Goal: Task Accomplishment & Management: Manage account settings

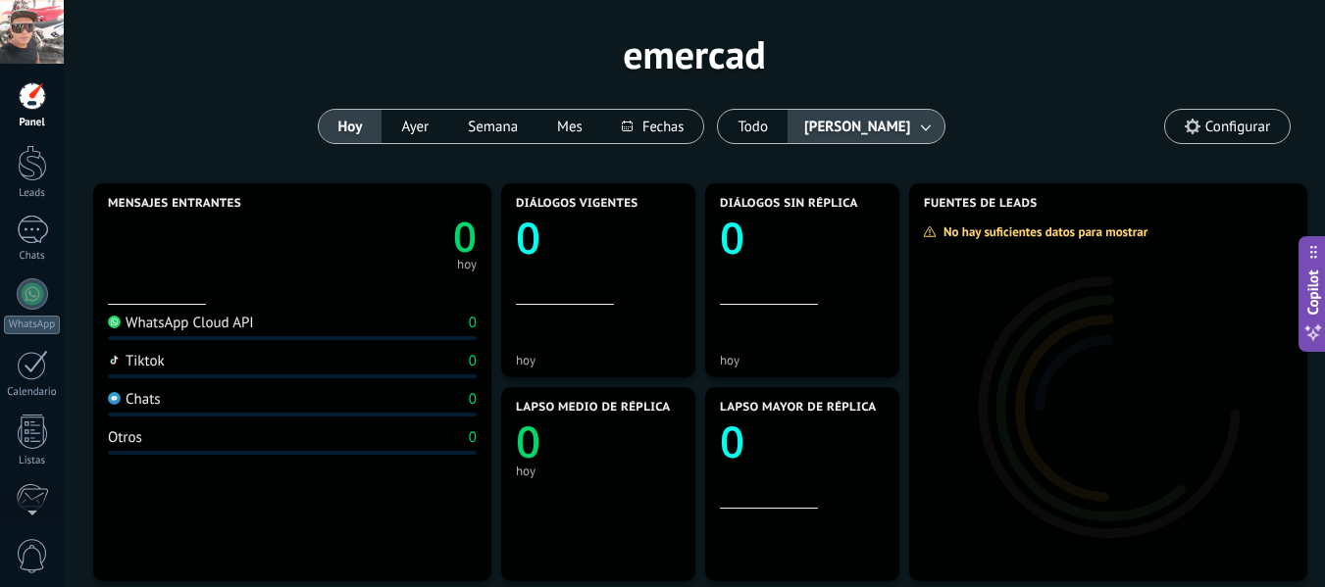
click at [1203, 123] on span "Configurar" at bounding box center [1227, 126] width 125 height 33
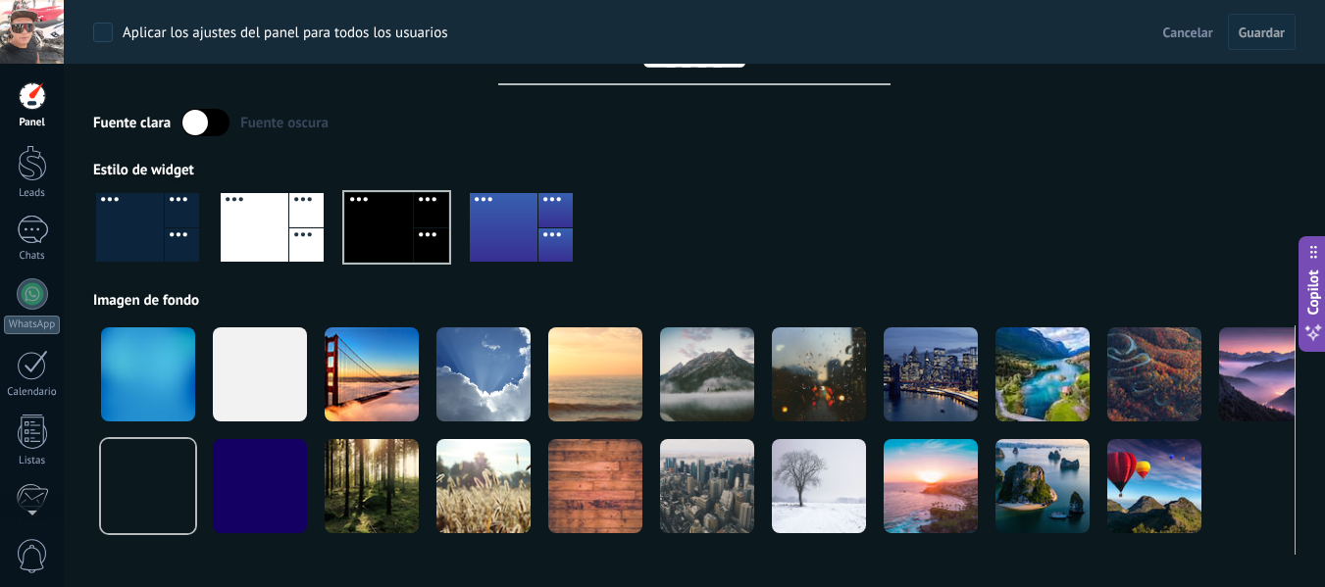
click at [948, 205] on div at bounding box center [694, 235] width 1202 height 112
click at [1257, 27] on span "Guardar" at bounding box center [1261, 32] width 46 height 14
click at [377, 219] on div at bounding box center [396, 227] width 103 height 69
click at [29, 176] on div at bounding box center [32, 163] width 29 height 36
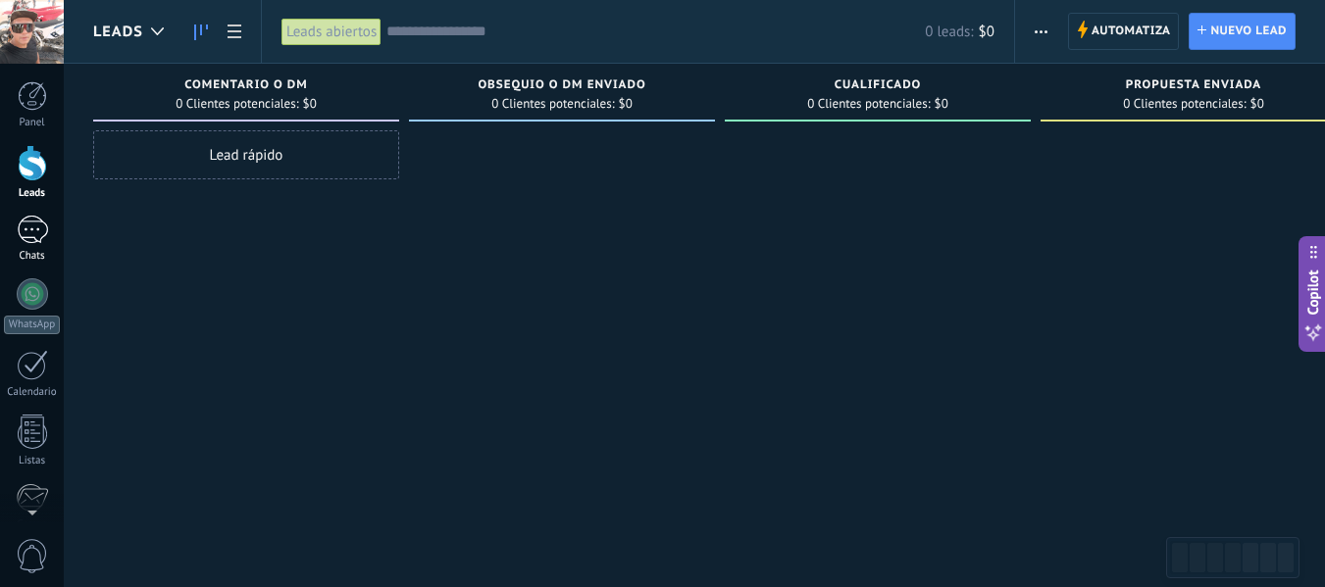
click at [28, 236] on div at bounding box center [32, 230] width 31 height 28
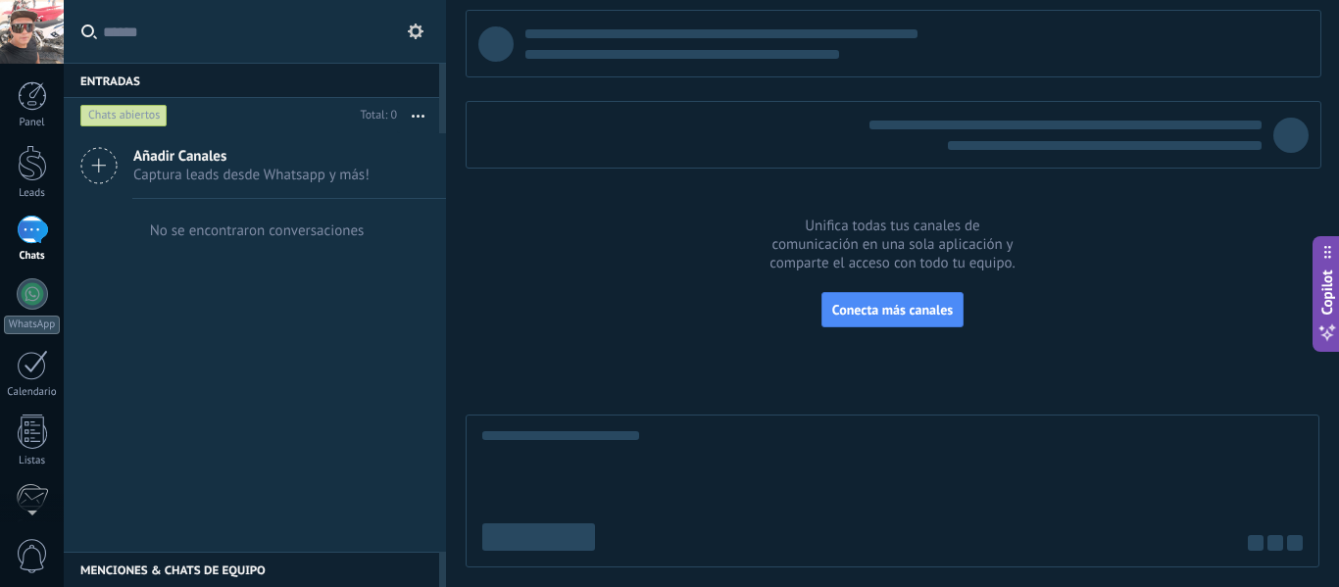
click at [409, 29] on icon at bounding box center [416, 32] width 16 height 16
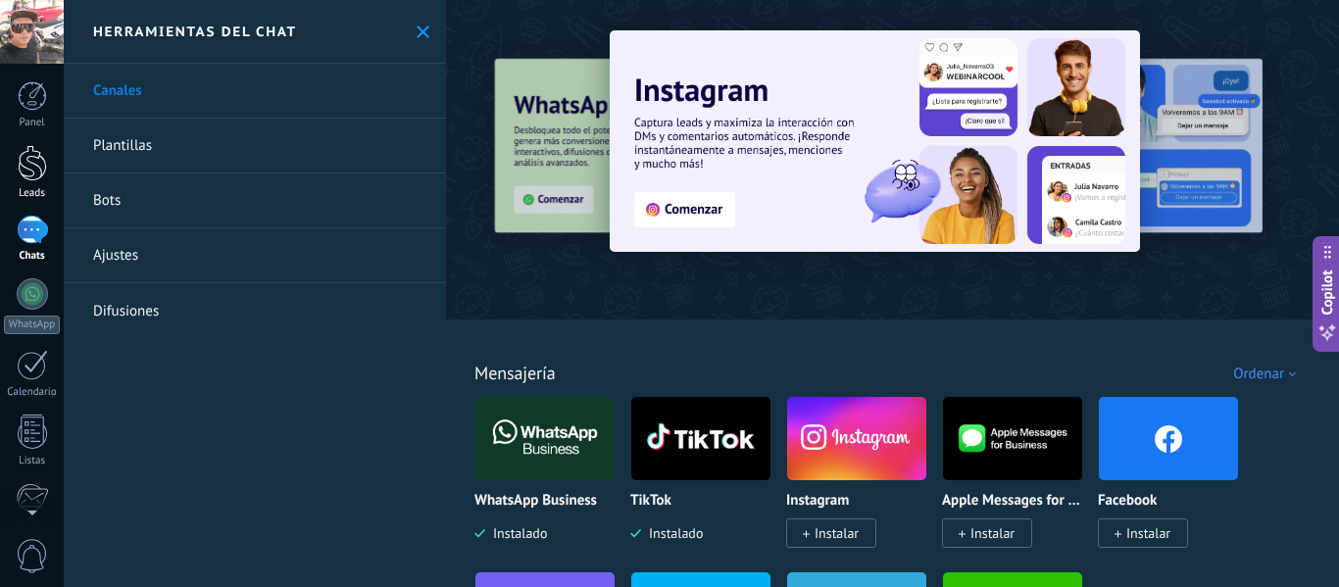
click at [31, 172] on div at bounding box center [32, 163] width 29 height 36
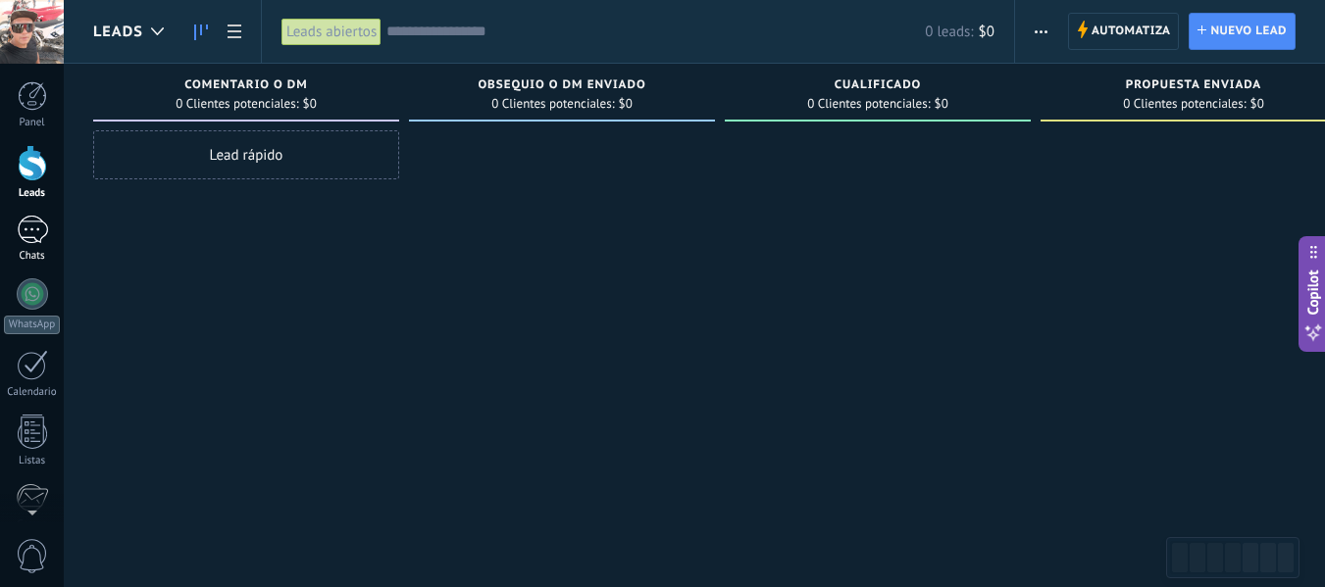
click at [30, 226] on div at bounding box center [32, 230] width 31 height 28
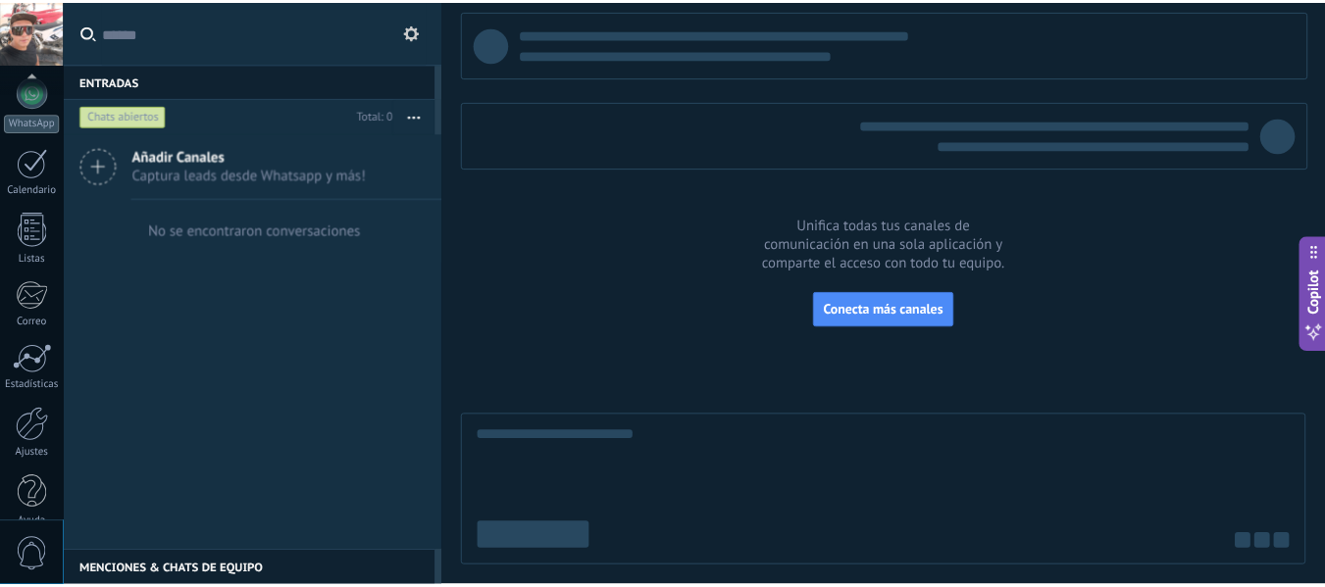
scroll to position [228, 0]
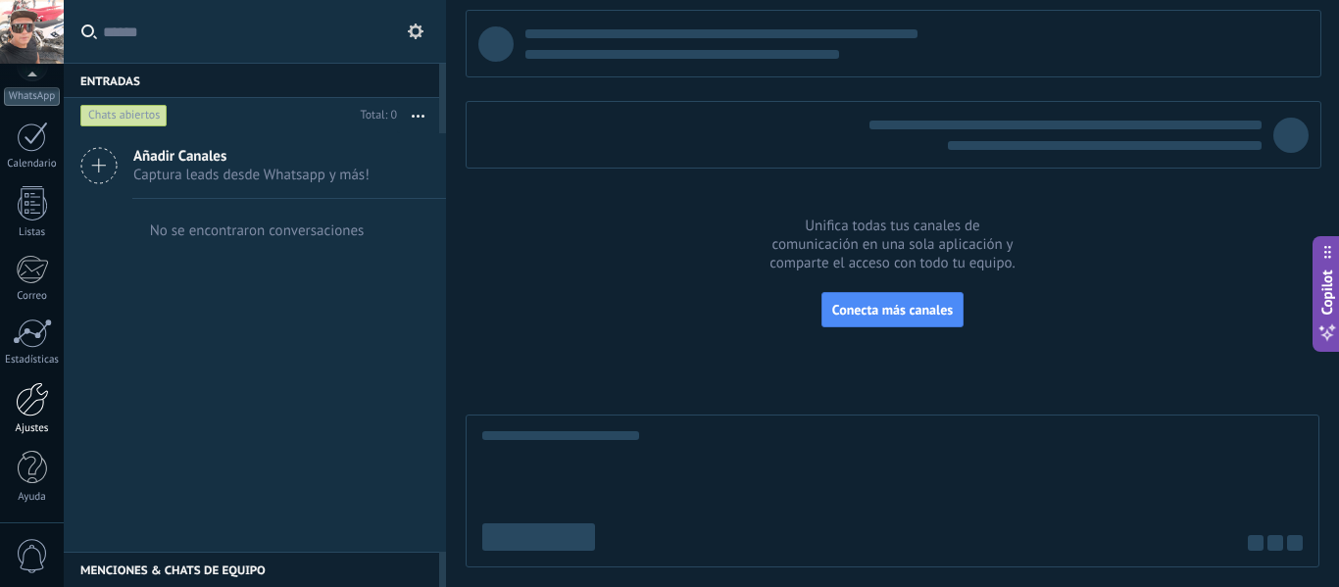
click at [27, 393] on div at bounding box center [32, 399] width 33 height 34
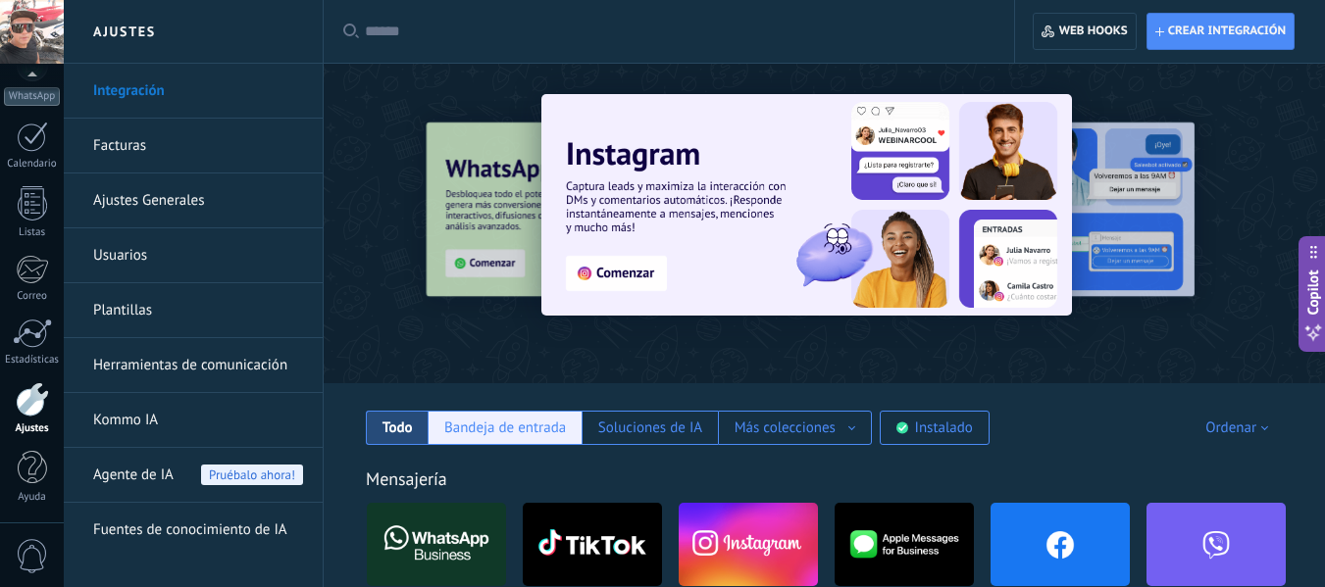
click at [477, 414] on div "Bandeja de entrada" at bounding box center [504, 428] width 154 height 34
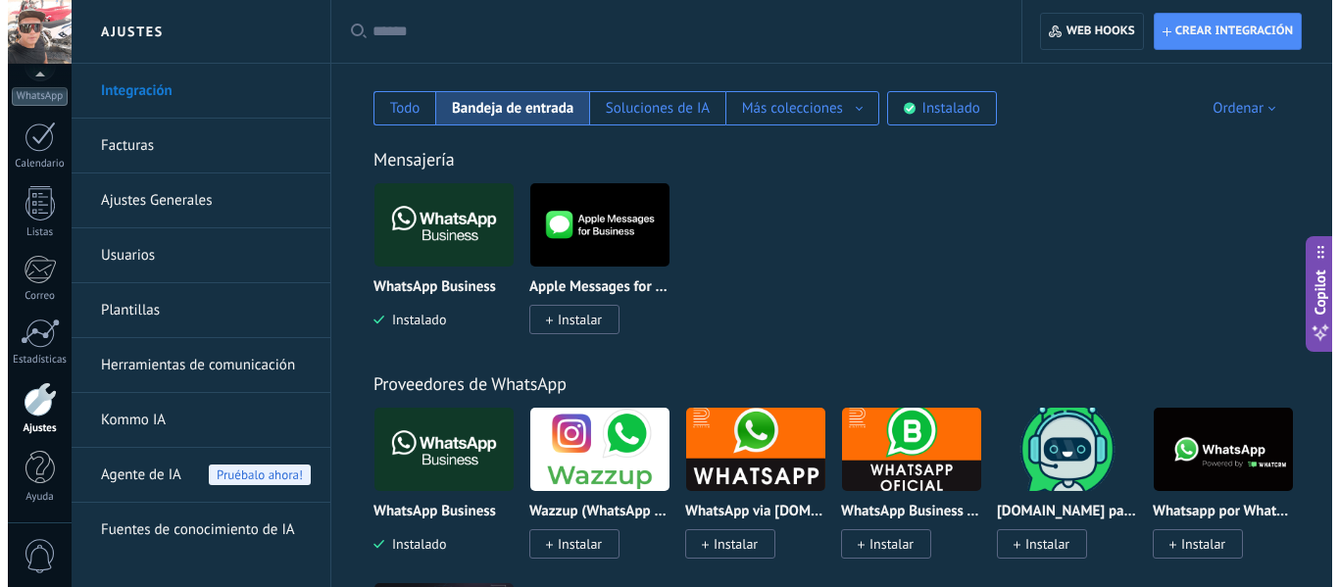
scroll to position [323, 0]
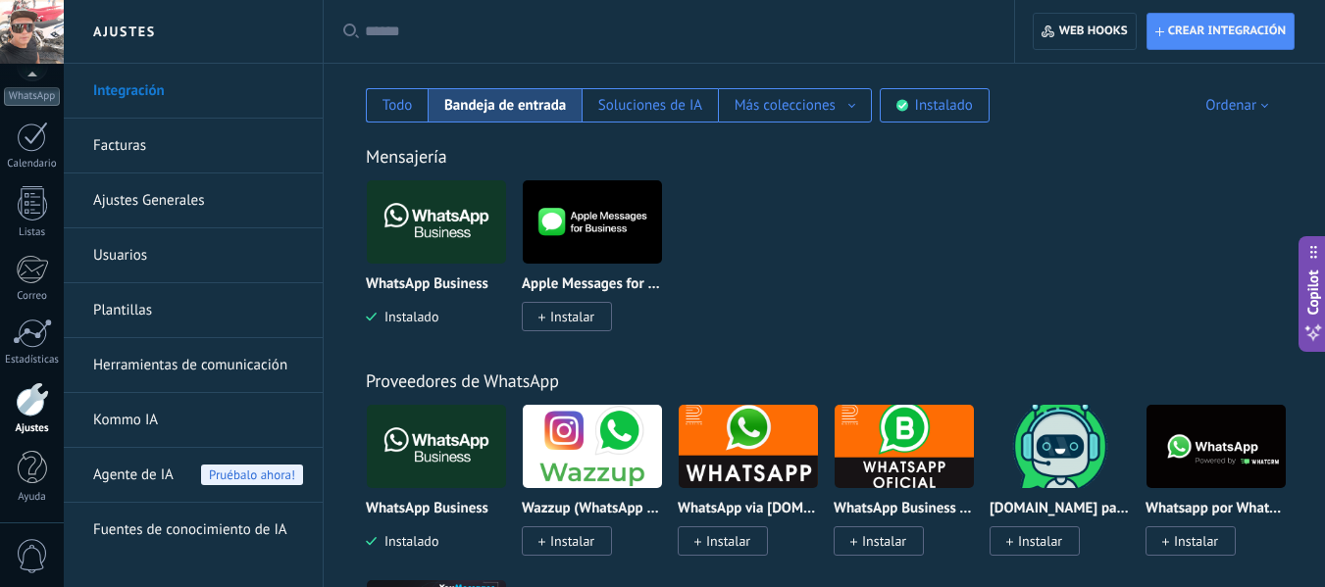
click at [427, 230] on img at bounding box center [436, 222] width 139 height 95
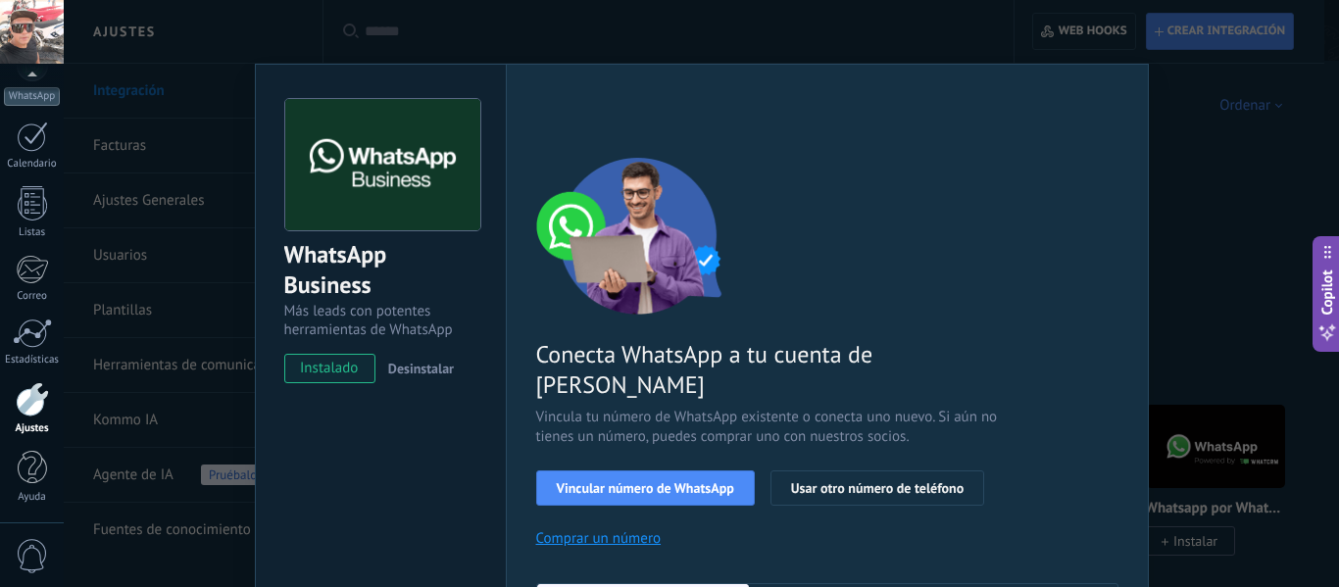
click at [1054, 226] on div "Conecta WhatsApp a tu cuenta de Kommo Vincula tu número de WhatsApp existente o…" at bounding box center [827, 449] width 582 height 582
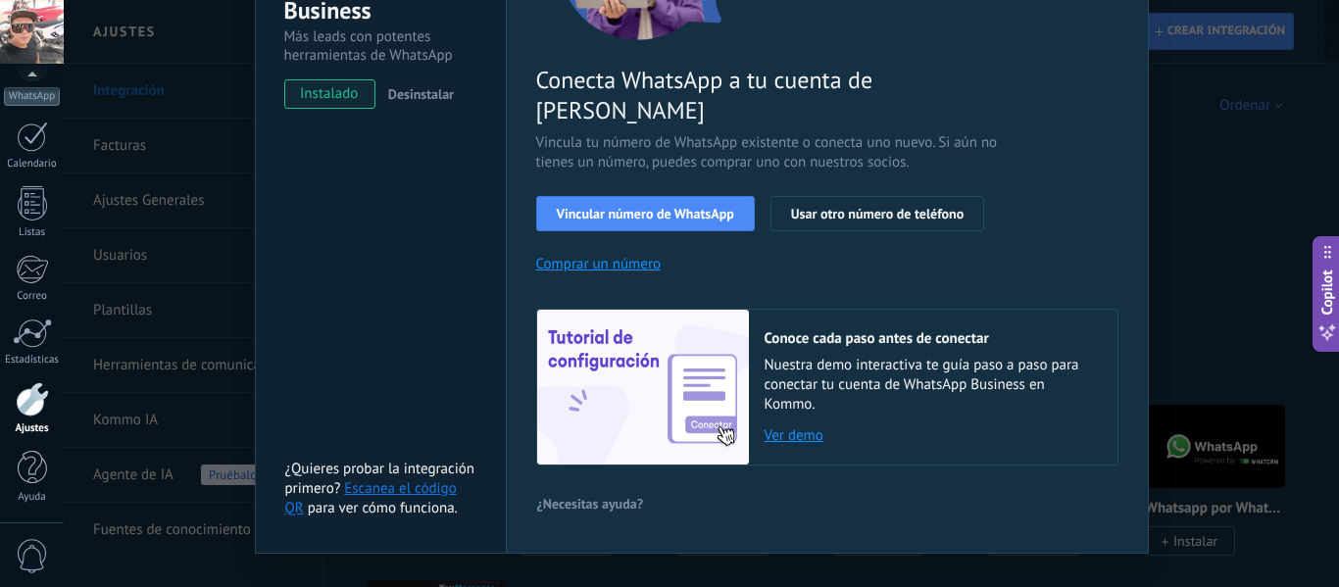
scroll to position [283, 0]
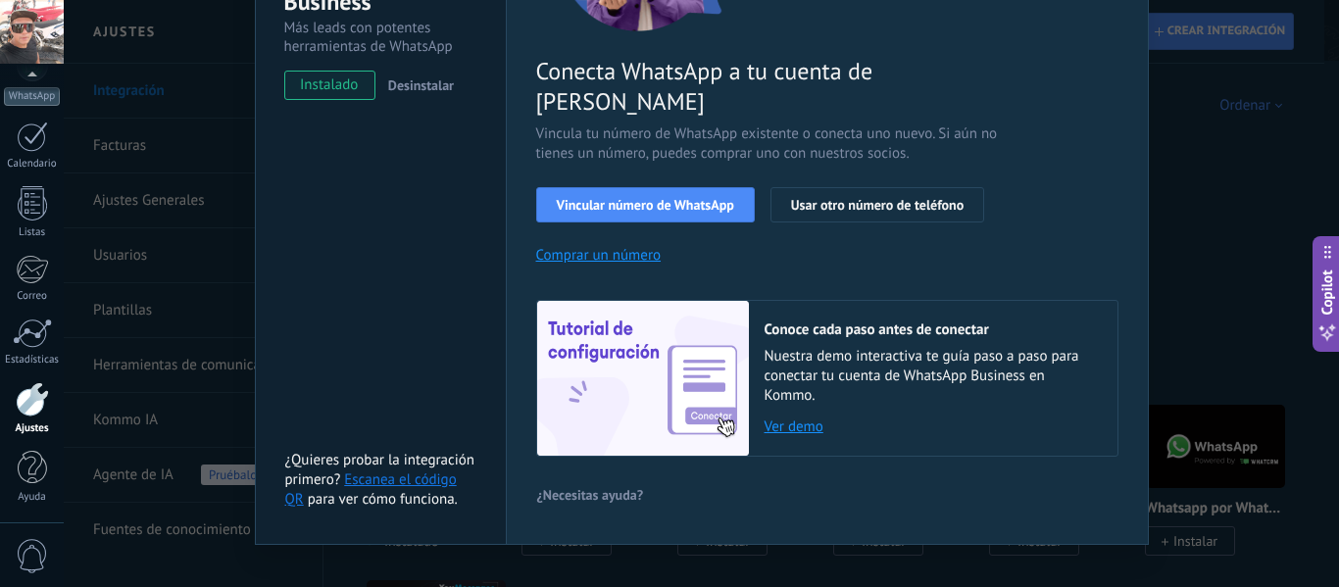
click at [783, 418] on link "Ver demo" at bounding box center [931, 427] width 333 height 19
click at [793, 418] on link "Ver demo" at bounding box center [931, 427] width 333 height 19
click at [1233, 240] on div "WhatsApp Business Más leads con potentes herramientas de WhatsApp instalado Des…" at bounding box center [702, 293] width 1276 height 587
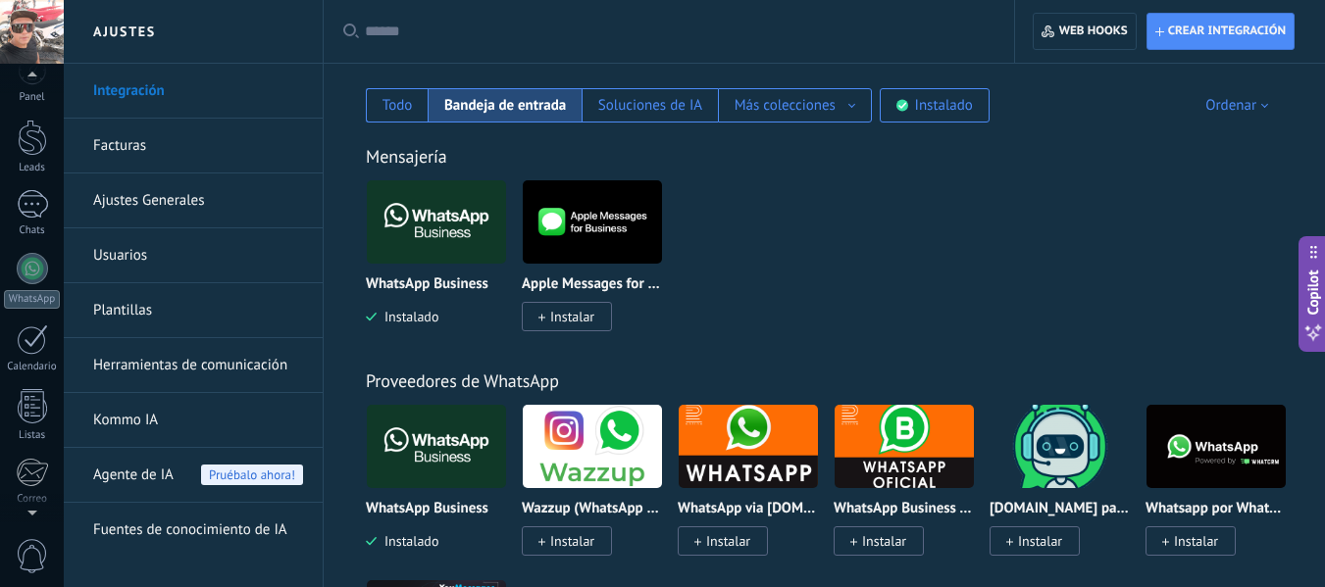
scroll to position [0, 0]
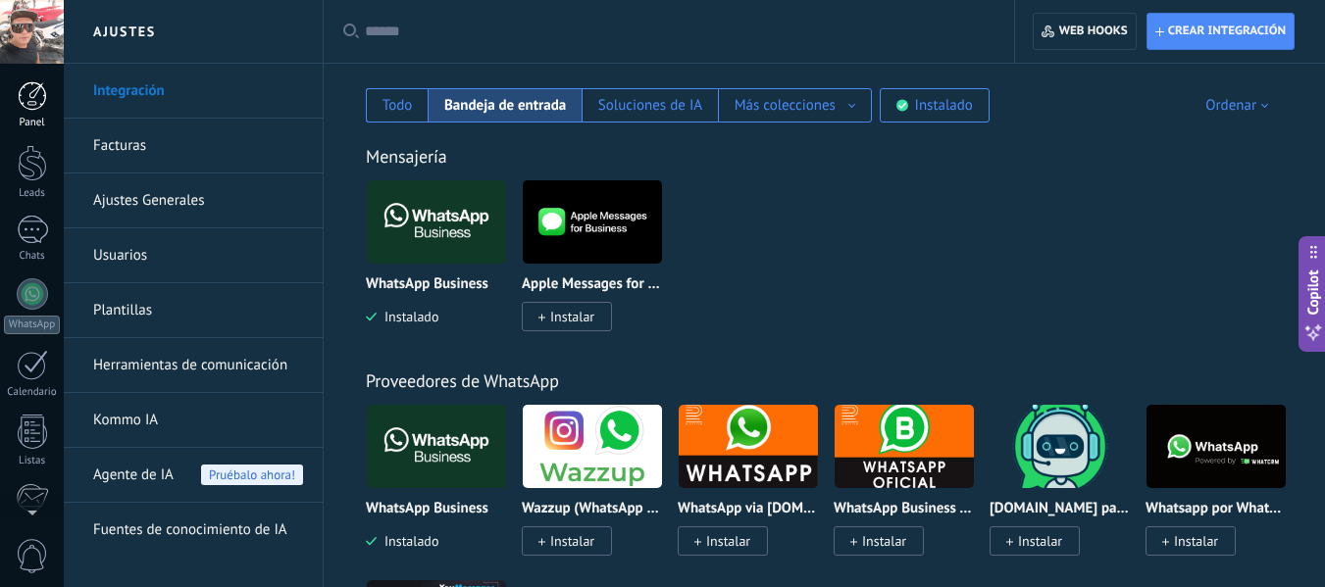
click at [37, 98] on div at bounding box center [32, 95] width 29 height 29
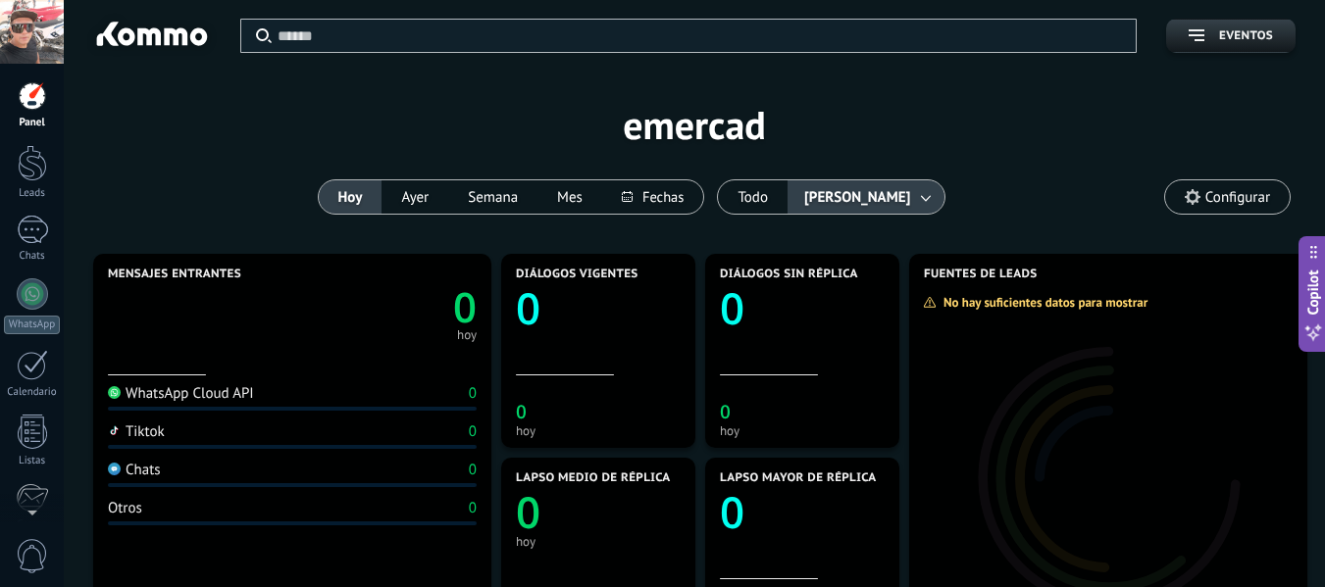
click at [1234, 196] on span "Configurar" at bounding box center [1237, 197] width 65 height 17
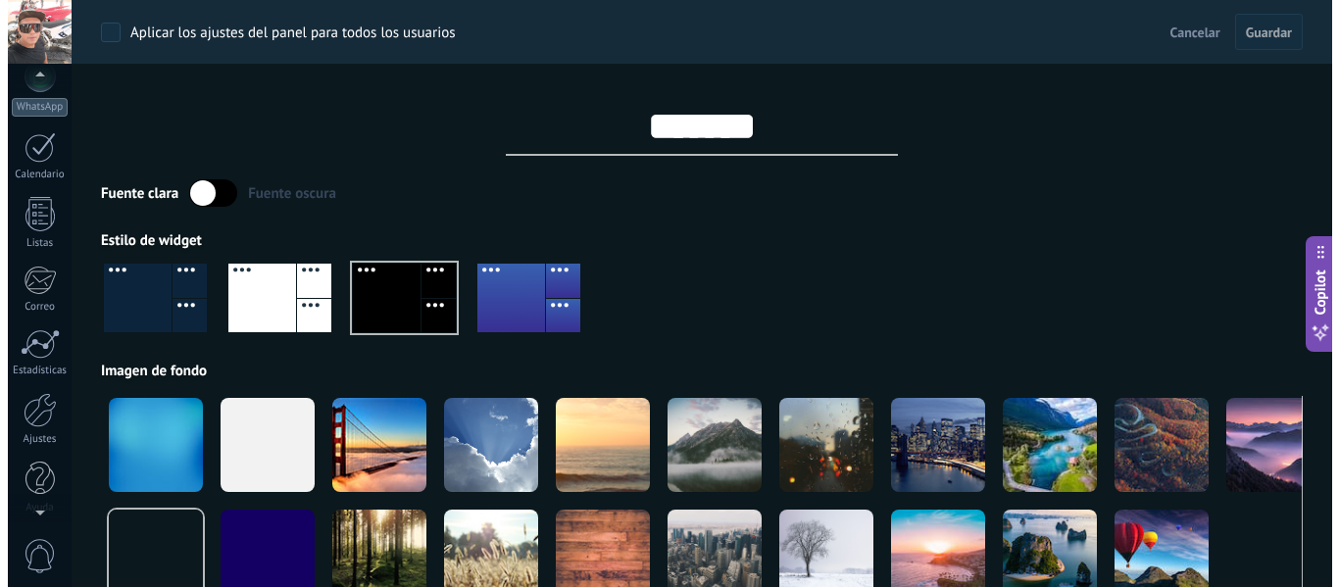
scroll to position [228, 0]
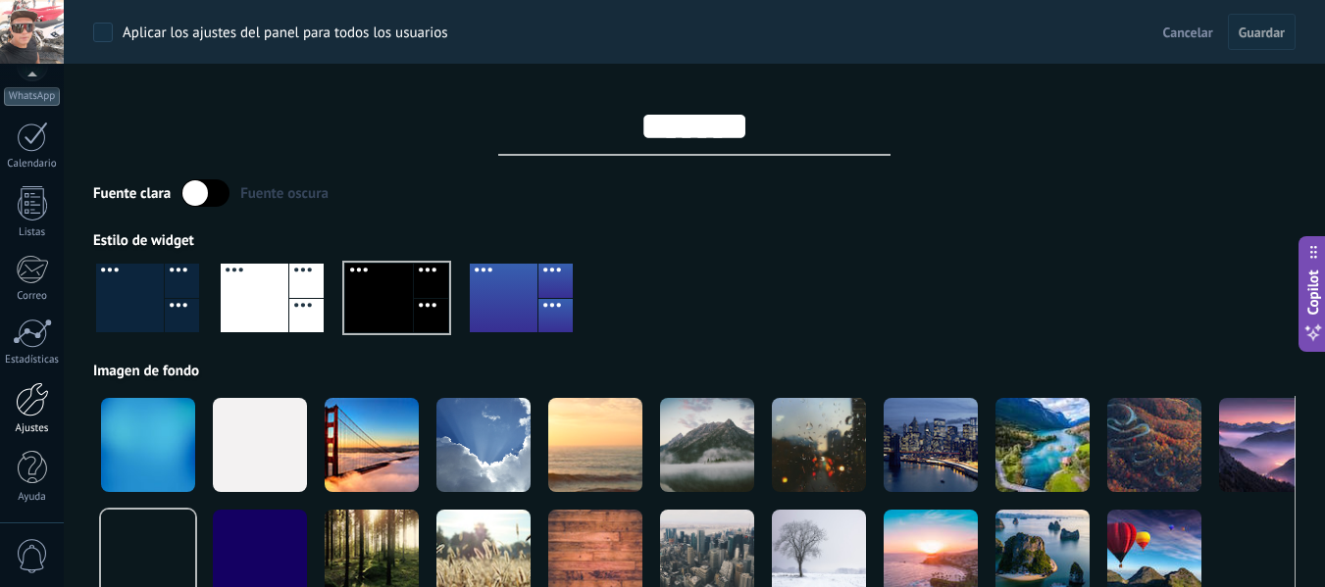
click at [29, 401] on div at bounding box center [32, 399] width 33 height 34
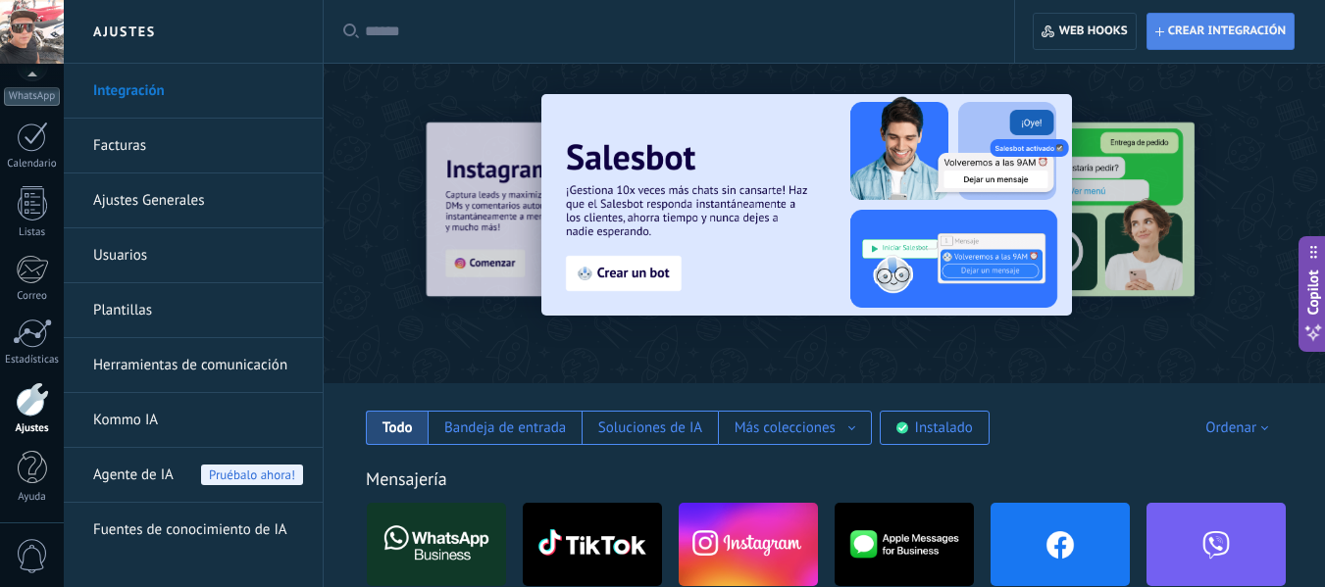
click at [1189, 28] on span "Crear integración" at bounding box center [1227, 32] width 118 height 16
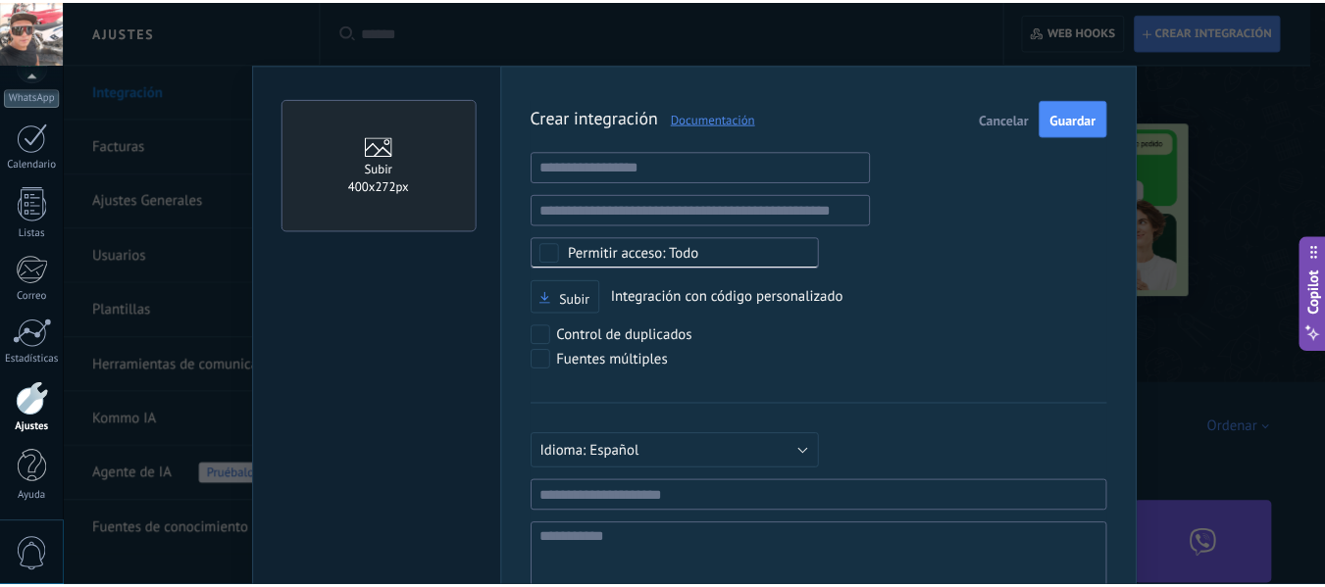
scroll to position [19, 0]
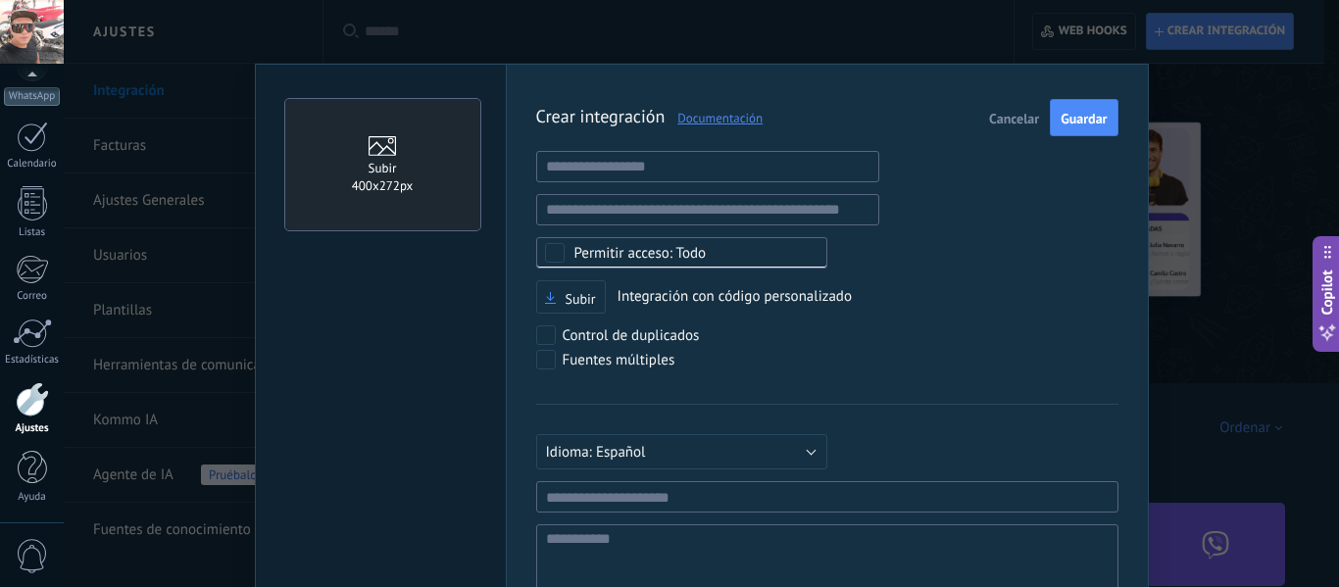
click at [956, 217] on div "Crear integración Documentación Cancelar Guardar URL inválida URL inválida Ning…" at bounding box center [827, 378] width 582 height 558
click at [686, 120] on link "Documentación" at bounding box center [714, 118] width 98 height 17
click at [994, 121] on span "Cancelar" at bounding box center [1014, 119] width 50 height 14
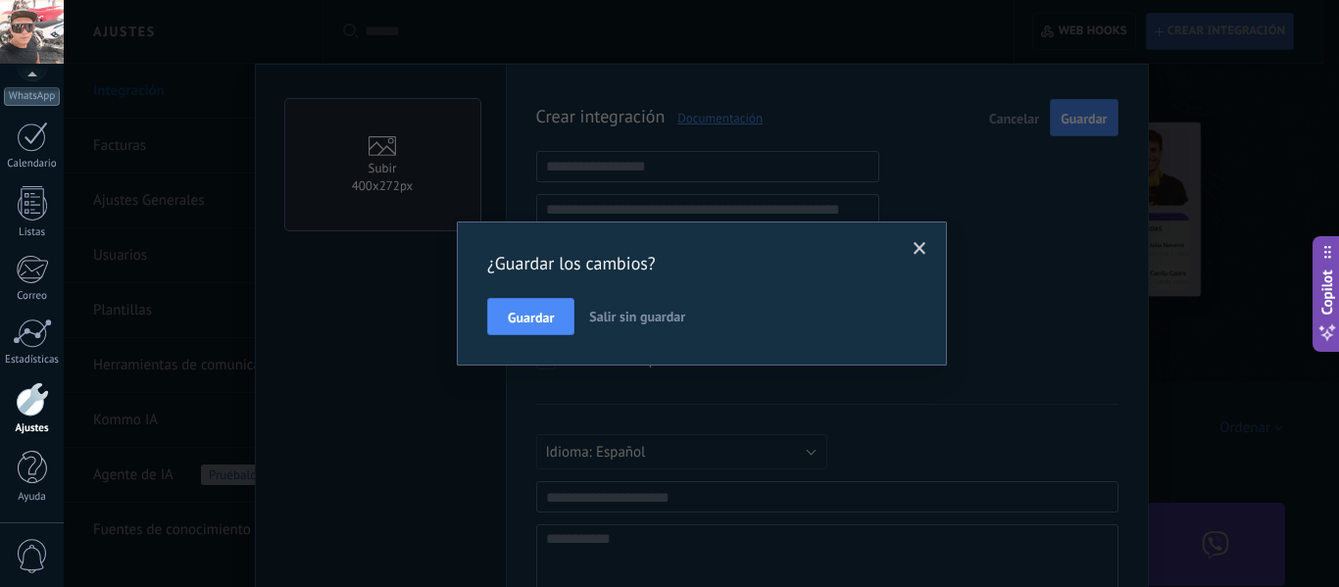
drag, startPoint x: 994, startPoint y: 121, endPoint x: 648, endPoint y: 409, distance: 450.4
click at [648, 409] on div "¿Guardar los cambios? Guardar Salir sin guardar" at bounding box center [702, 293] width 1276 height 587
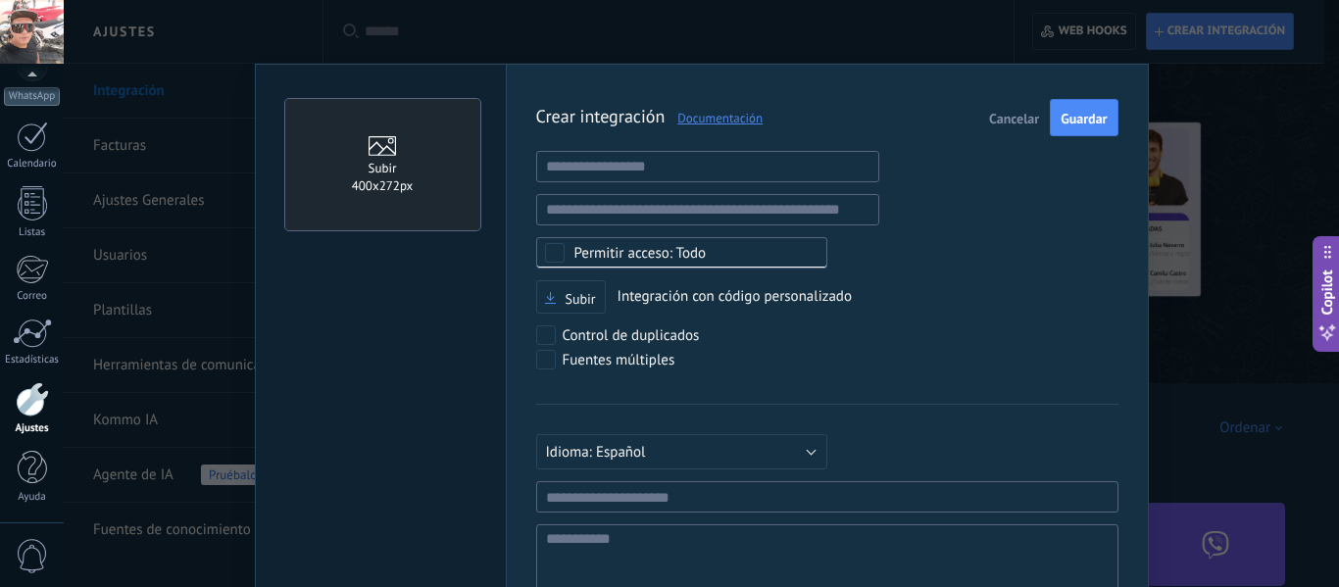
click at [1021, 125] on span "Cancelar" at bounding box center [1014, 119] width 50 height 14
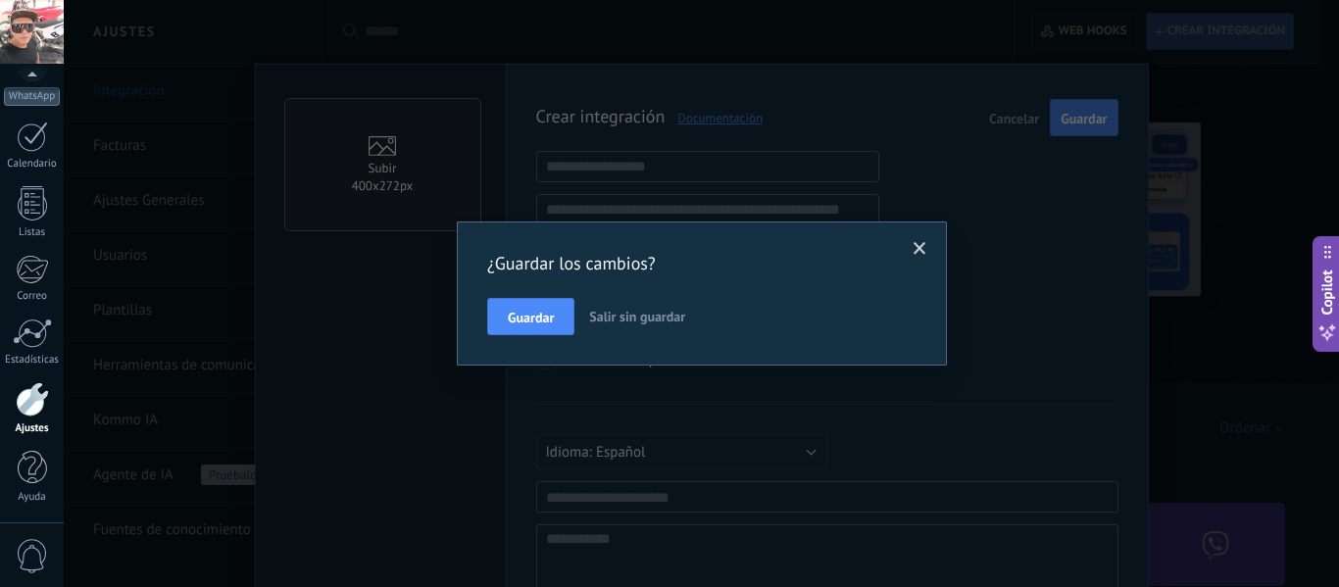
click at [645, 317] on span "Salir sin guardar" at bounding box center [637, 317] width 96 height 18
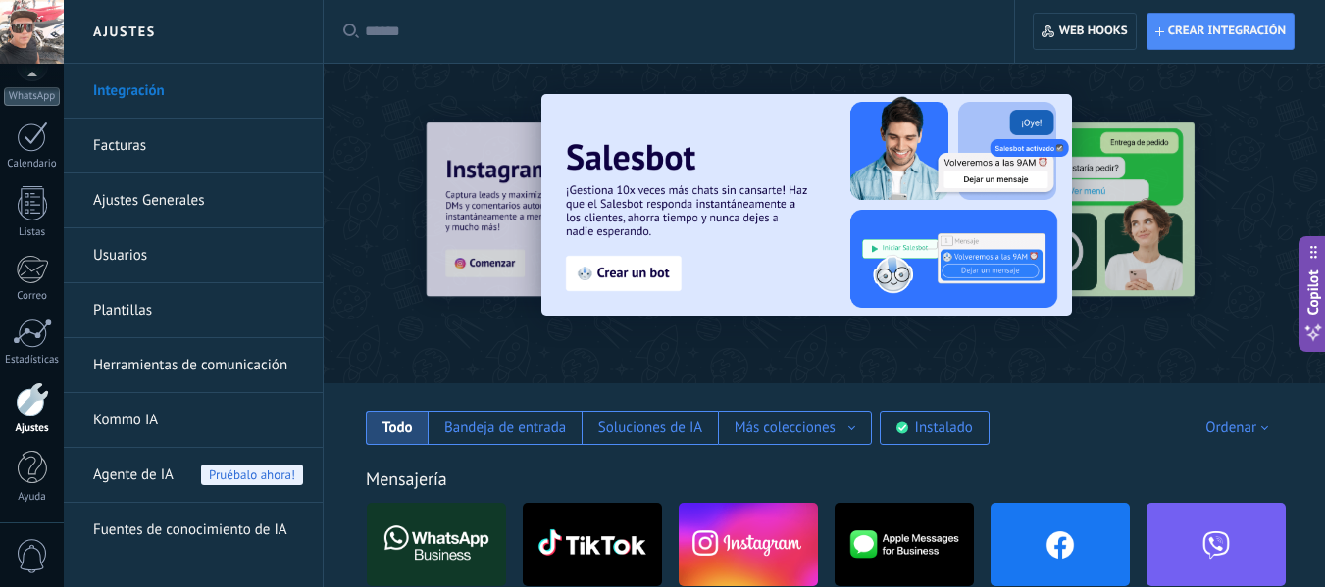
click at [158, 83] on link "Integración" at bounding box center [198, 91] width 210 height 55
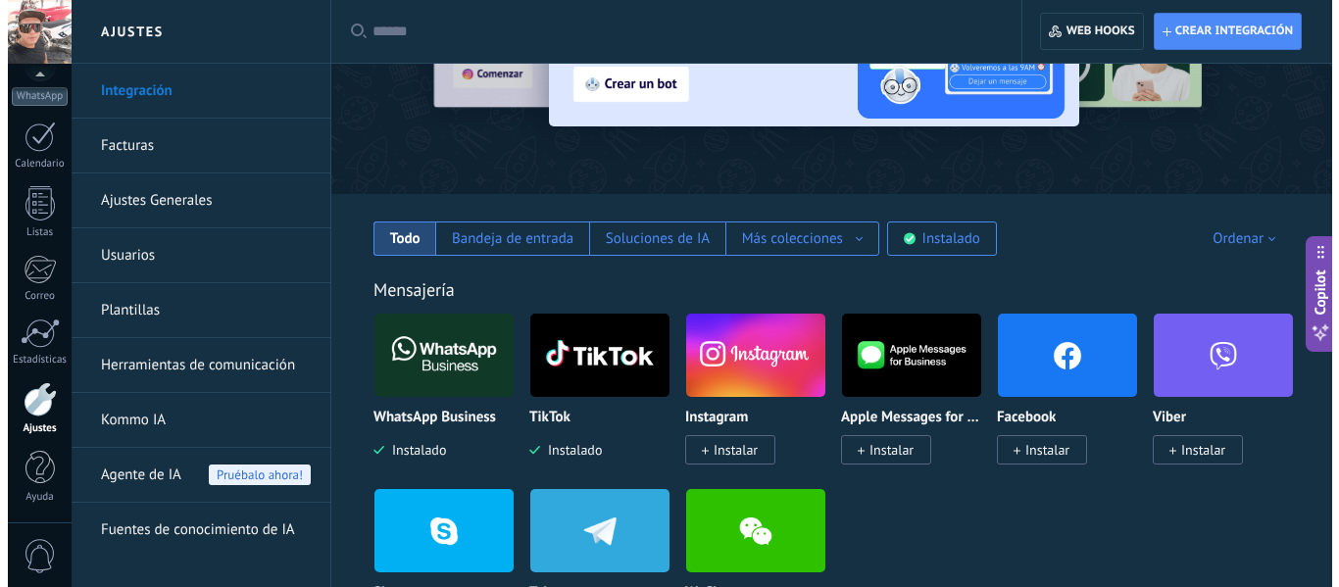
scroll to position [183, 0]
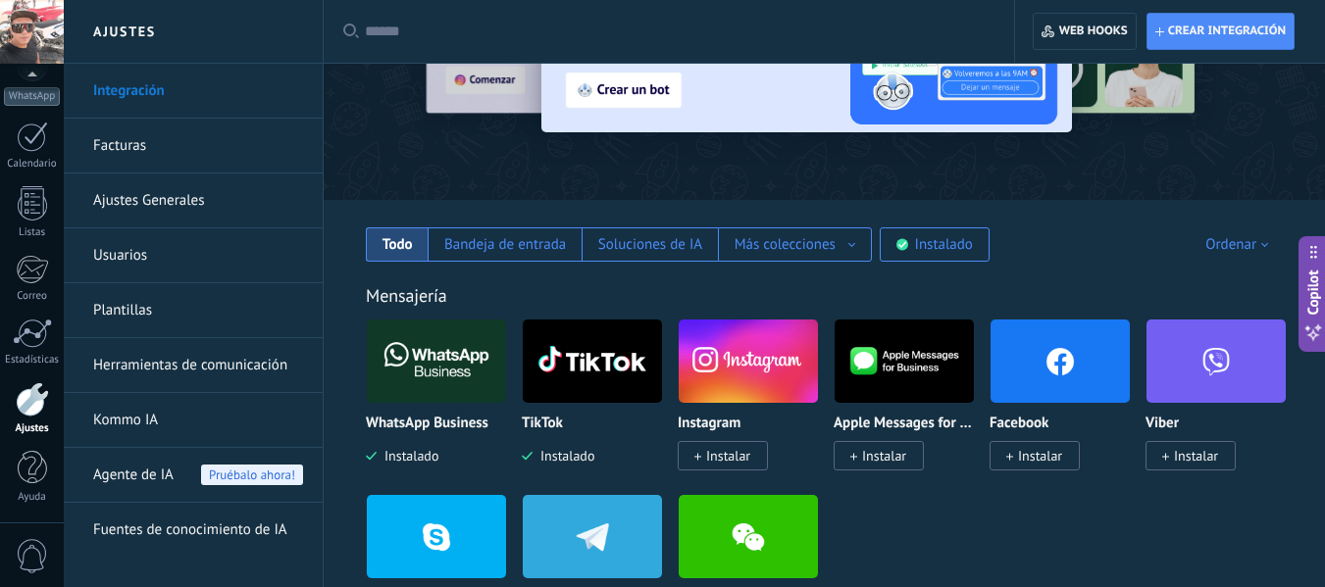
click at [1024, 462] on span "Instalar" at bounding box center [1040, 456] width 44 height 18
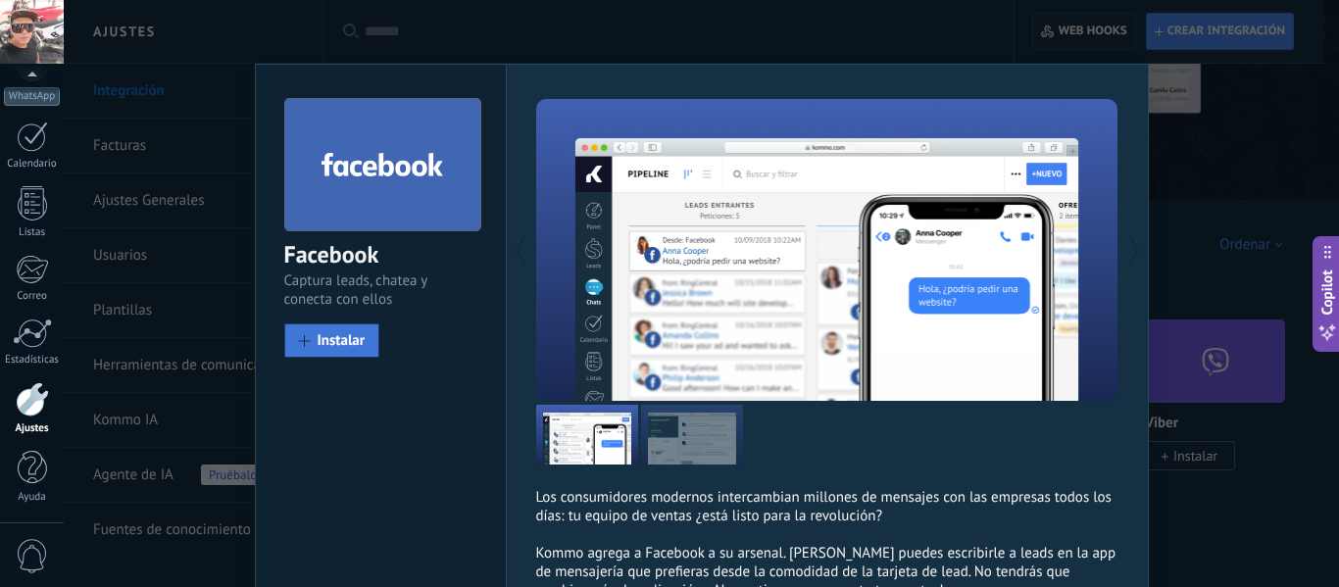
click at [328, 337] on span "Instalar" at bounding box center [342, 340] width 48 height 15
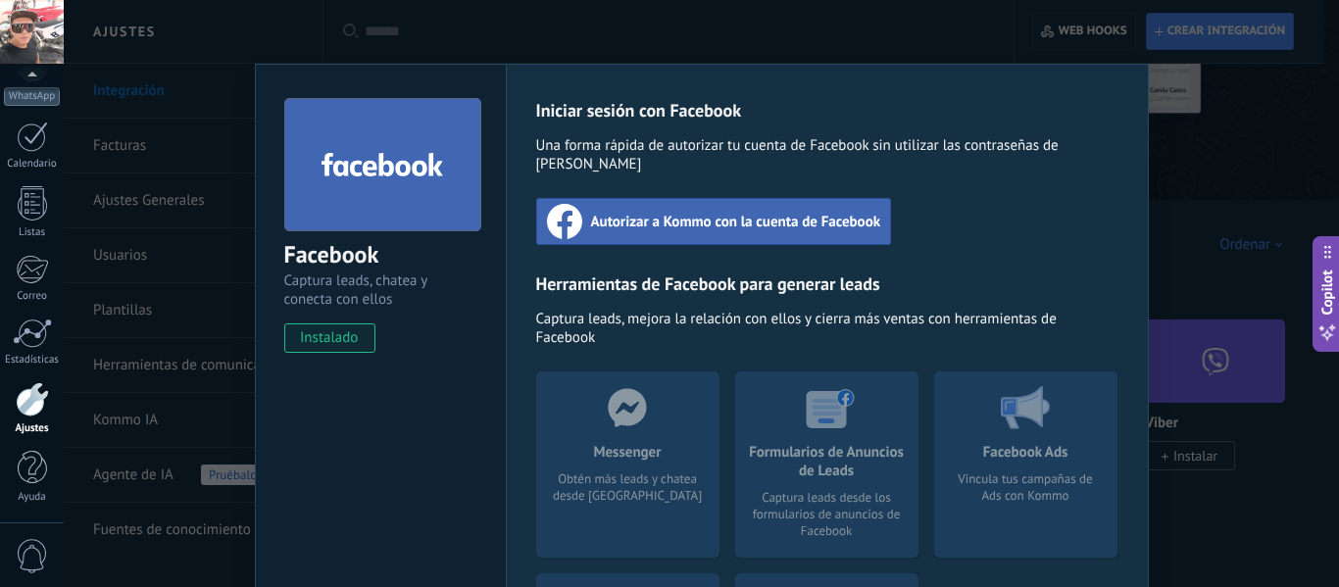
click at [792, 212] on span "Autorizar a Kommo con la cuenta de Facebook" at bounding box center [736, 222] width 290 height 20
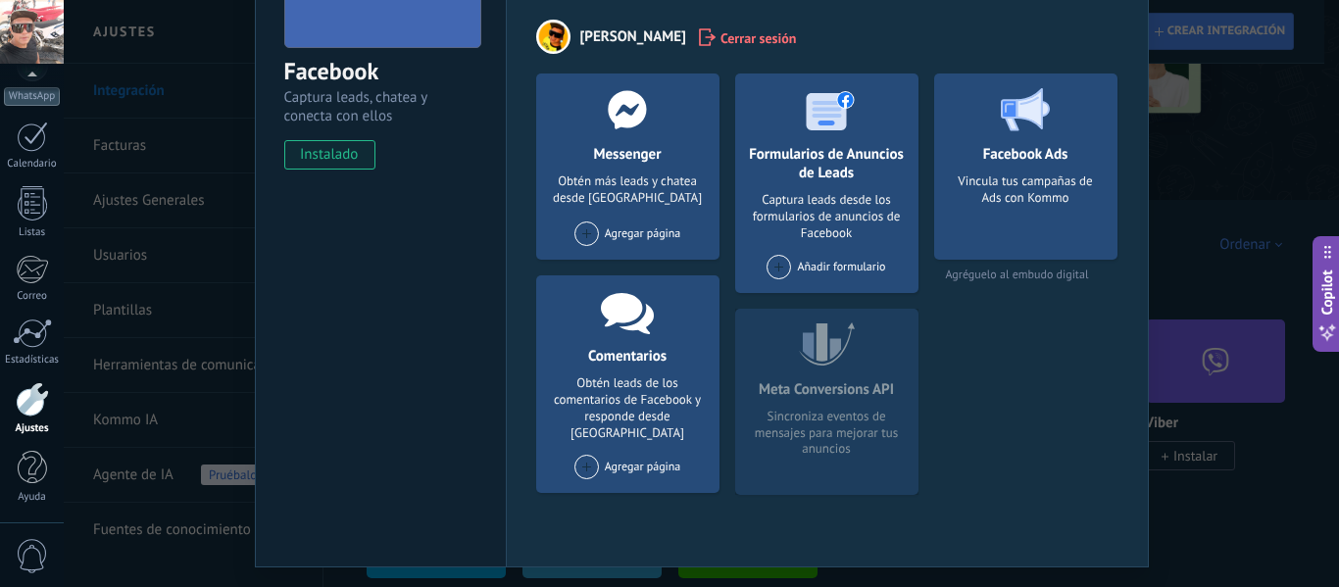
scroll to position [237, 0]
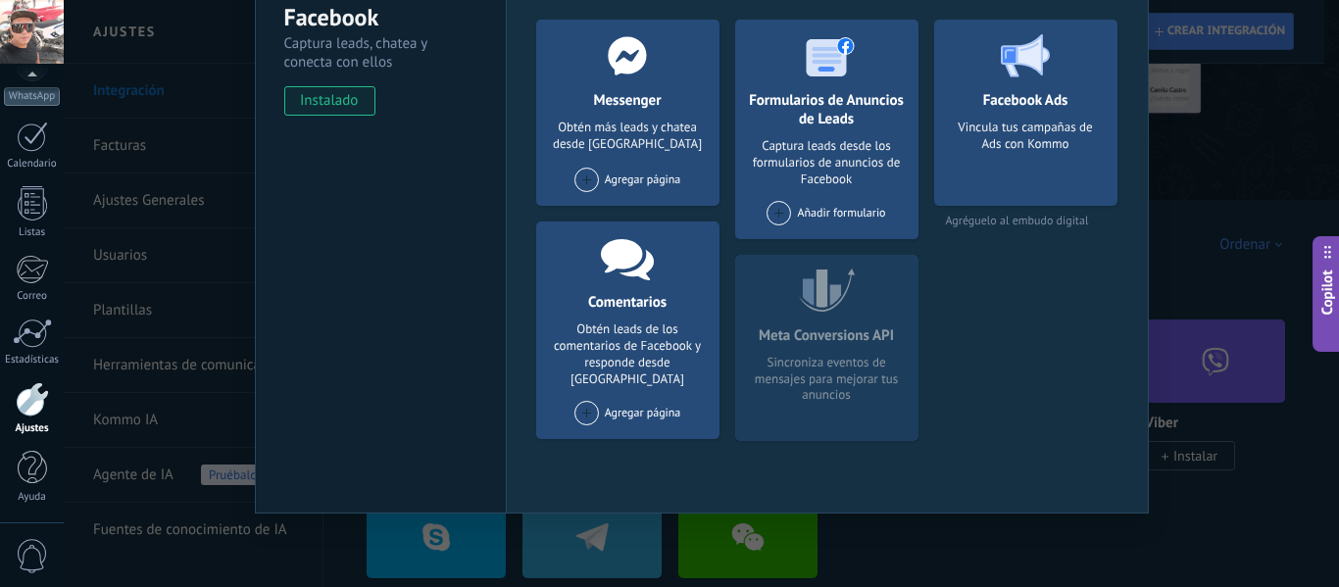
click at [641, 129] on div "Obtén más leads y chatea desde Kommo" at bounding box center [628, 137] width 152 height 35
click at [597, 184] on div "Agregar página" at bounding box center [628, 180] width 107 height 25
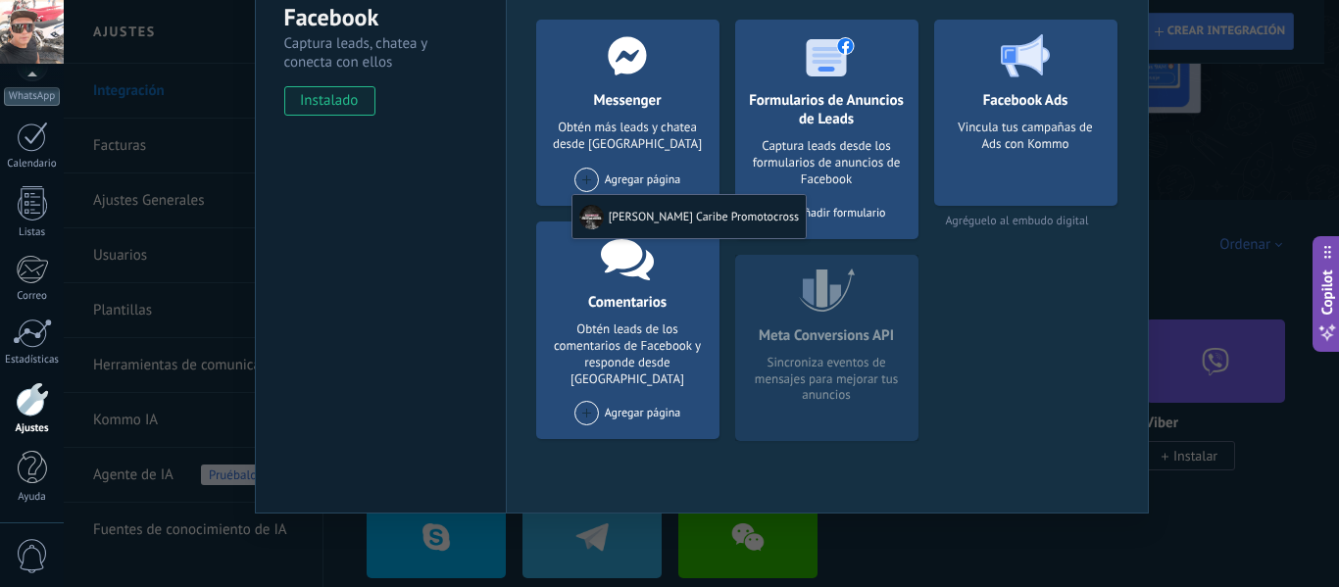
click at [599, 199] on div "[PERSON_NAME] Caribe Promotocross" at bounding box center [689, 216] width 233 height 43
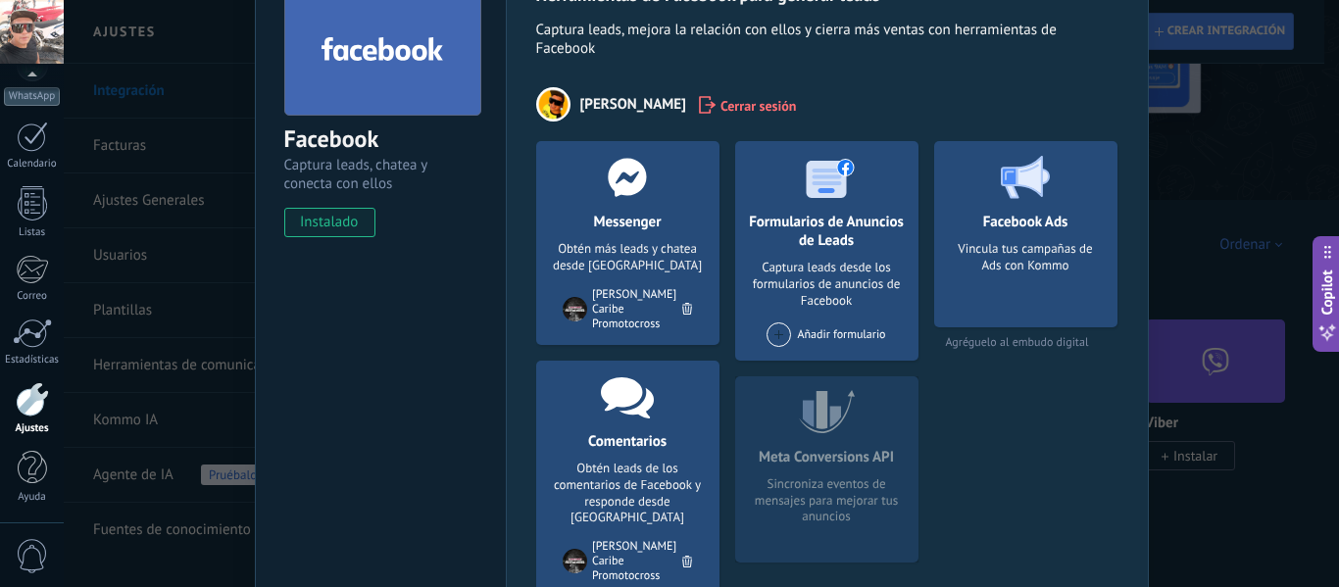
scroll to position [118, 0]
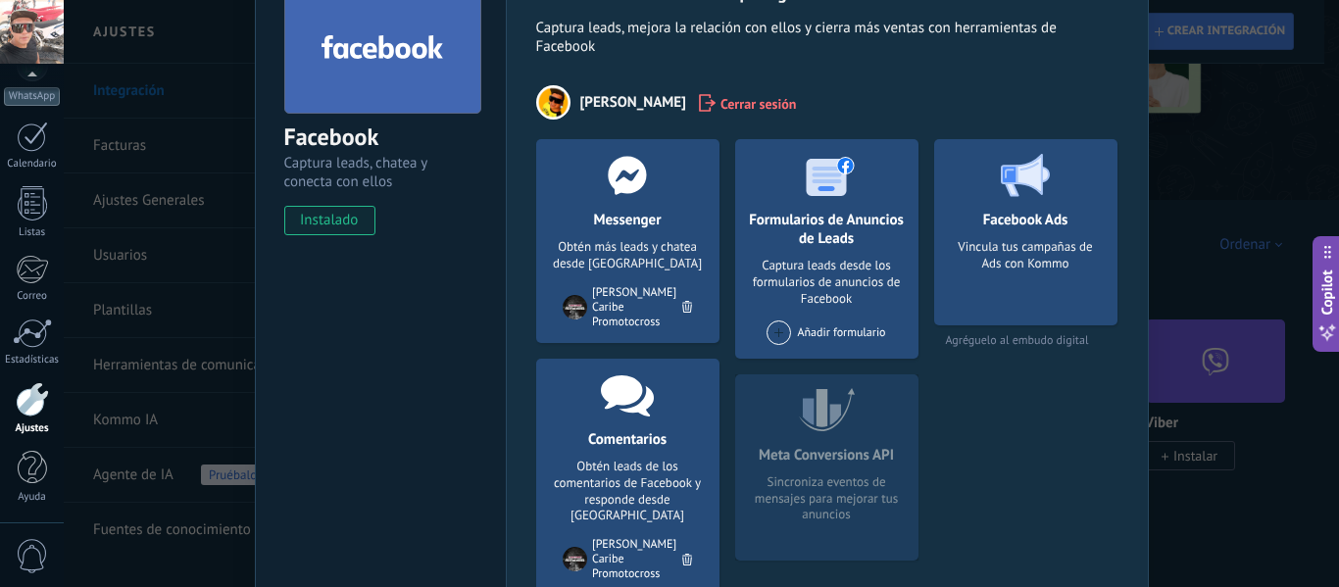
click at [771, 338] on span at bounding box center [779, 333] width 25 height 25
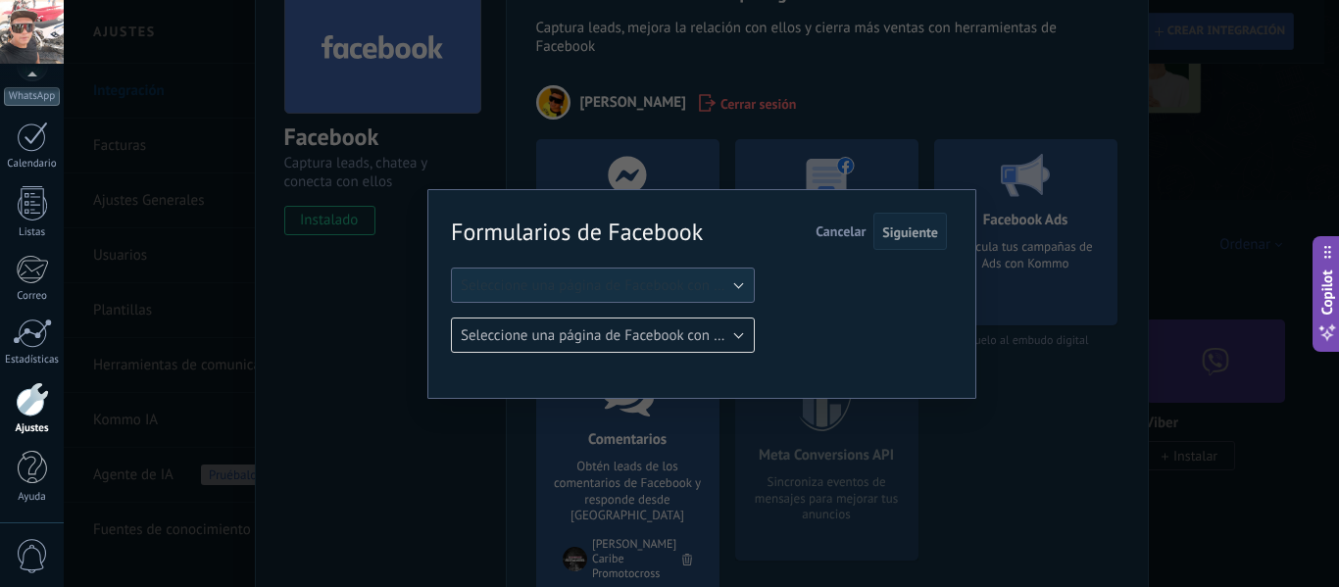
click at [739, 283] on button "Seleccione una página de Facebook con formas" at bounding box center [603, 285] width 304 height 35
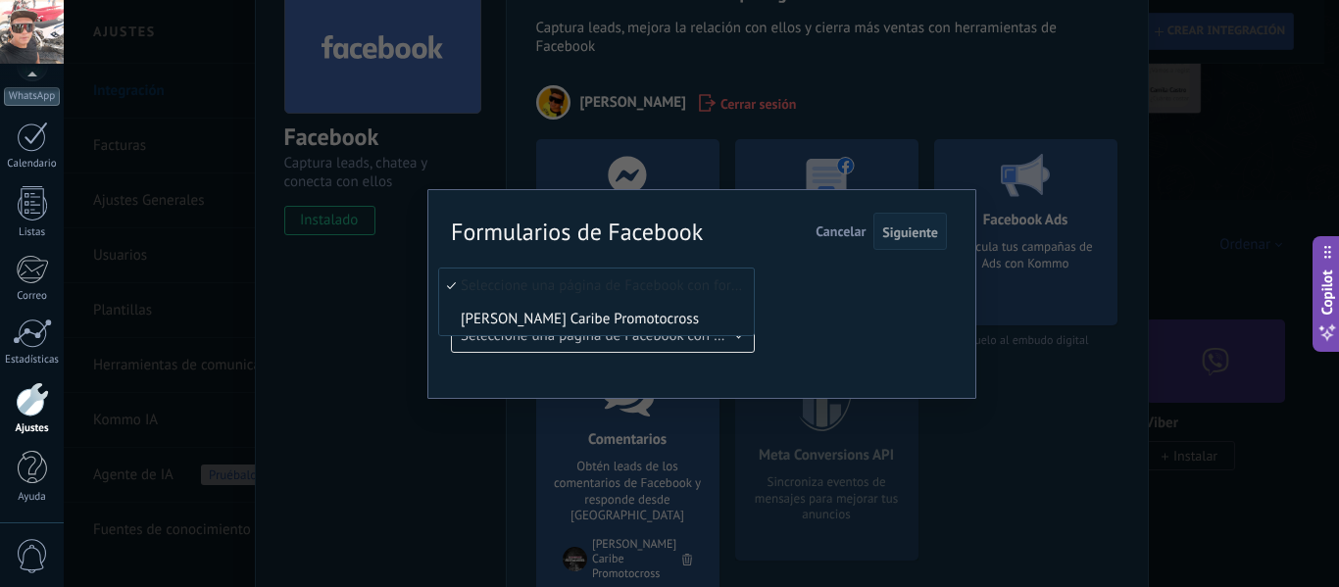
click at [678, 324] on span "[PERSON_NAME] Caribe Promotocross" at bounding box center [593, 319] width 309 height 19
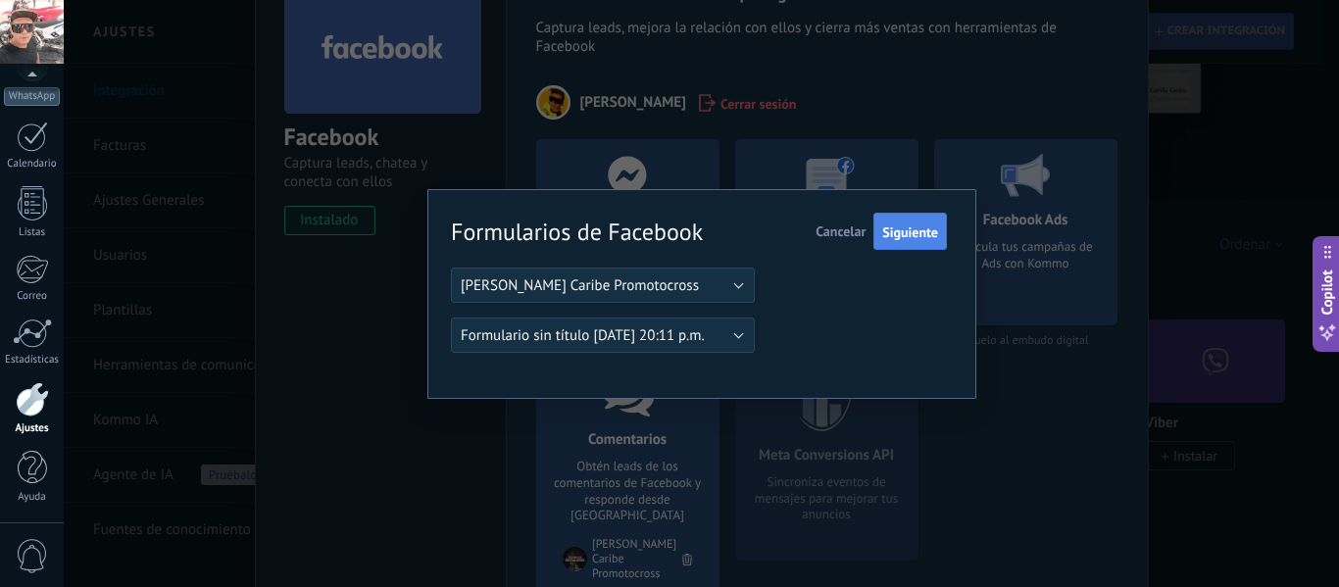
click at [921, 226] on span "Siguiente" at bounding box center [910, 233] width 56 height 14
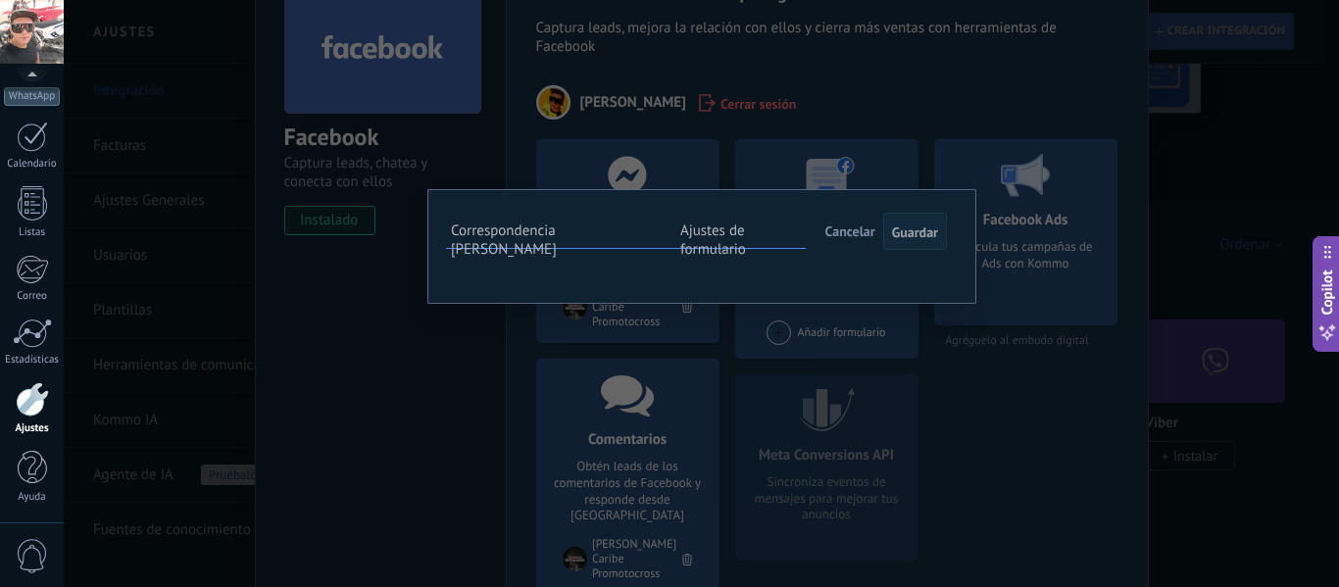
click at [0, 0] on button "Seleccionar campo" at bounding box center [0, 0] width 0 height 0
click at [1068, 491] on div "**********" at bounding box center [702, 293] width 1276 height 587
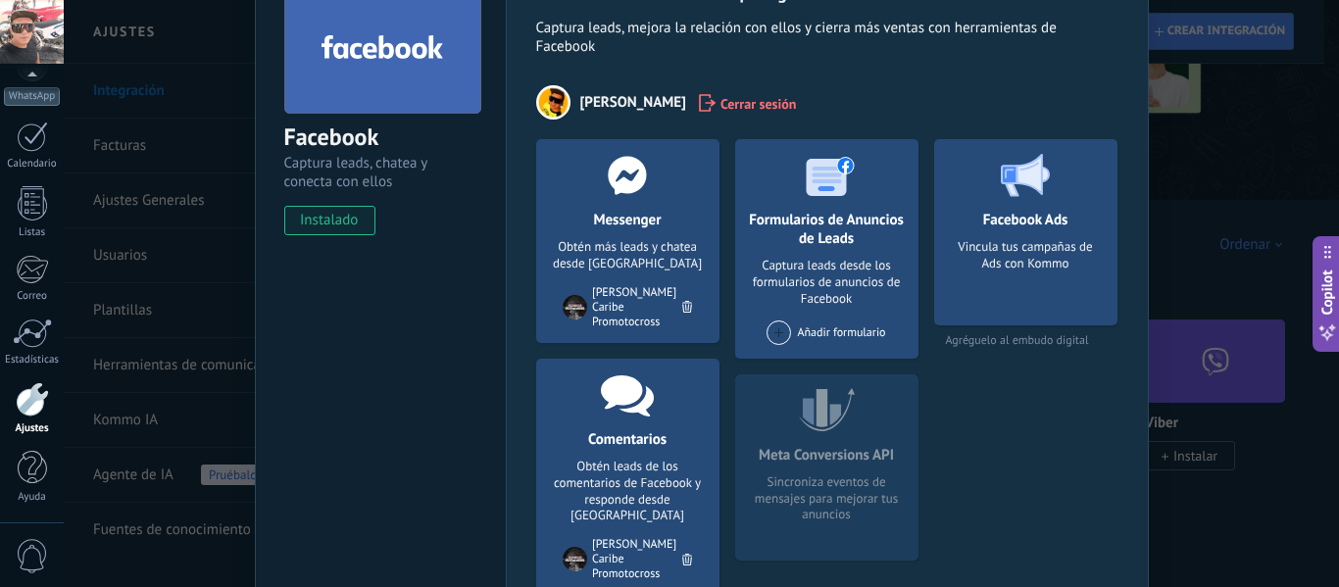
click at [775, 334] on span at bounding box center [779, 333] width 25 height 25
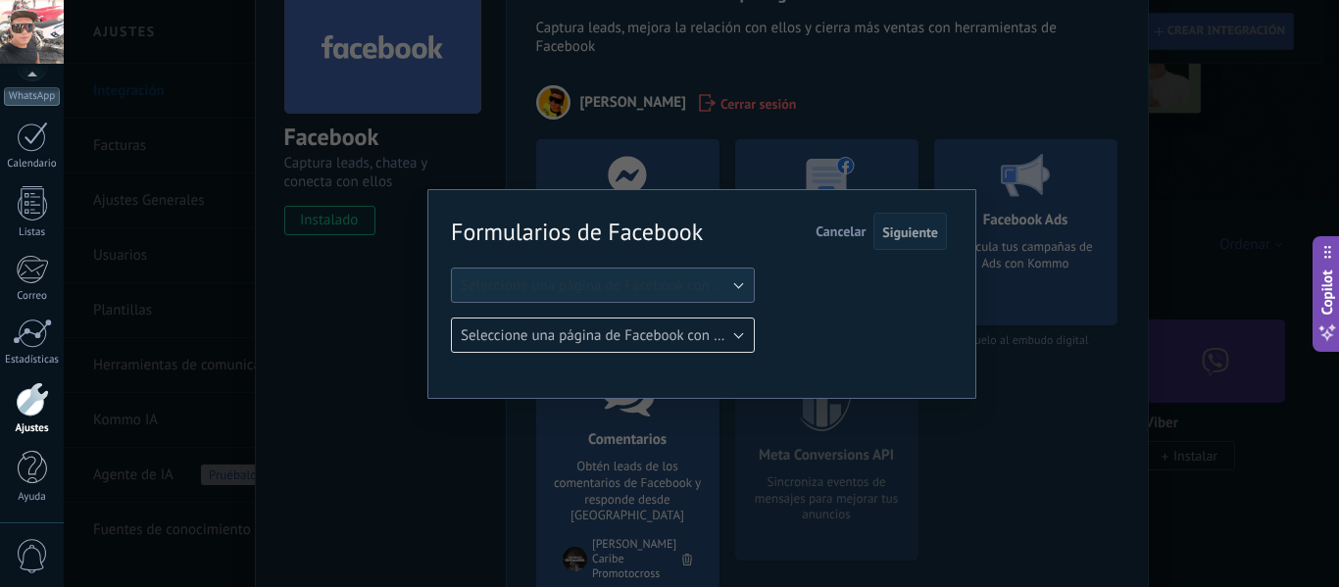
click at [739, 283] on button "Seleccione una página de Facebook con formas" at bounding box center [603, 285] width 304 height 35
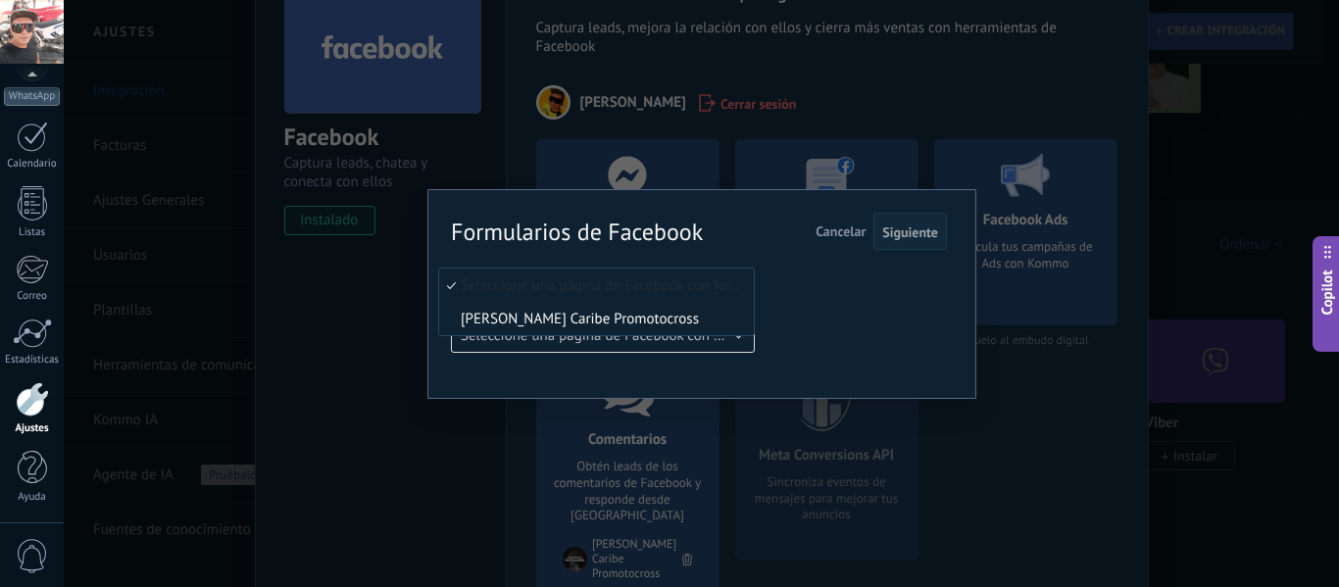
click at [606, 328] on li "[PERSON_NAME] Caribe Promotocross" at bounding box center [596, 318] width 315 height 33
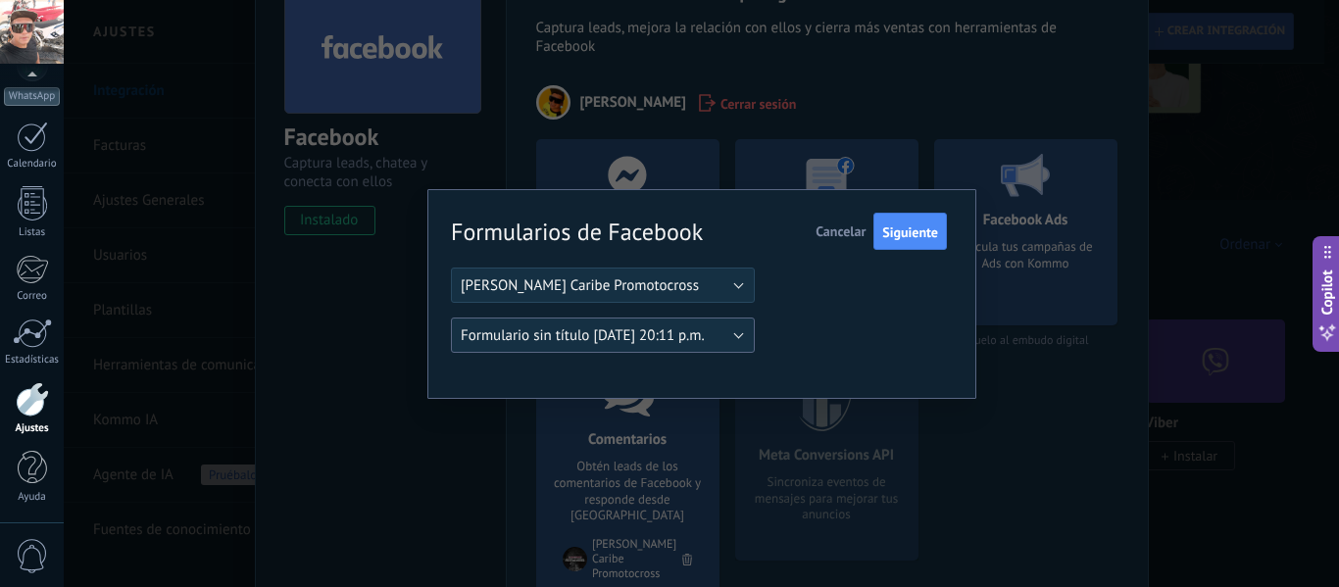
click at [742, 334] on button "Formulario sin título [DATE] 20:11 p.m." at bounding box center [603, 335] width 304 height 35
click at [913, 235] on span "Siguiente" at bounding box center [910, 233] width 56 height 14
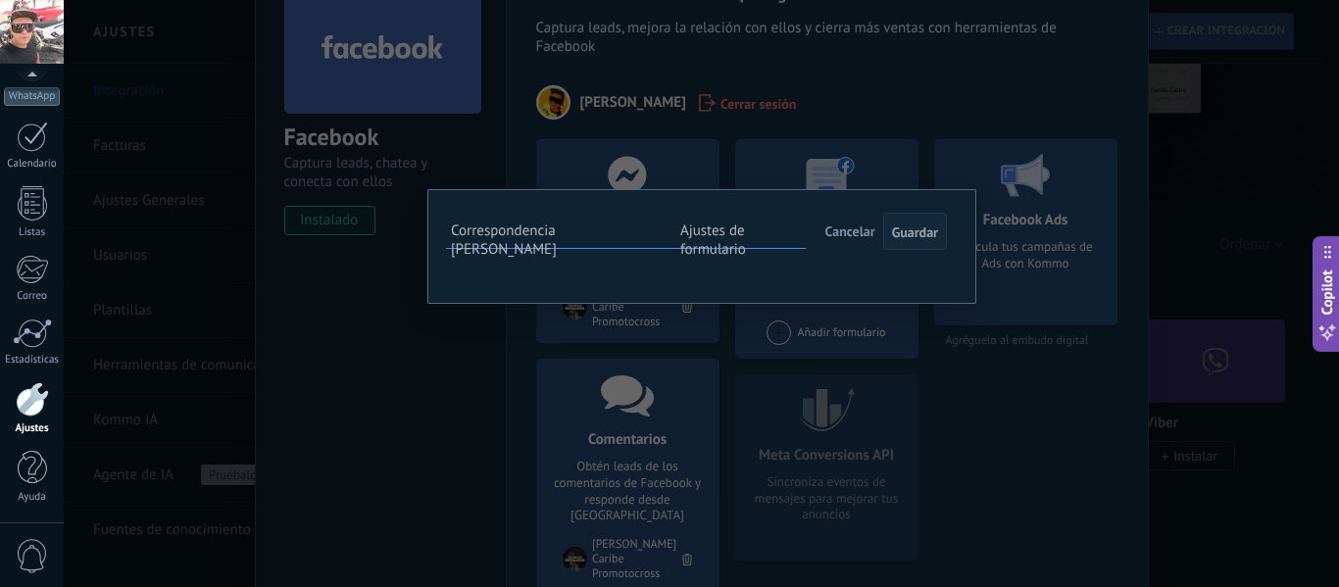
click at [746, 225] on label "Ajustes de formulario" at bounding box center [713, 240] width 66 height 37
click at [557, 236] on label "Correspondencia de campos" at bounding box center [504, 240] width 106 height 37
click at [921, 226] on span "Guardar" at bounding box center [915, 233] width 46 height 14
click at [921, 236] on span "Guardar" at bounding box center [915, 233] width 46 height 14
click at [0, 0] on button "Seleccionar campo" at bounding box center [0, 0] width 0 height 0
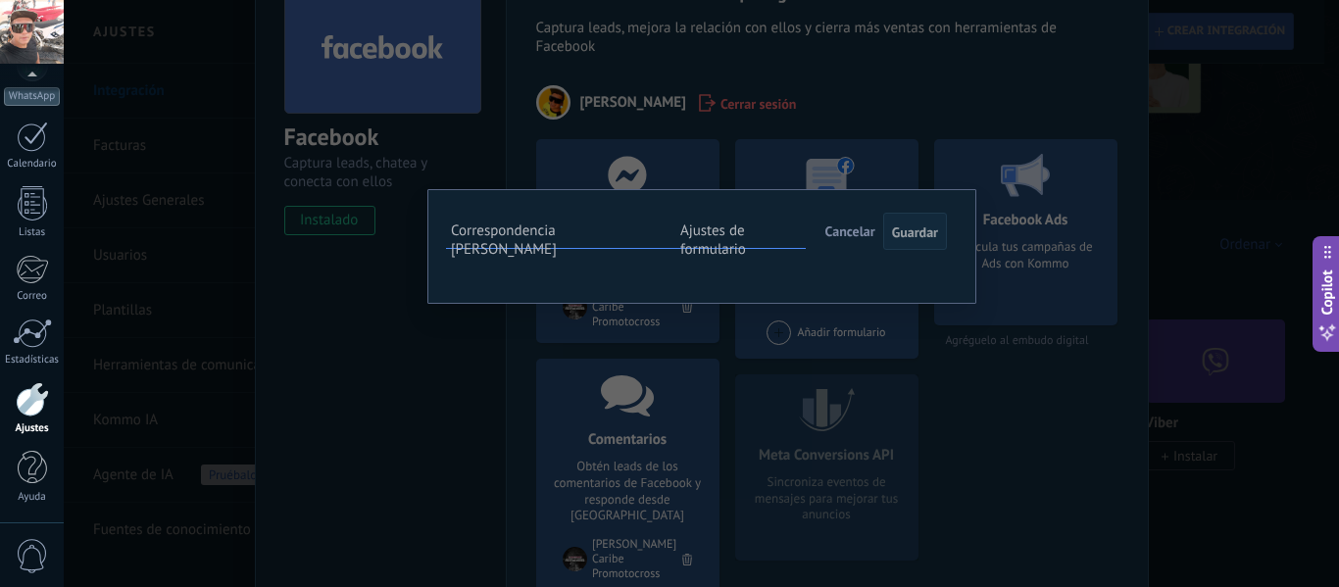
click at [593, 304] on div "**********" at bounding box center [701, 246] width 549 height 115
click at [0, 0] on div "Estás interesado en clases para ?……." at bounding box center [0, 0] width 0 height 0
click at [922, 226] on span "Guardar" at bounding box center [915, 233] width 46 height 14
click at [0, 0] on button "Seleccionar campo" at bounding box center [0, 0] width 0 height 0
click at [0, 0] on span "Nombre del contacto (contacto)" at bounding box center [0, 0] width 0 height 0
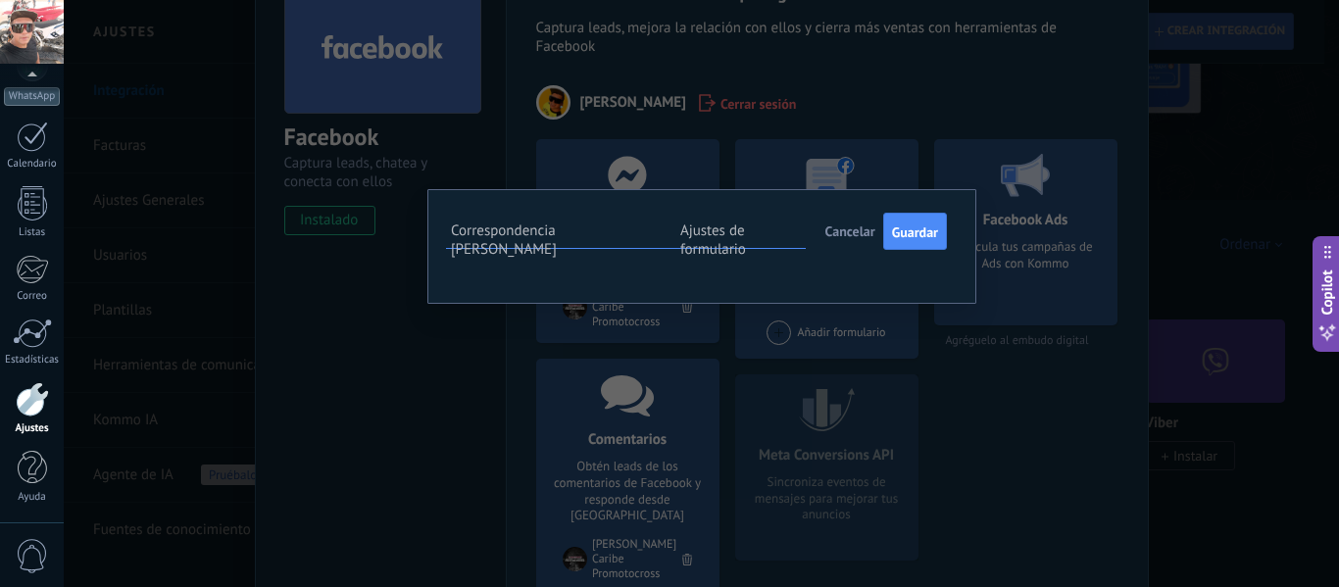
click at [0, 0] on button "Seleccionar campo" at bounding box center [0, 0] width 0 height 0
click at [0, 0] on span "Teléfono (contacto)" at bounding box center [0, 0] width 0 height 0
click at [0, 0] on button "Seleccionar campo" at bounding box center [0, 0] width 0 height 0
click at [0, 0] on span "Correo (contacto)" at bounding box center [0, 0] width 0 height 0
click at [903, 249] on button "Guardar" at bounding box center [915, 231] width 64 height 37
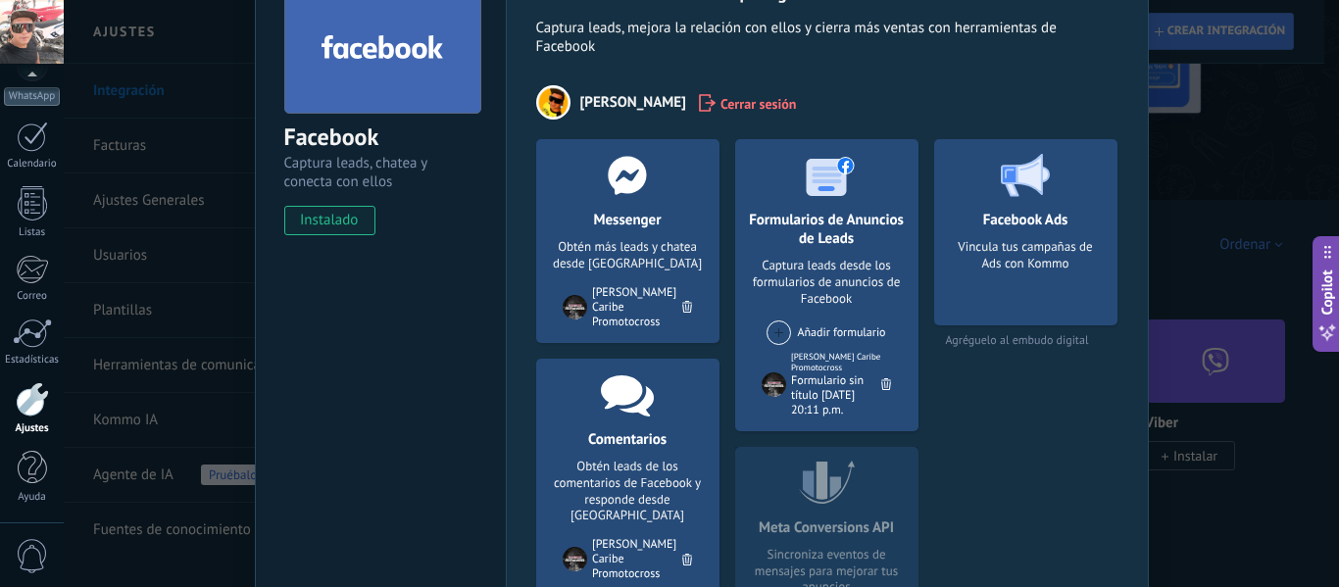
click at [1029, 472] on div "Facebook Ads Vincula tus campañas de Ads con Kommo Agréguelo al embudo digital" at bounding box center [1025, 394] width 183 height 510
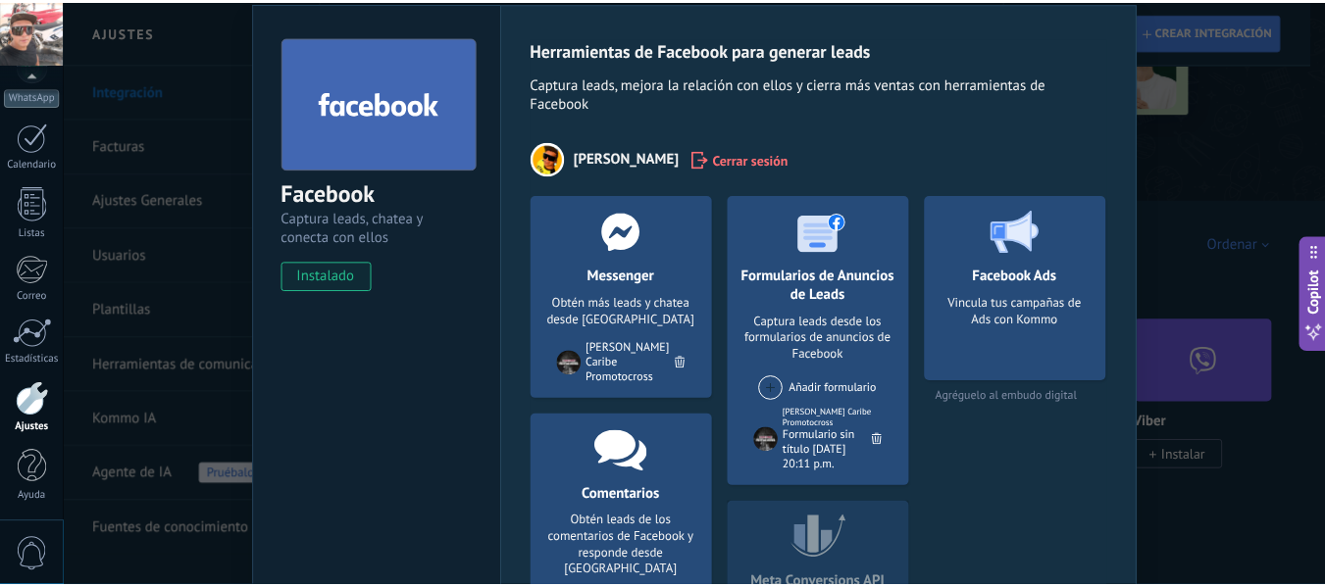
scroll to position [0, 0]
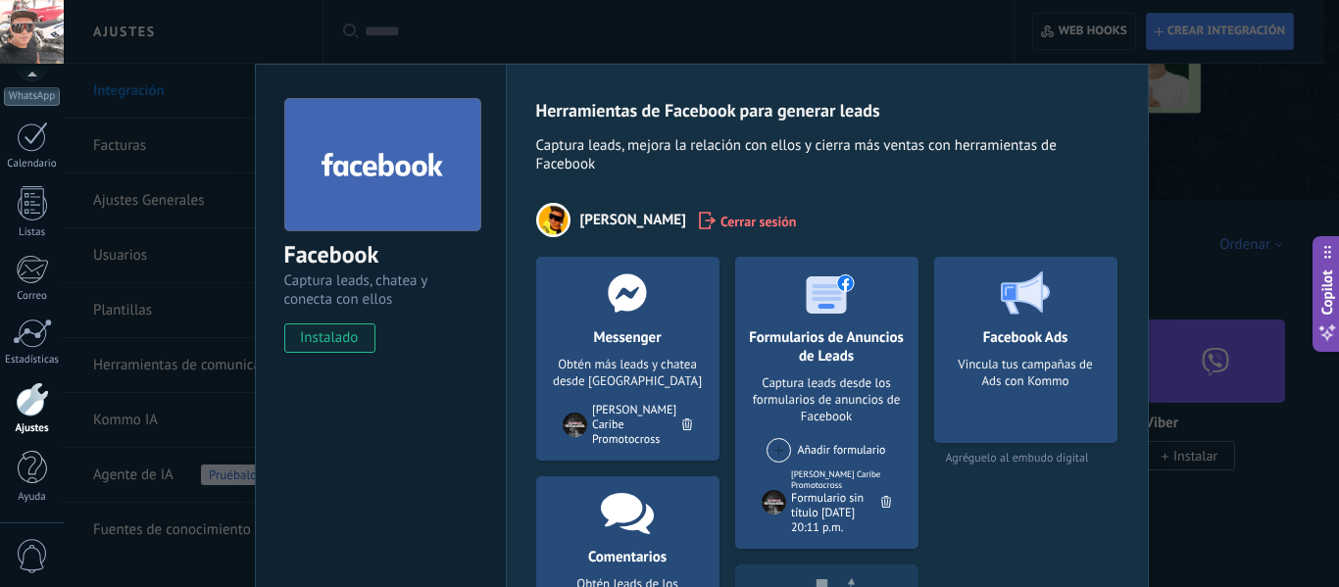
click at [587, 19] on div "Facebook Captura leads, chatea y conecta con ellos instalado Desinstalar Herram…" at bounding box center [702, 293] width 1276 height 587
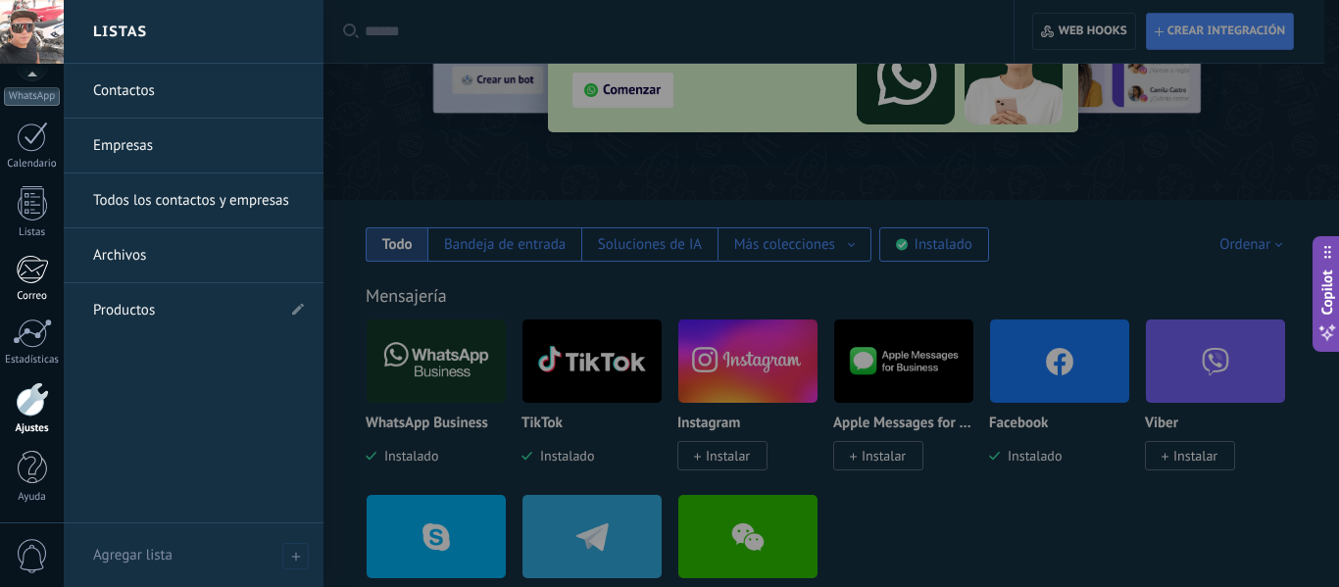
click at [32, 285] on link "Correo" at bounding box center [32, 279] width 64 height 48
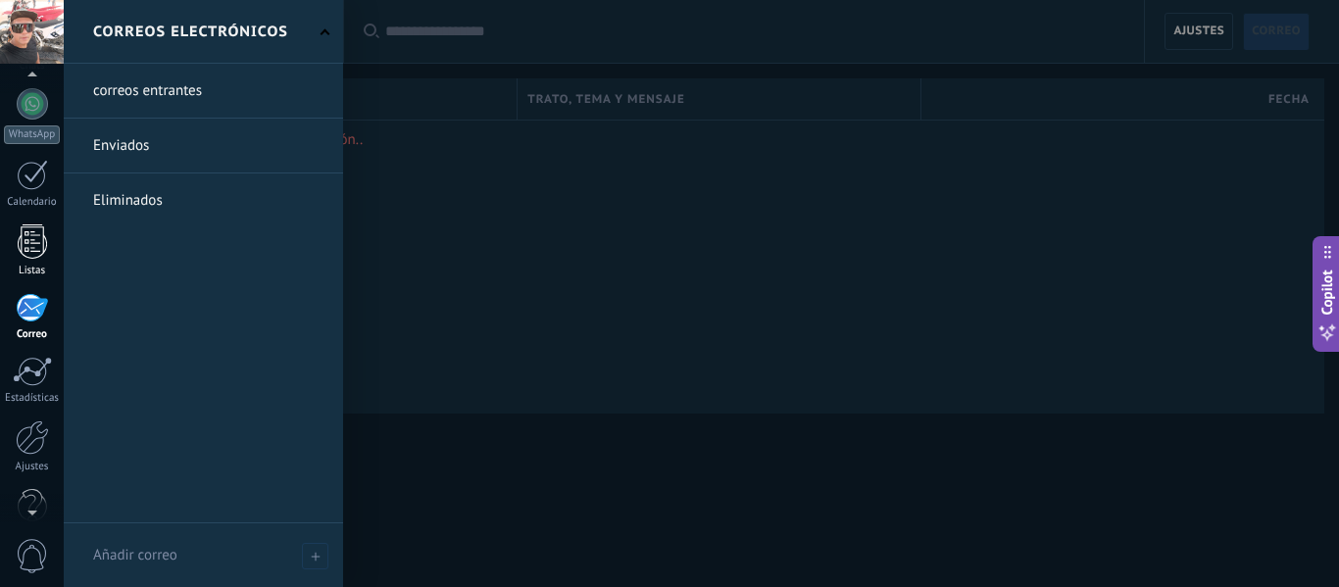
click at [25, 249] on div at bounding box center [32, 242] width 29 height 34
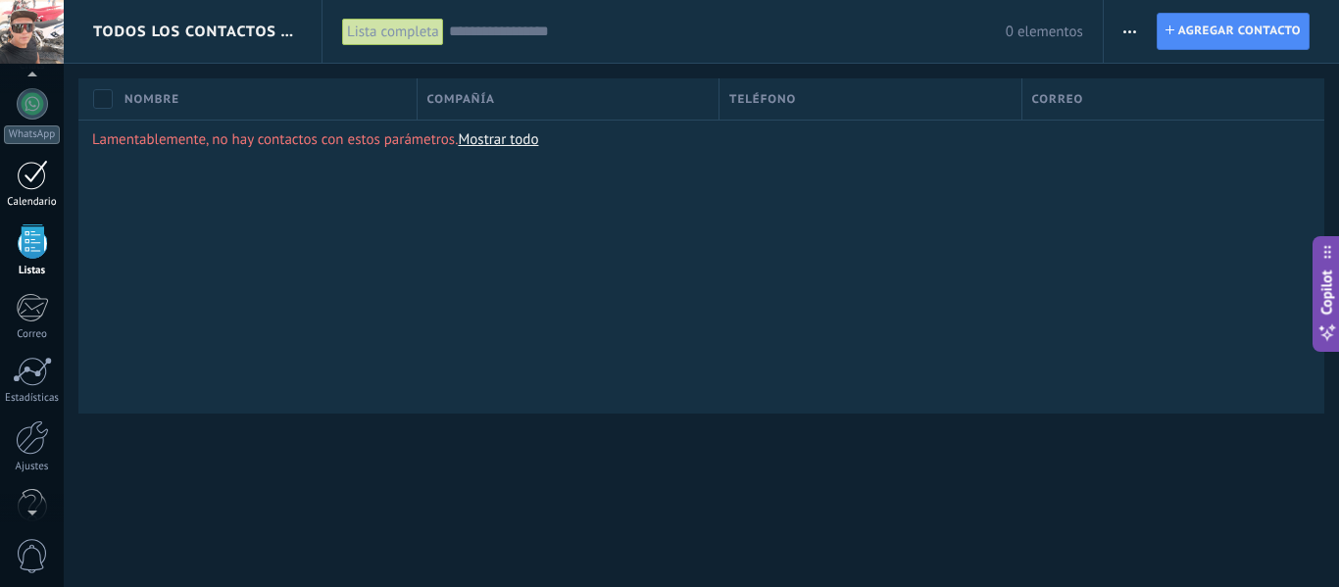
click at [26, 166] on div at bounding box center [32, 175] width 31 height 30
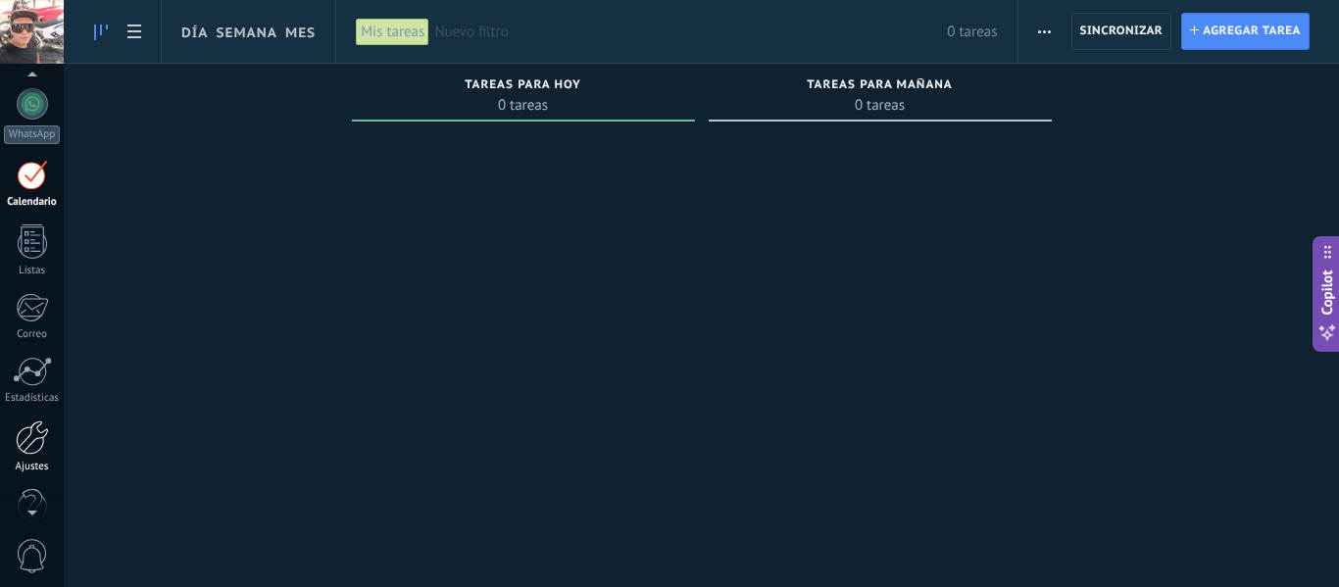
click at [24, 430] on div at bounding box center [32, 438] width 33 height 34
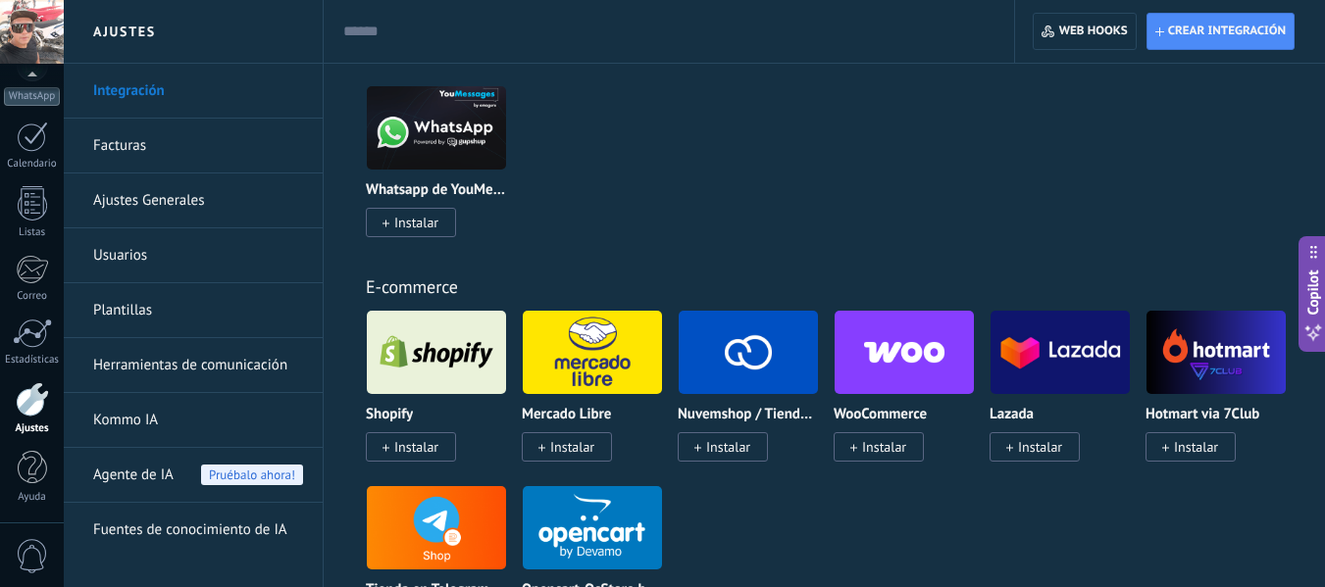
scroll to position [1020, 0]
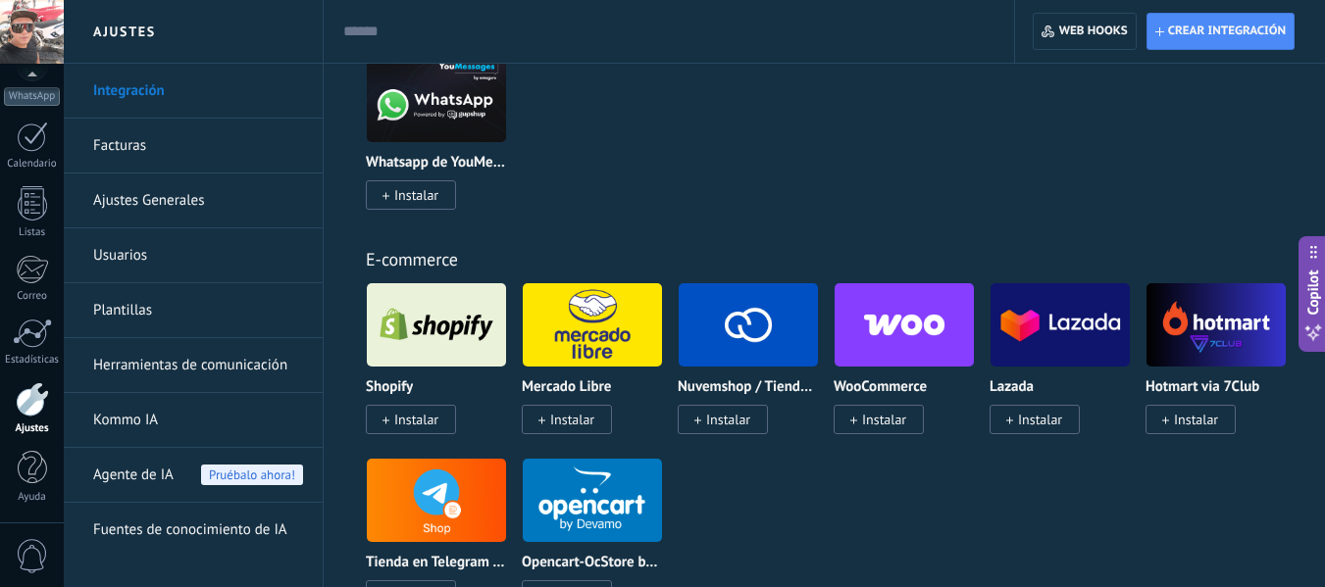
click at [112, 144] on link "Facturas" at bounding box center [198, 146] width 210 height 55
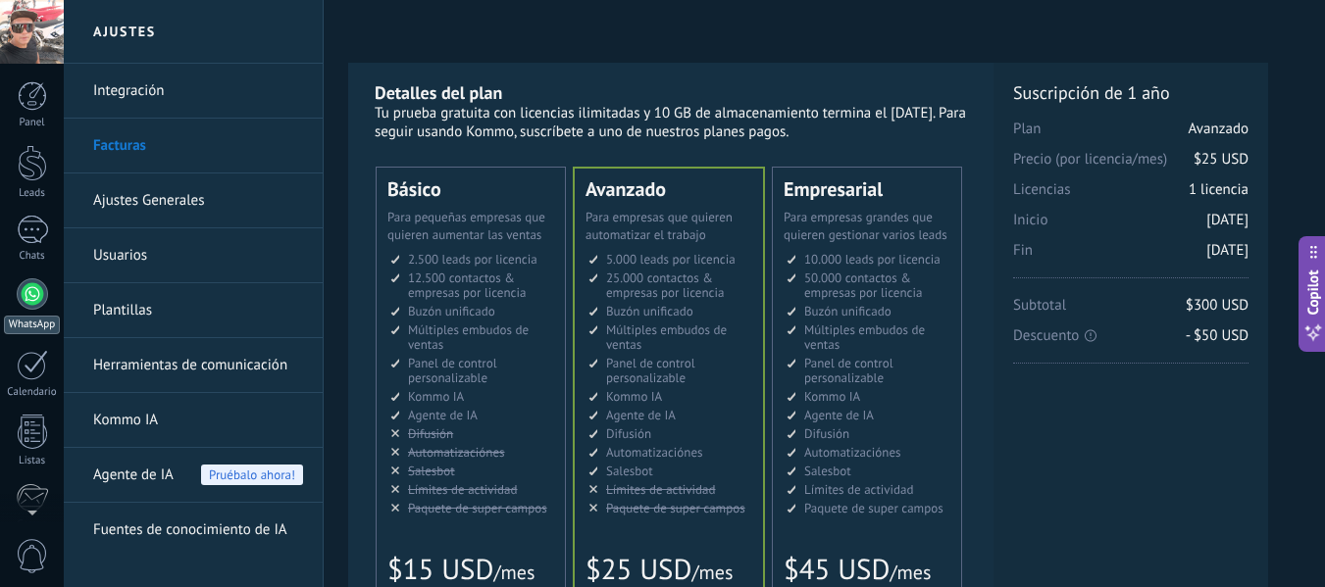
scroll to position [228, 0]
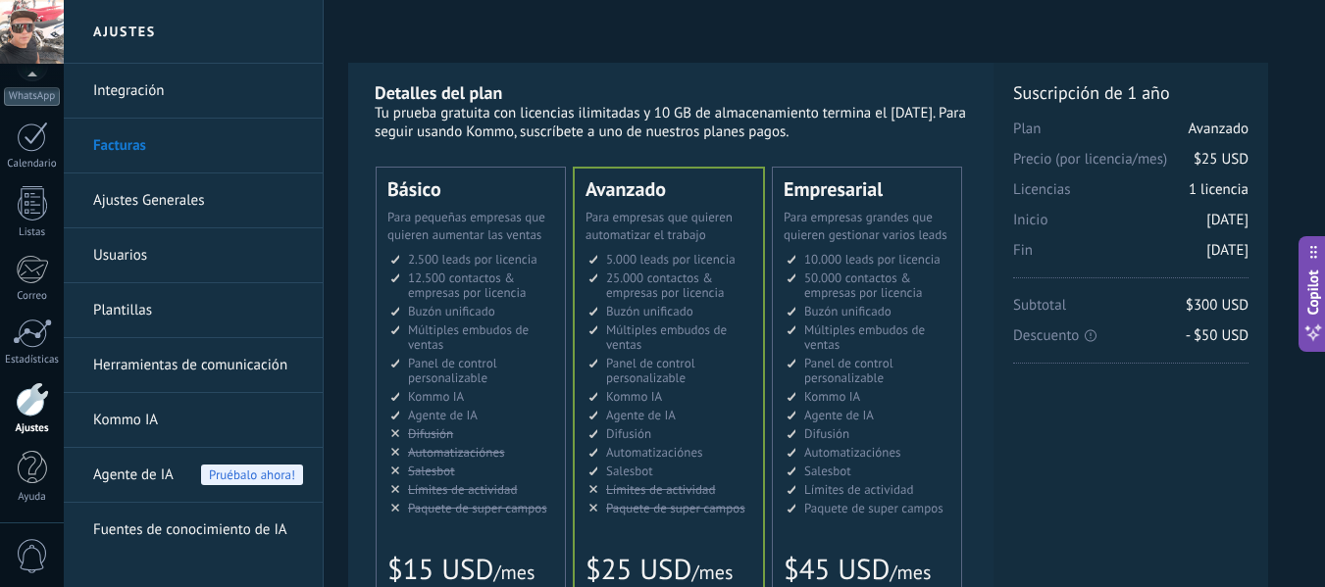
click at [1140, 477] on div "Licencias adicionales Plan Avanzado Precio (por licencia/mes) $25 USD Nuevas li…" at bounding box center [1130, 306] width 235 height 451
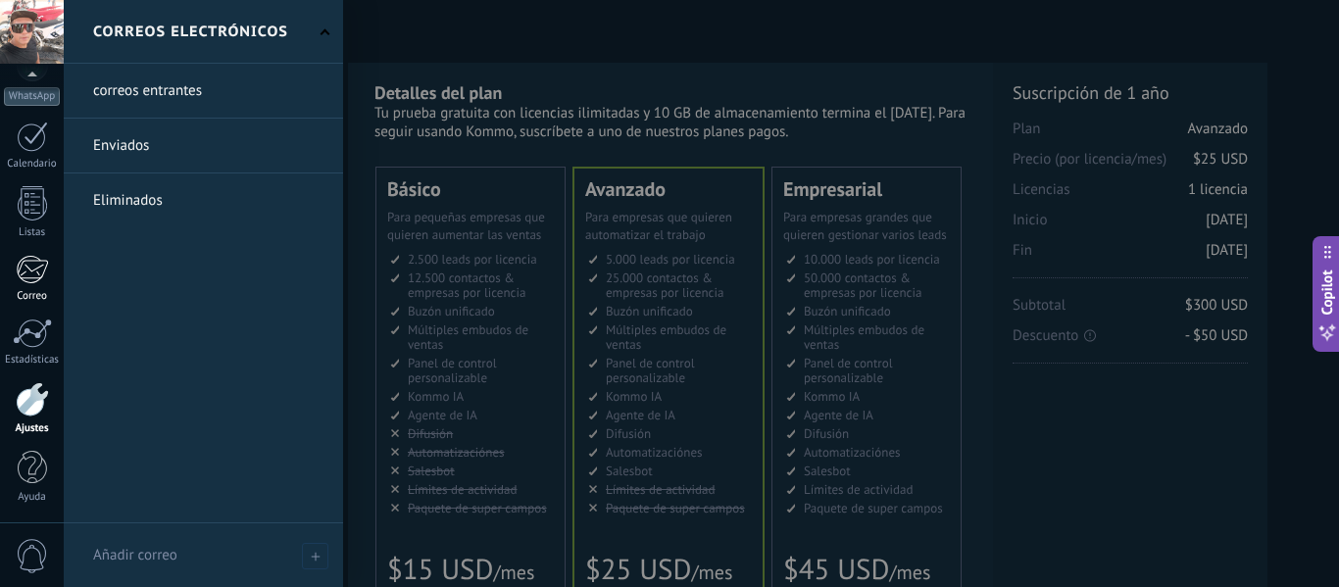
click at [31, 281] on div at bounding box center [32, 269] width 32 height 29
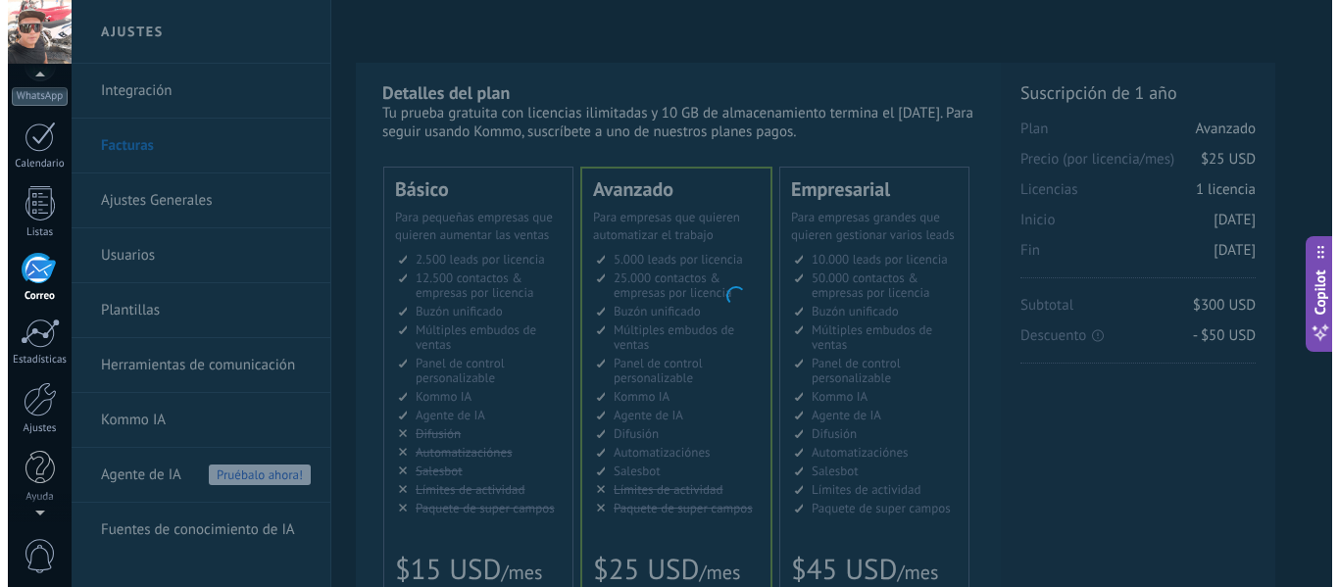
scroll to position [190, 0]
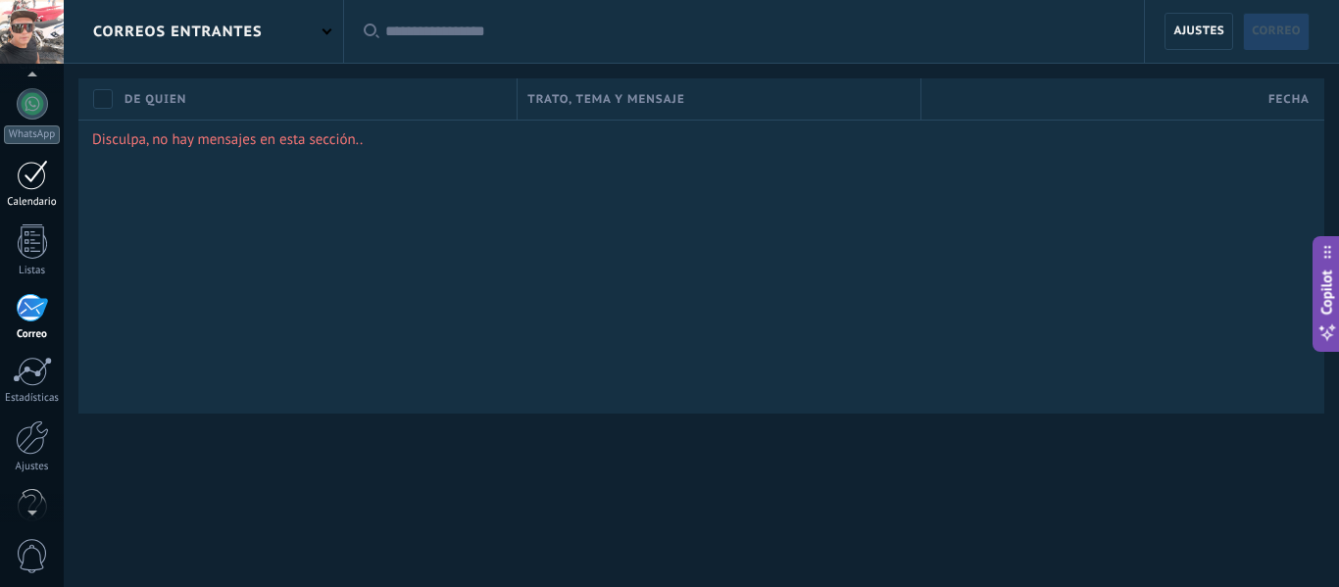
click at [30, 177] on div at bounding box center [32, 175] width 31 height 30
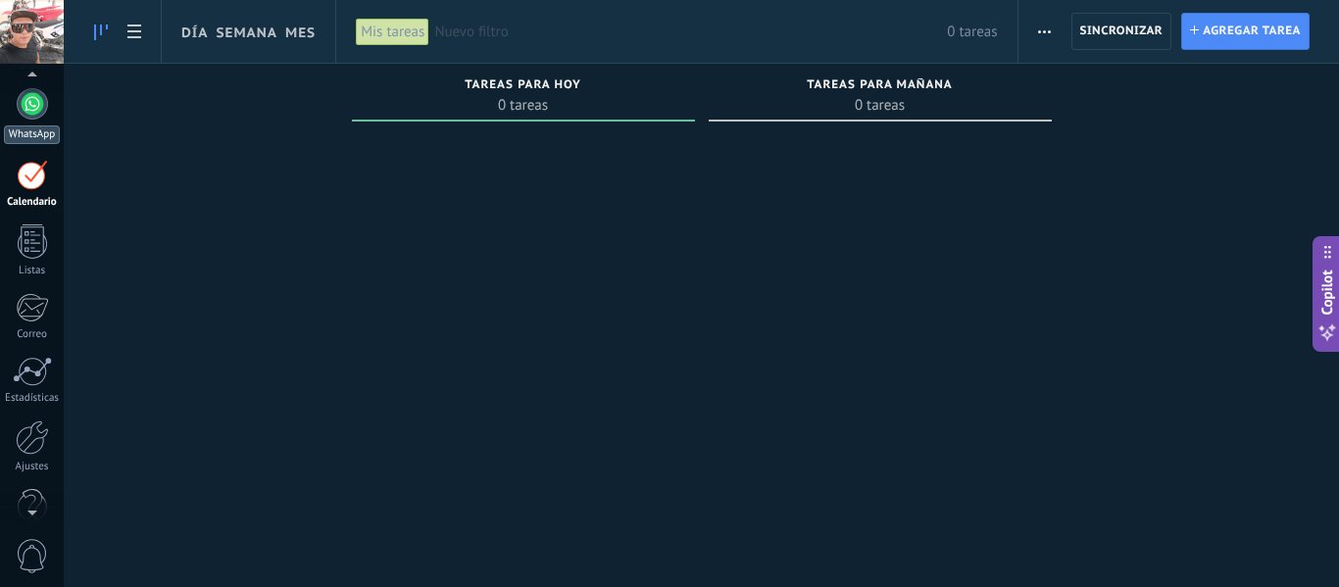
click at [29, 99] on div at bounding box center [32, 103] width 31 height 31
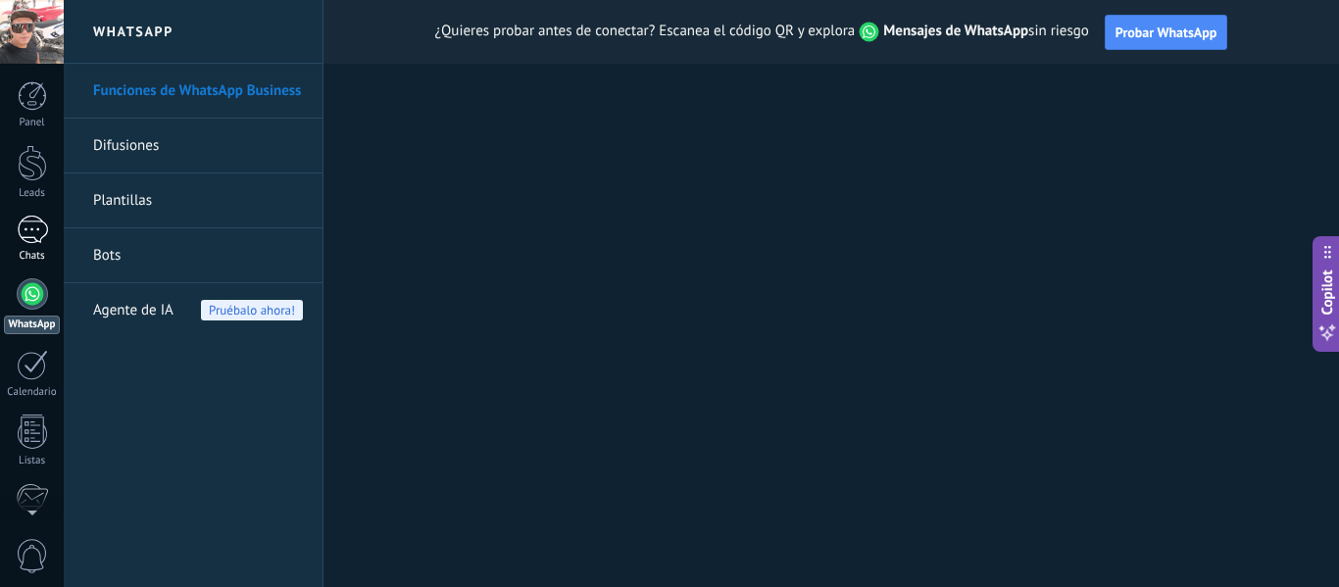
click at [29, 226] on div at bounding box center [32, 230] width 31 height 28
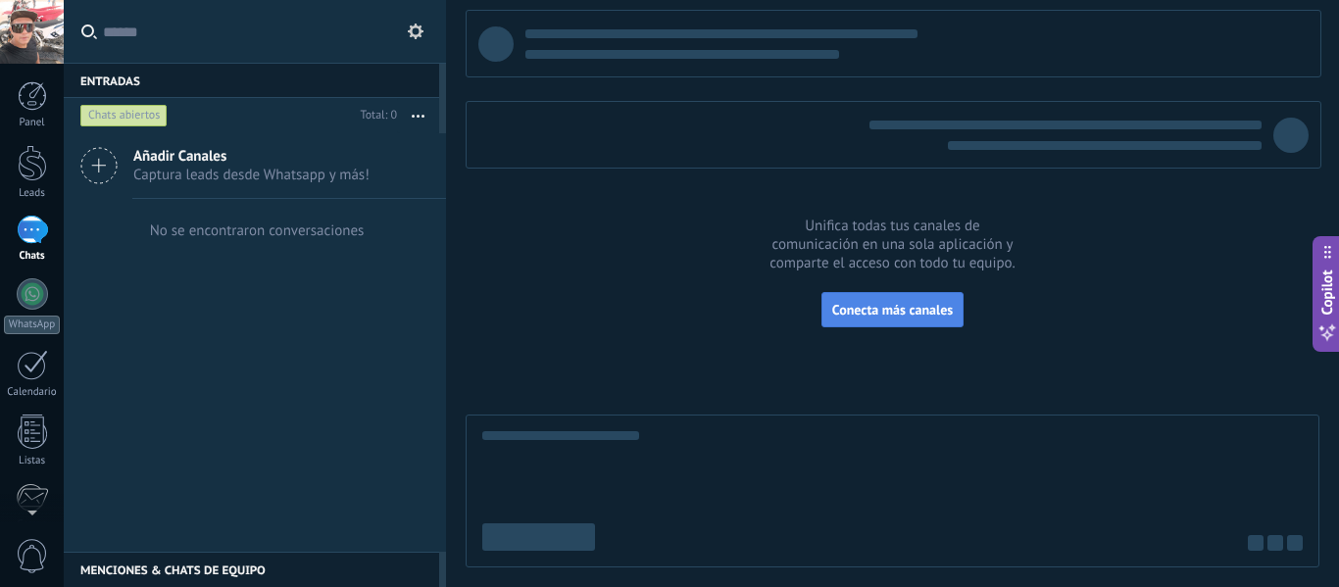
click at [864, 313] on span "Conecta más canales" at bounding box center [892, 310] width 121 height 18
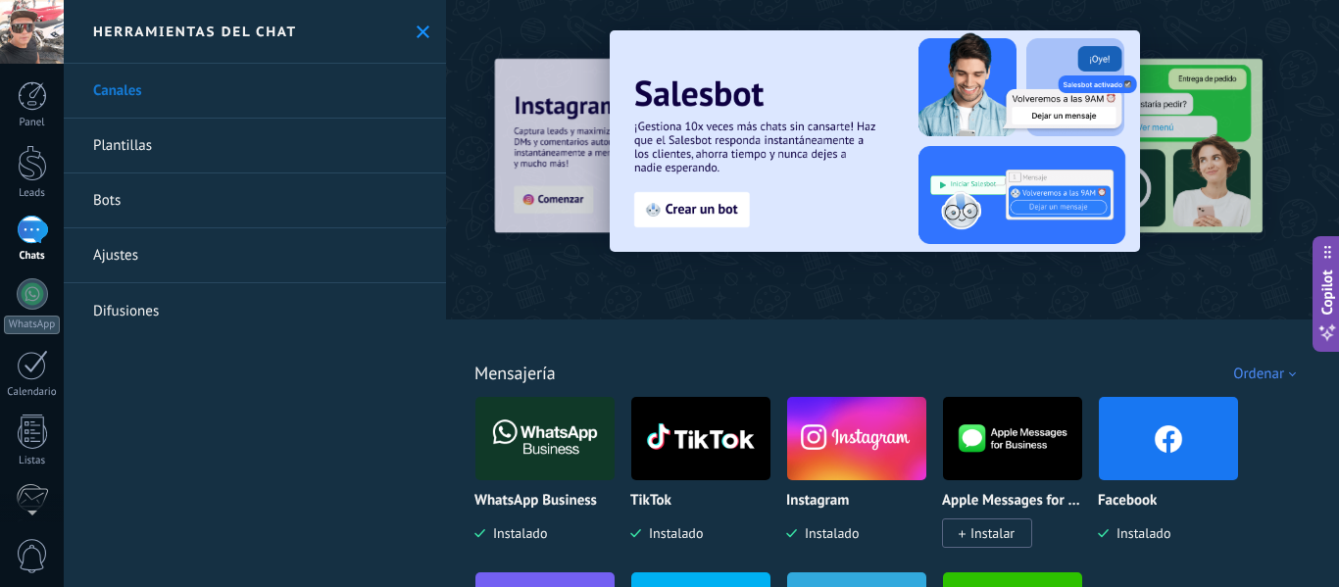
click at [179, 143] on link "Plantillas" at bounding box center [255, 146] width 382 height 55
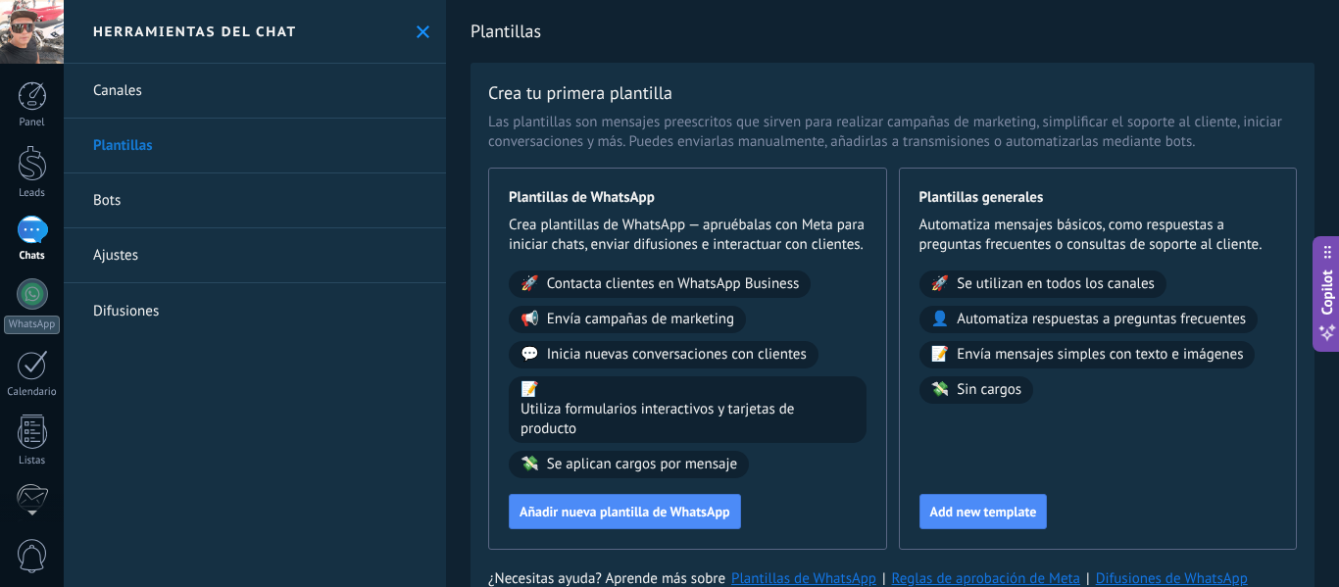
click at [152, 195] on link "Bots" at bounding box center [255, 201] width 382 height 55
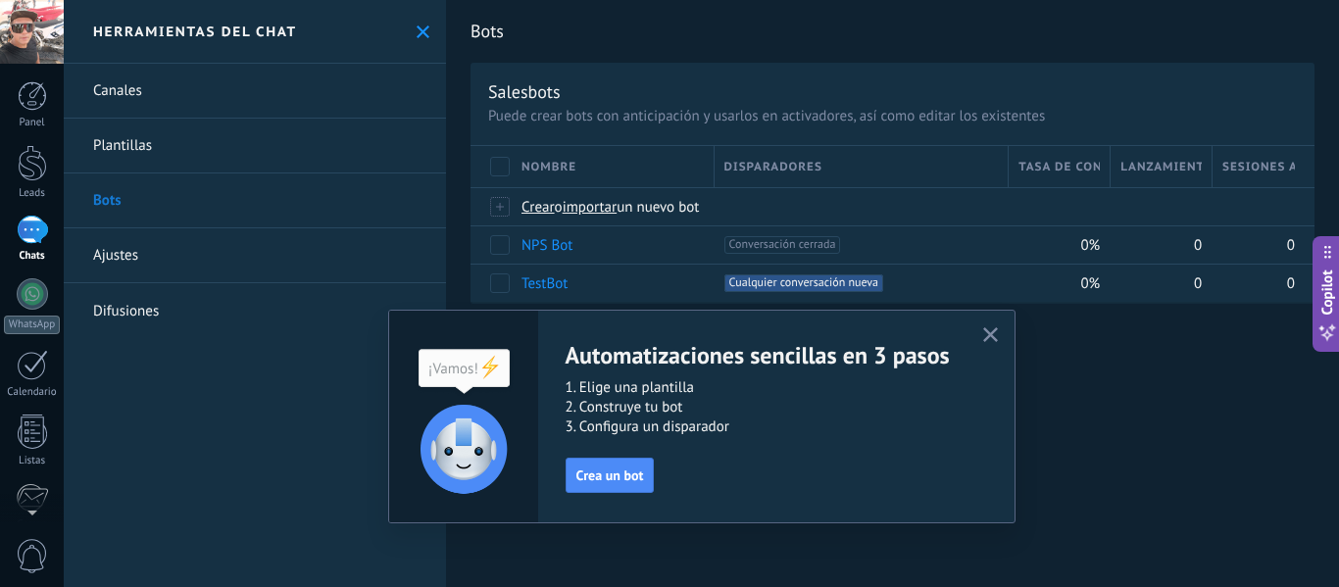
click at [993, 337] on use "button" at bounding box center [990, 334] width 15 height 15
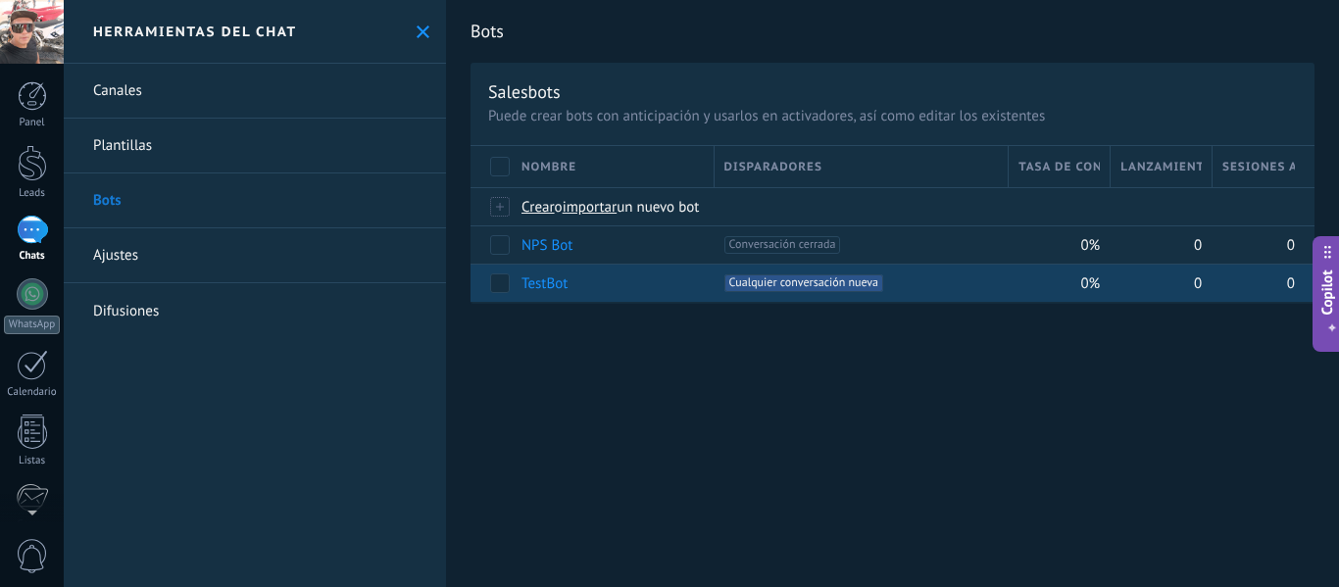
click at [776, 280] on span "Cualquier conversación nueva +0" at bounding box center [804, 284] width 159 height 18
click at [548, 284] on link "TestBot" at bounding box center [545, 284] width 46 height 19
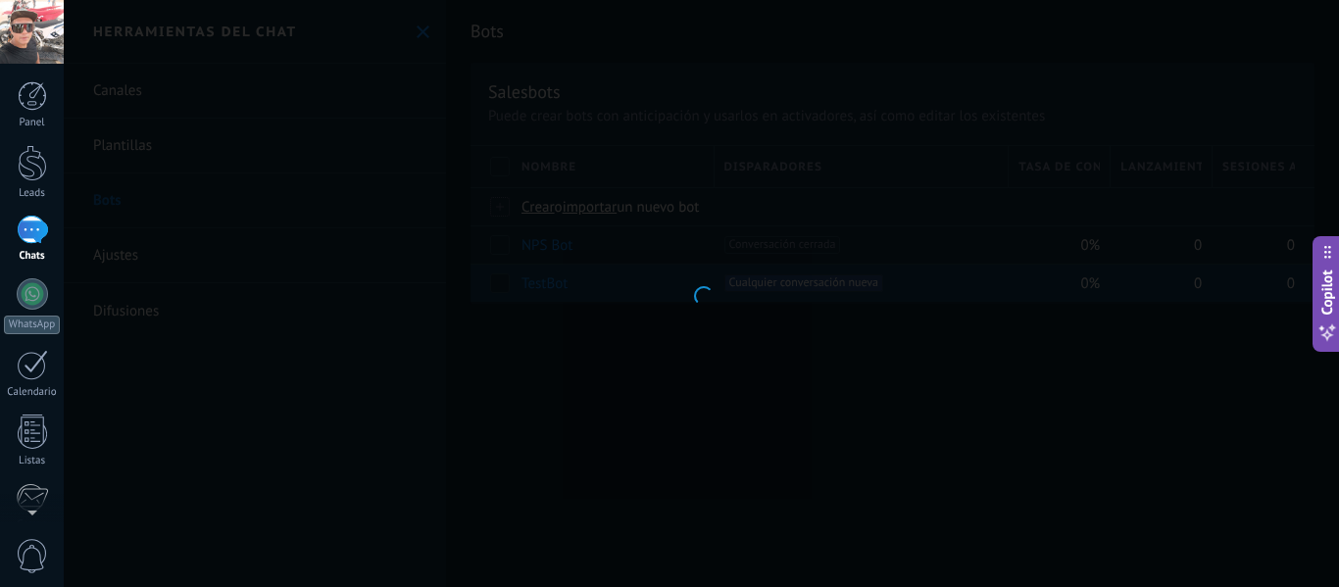
type input "*******"
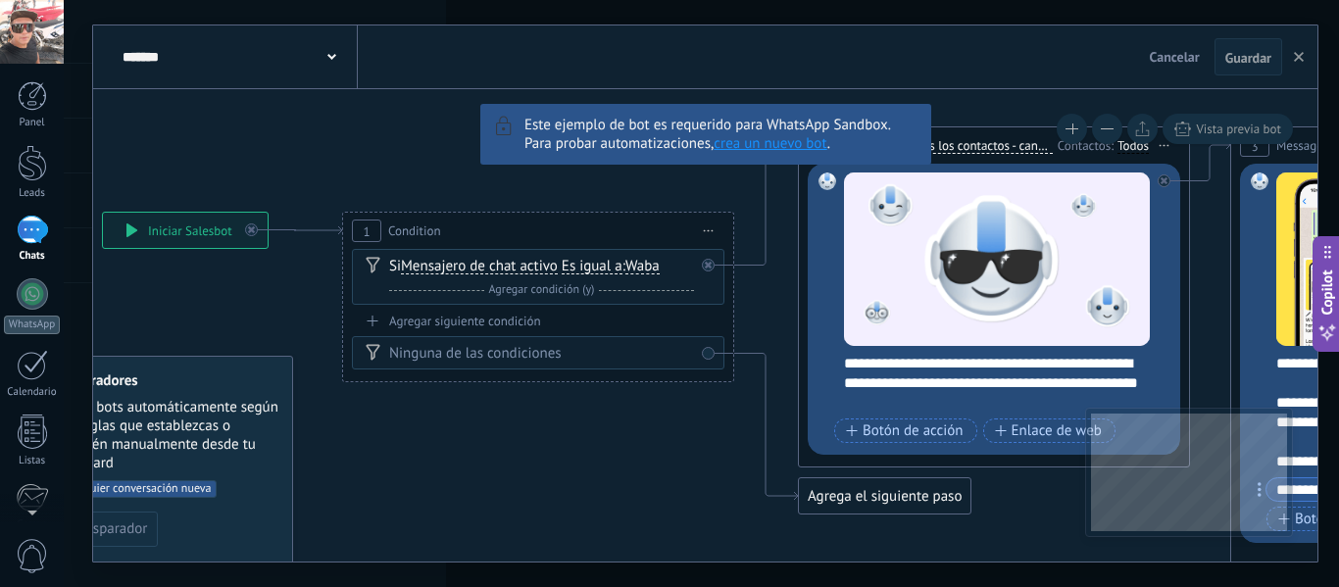
click at [1324, 262] on button "Copilot" at bounding box center [1326, 294] width 27 height 116
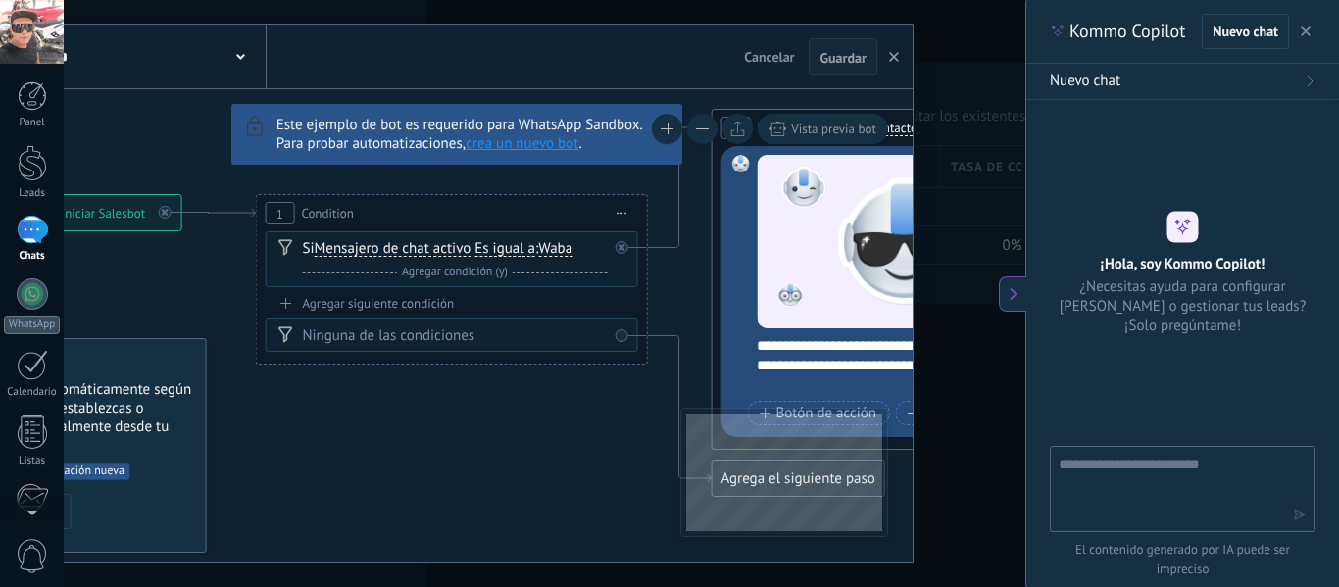
click at [1098, 474] on textarea at bounding box center [1169, 488] width 221 height 71
type textarea "****"
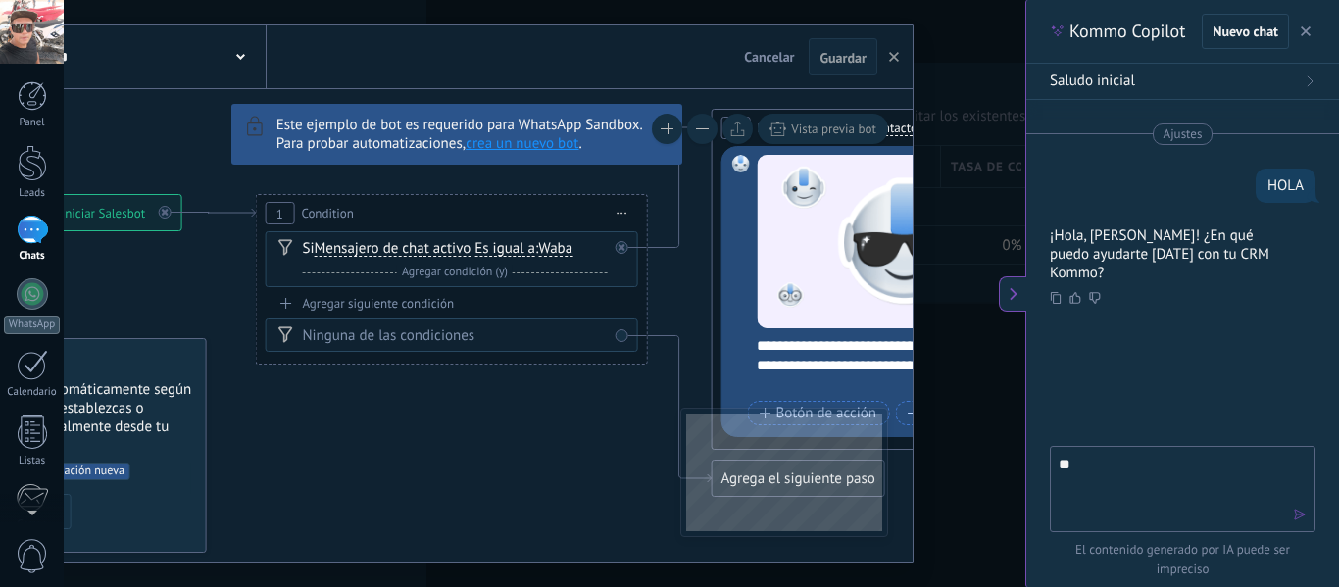
type textarea "*"
type textarea "**********"
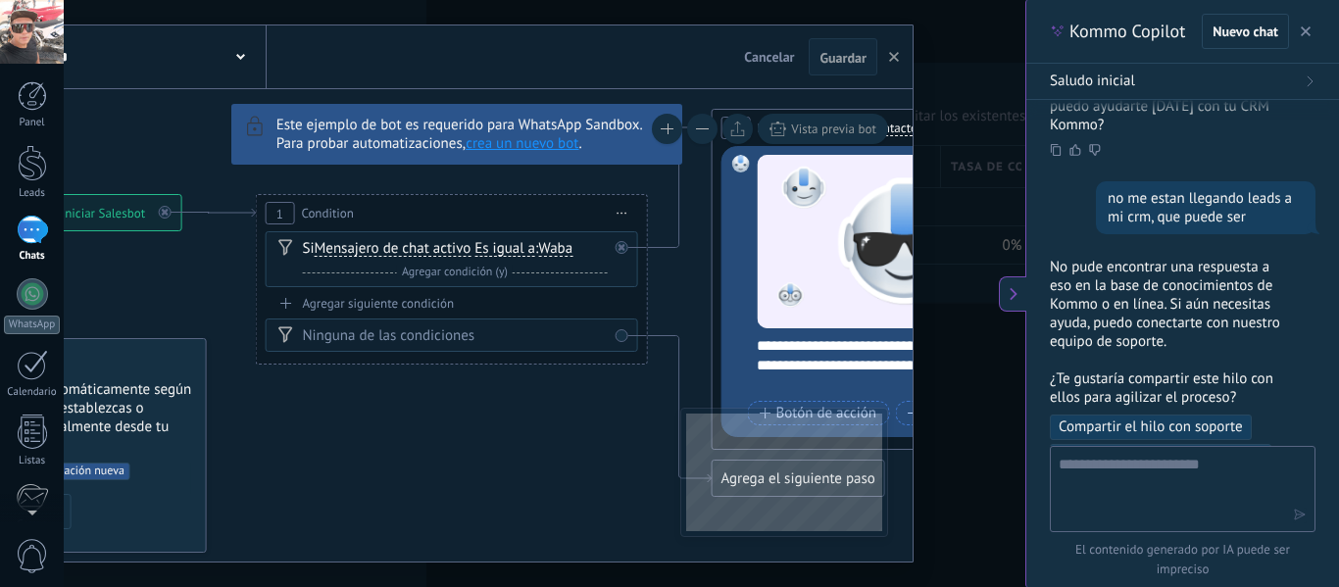
scroll to position [142, 0]
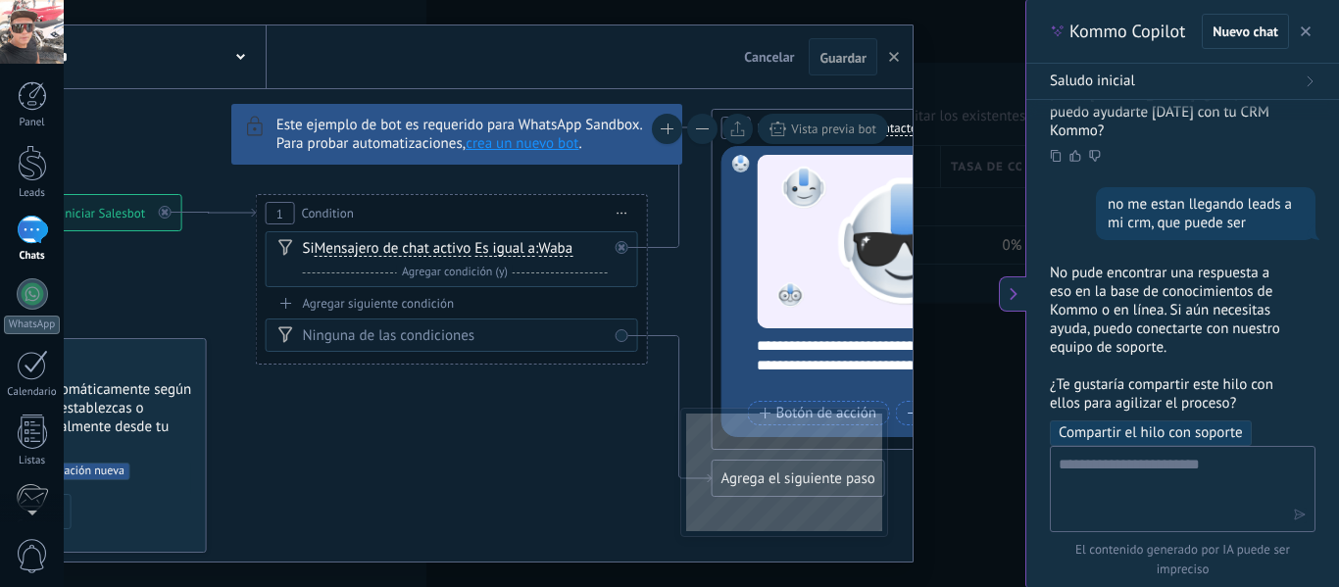
click at [1188, 424] on span "Compartir el hilo con soporte" at bounding box center [1151, 434] width 184 height 20
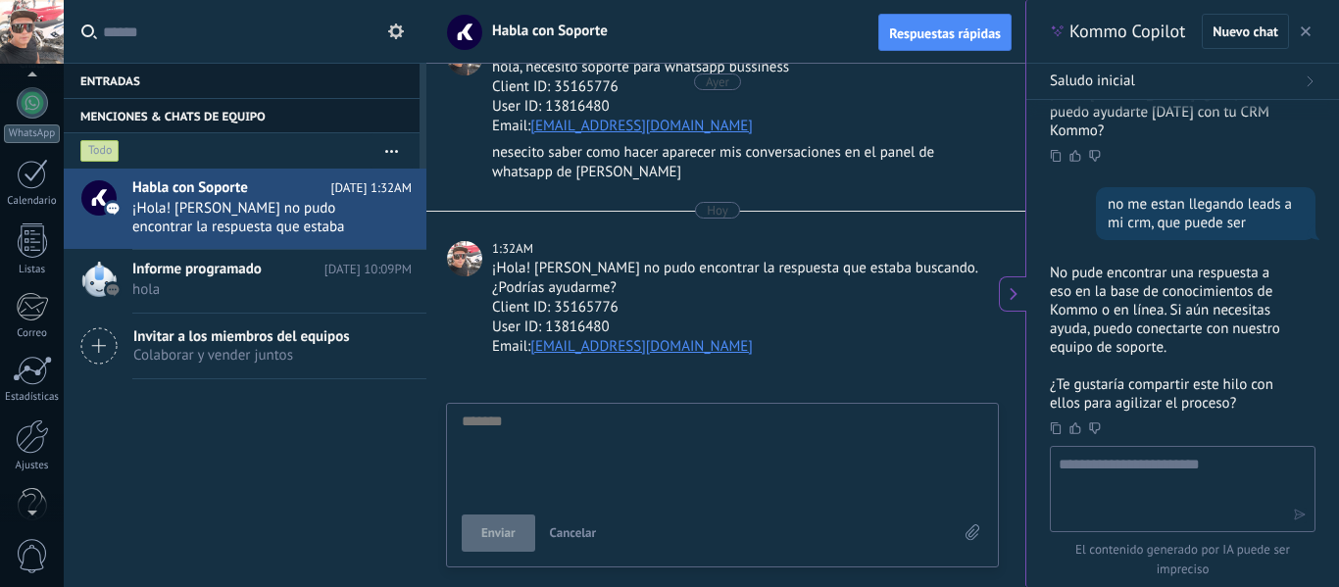
scroll to position [228, 0]
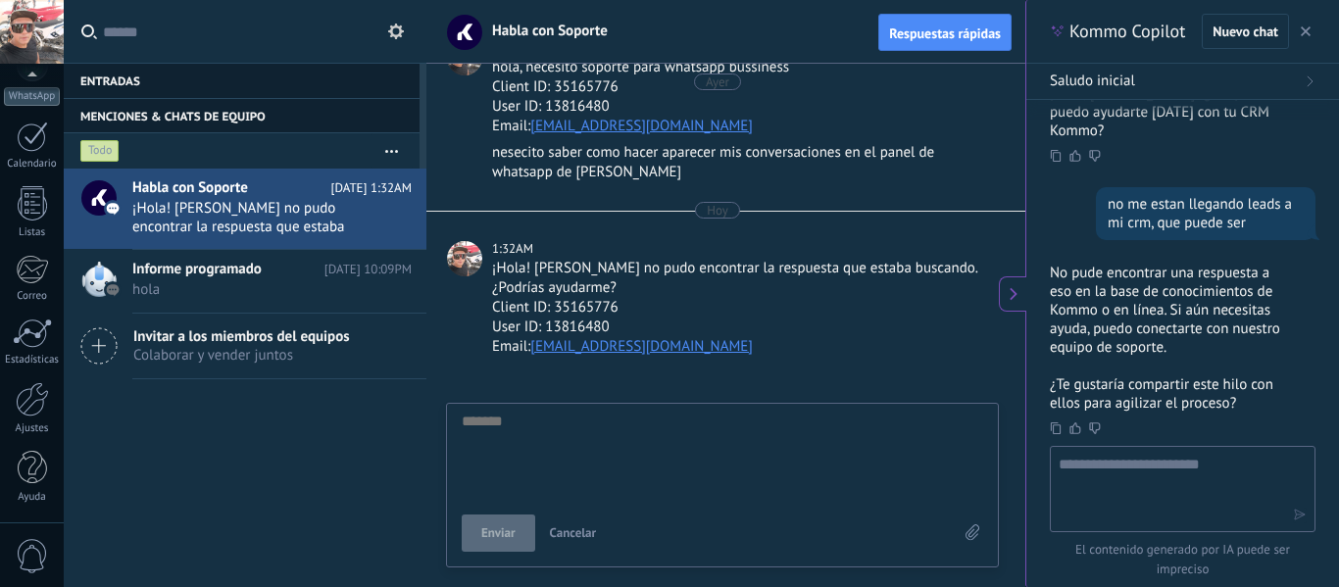
click at [35, 563] on span "0" at bounding box center [32, 556] width 33 height 34
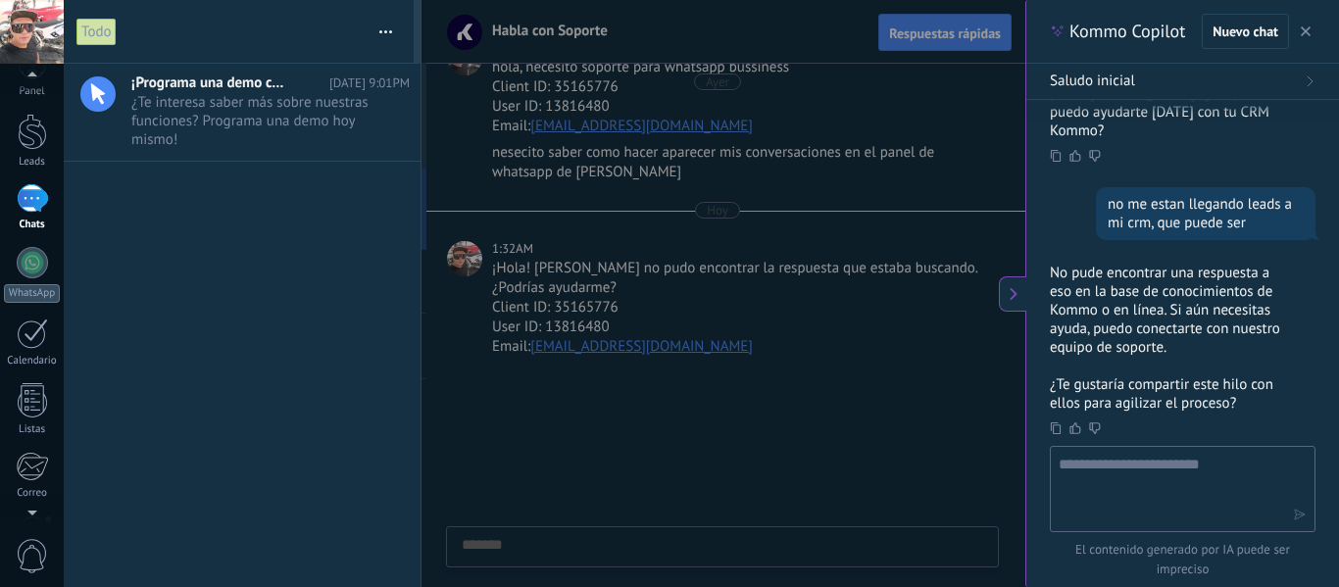
scroll to position [0, 0]
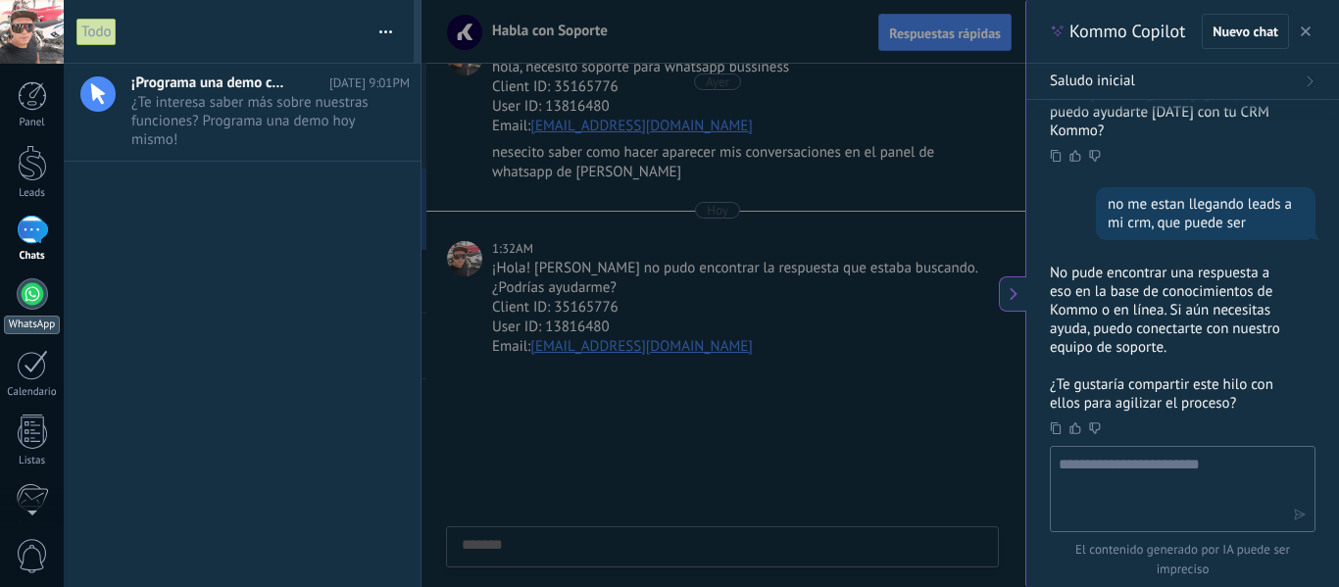
click at [30, 301] on div at bounding box center [32, 293] width 31 height 31
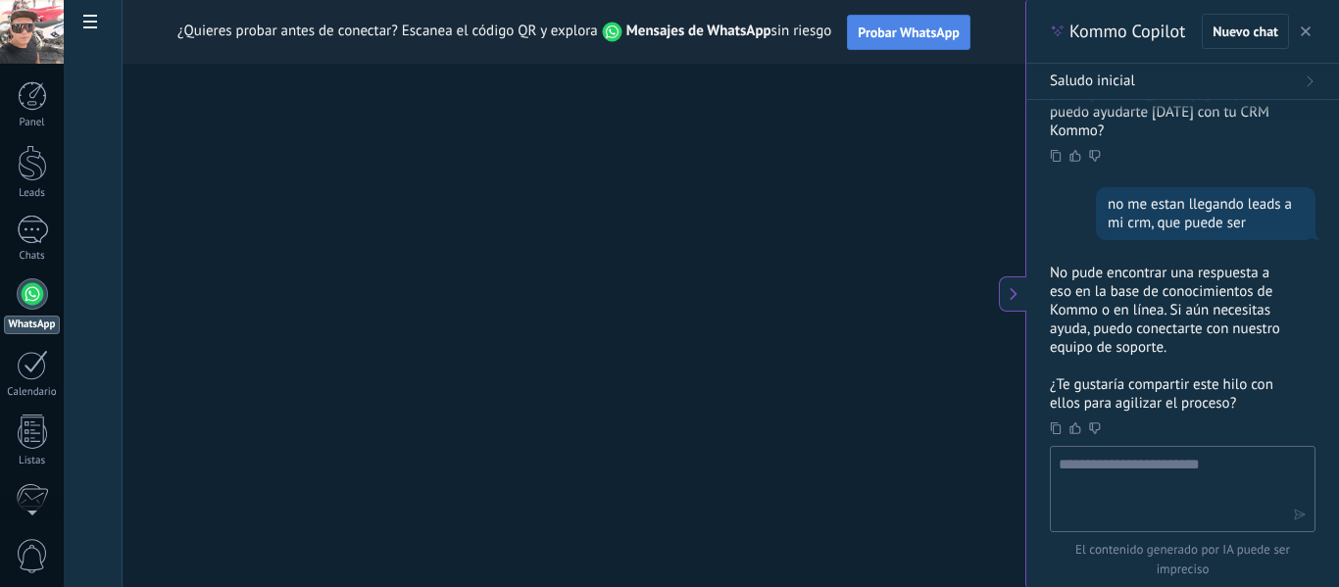
click at [895, 43] on button "Probar WhatsApp" at bounding box center [909, 32] width 124 height 35
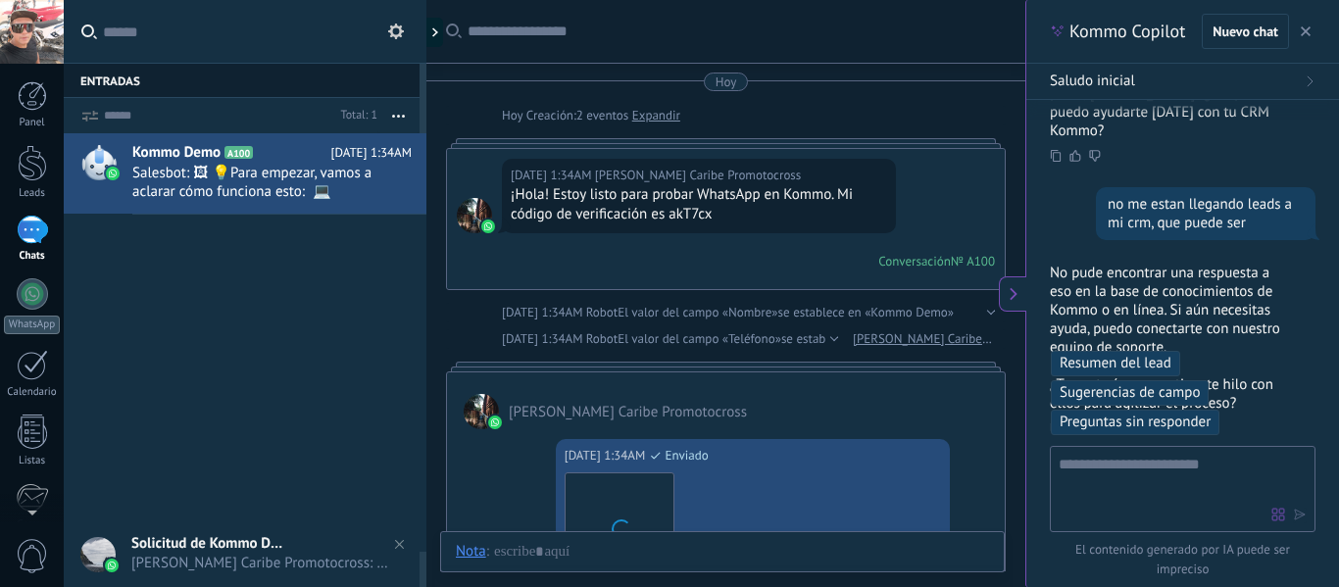
scroll to position [846, 0]
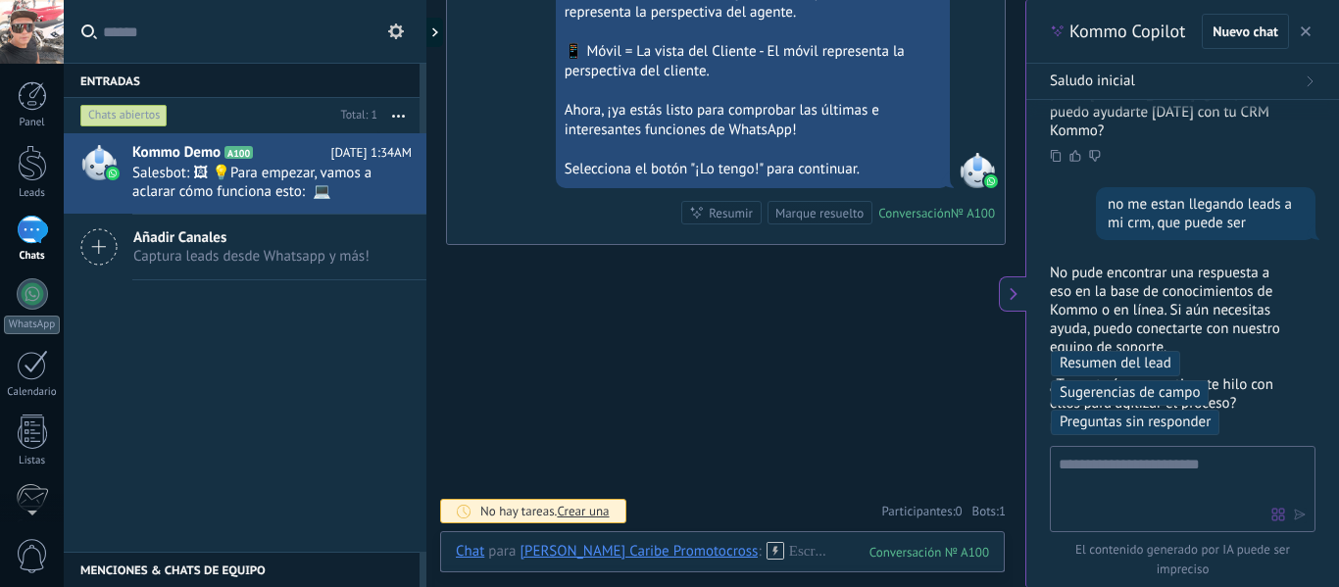
click at [21, 237] on div "1" at bounding box center [32, 230] width 31 height 28
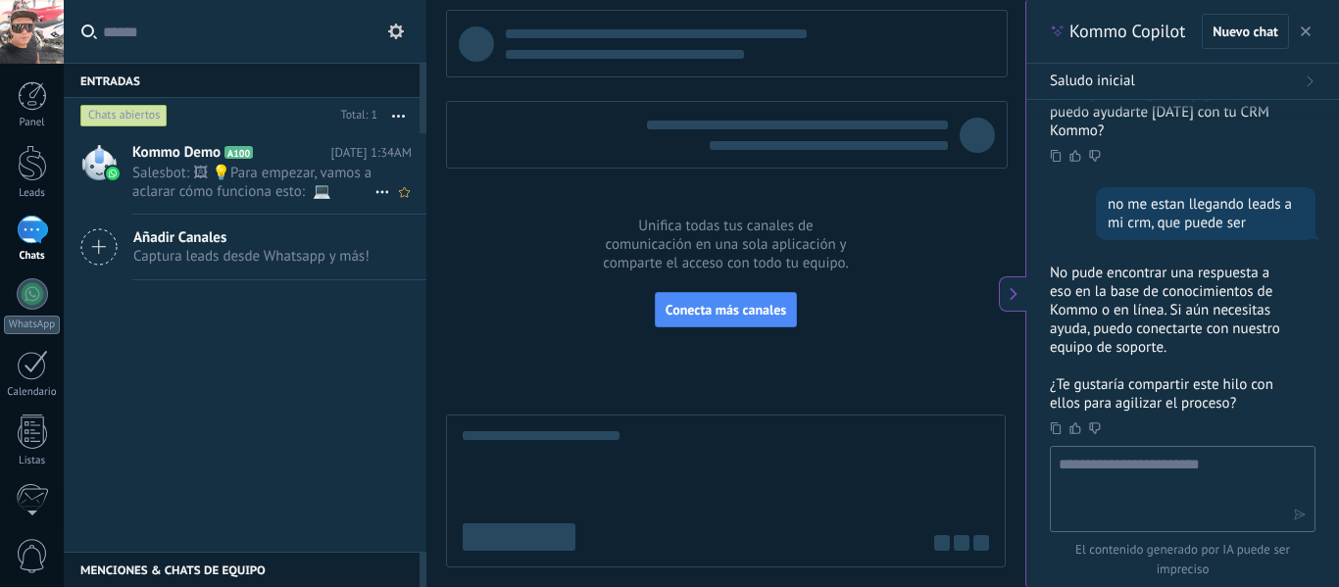
click at [193, 182] on span "Salesbot: 🖼 💡Para empezar, vamos a aclarar cómo funciona esto: 💻 Kommo = La vis…" at bounding box center [253, 182] width 242 height 37
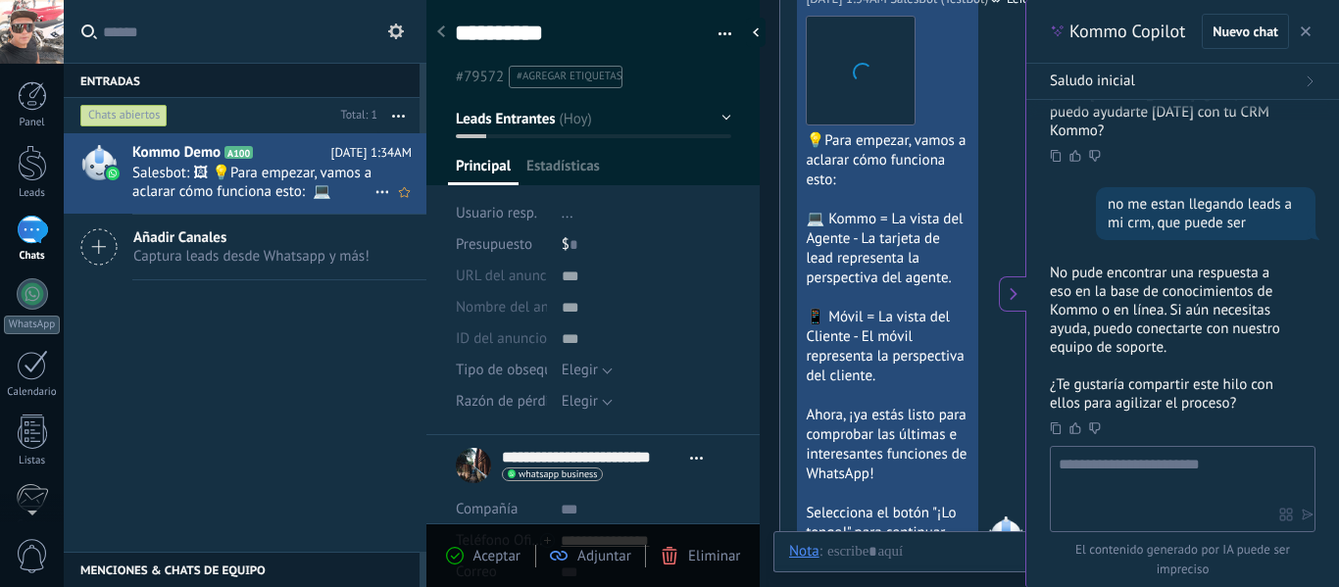
scroll to position [29, 0]
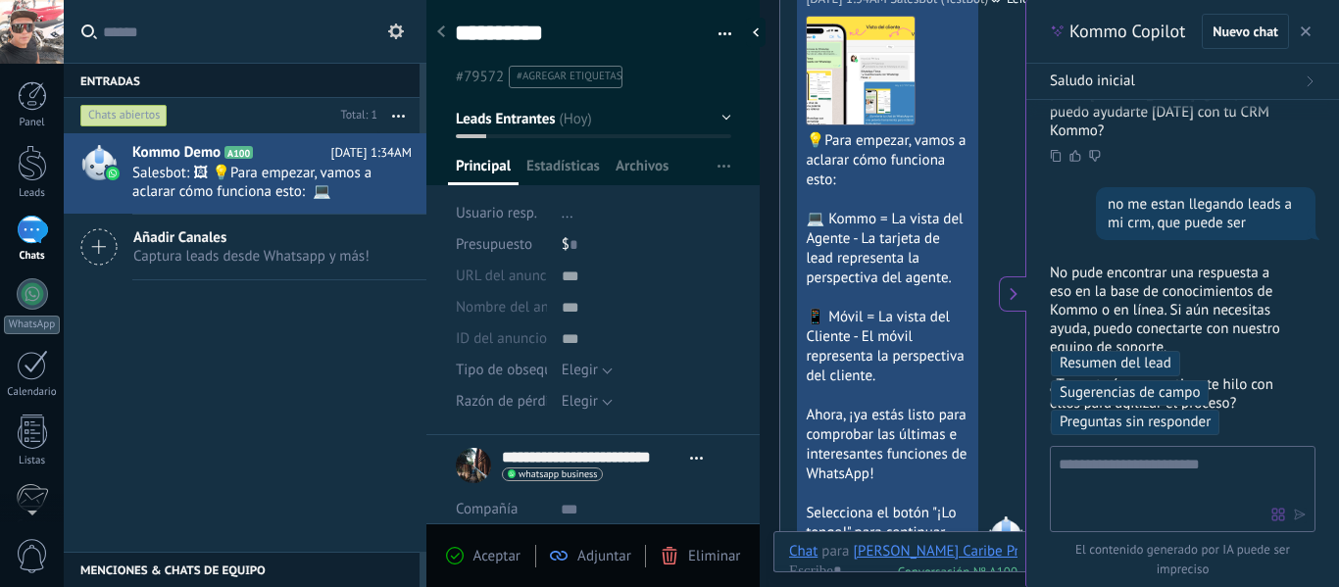
click at [1012, 278] on button at bounding box center [1012, 293] width 27 height 35
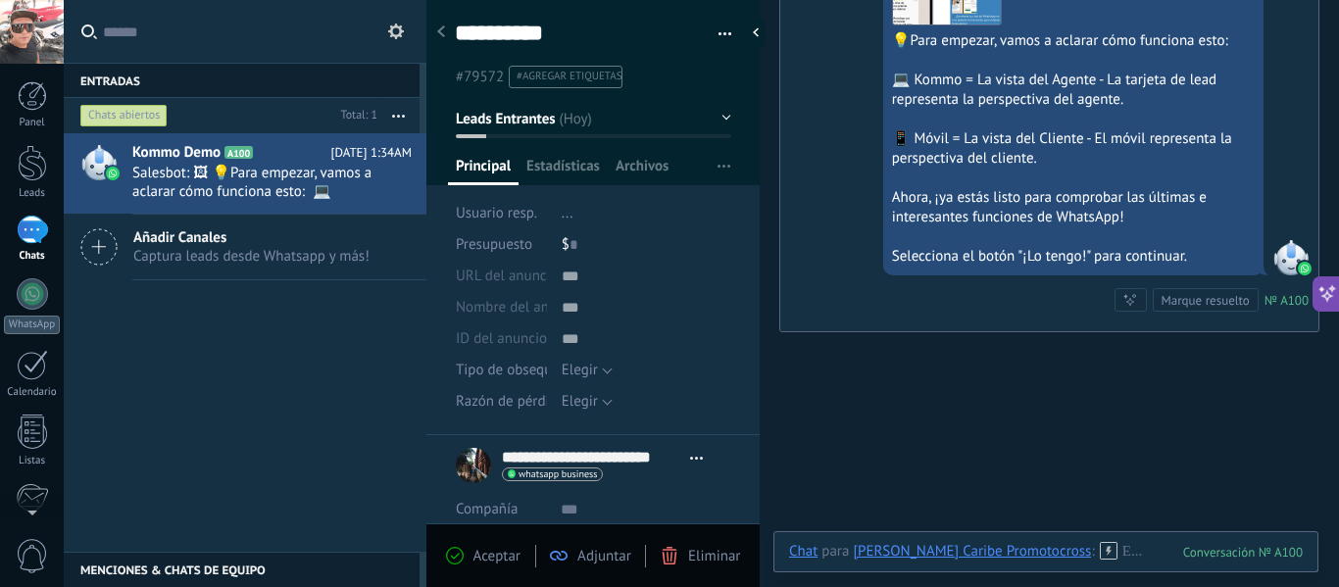
type textarea "**********"
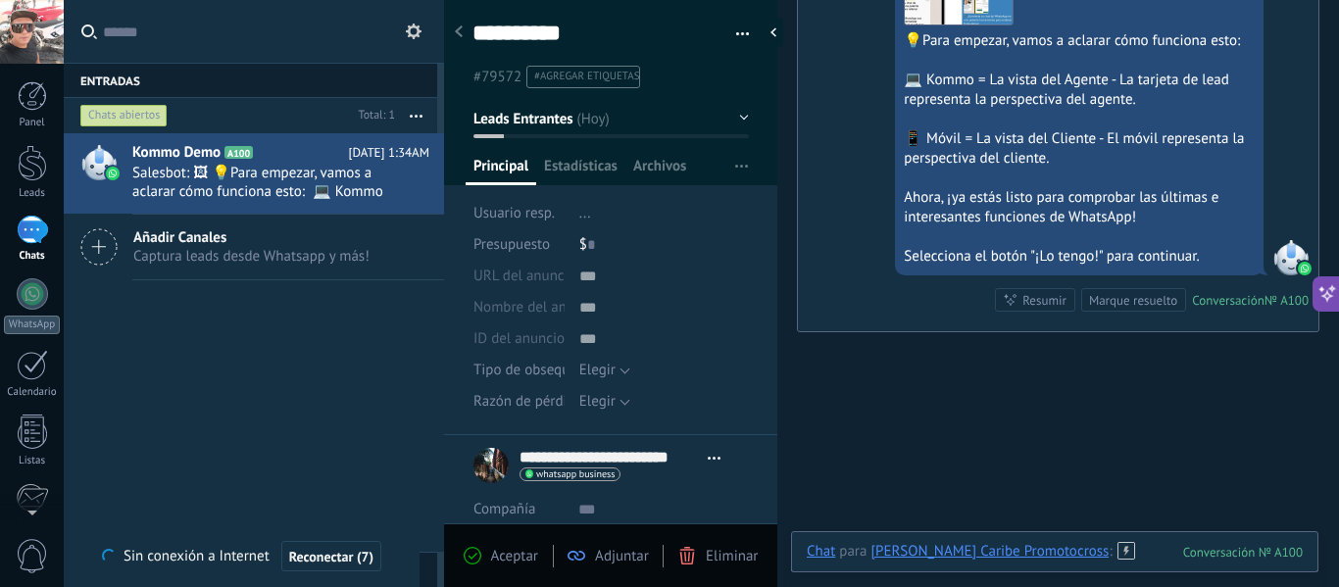
click at [1090, 554] on div at bounding box center [1055, 571] width 496 height 59
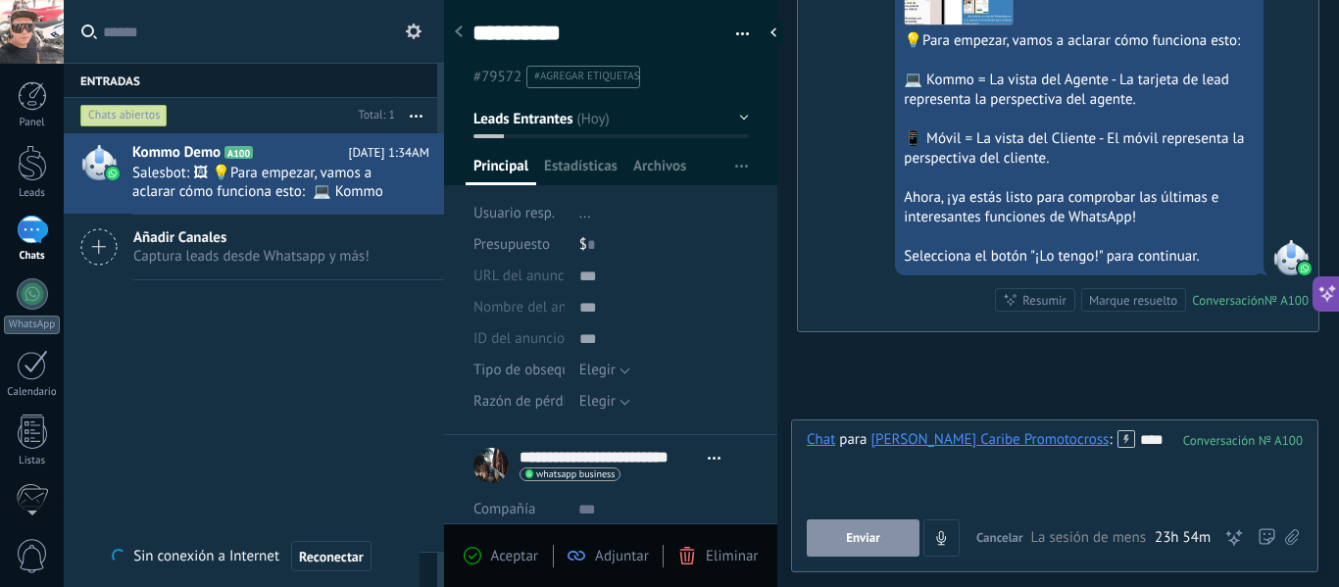
click at [868, 538] on span "Enviar" at bounding box center [863, 538] width 34 height 14
click at [299, 153] on h2 "Kommo Demo A100" at bounding box center [240, 153] width 217 height 20
click at [1105, 299] on div "Marque resuelto" at bounding box center [1133, 300] width 88 height 19
click at [292, 160] on h2 "Kommo Demo A100" at bounding box center [240, 153] width 217 height 20
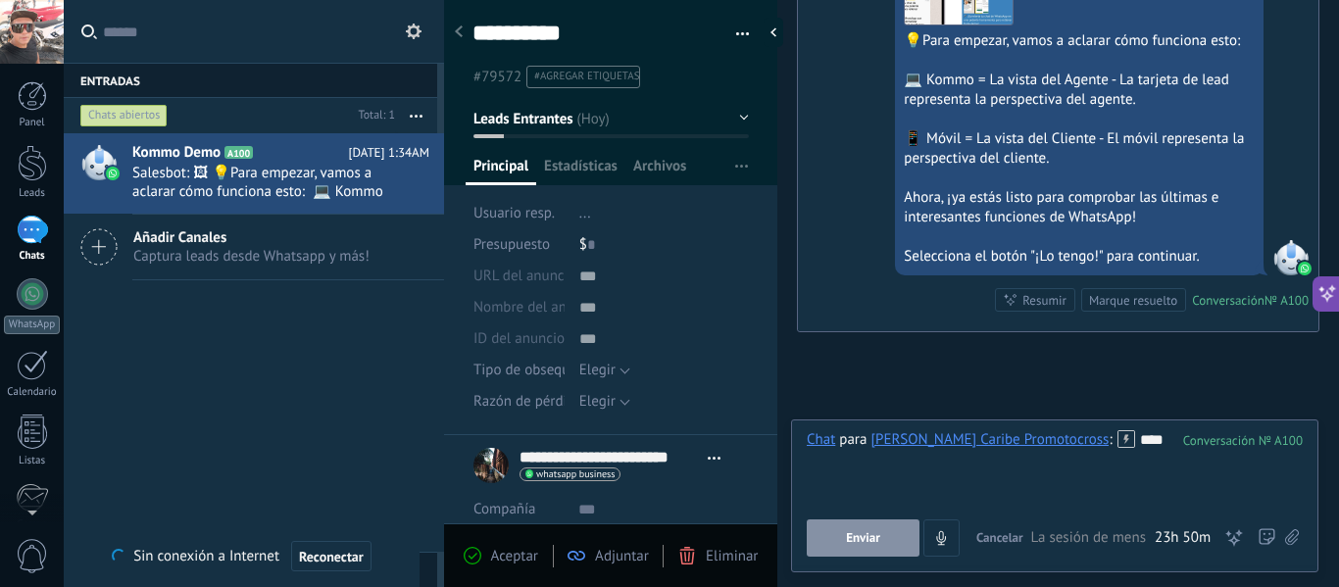
click at [232, 395] on div "Kommo Demo A100 Hoy 1:34AM Salesbot: 🖼 💡Para empezar, vamos a aclarar cómo func…" at bounding box center [254, 342] width 380 height 419
click at [46, 170] on div at bounding box center [32, 163] width 29 height 36
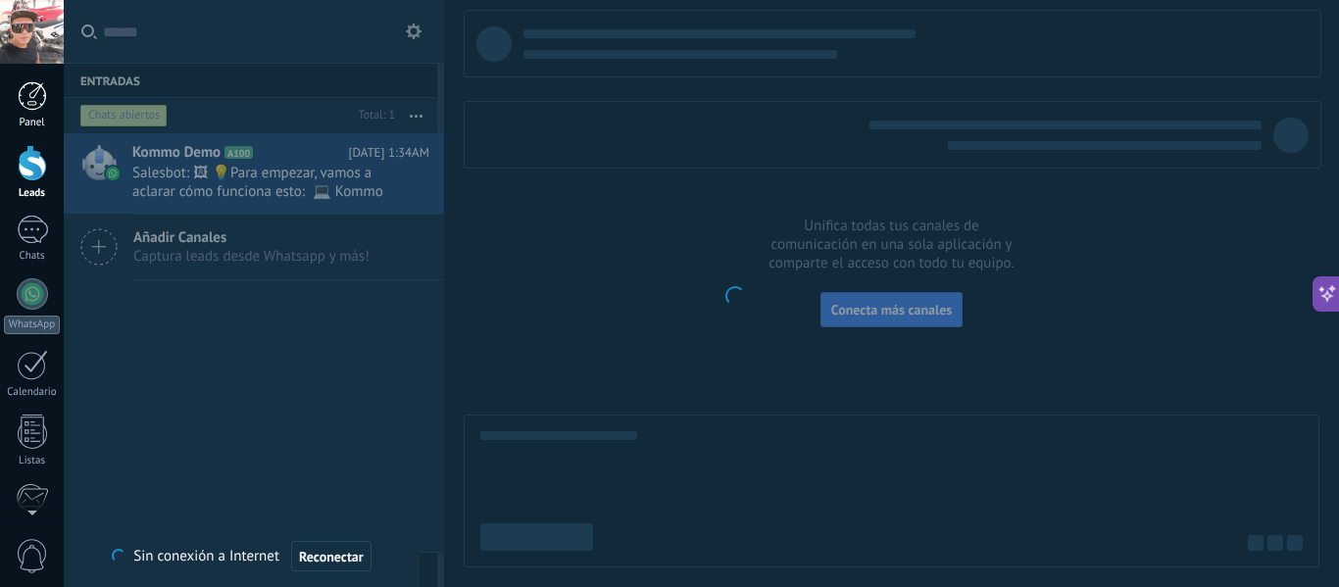
click at [31, 105] on div at bounding box center [32, 95] width 29 height 29
click at [32, 251] on div "Chats" at bounding box center [32, 256] width 57 height 13
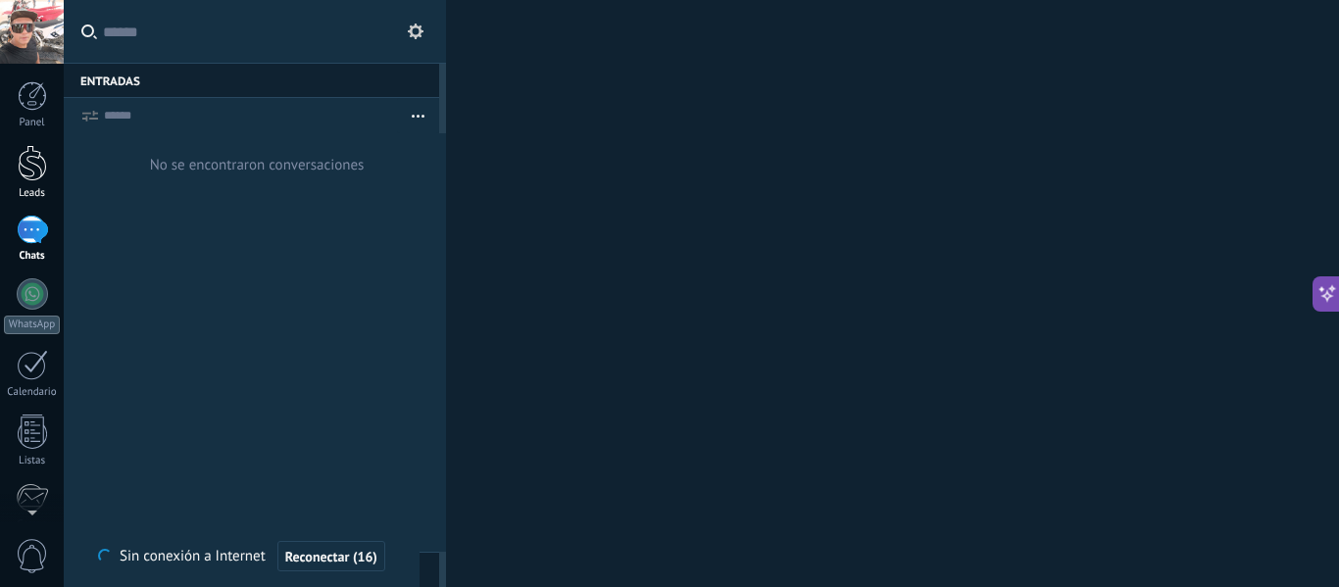
click at [31, 152] on div at bounding box center [32, 163] width 29 height 36
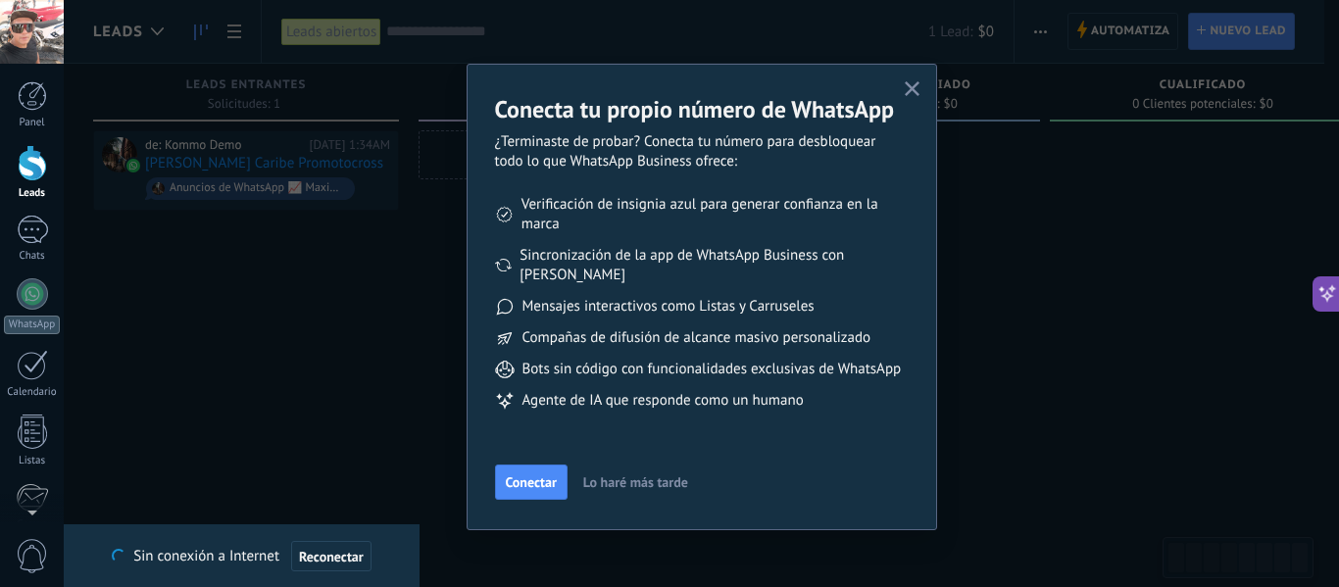
type textarea "*******"
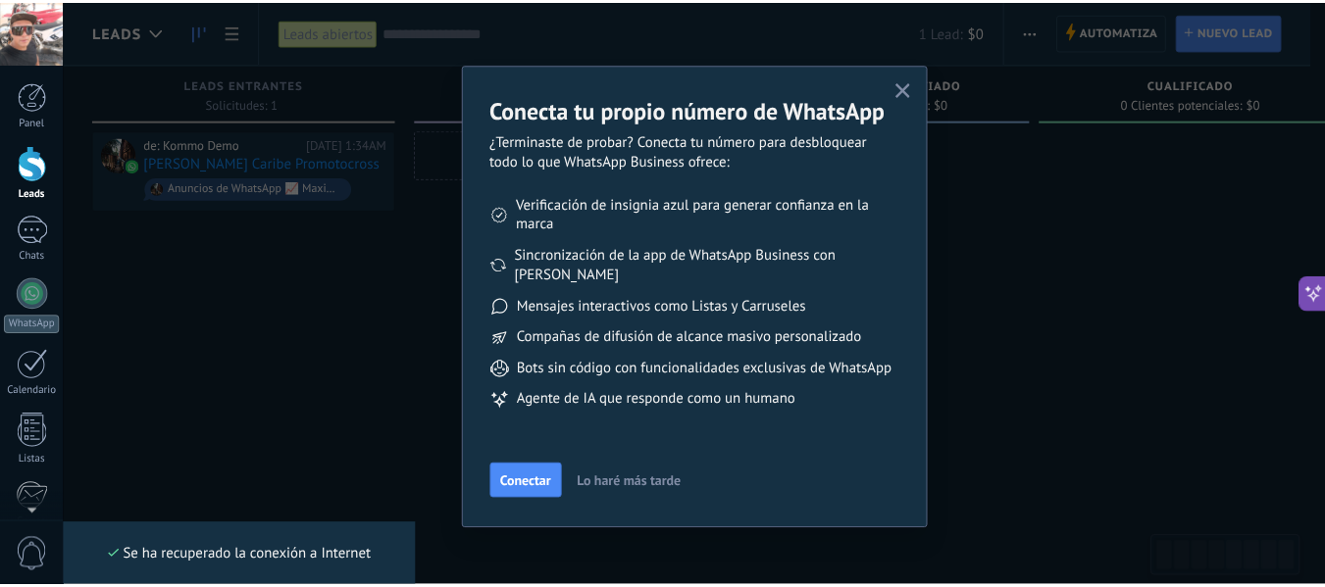
scroll to position [19, 0]
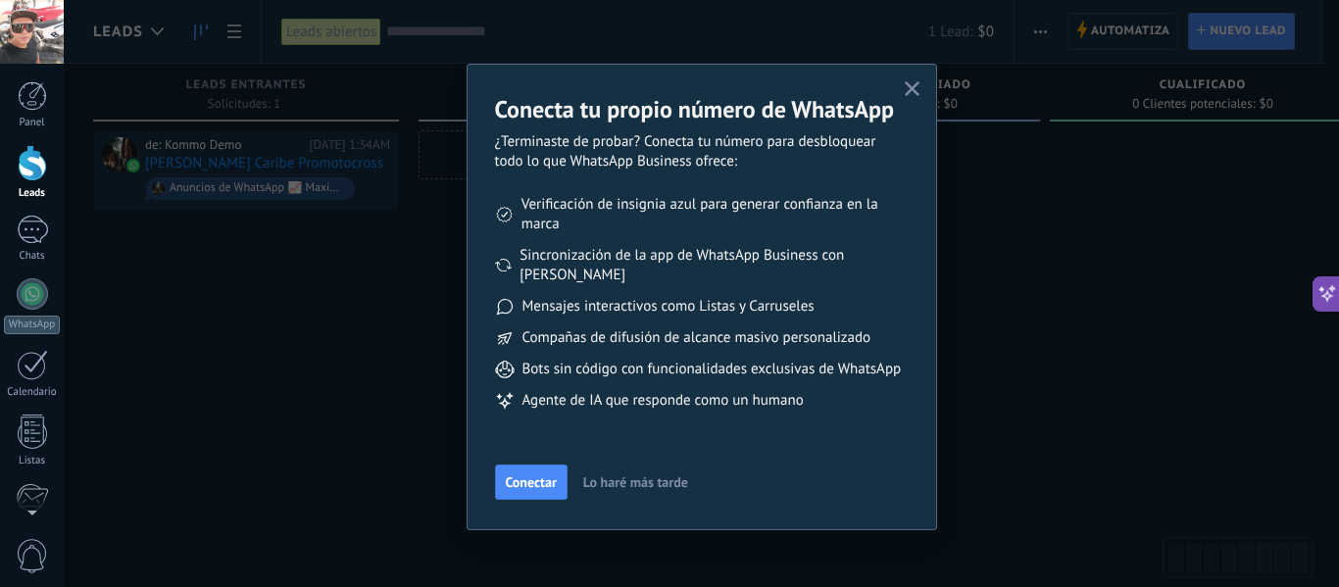
click at [910, 90] on use "button" at bounding box center [912, 88] width 15 height 15
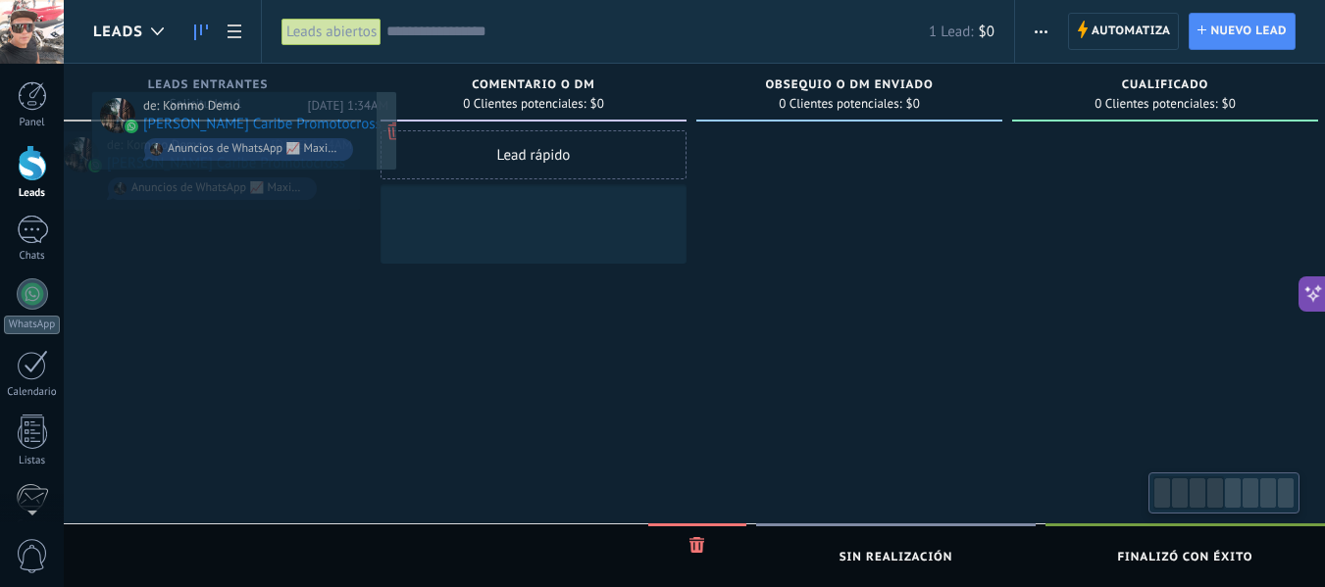
scroll to position [0, 0]
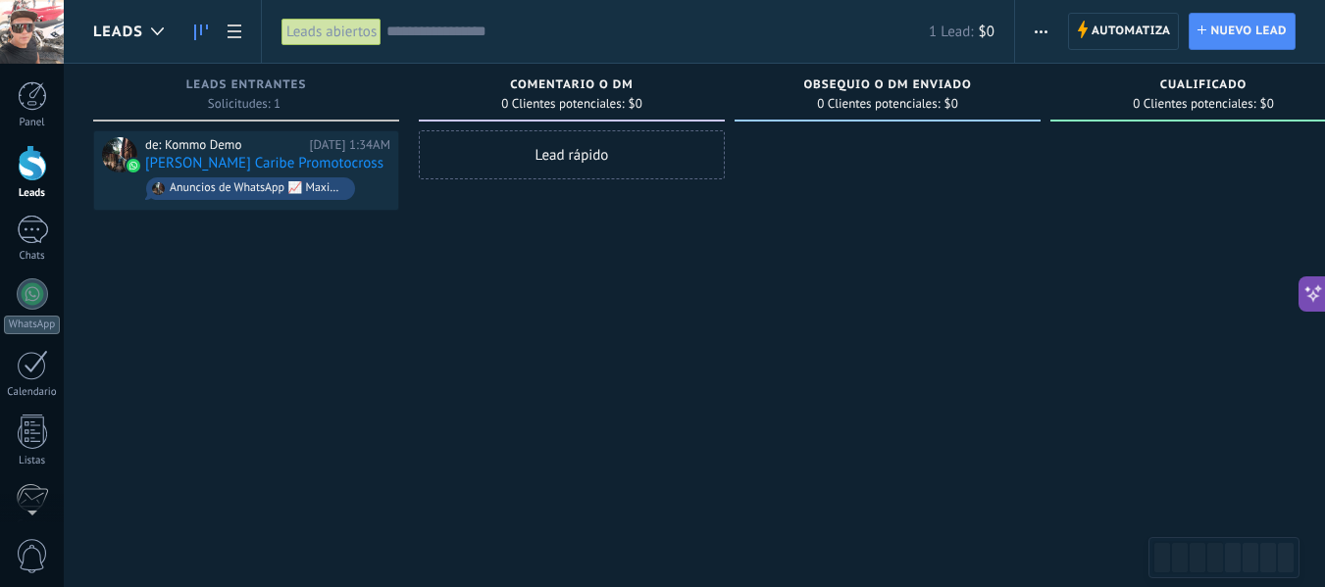
click at [304, 316] on div "de: Kommo Demo Hoy 1:34AM Costa Caribe Promotocross Anuncios de WhatsApp 📈 Maxi…" at bounding box center [246, 295] width 306 height 331
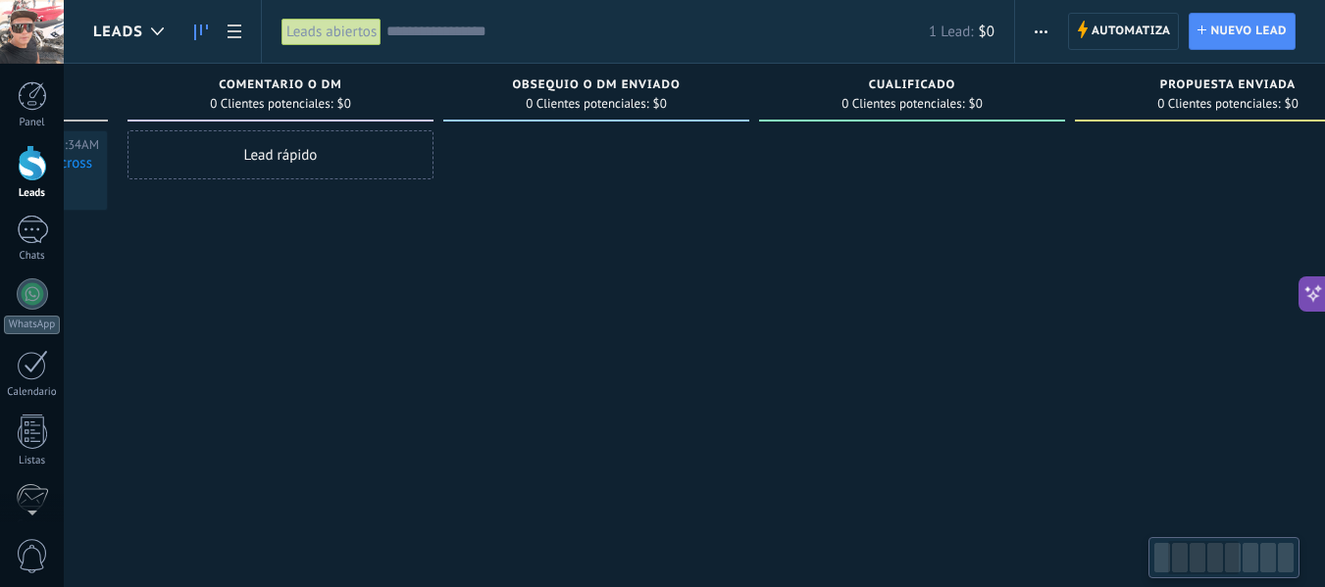
scroll to position [0, 481]
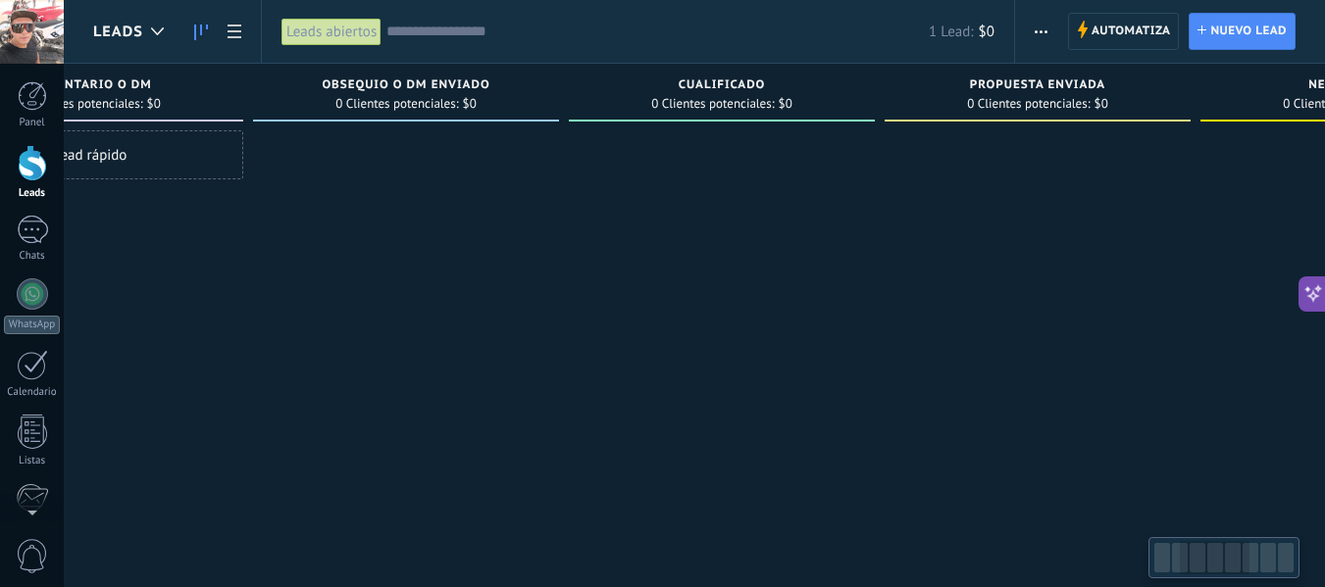
click at [669, 132] on div at bounding box center [722, 295] width 306 height 331
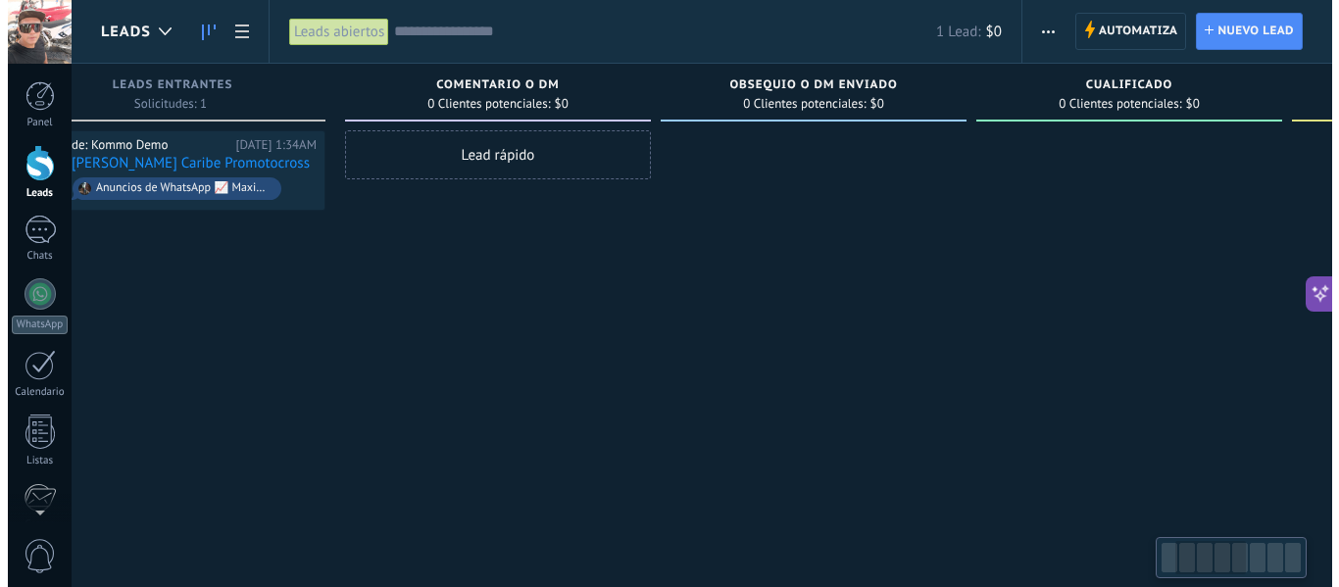
scroll to position [0, 0]
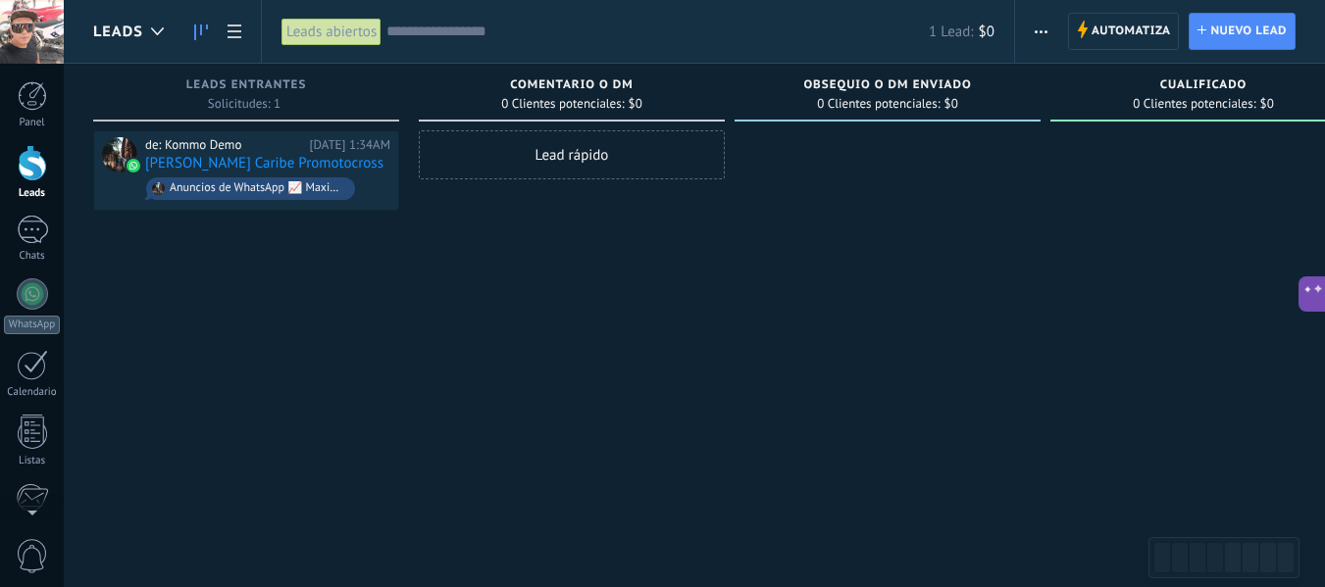
click at [26, 557] on span "0" at bounding box center [32, 556] width 33 height 34
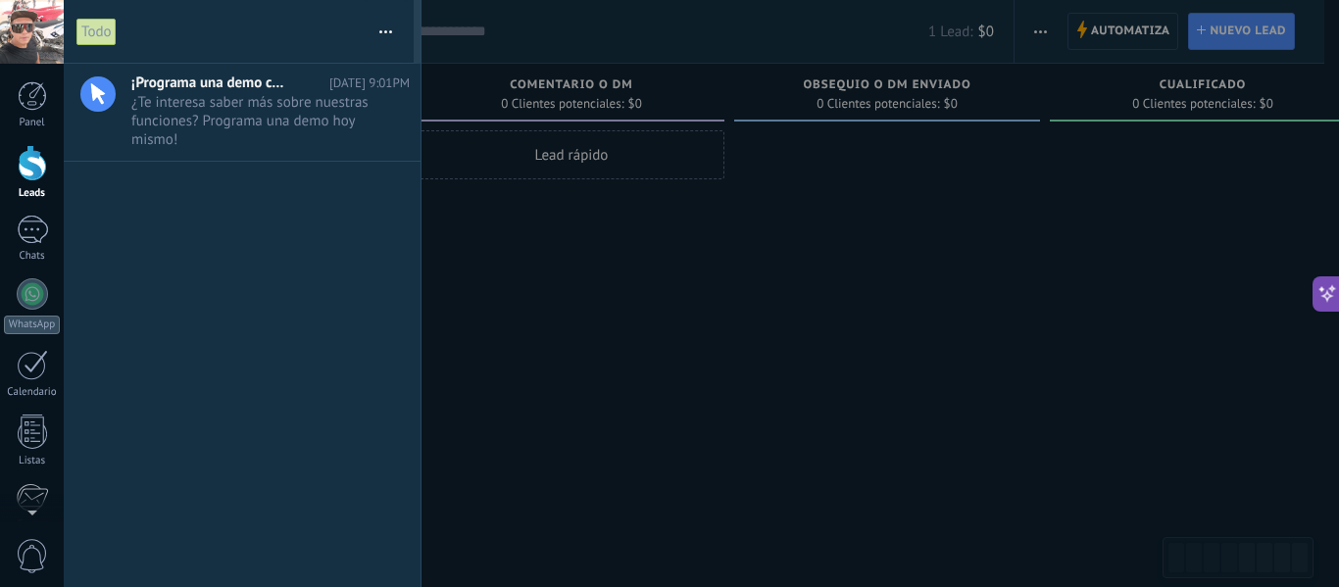
click at [623, 351] on div at bounding box center [669, 293] width 1339 height 587
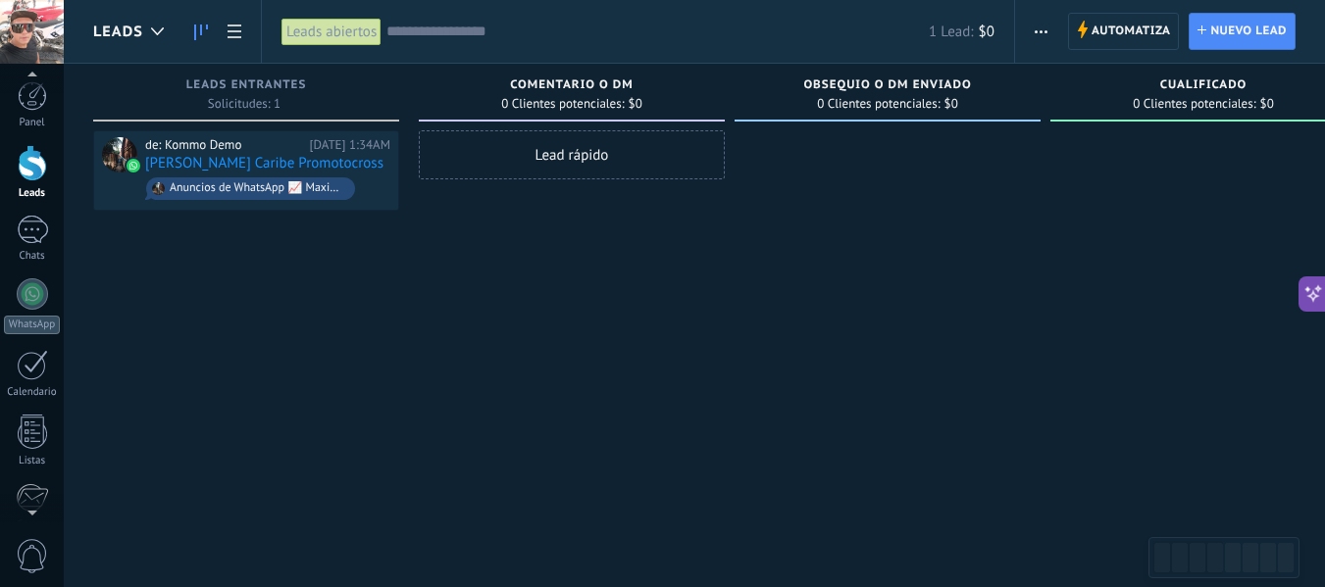
click at [33, 164] on div at bounding box center [32, 163] width 29 height 36
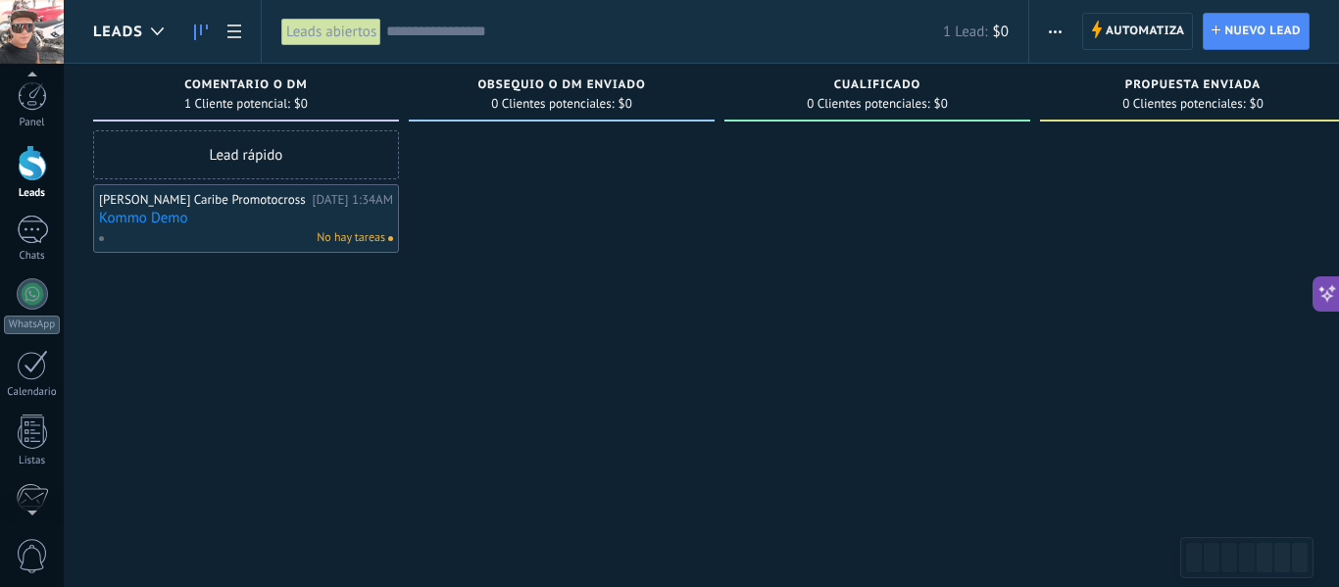
click at [510, 402] on div at bounding box center [562, 295] width 306 height 331
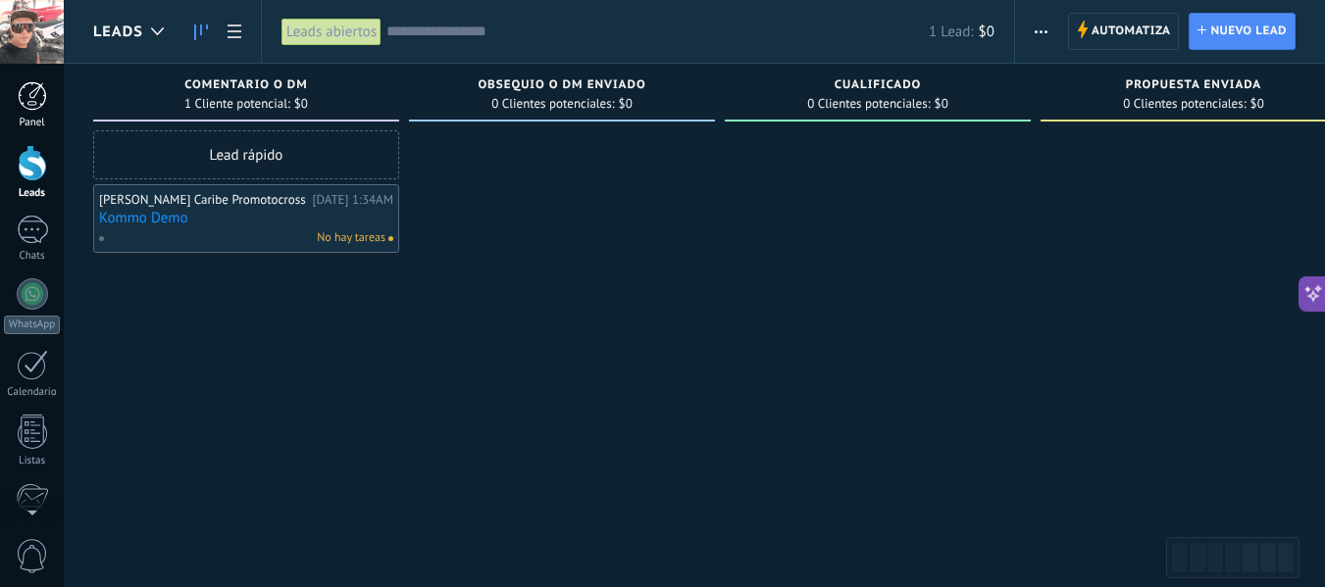
click at [26, 111] on link "Panel" at bounding box center [32, 105] width 64 height 48
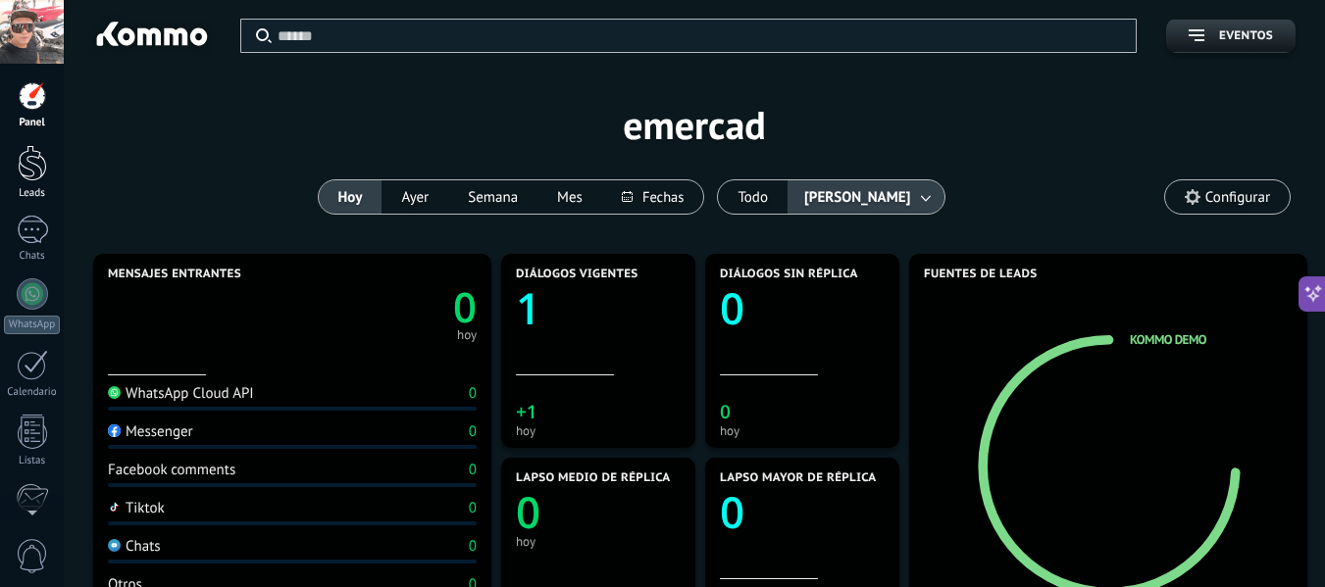
click at [24, 158] on div at bounding box center [32, 163] width 29 height 36
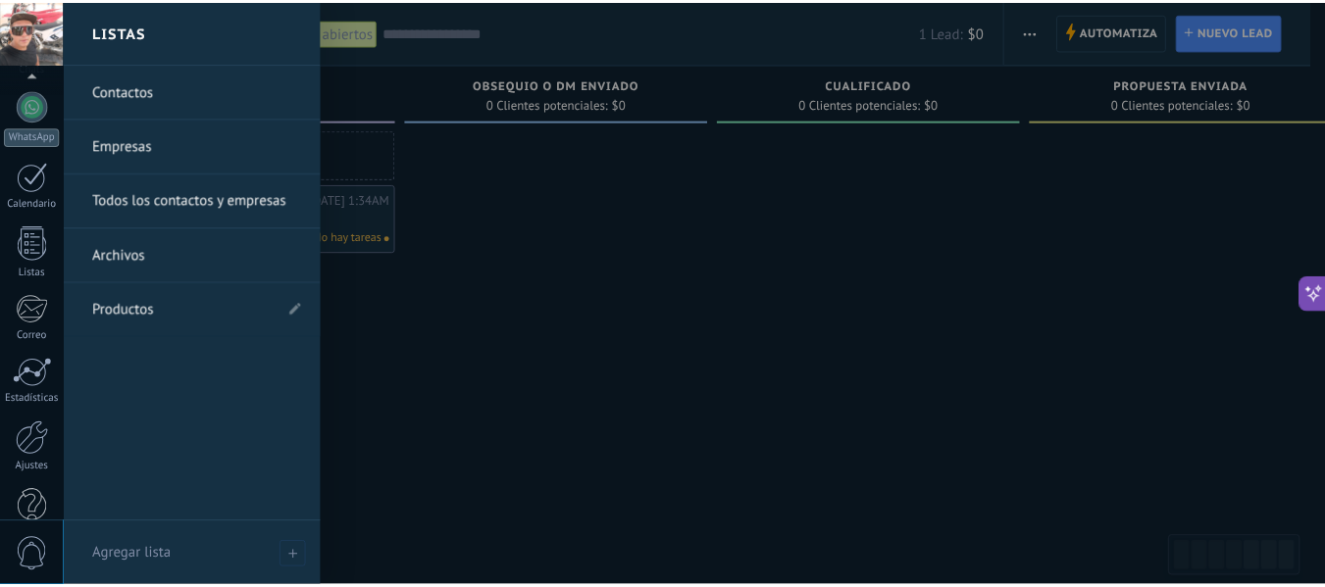
scroll to position [228, 0]
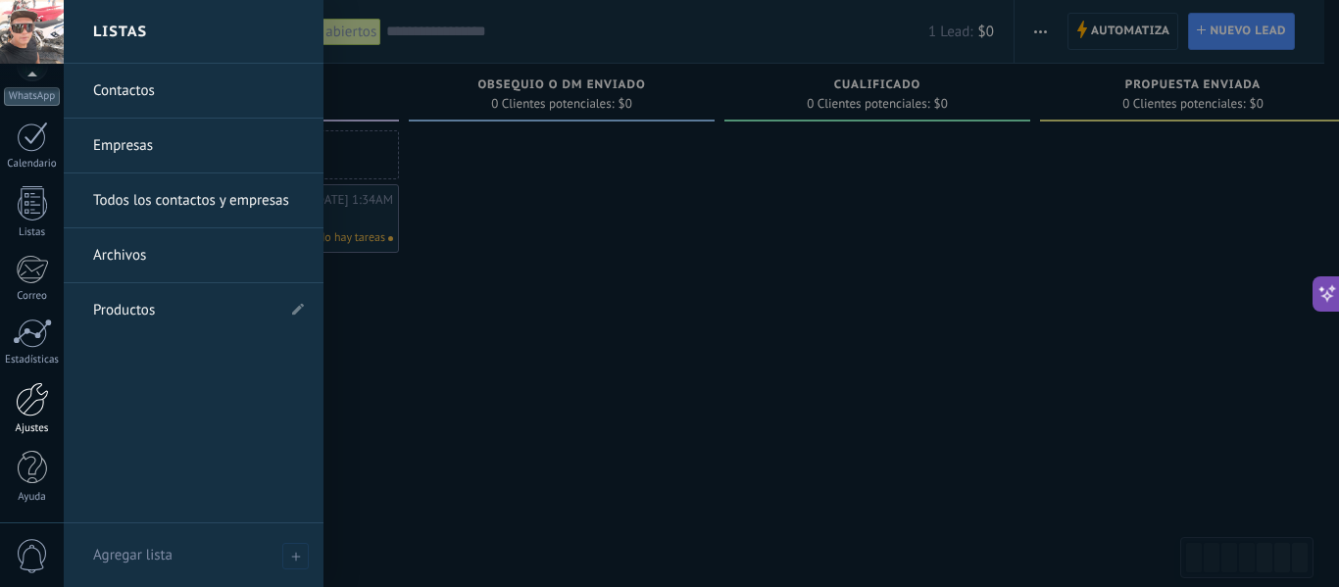
click at [26, 401] on div at bounding box center [32, 399] width 33 height 34
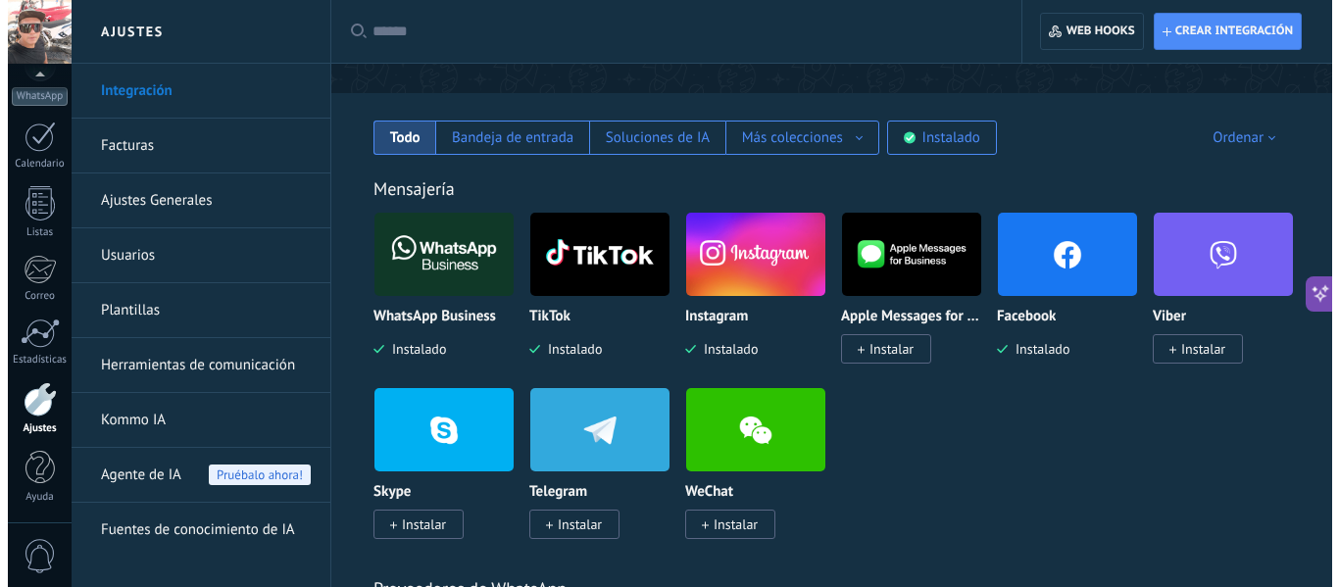
scroll to position [244, 0]
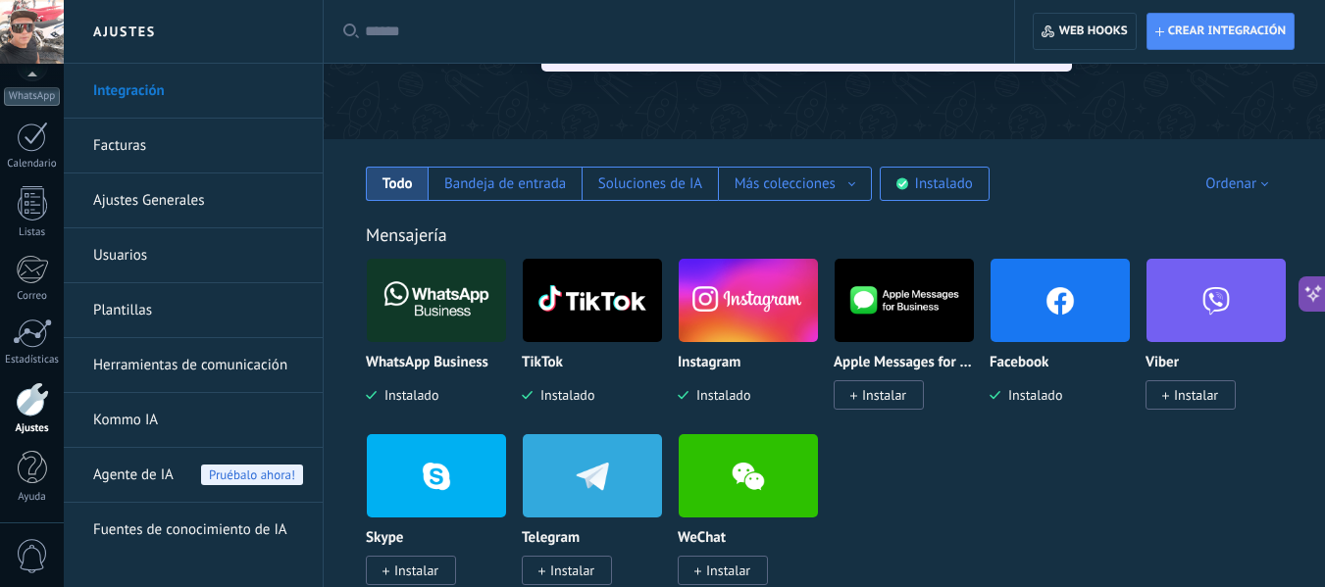
click at [559, 295] on img at bounding box center [592, 300] width 139 height 95
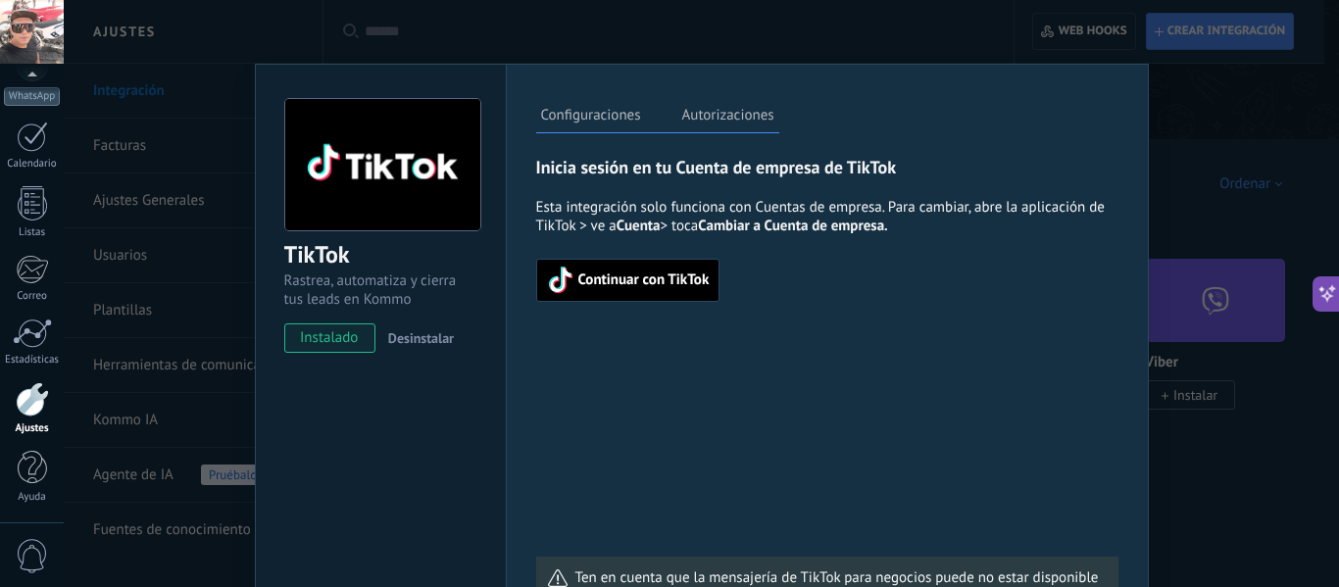
click at [578, 284] on span "Continuar con TikTok" at bounding box center [643, 281] width 131 height 14
click at [423, 333] on span "Desinstalar" at bounding box center [421, 338] width 66 height 18
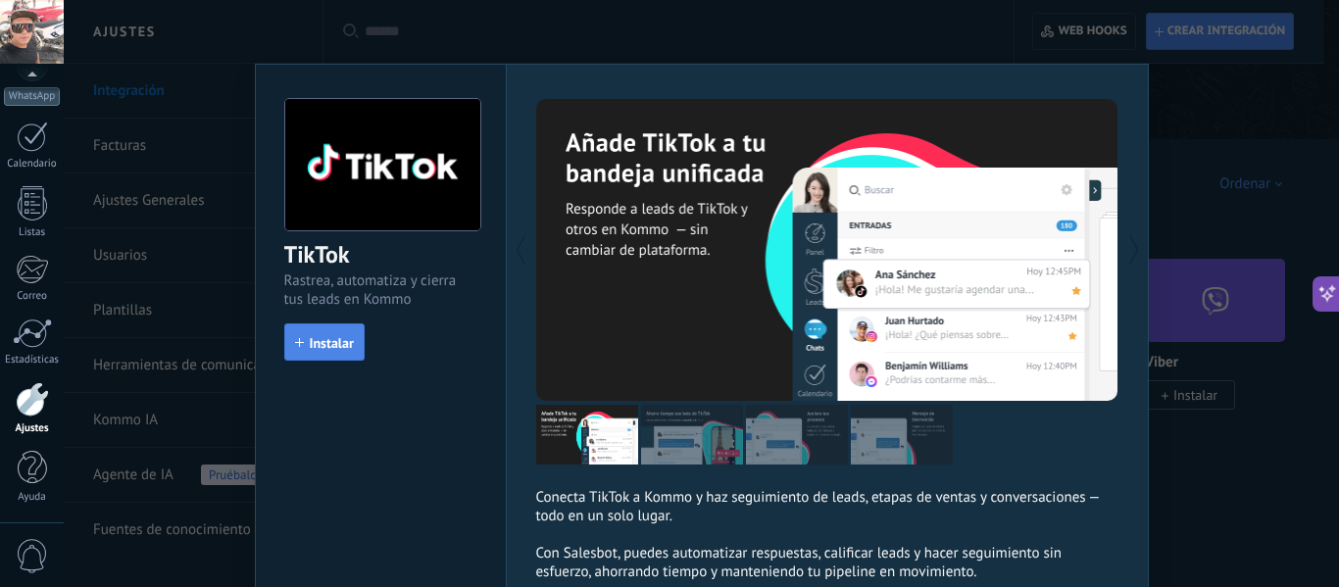
click at [317, 334] on button "Instalar" at bounding box center [324, 342] width 80 height 37
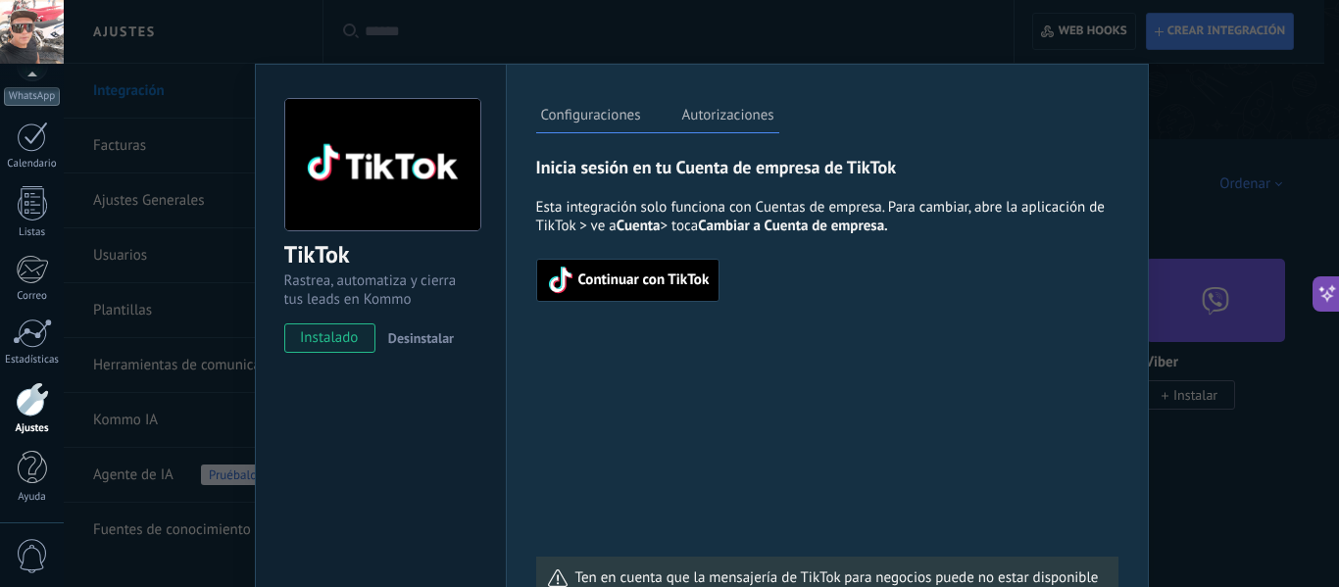
click at [638, 277] on span "Continuar con TikTok" at bounding box center [643, 281] width 131 height 14
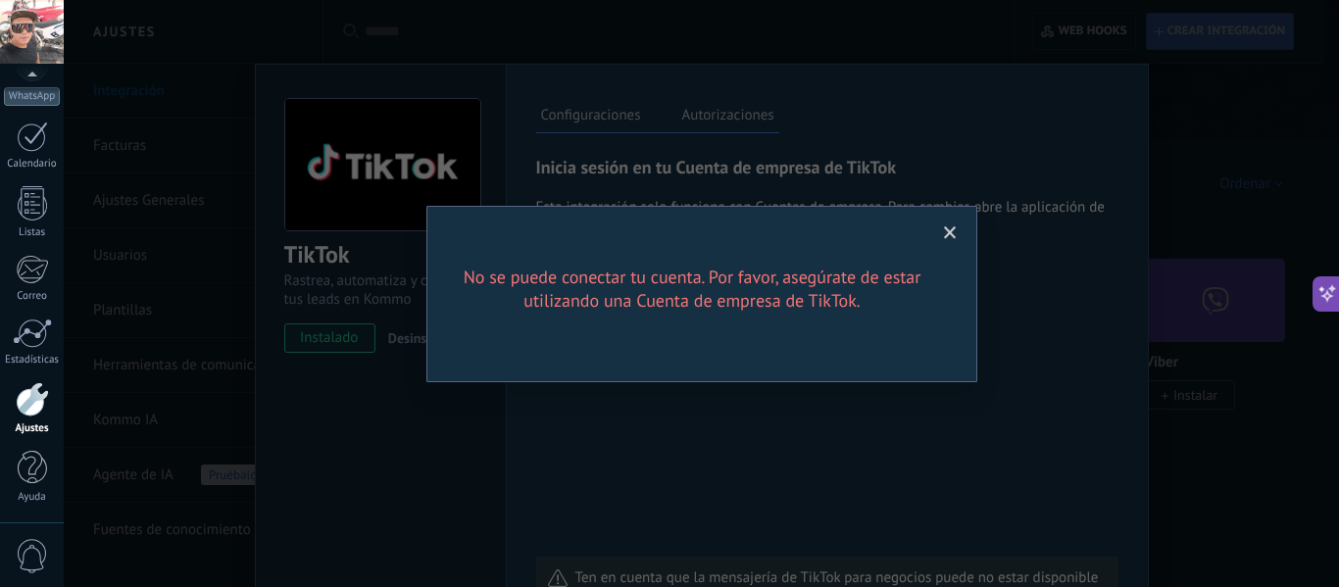
click at [956, 233] on span at bounding box center [950, 233] width 13 height 14
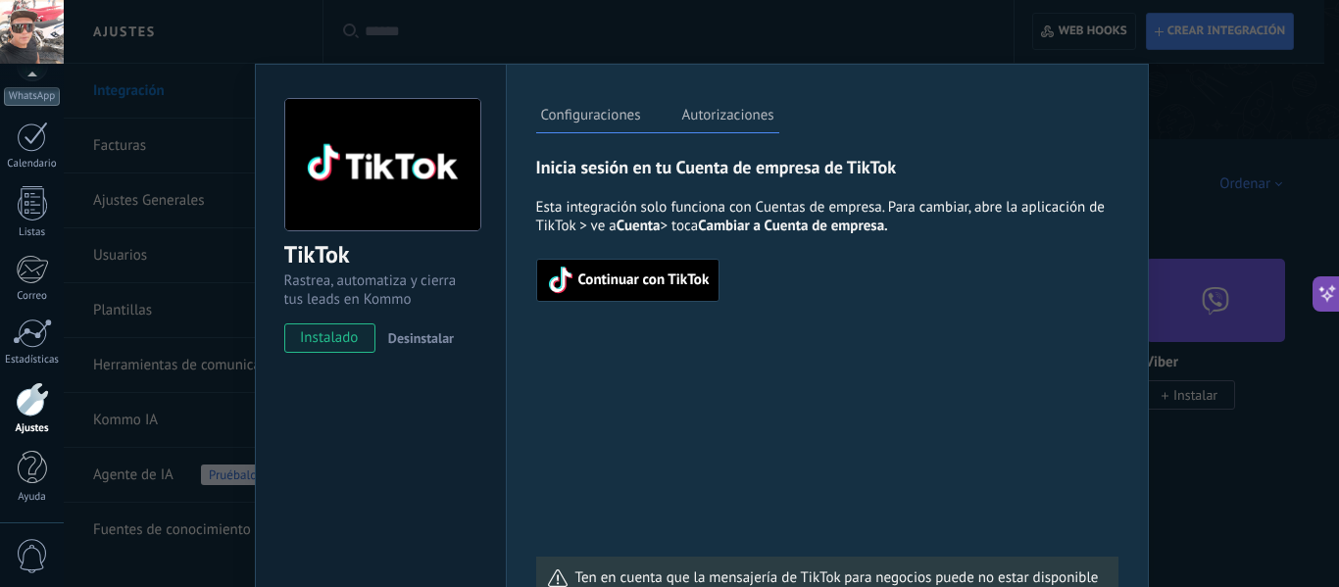
click at [622, 267] on button "Continuar con TikTok" at bounding box center [628, 280] width 184 height 43
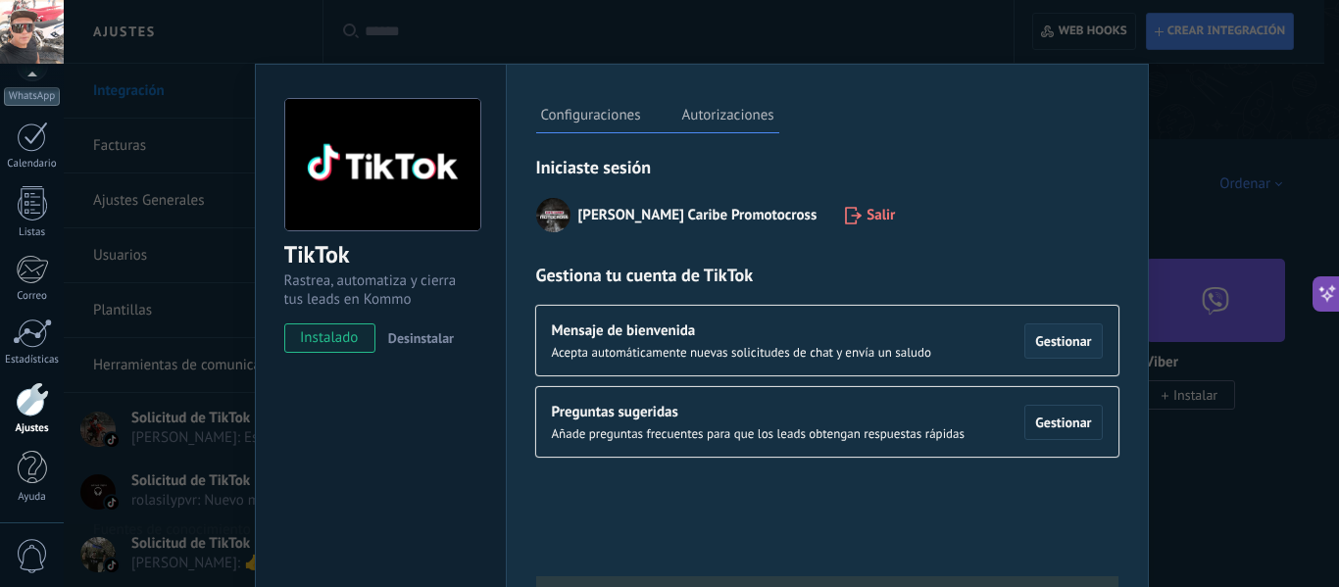
click at [1047, 339] on span "Gestionar" at bounding box center [1063, 341] width 56 height 14
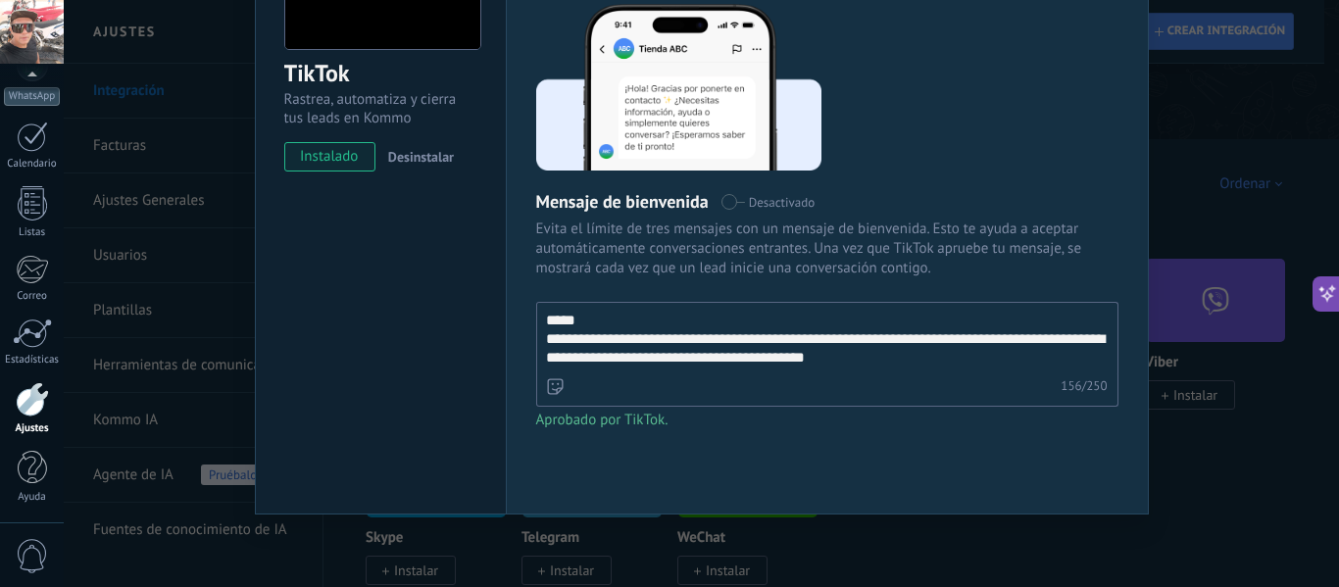
scroll to position [182, 0]
click at [570, 322] on textarea "**********" at bounding box center [825, 337] width 577 height 71
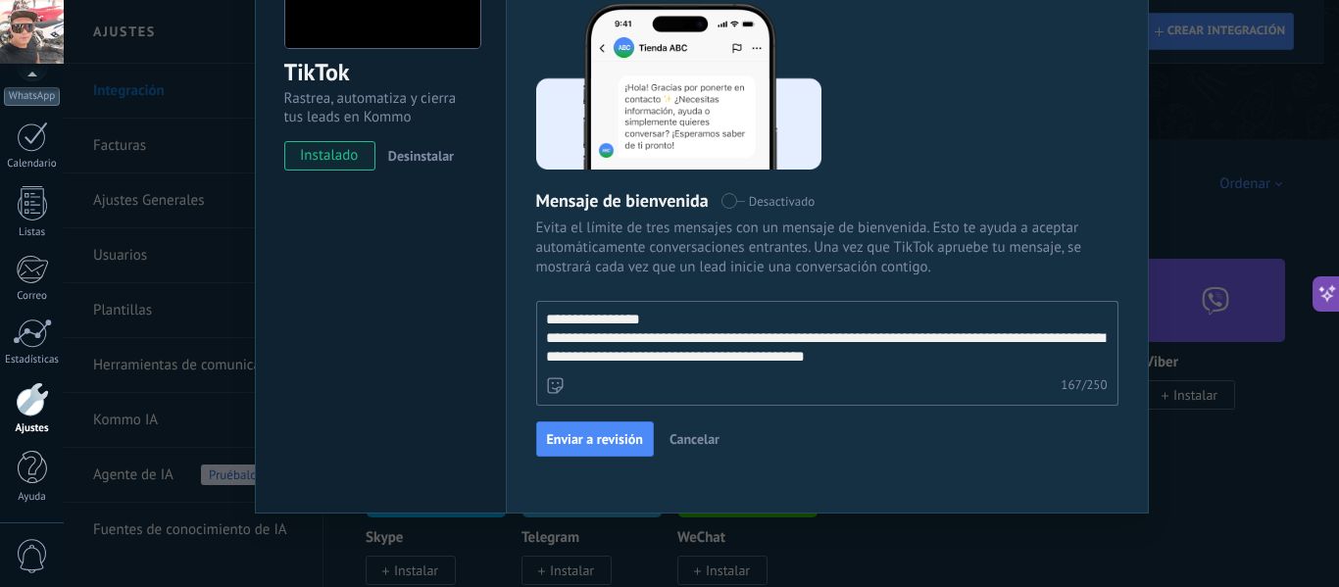
click at [879, 337] on textarea "**********" at bounding box center [825, 337] width 577 height 71
click at [766, 357] on textarea "**********" at bounding box center [825, 337] width 577 height 71
type textarea "**********"
click at [583, 438] on span "Enviar a revisión" at bounding box center [595, 439] width 96 height 14
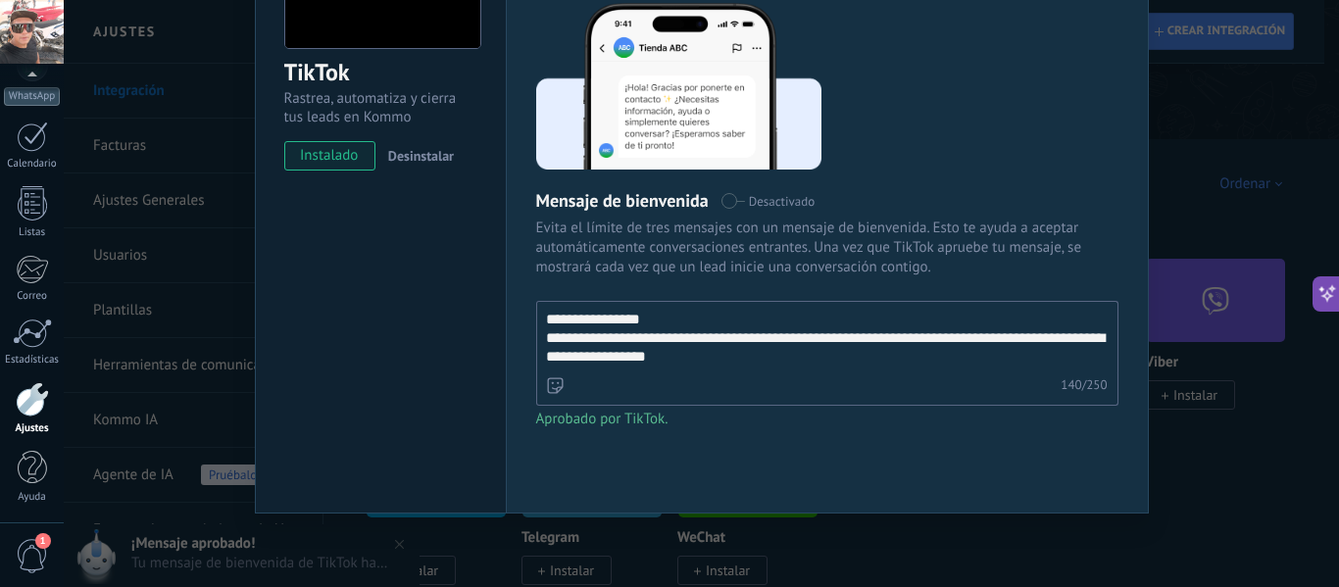
click at [908, 456] on div "**********" at bounding box center [827, 215] width 582 height 483
click at [317, 408] on div "TikTok Rastrea, automatiza y cierra tus leads en Kommo instalado Desinstalar" at bounding box center [380, 197] width 251 height 632
drag, startPoint x: 413, startPoint y: 328, endPoint x: 414, endPoint y: 367, distance: 38.3
click at [414, 367] on div "TikTok Rastrea, automatiza y cierra tus leads en Kommo instalado Desinstalar" at bounding box center [380, 197] width 251 height 632
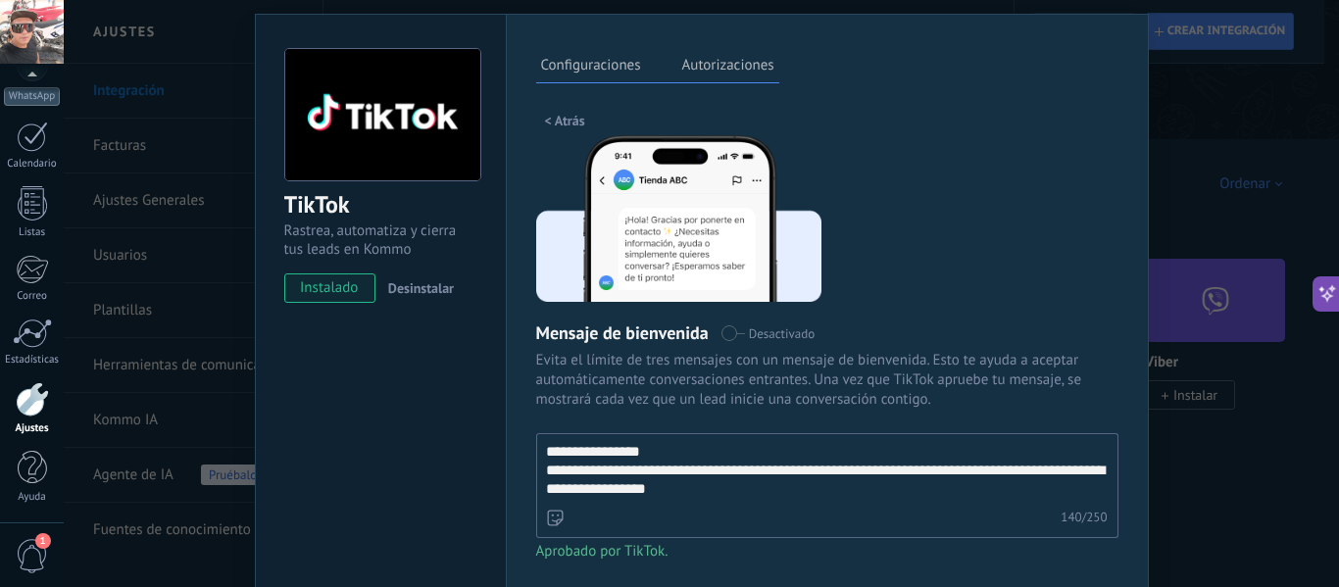
scroll to position [52, 0]
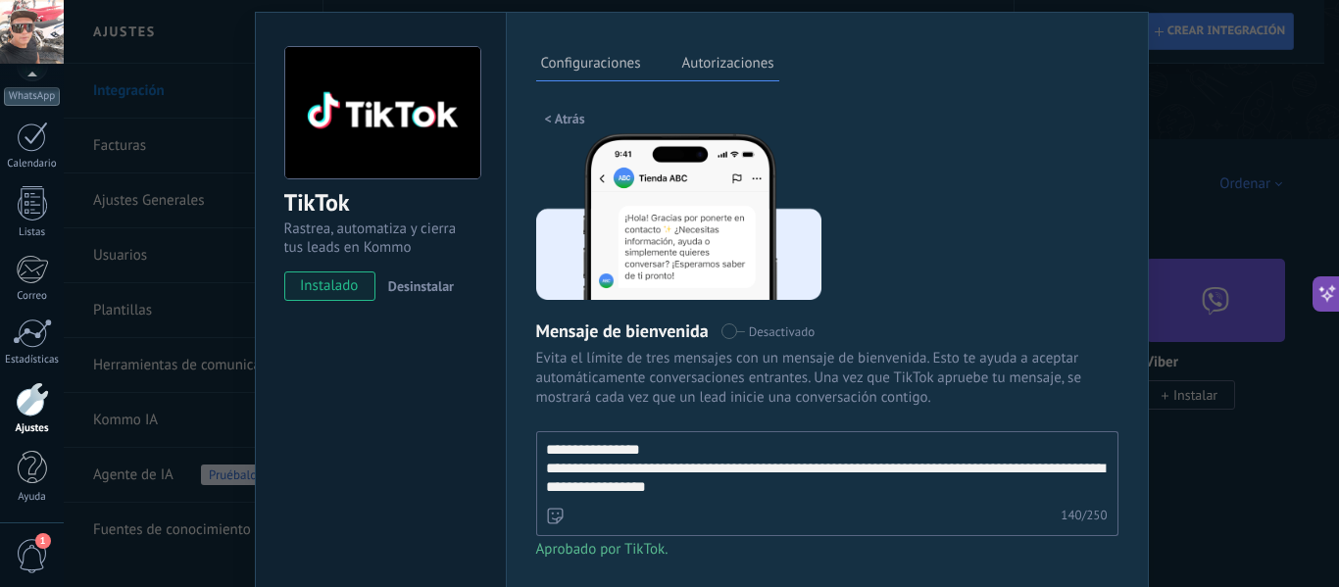
click at [563, 119] on span "< Atrás" at bounding box center [565, 119] width 40 height 14
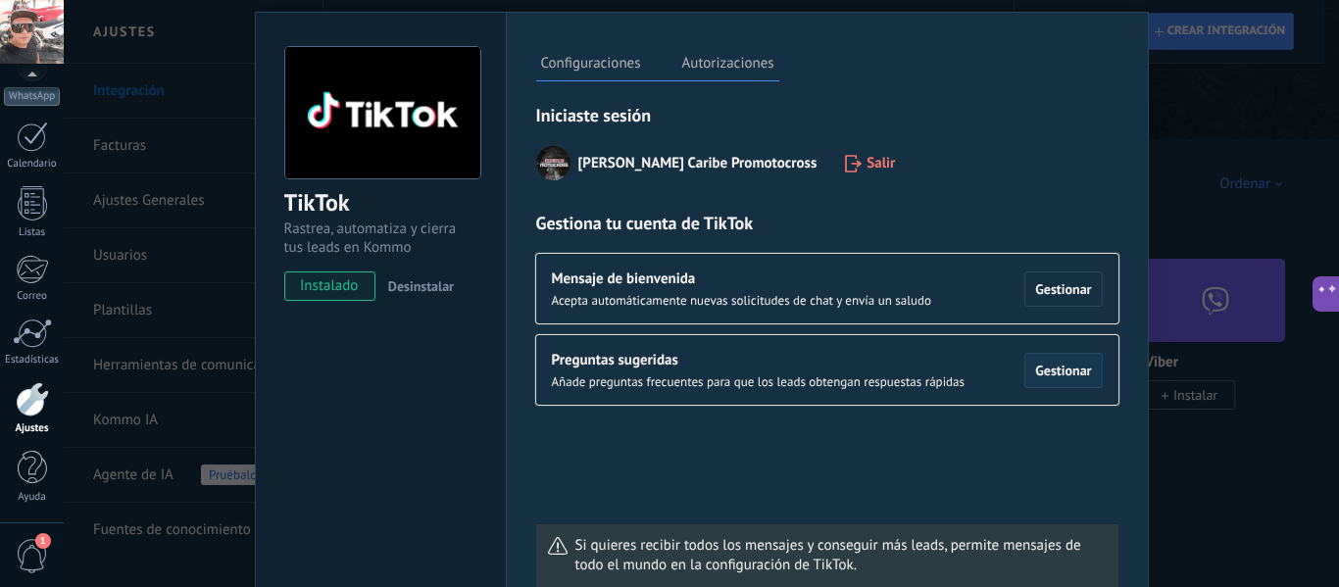
click at [1062, 370] on span "Gestionar" at bounding box center [1063, 371] width 56 height 14
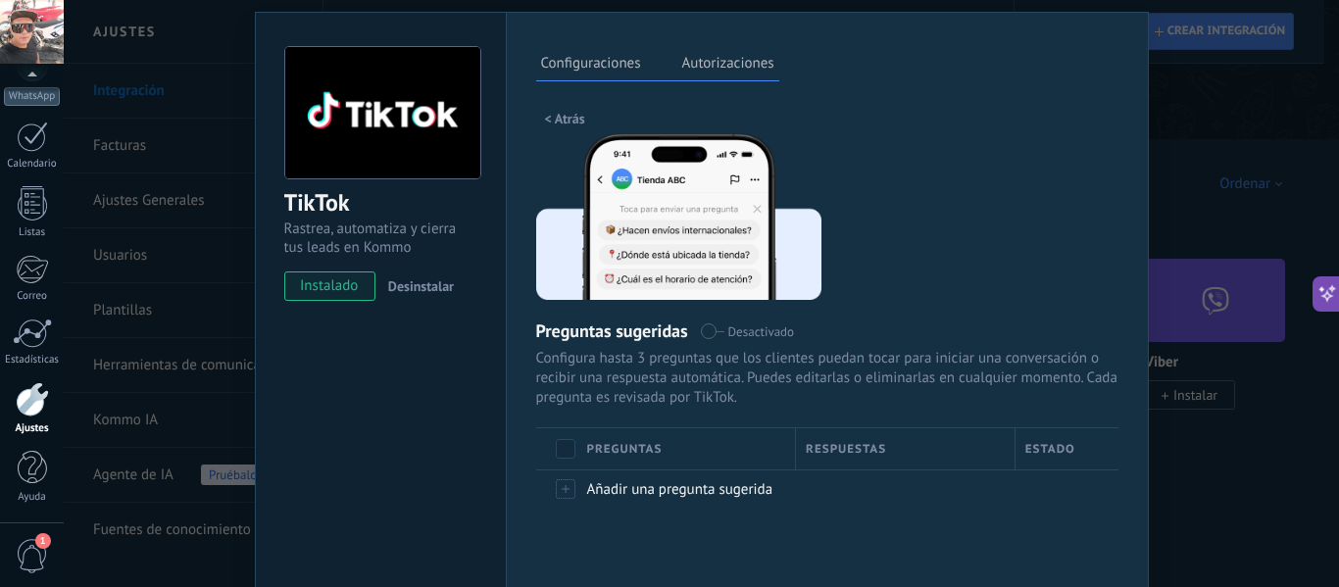
click at [554, 121] on span "< Atrás" at bounding box center [565, 119] width 40 height 14
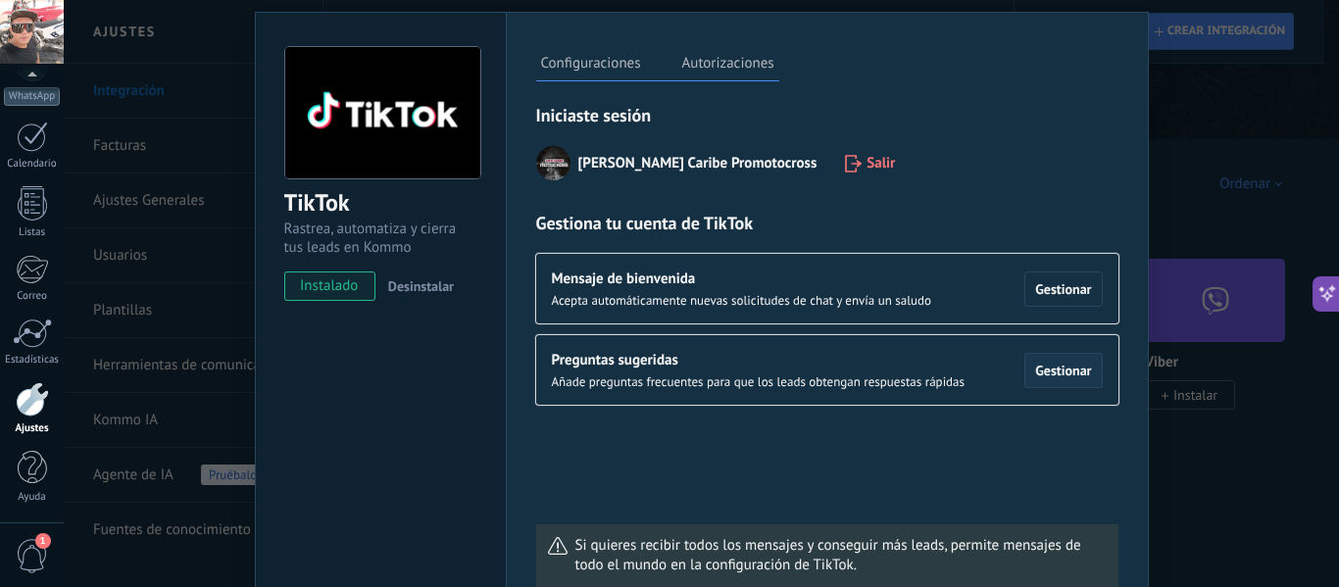
click at [1049, 372] on span "Gestionar" at bounding box center [1063, 371] width 56 height 14
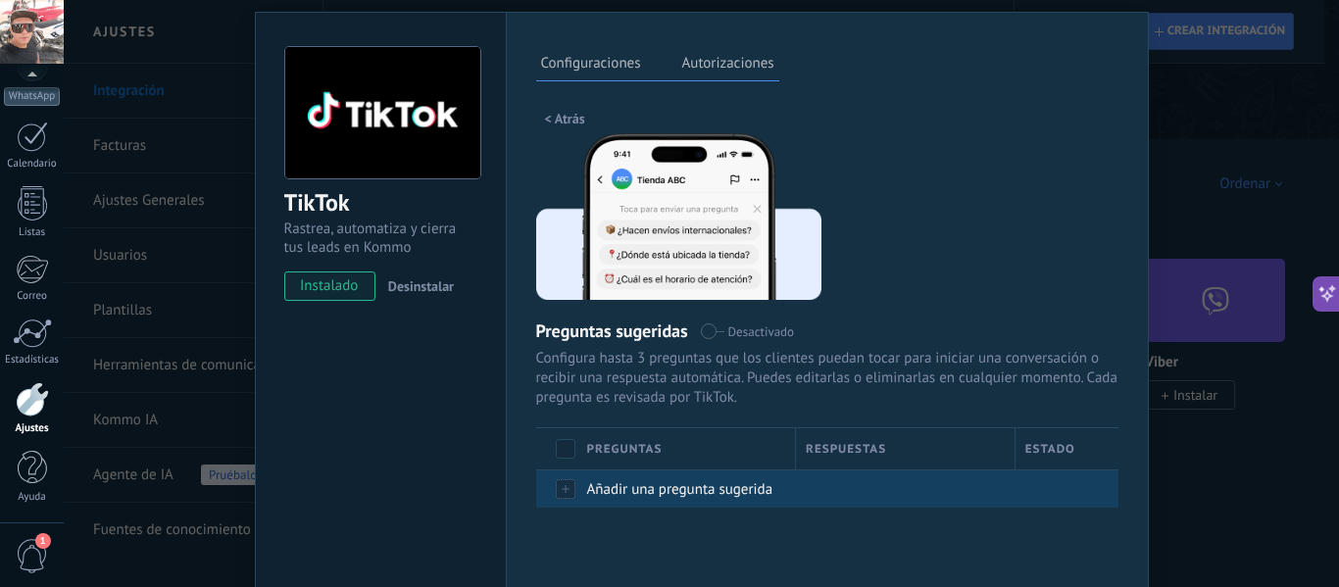
click at [565, 491] on div at bounding box center [556, 489] width 41 height 38
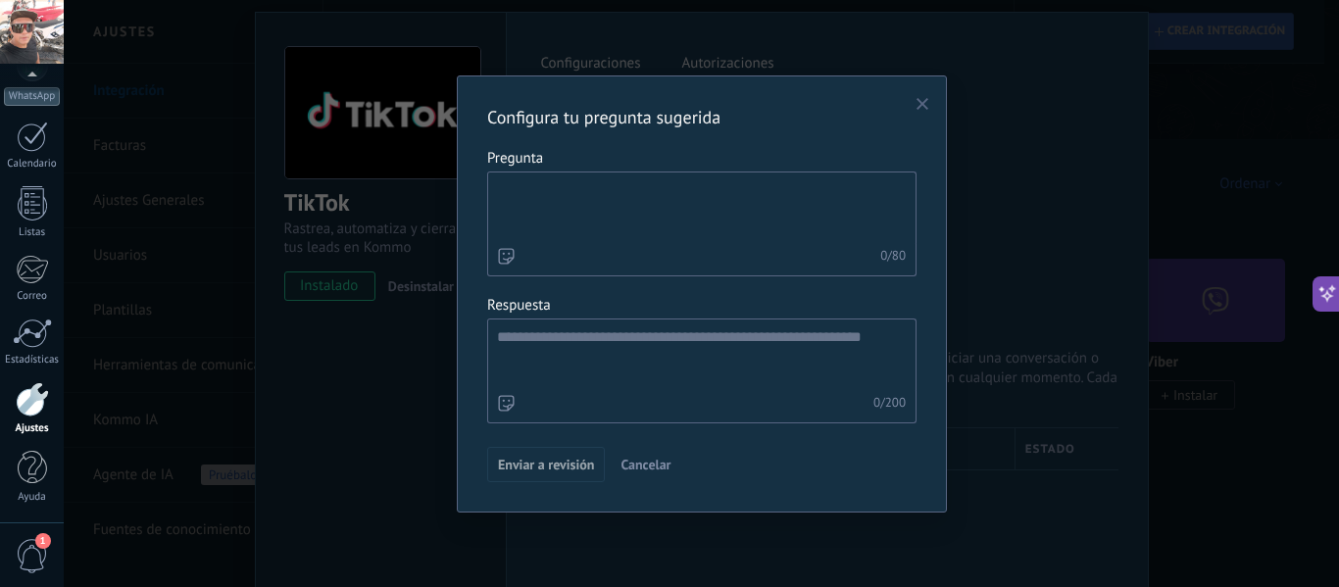
click at [554, 198] on textarea "Pregunta 0 / 80" at bounding box center [700, 208] width 424 height 71
type textarea "*"
click at [659, 189] on textarea "**********" at bounding box center [700, 208] width 424 height 71
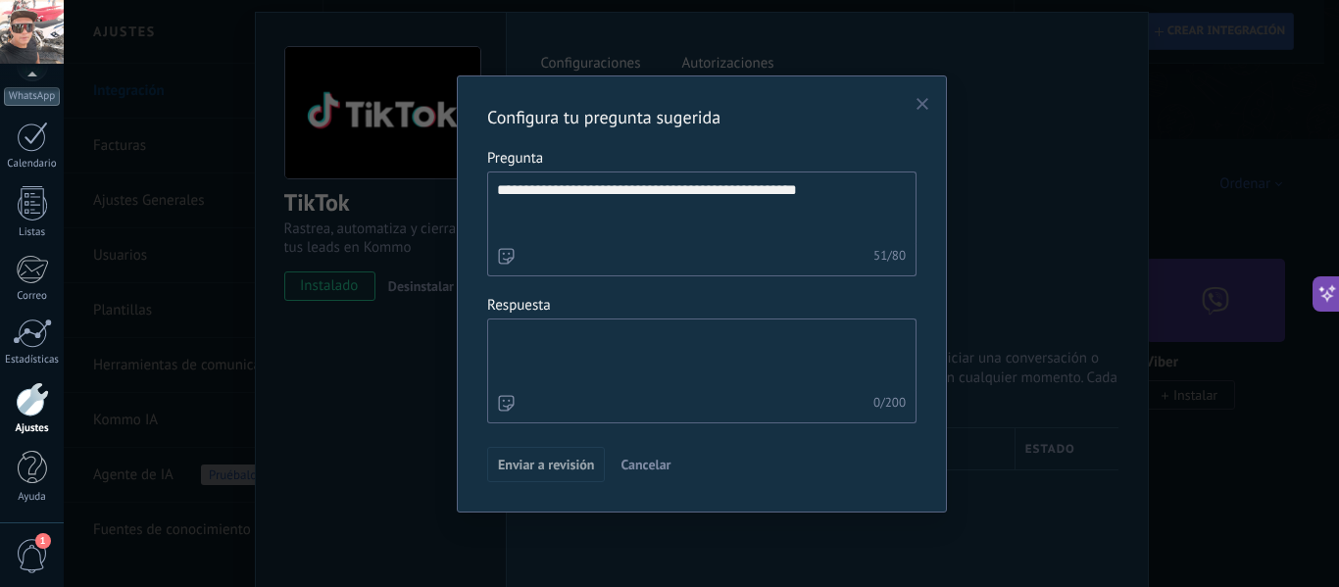
click at [575, 345] on textarea "Respuesta 0 / 200" at bounding box center [700, 355] width 424 height 71
click at [774, 192] on textarea "**********" at bounding box center [700, 208] width 424 height 71
click at [854, 183] on textarea "**********" at bounding box center [700, 208] width 424 height 71
type textarea "**********"
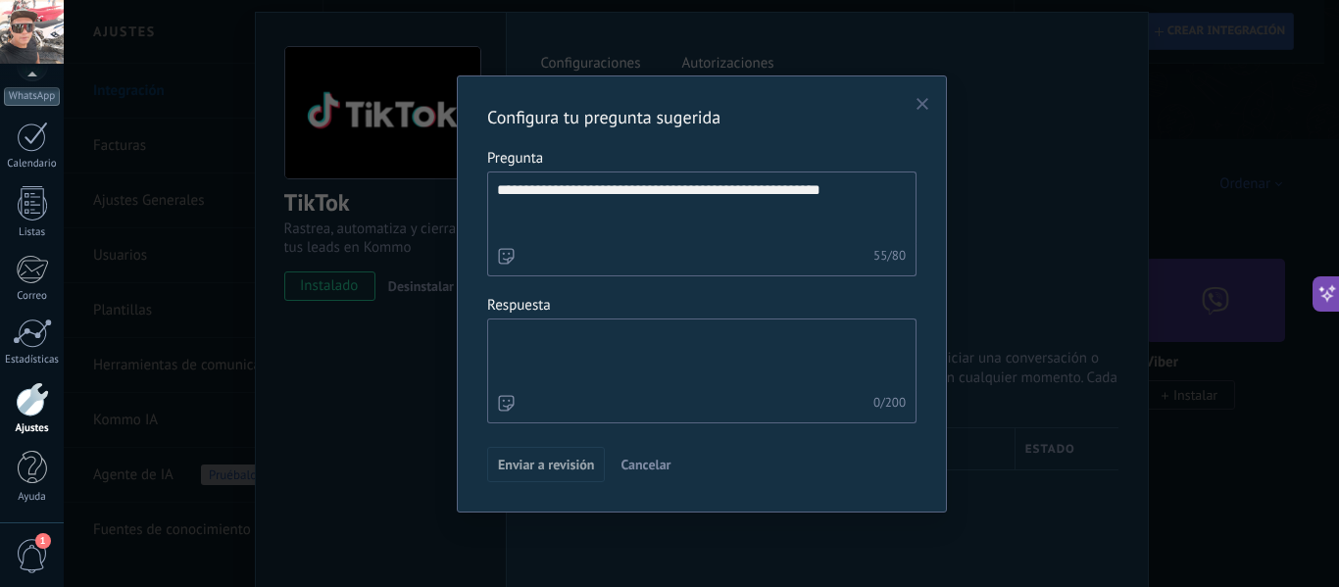
click at [555, 355] on textarea "Respuesta 0 / 200" at bounding box center [700, 355] width 424 height 71
type textarea "*"
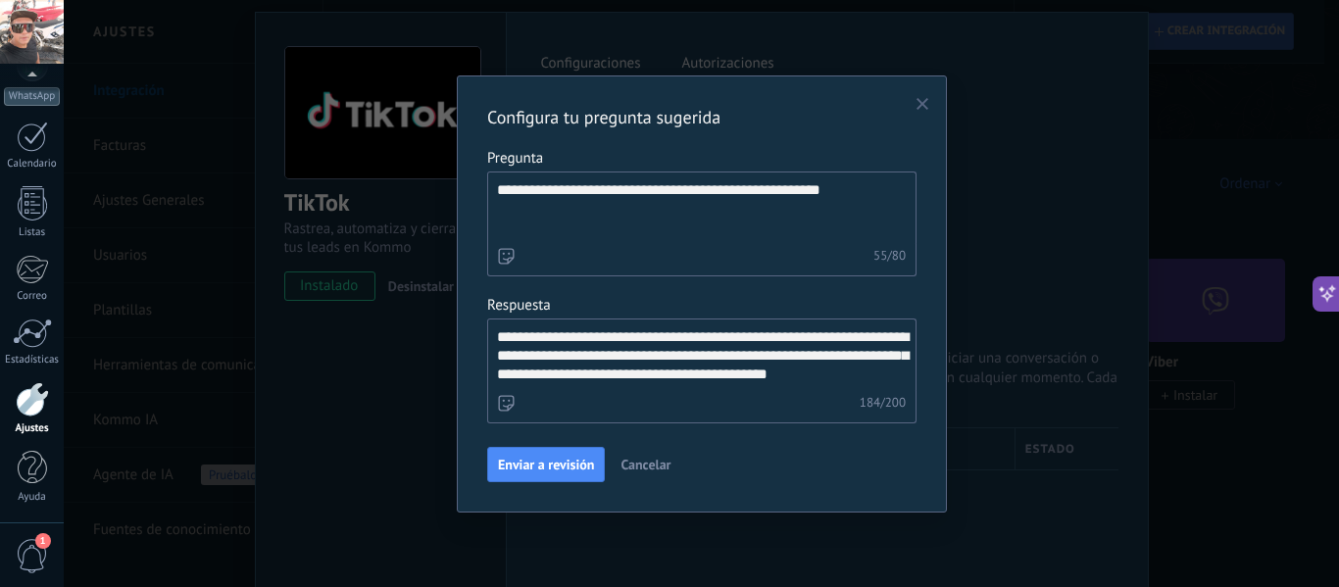
scroll to position [12, 0]
click at [524, 324] on textarea "**********" at bounding box center [700, 355] width 424 height 71
click at [687, 327] on textarea "**********" at bounding box center [700, 355] width 424 height 71
click at [763, 348] on textarea "**********" at bounding box center [700, 355] width 424 height 71
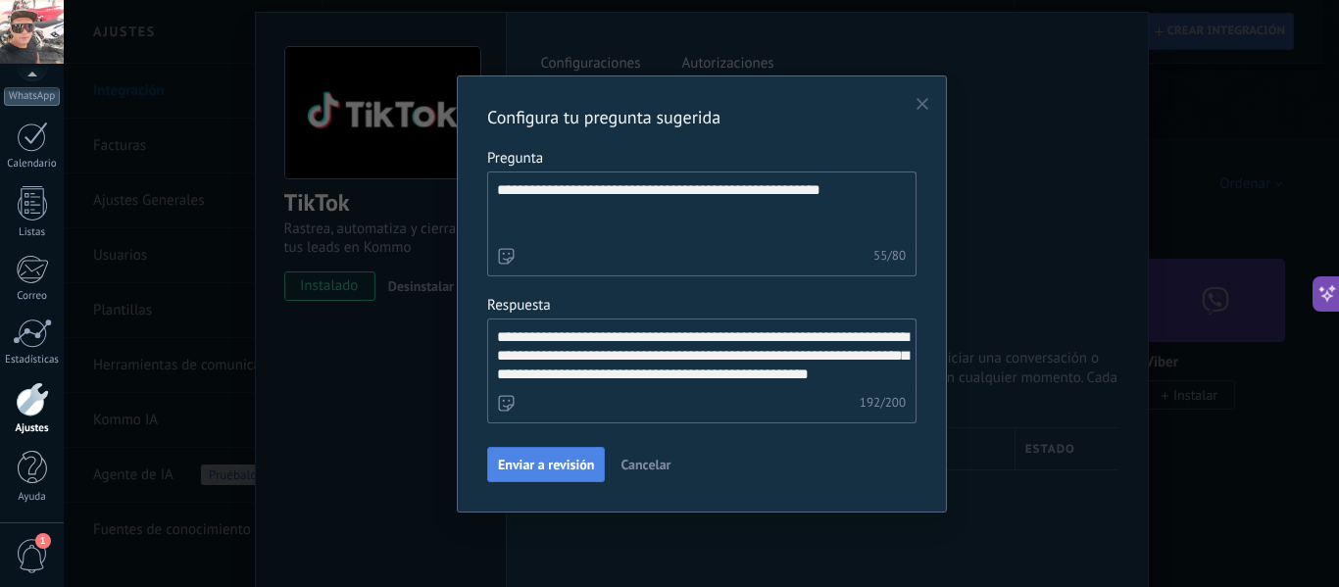
type textarea "**********"
click at [521, 462] on span "Enviar a revisión" at bounding box center [546, 465] width 96 height 14
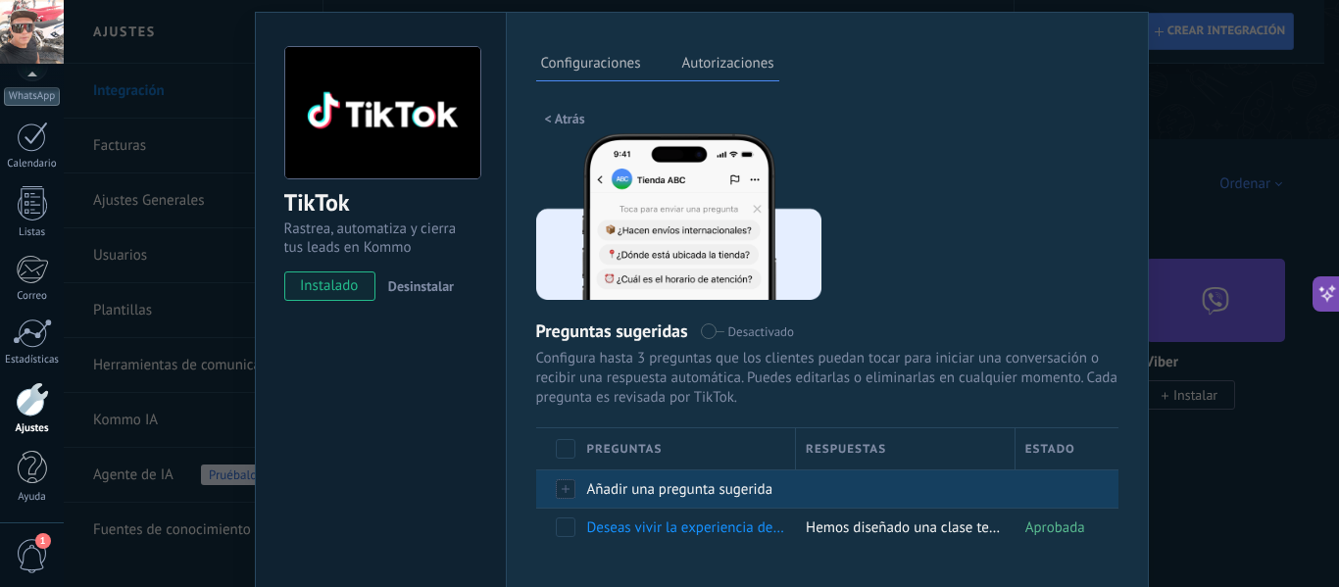
click at [562, 485] on div at bounding box center [556, 489] width 41 height 38
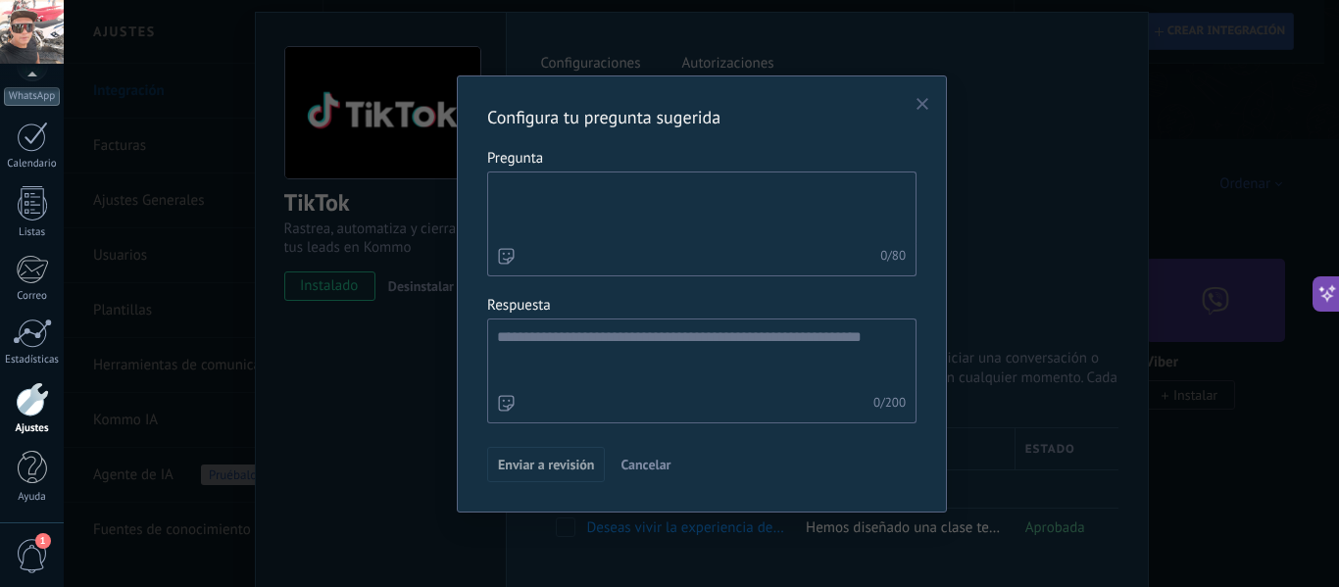
click at [518, 204] on textarea "Pregunta 0 / 80" at bounding box center [700, 208] width 424 height 71
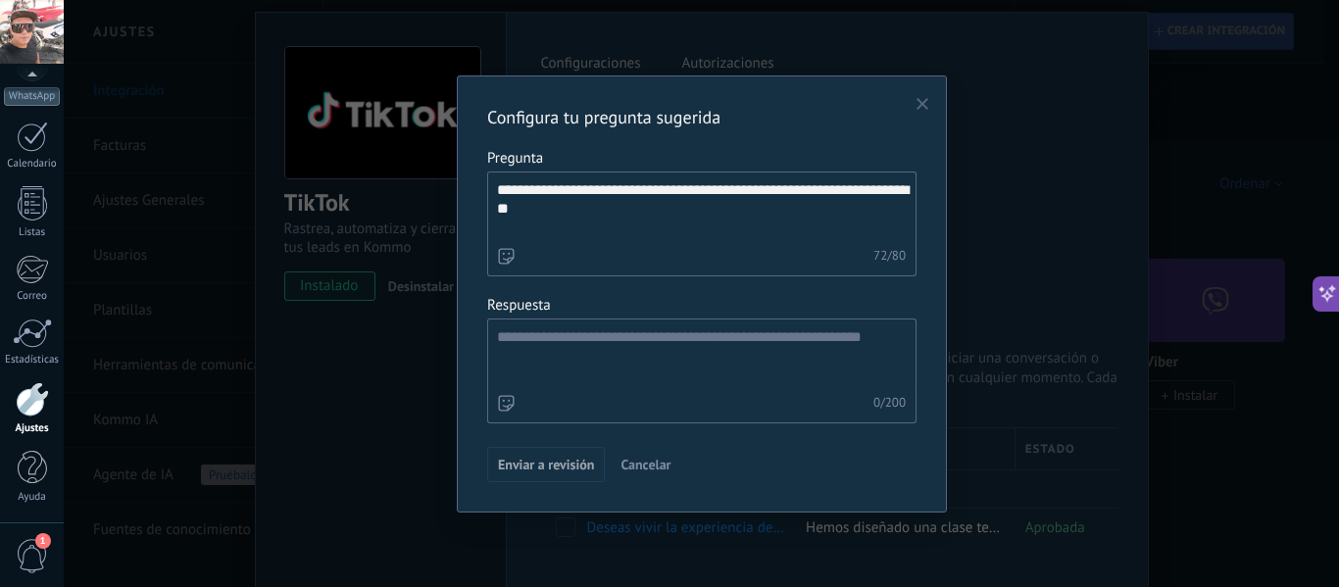
type textarea "**********"
click at [571, 342] on textarea "Respuesta 0 / 200" at bounding box center [700, 355] width 424 height 71
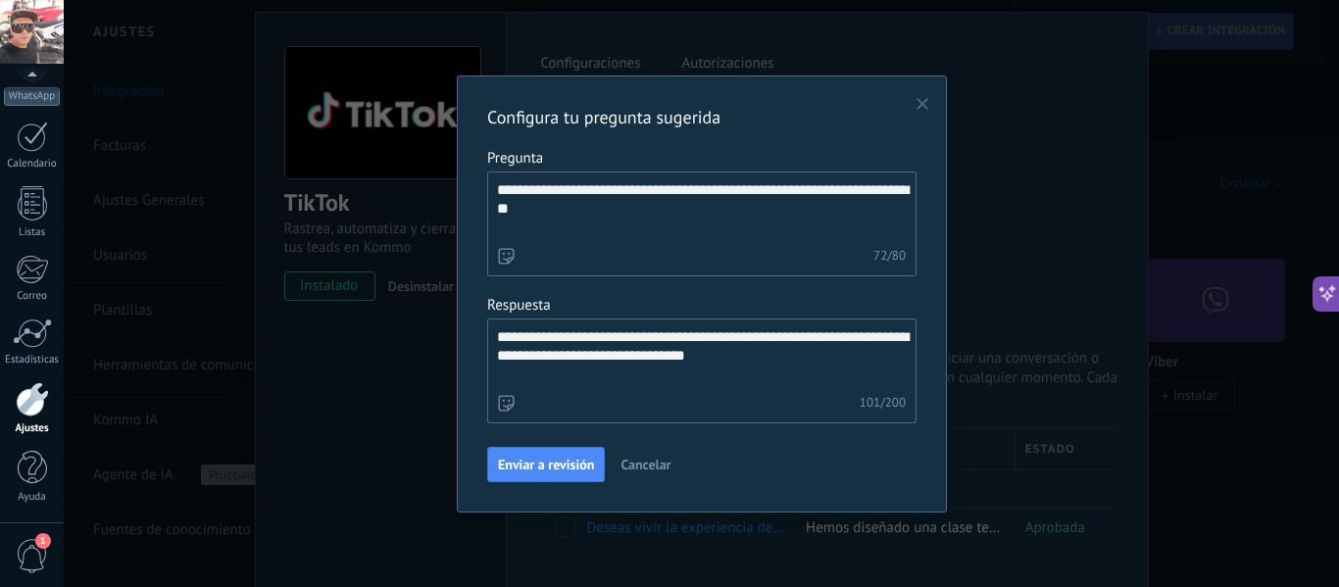
click at [798, 335] on textarea "**********" at bounding box center [700, 355] width 424 height 71
click at [770, 357] on textarea "**********" at bounding box center [700, 355] width 424 height 71
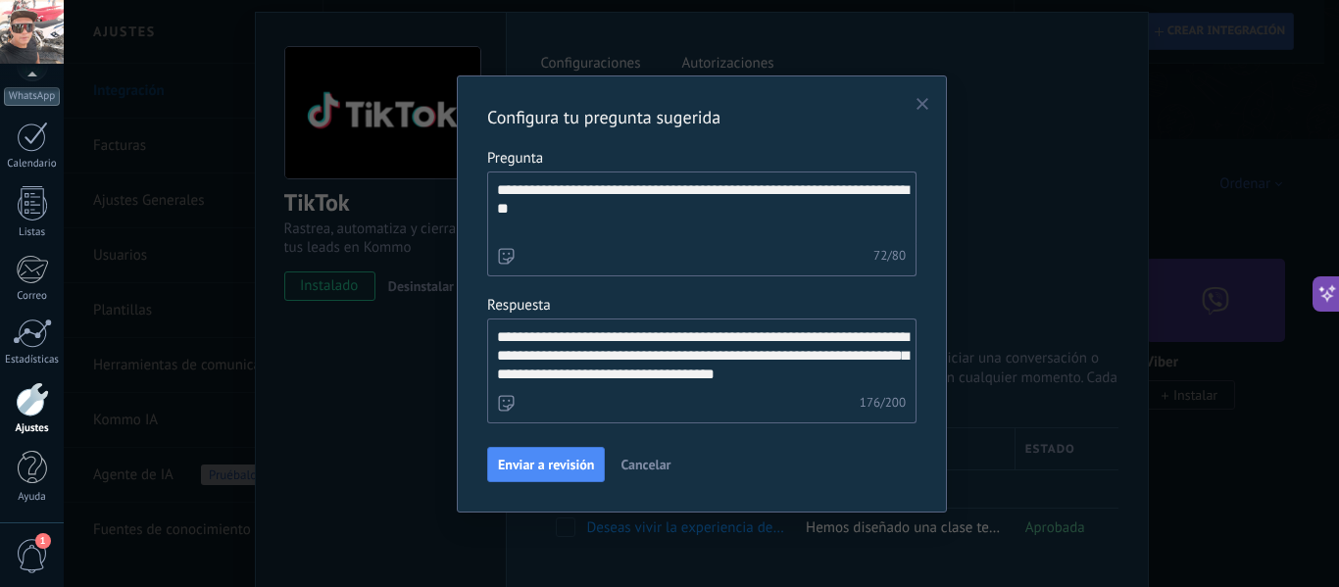
scroll to position [12, 0]
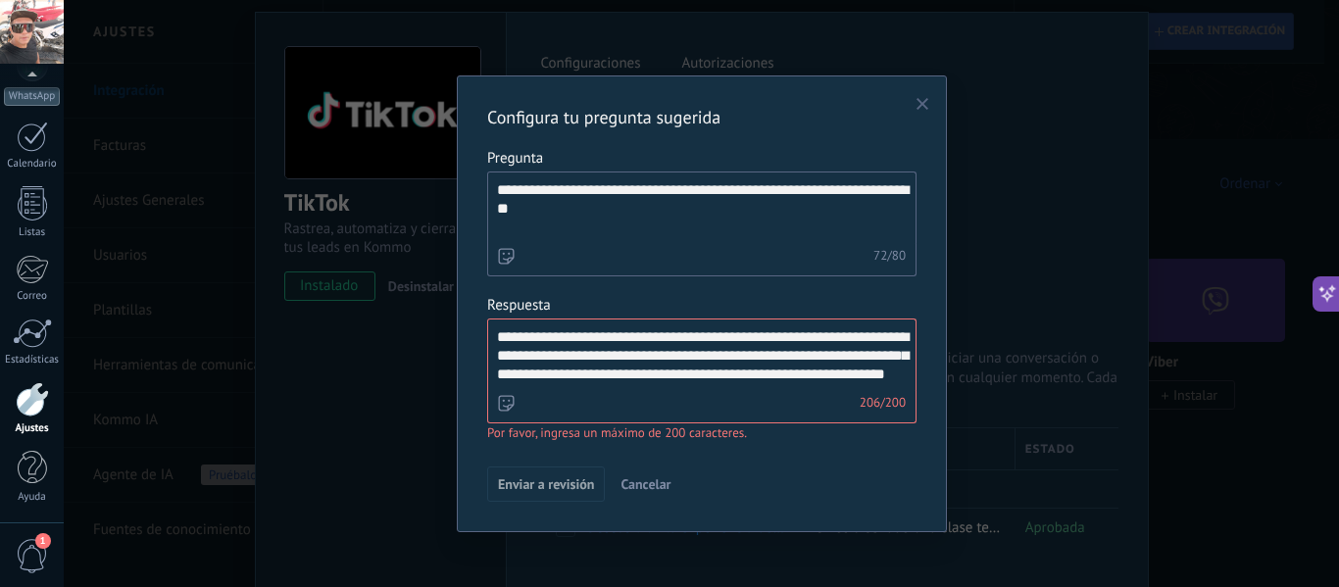
type textarea "**********"
click at [508, 193] on textarea "**********" at bounding box center [700, 208] width 424 height 71
click at [584, 211] on textarea "**********" at bounding box center [700, 208] width 424 height 71
type textarea "**********"
click at [727, 380] on textarea "**********" at bounding box center [700, 355] width 424 height 71
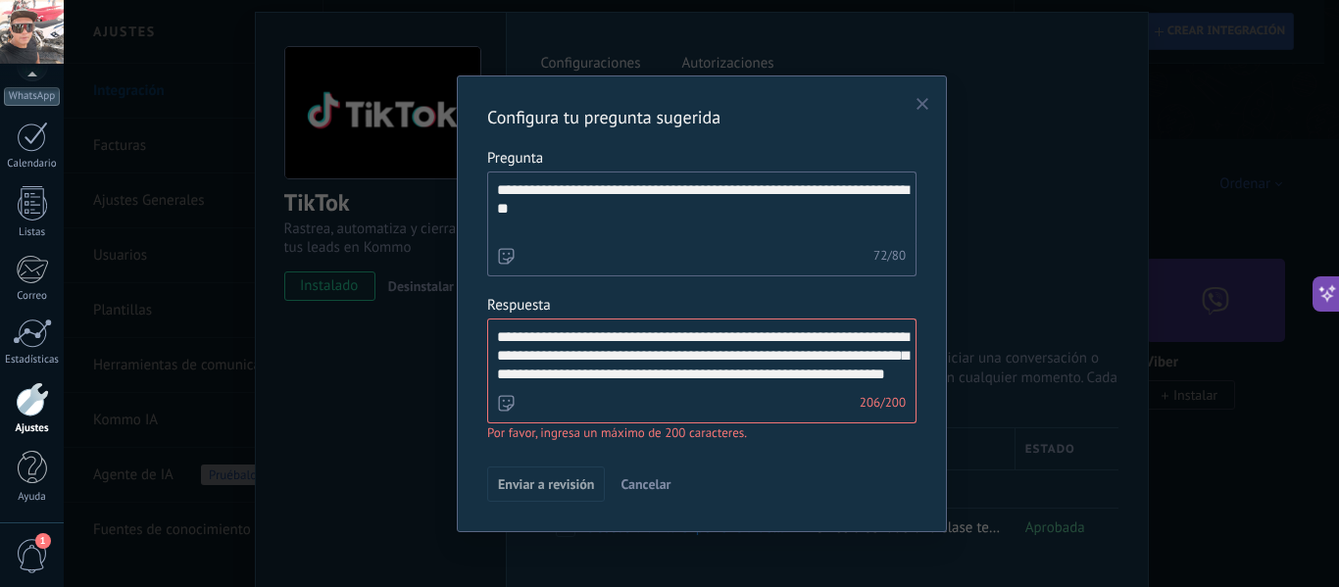
click at [730, 387] on textarea "**********" at bounding box center [700, 355] width 424 height 71
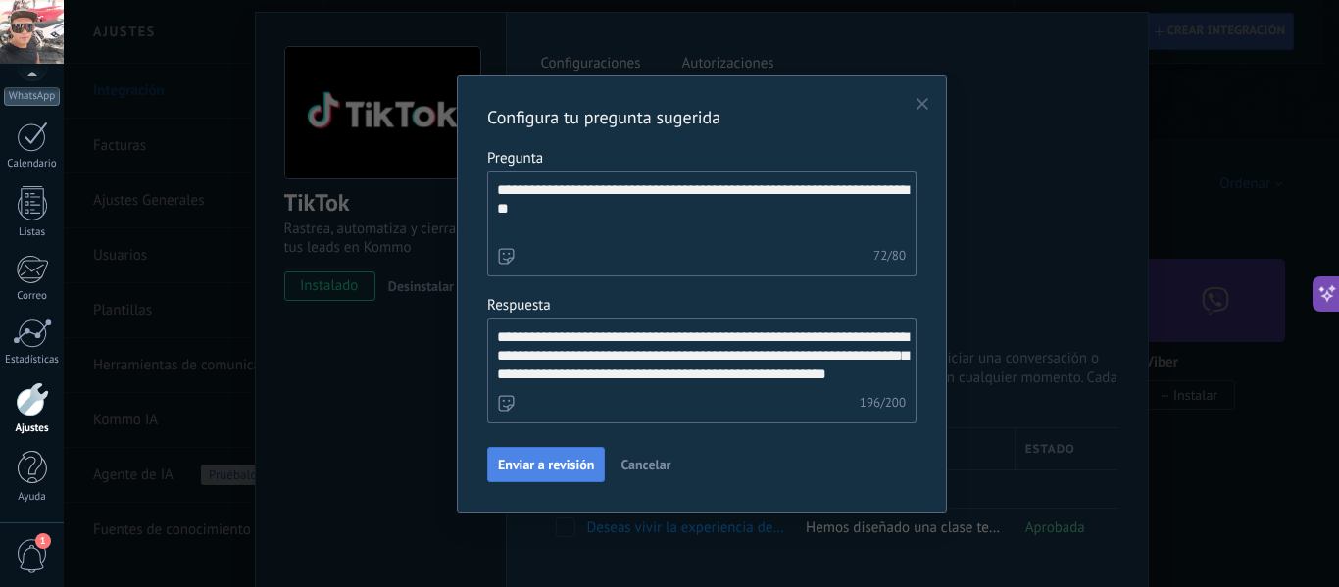
type textarea "**********"
click at [525, 465] on span "Enviar a revisión" at bounding box center [546, 465] width 96 height 14
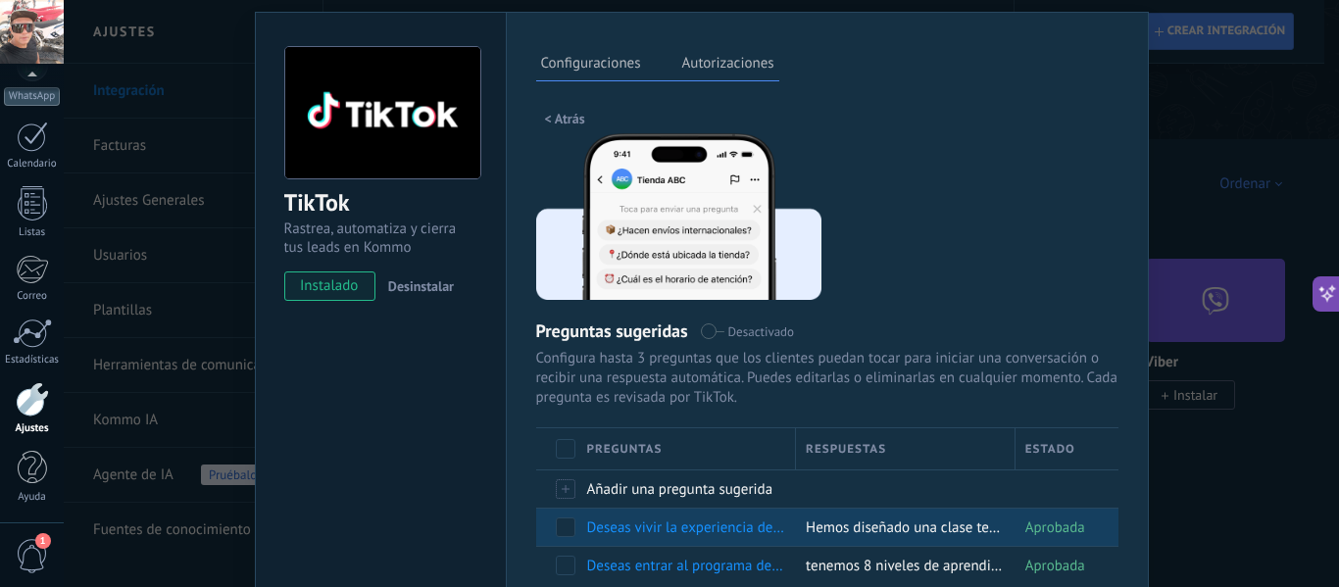
click at [652, 524] on span "Deseas vivir la experiencia de probar una Moto de Cross" at bounding box center [789, 528] width 404 height 19
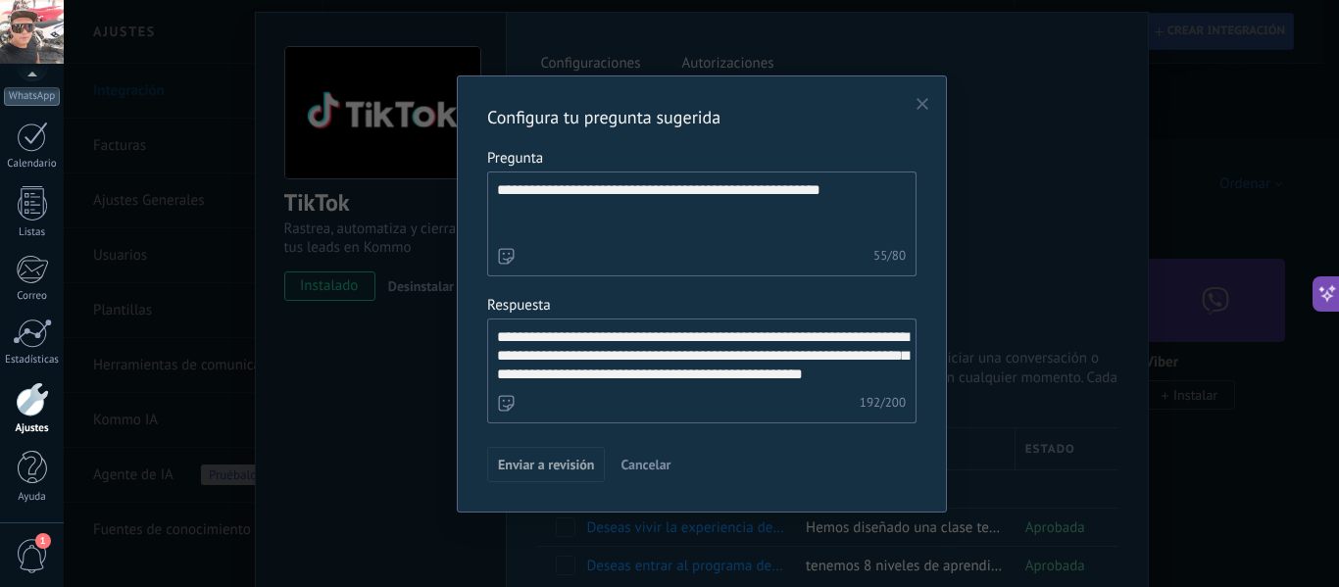
click at [695, 339] on textarea "**********" at bounding box center [700, 355] width 424 height 71
type textarea "**********"
click at [520, 466] on span "Enviar a revisión" at bounding box center [546, 465] width 96 height 14
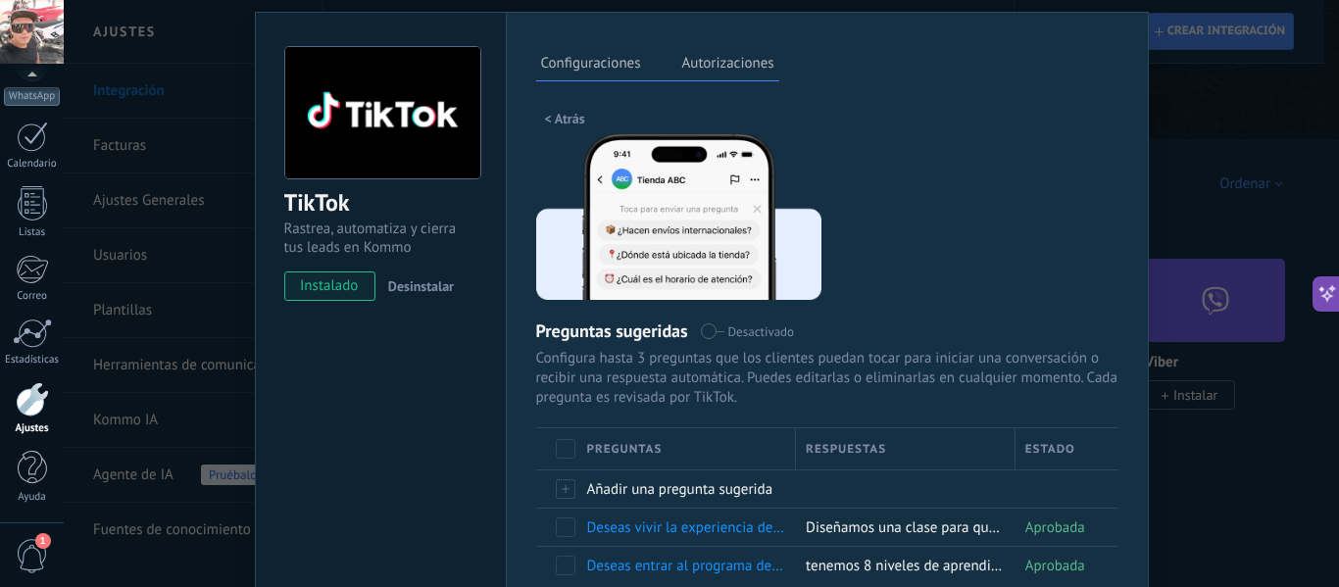
click at [558, 117] on span "< Atrás" at bounding box center [565, 119] width 40 height 14
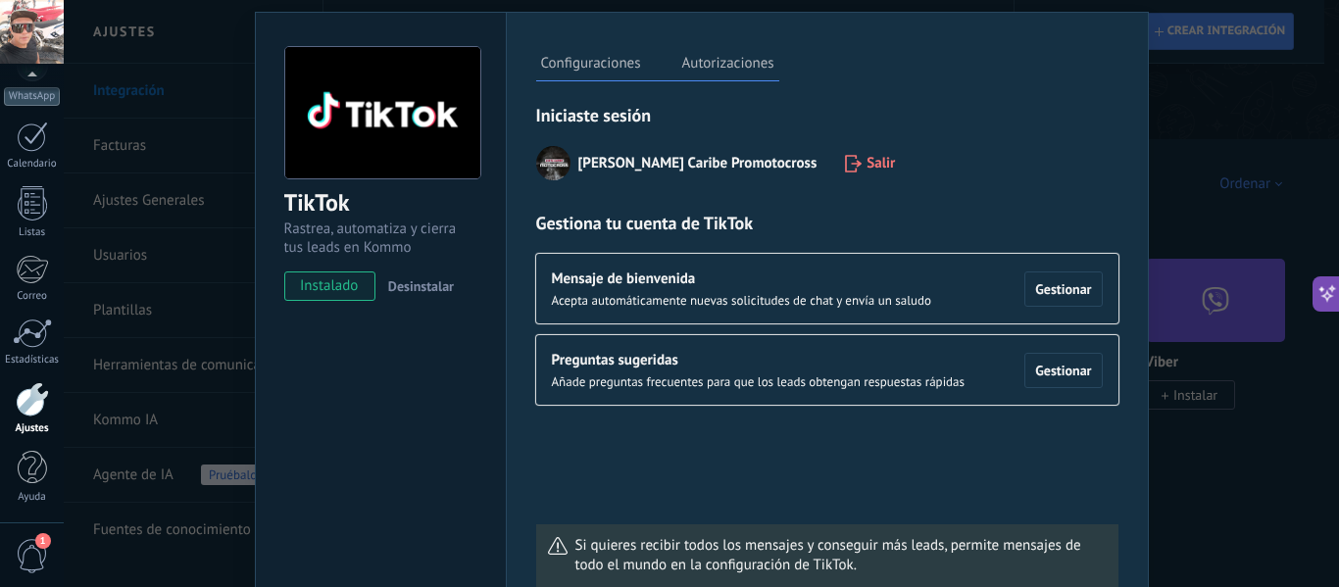
click at [976, 485] on div "Iniciaste sesión Costa Caribe Promotocross Salir Gestiona tu cuenta de TikTok M…" at bounding box center [827, 345] width 582 height 483
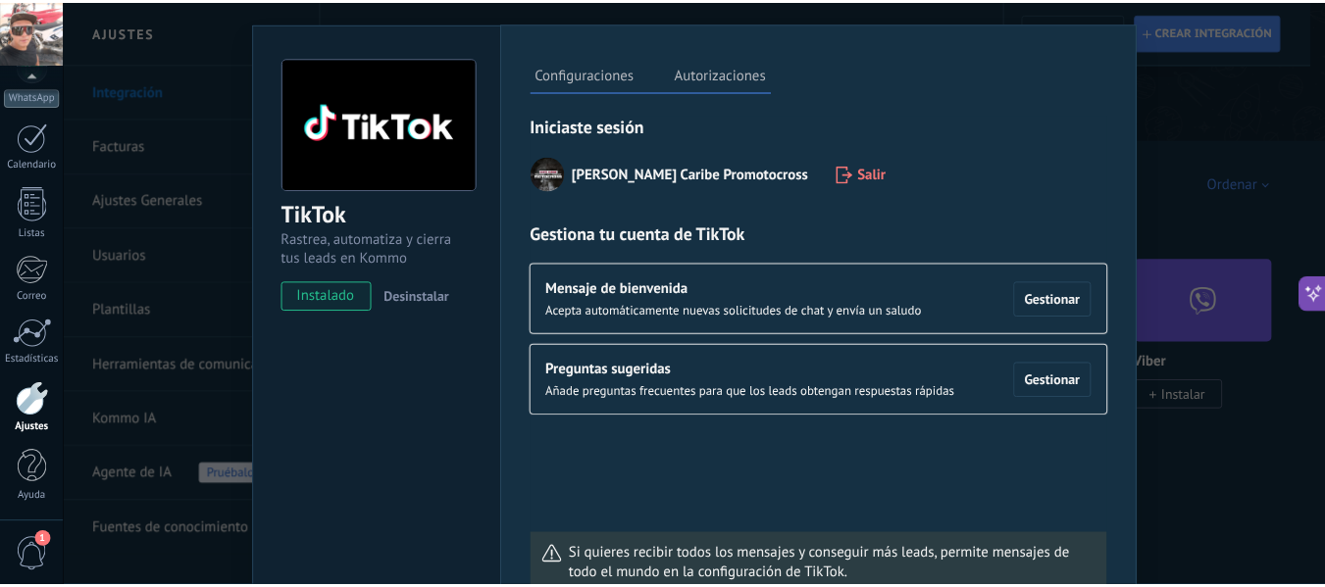
scroll to position [0, 0]
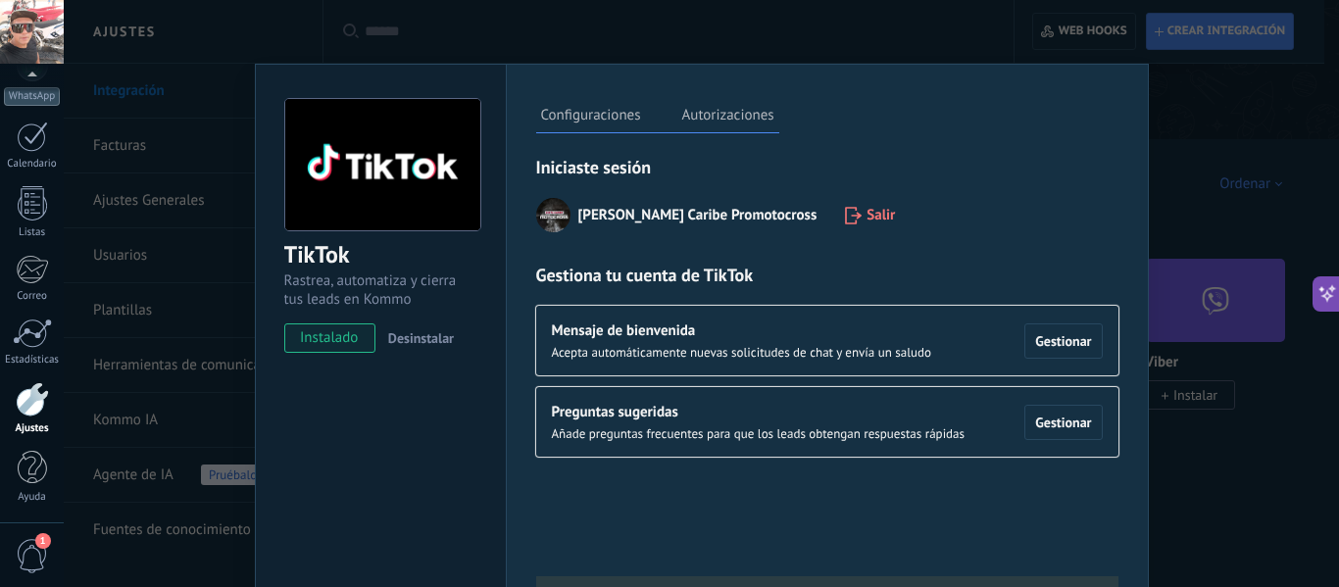
click at [1196, 122] on div "TikTok Rastrea, automatiza y cierra tus leads en Kommo instalado Desinstalar Co…" at bounding box center [702, 293] width 1276 height 587
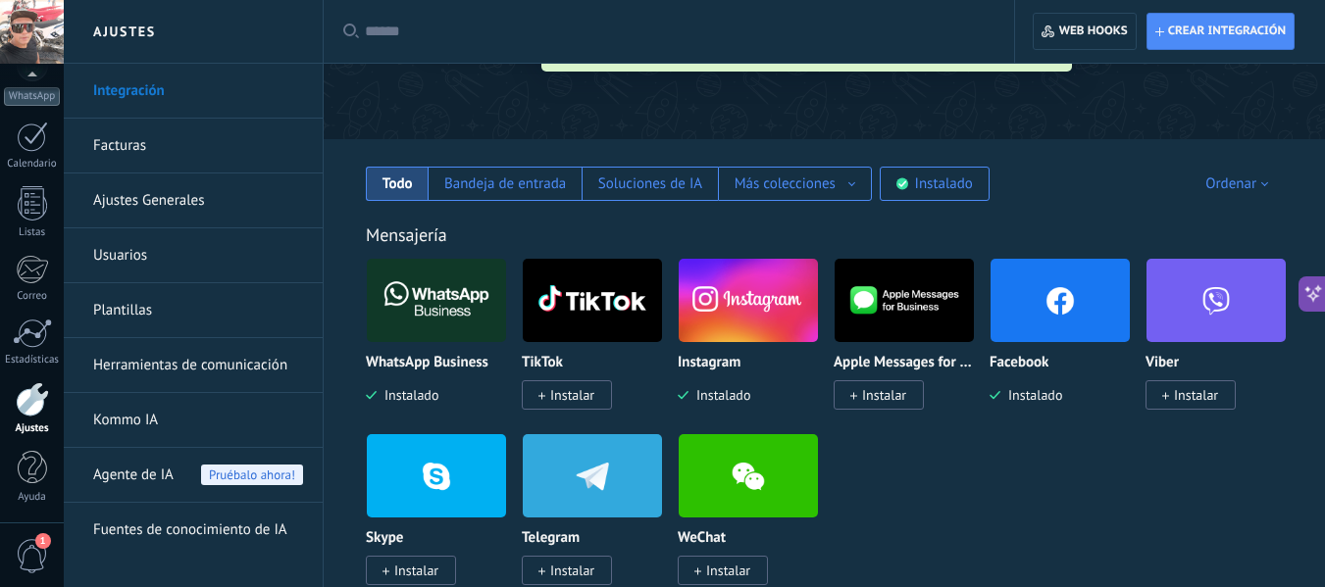
click at [577, 304] on img at bounding box center [592, 300] width 139 height 95
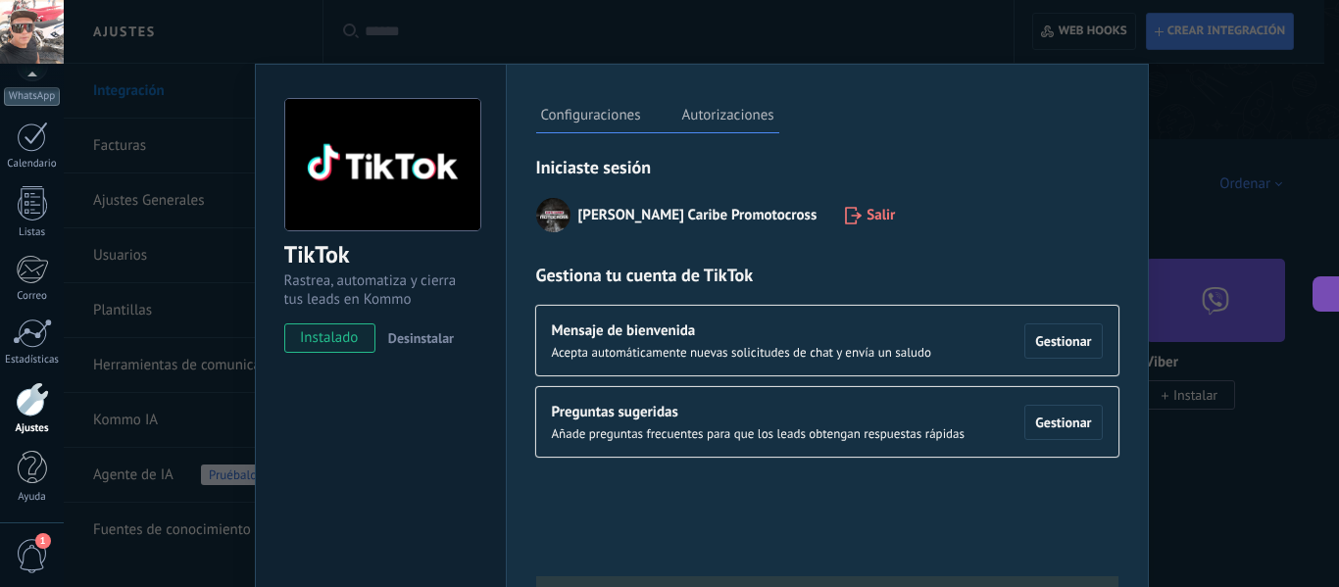
click at [1254, 468] on div "TikTok Rastrea, automatiza y cierra tus leads en Kommo instalado Desinstalar Co…" at bounding box center [702, 293] width 1276 height 587
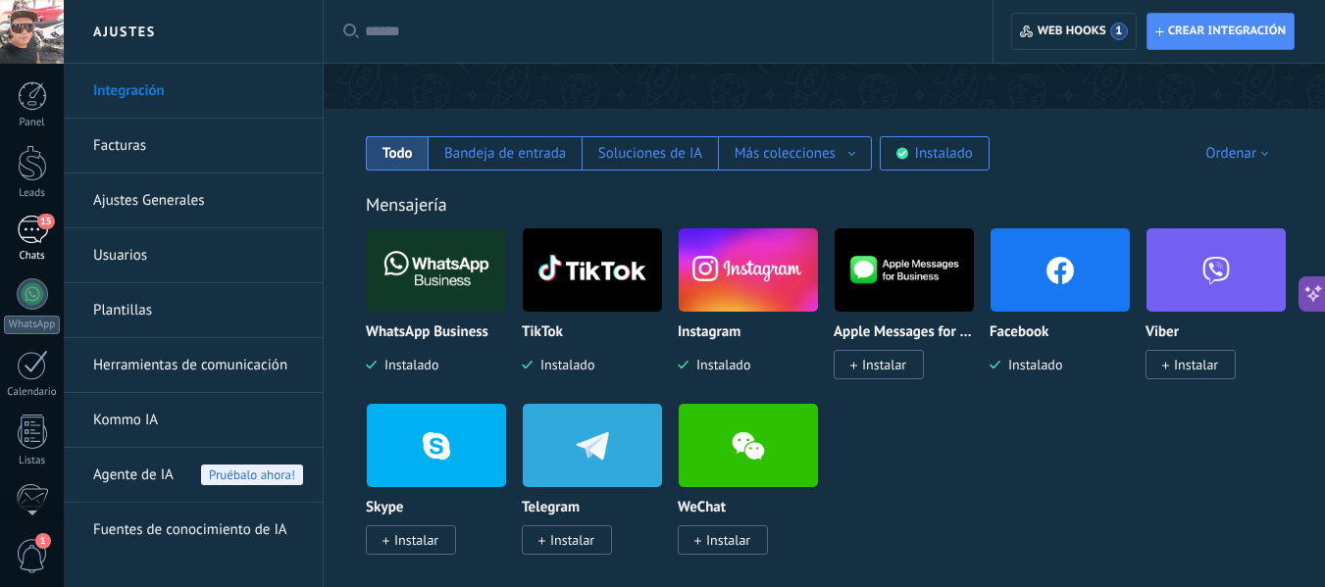
click at [36, 230] on div "15" at bounding box center [32, 230] width 31 height 28
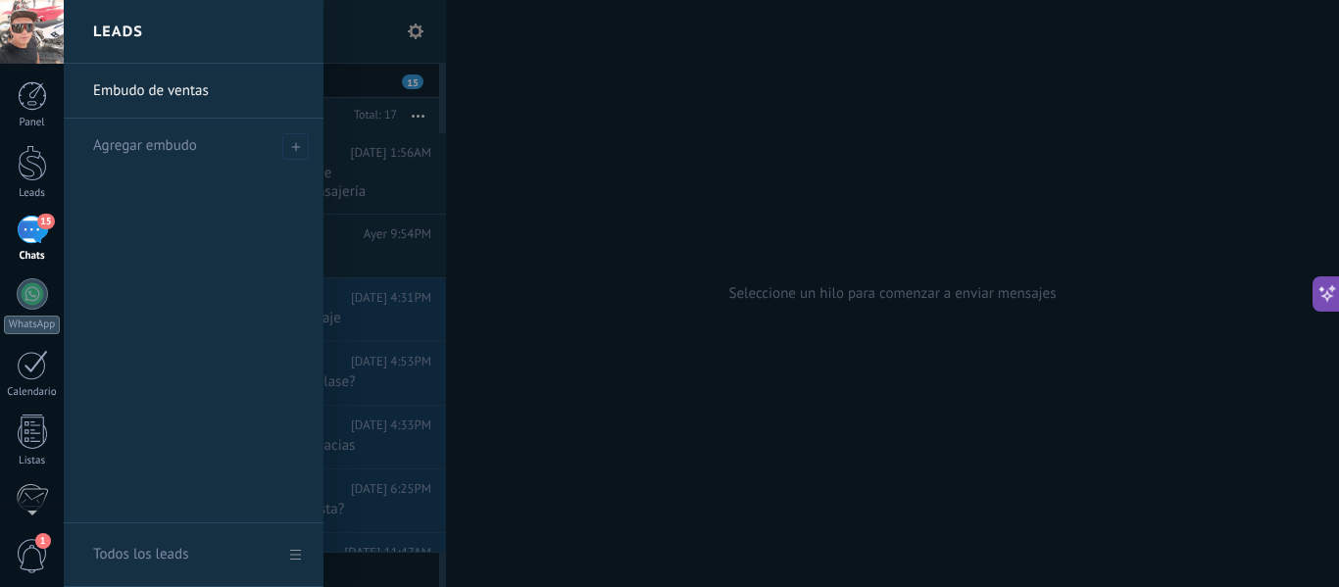
click at [639, 229] on div at bounding box center [733, 293] width 1339 height 587
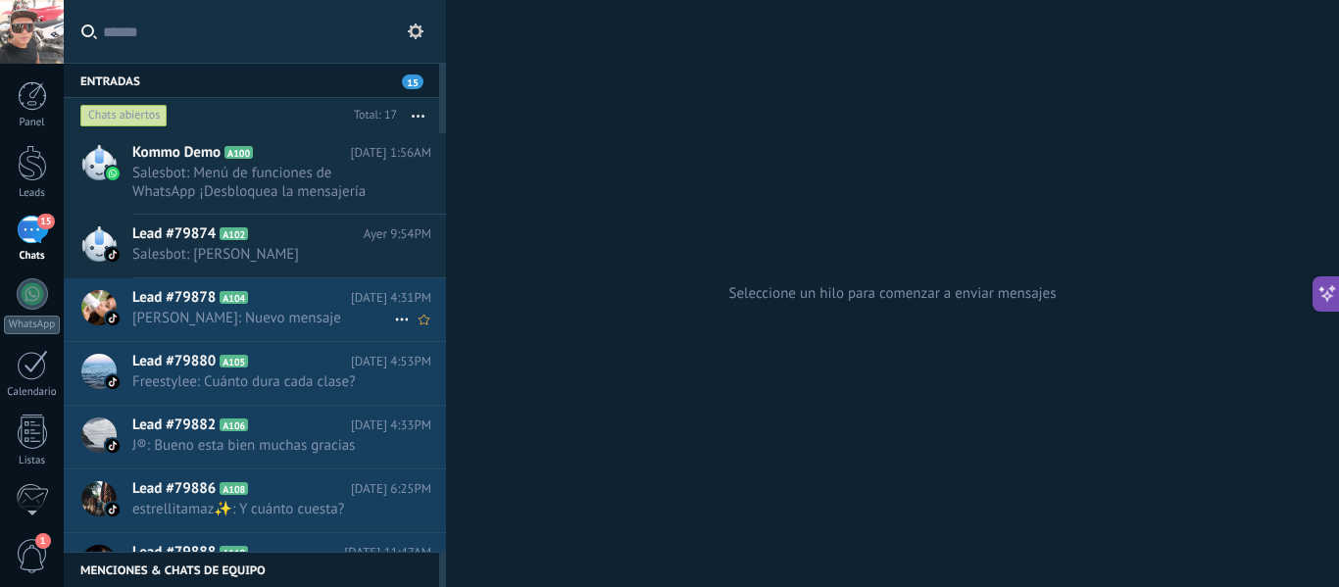
click at [218, 313] on span "[PERSON_NAME]: Nuevo mensaje" at bounding box center [263, 318] width 262 height 19
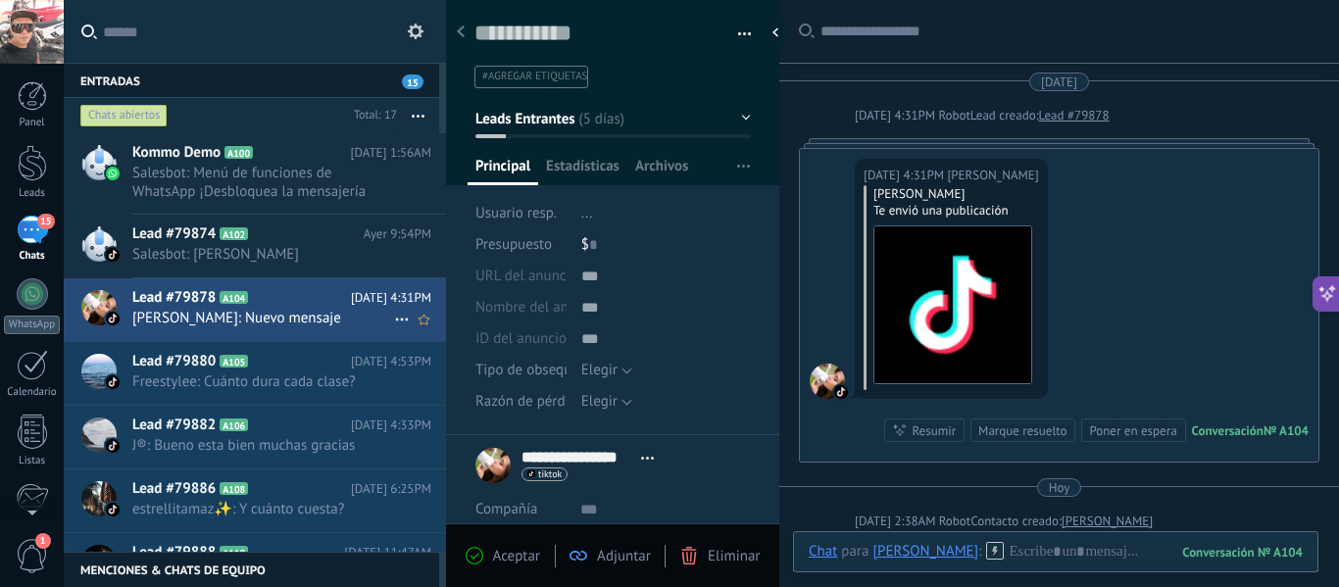
scroll to position [7, 0]
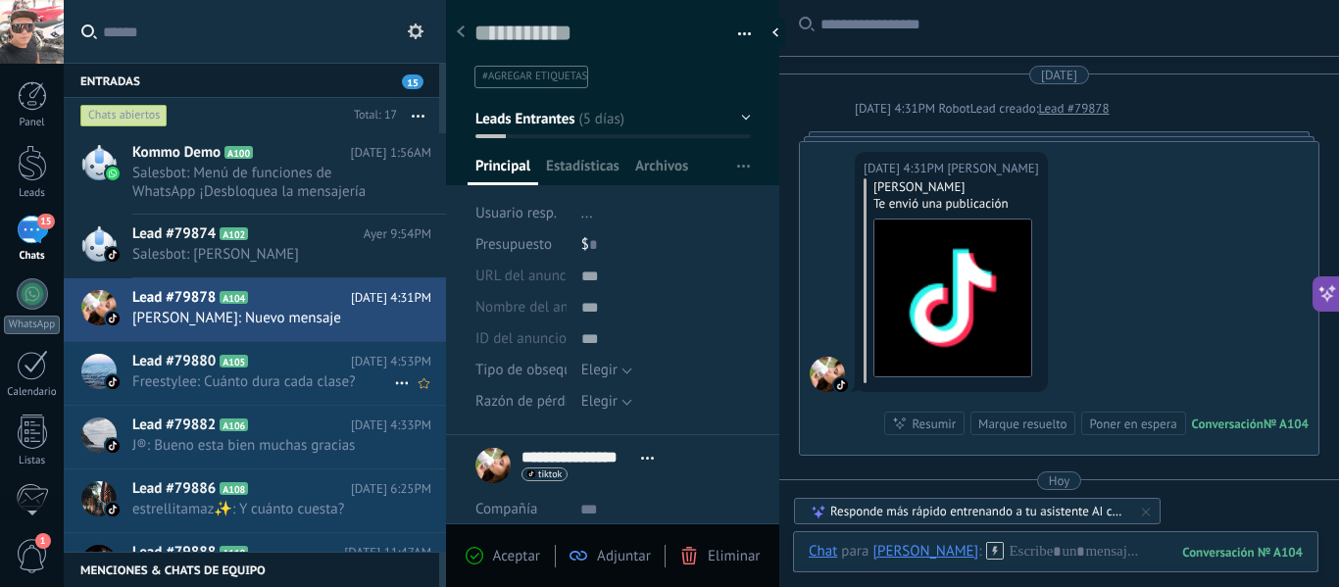
click at [249, 383] on span "Freestylee: Cuánto dura cada clase?" at bounding box center [263, 382] width 262 height 19
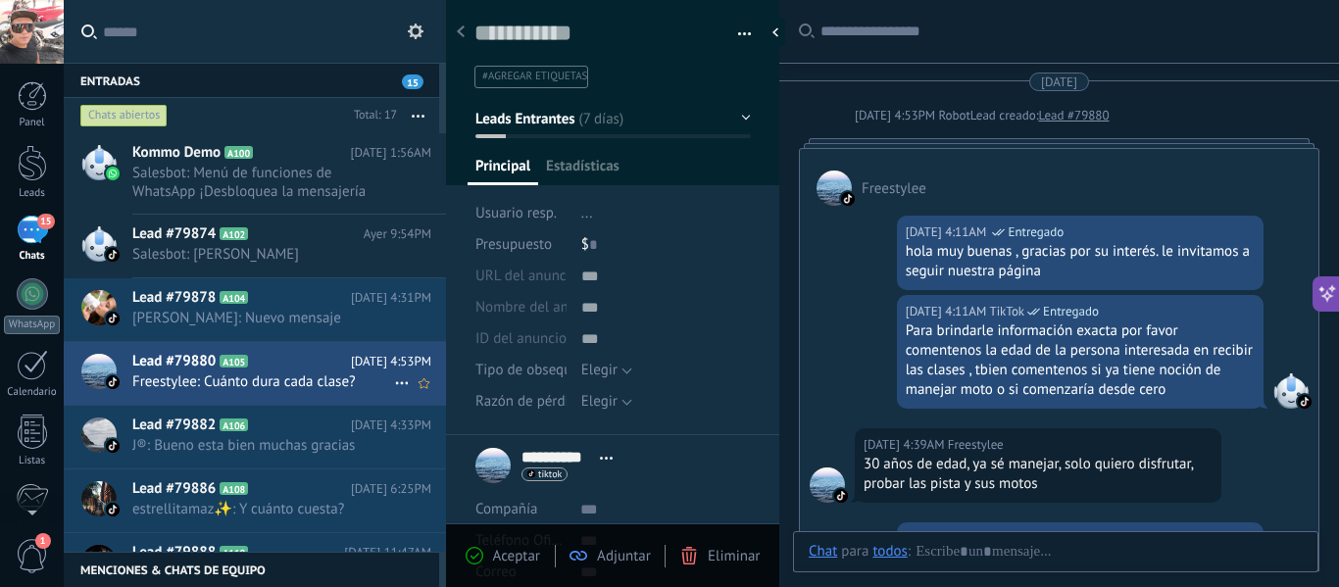
scroll to position [759, 0]
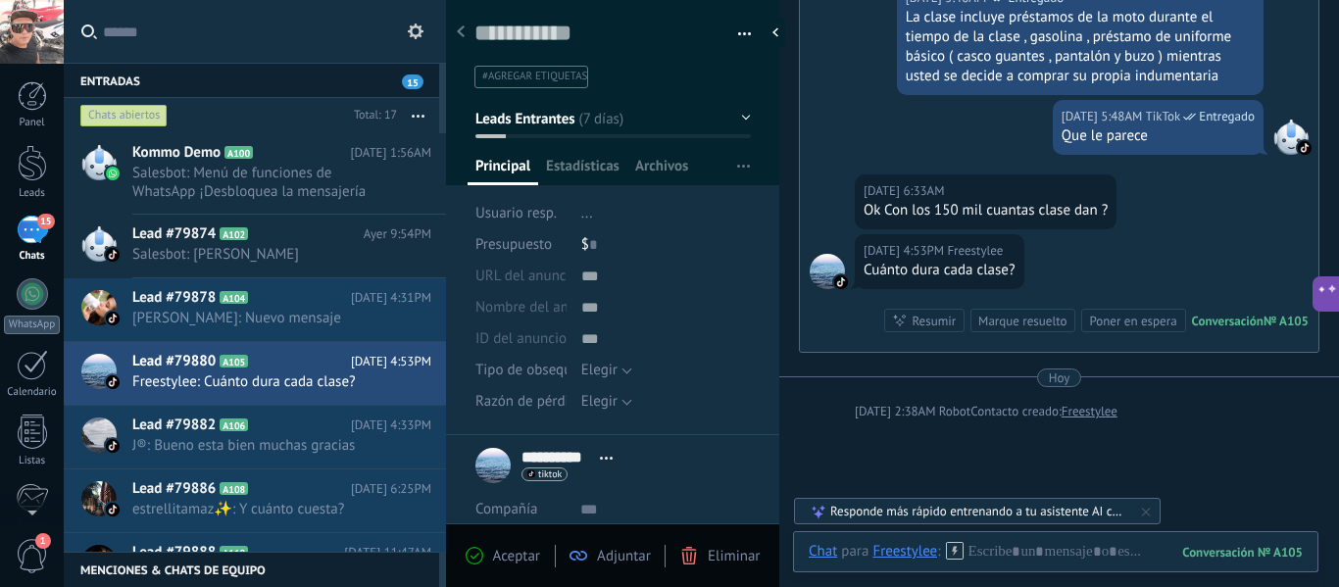
click at [1049, 508] on div "Responde más rápido entrenando a tu asistente AI con tus fuentes de datos" at bounding box center [978, 511] width 296 height 17
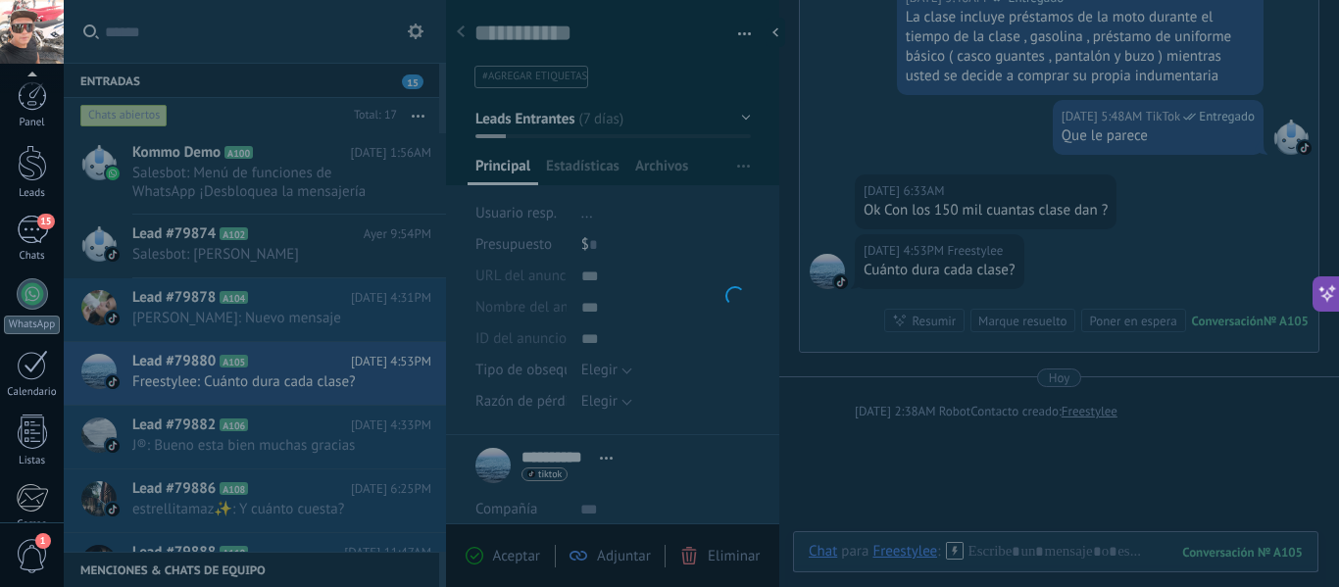
scroll to position [228, 0]
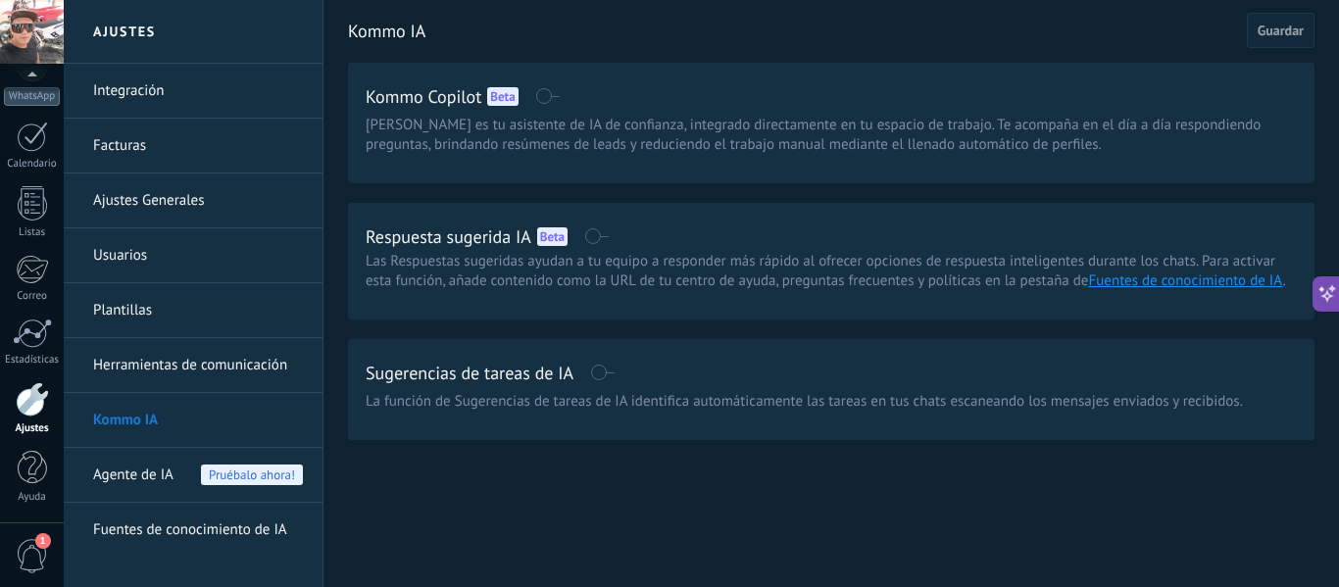
click at [547, 536] on div "Ajustes Integración Facturas Ajustes Generales Usuarios Plantillas Herramientas…" at bounding box center [702, 293] width 1276 height 587
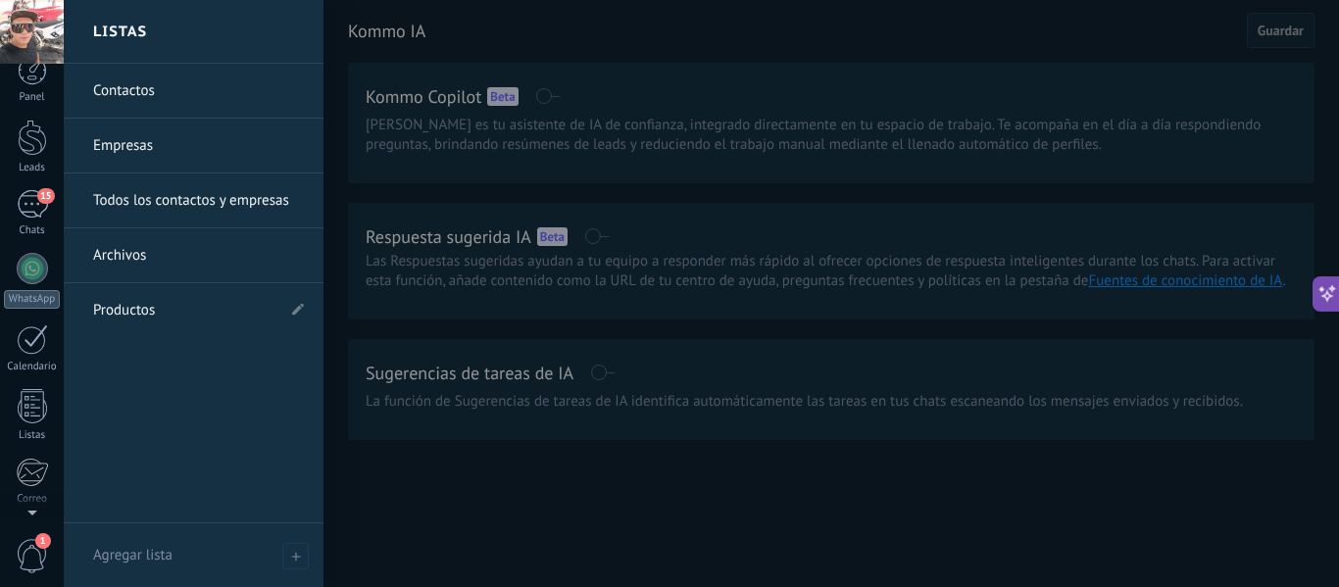
scroll to position [0, 0]
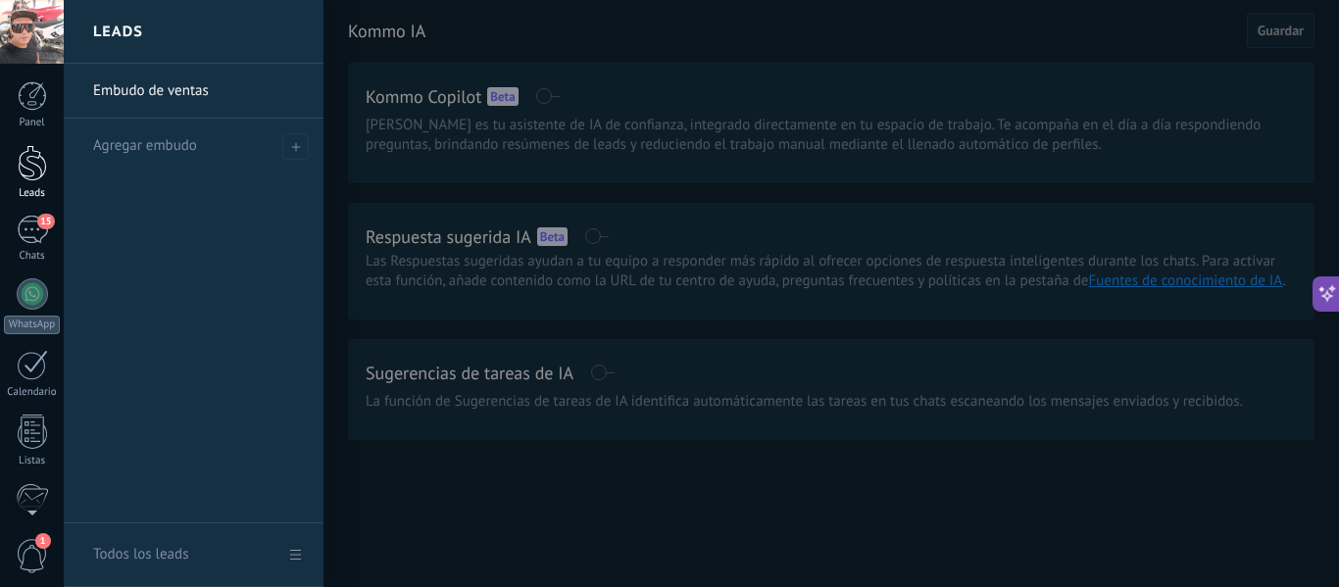
click at [40, 172] on div at bounding box center [32, 163] width 29 height 36
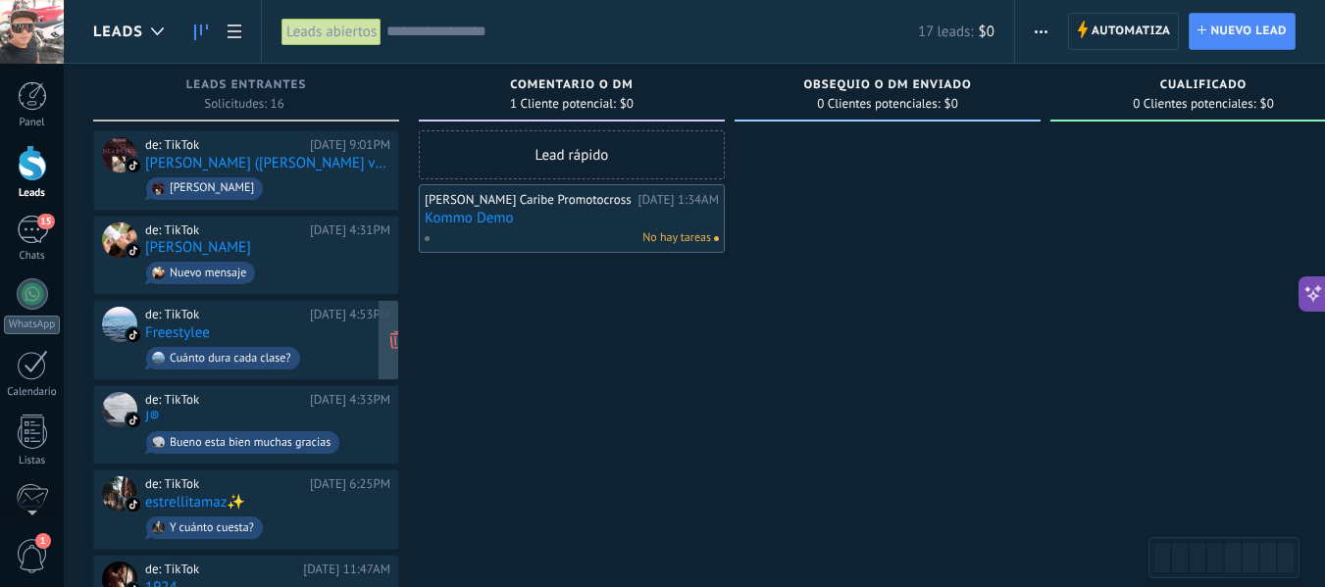
click at [259, 335] on div "de: TikTok [DATE] 4:53PM Freestylee Cuánto dura cada clase?" at bounding box center [267, 340] width 245 height 67
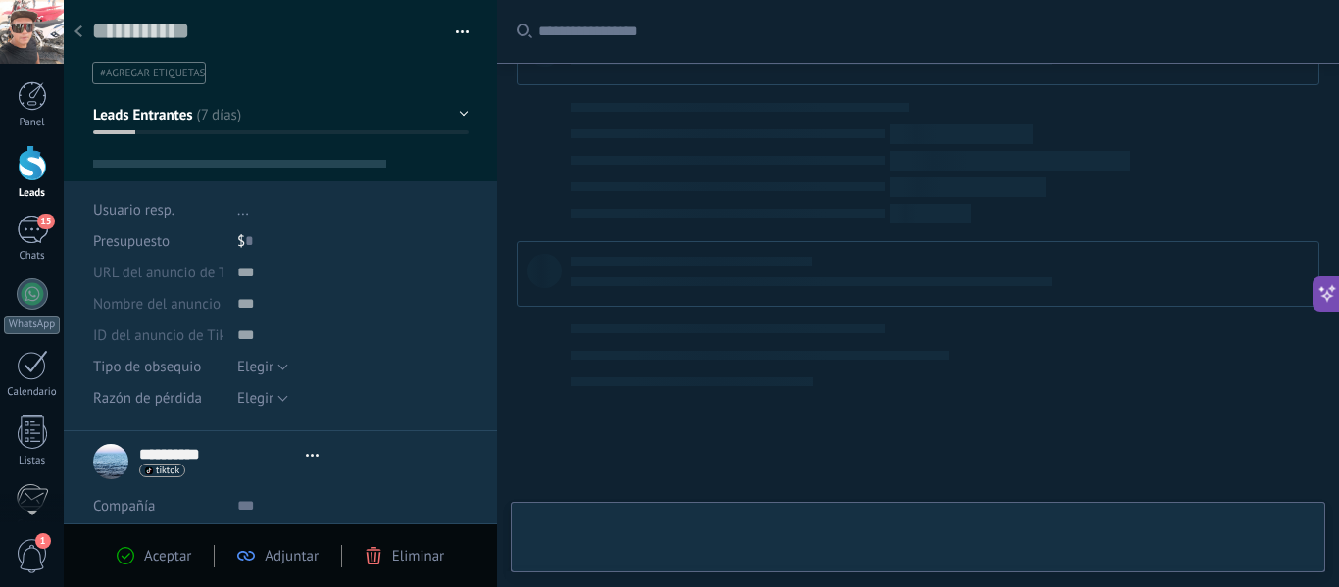
type textarea "**********"
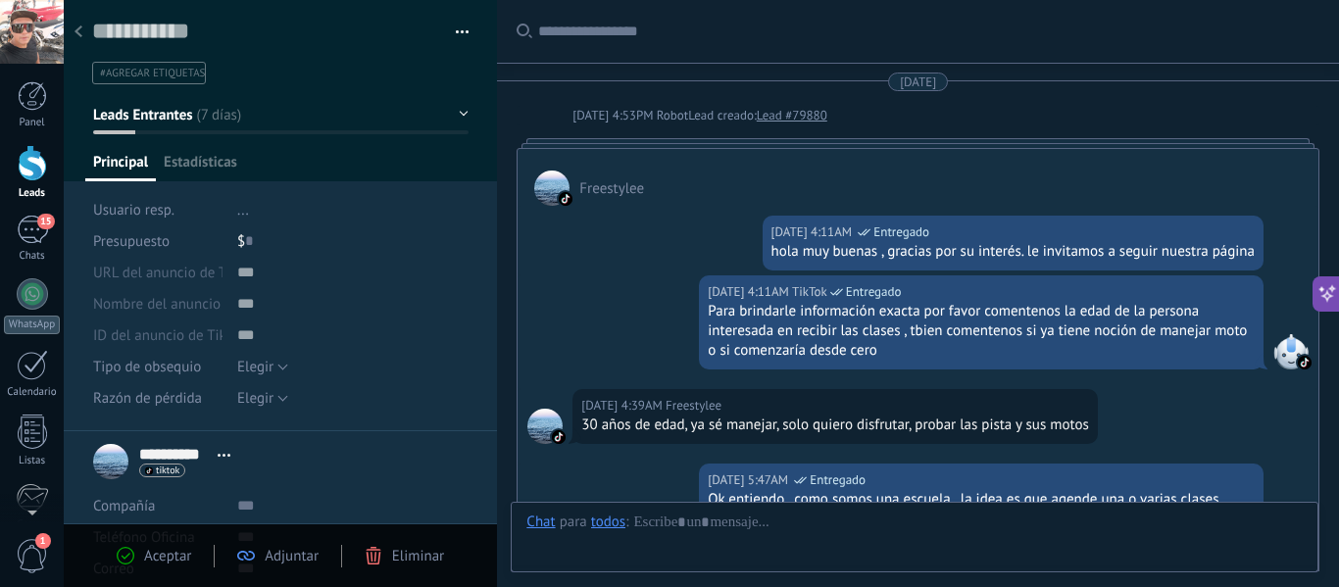
scroll to position [29, 0]
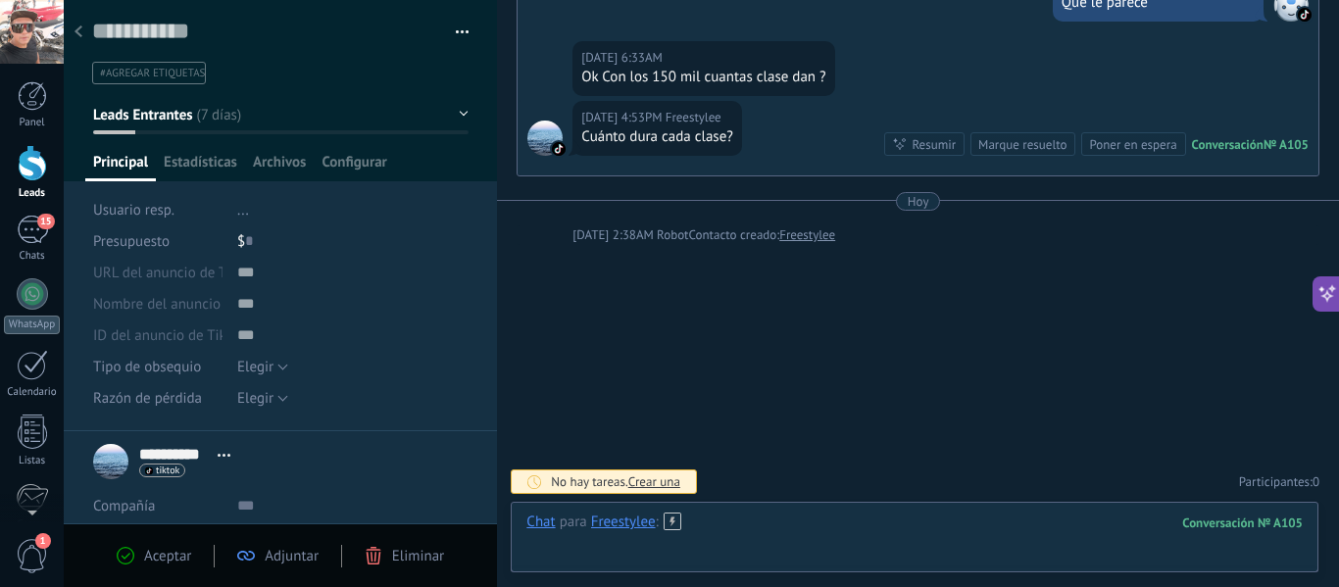
click at [943, 535] on div at bounding box center [915, 542] width 777 height 59
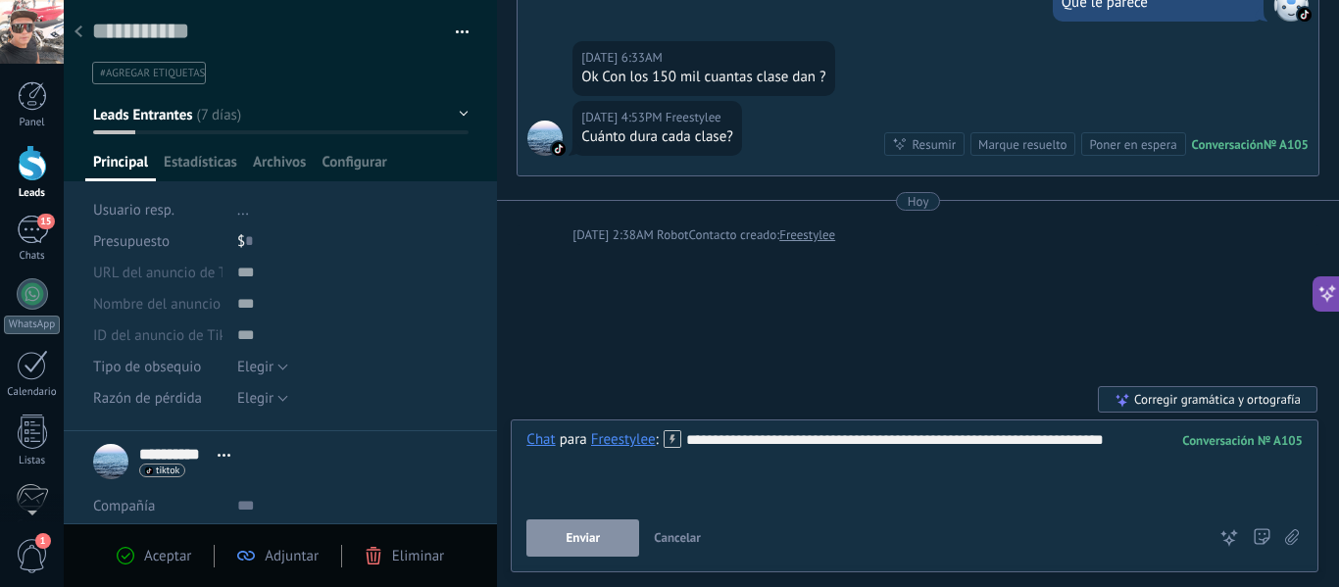
click at [1190, 397] on div "Corregir gramática y ortografía" at bounding box center [1208, 399] width 220 height 26
click at [580, 539] on span "Enviar" at bounding box center [584, 538] width 34 height 14
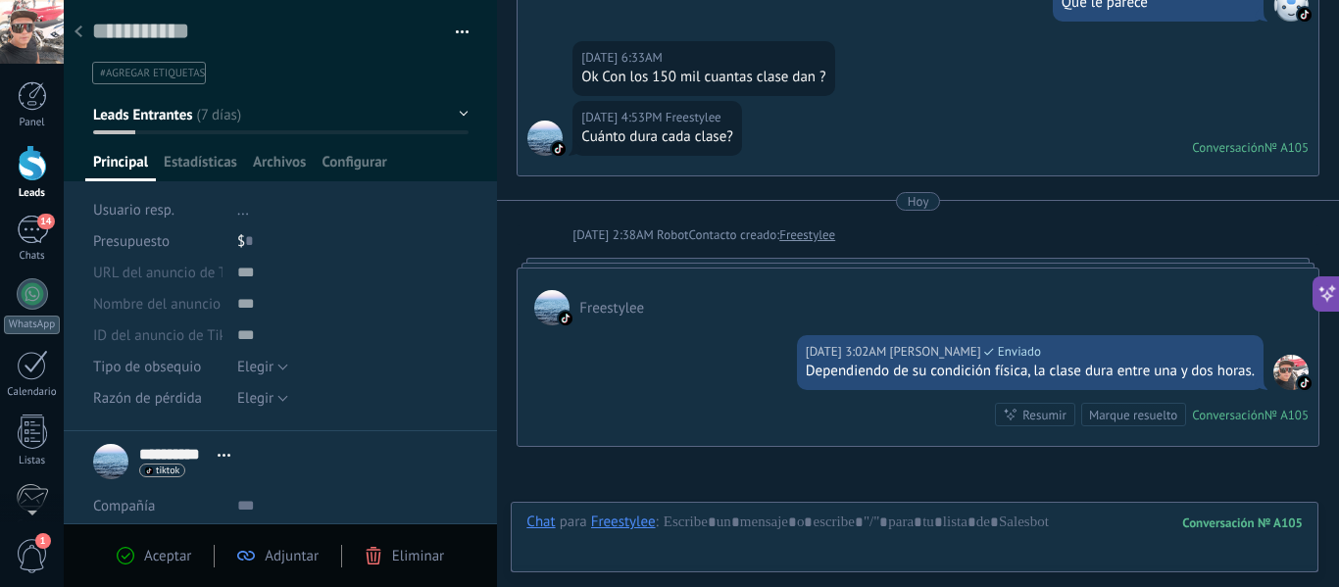
scroll to position [742, 0]
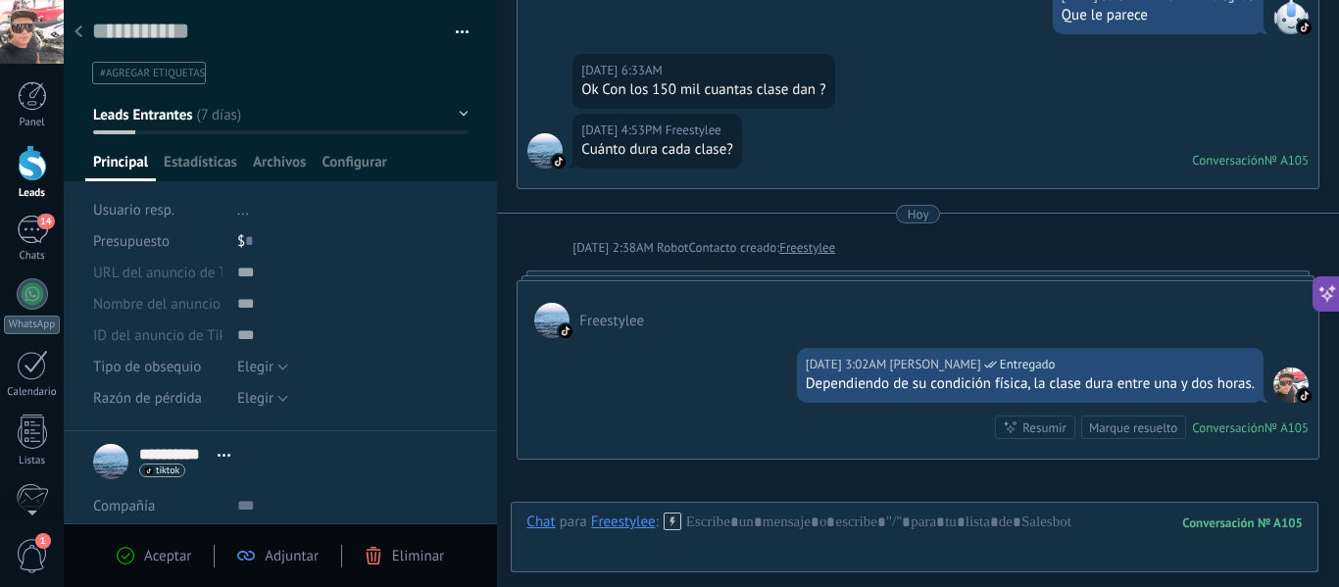
click at [31, 169] on div at bounding box center [32, 163] width 29 height 36
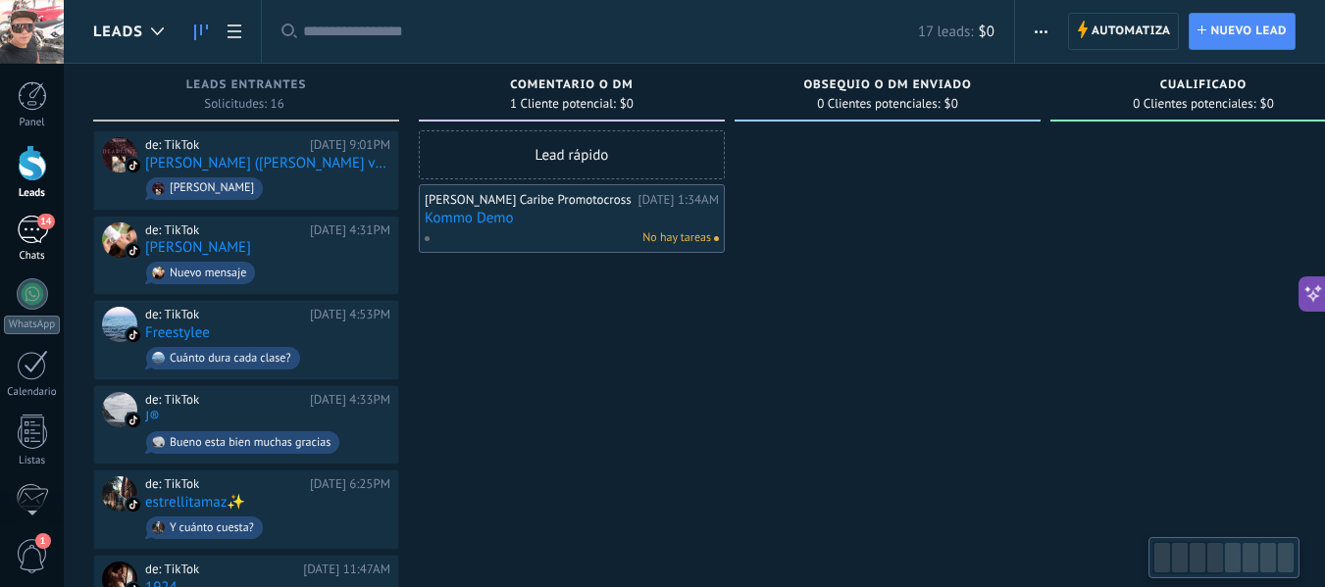
click at [28, 230] on div "14" at bounding box center [32, 230] width 31 height 28
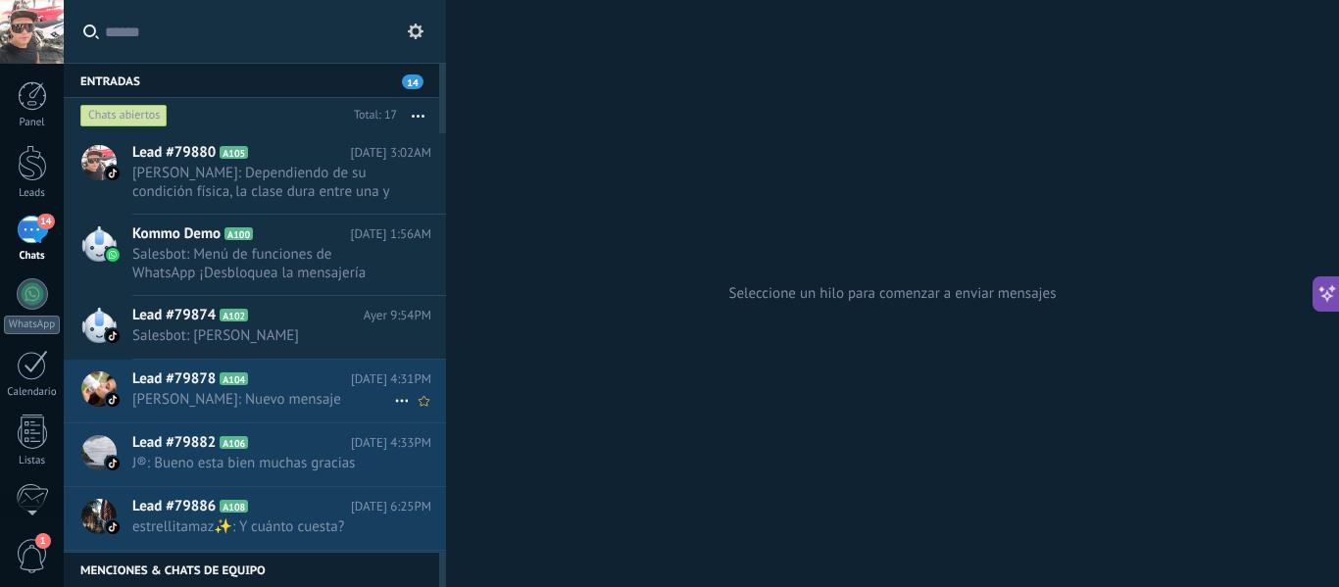
click at [167, 387] on span "Lead #79878" at bounding box center [173, 380] width 83 height 20
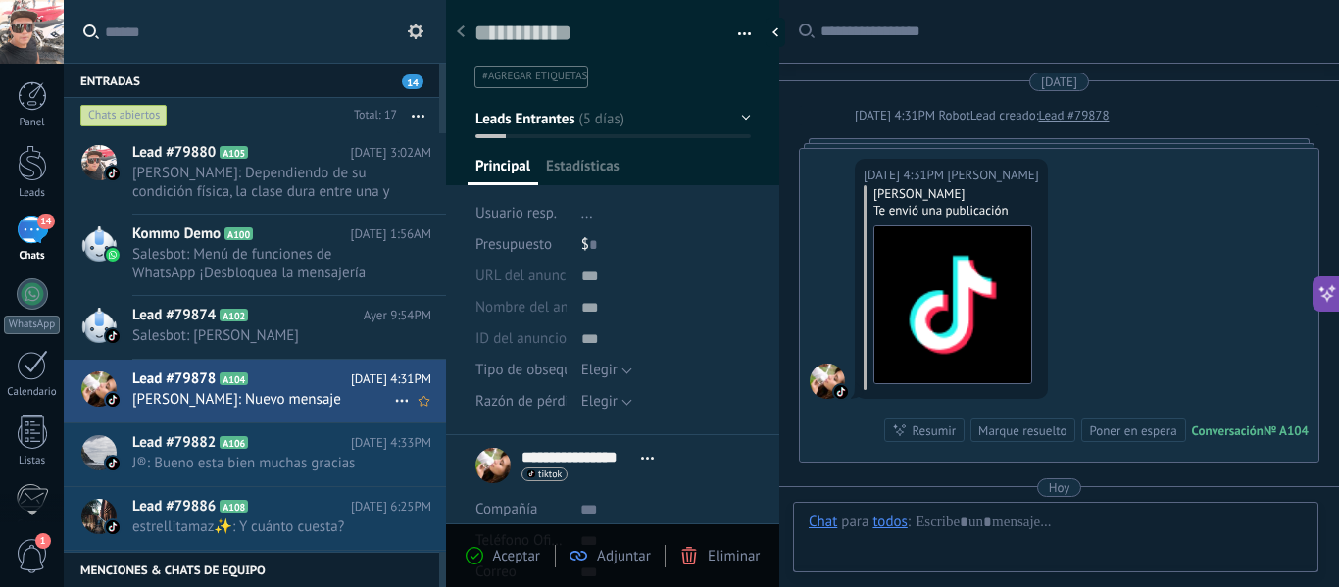
scroll to position [7, 0]
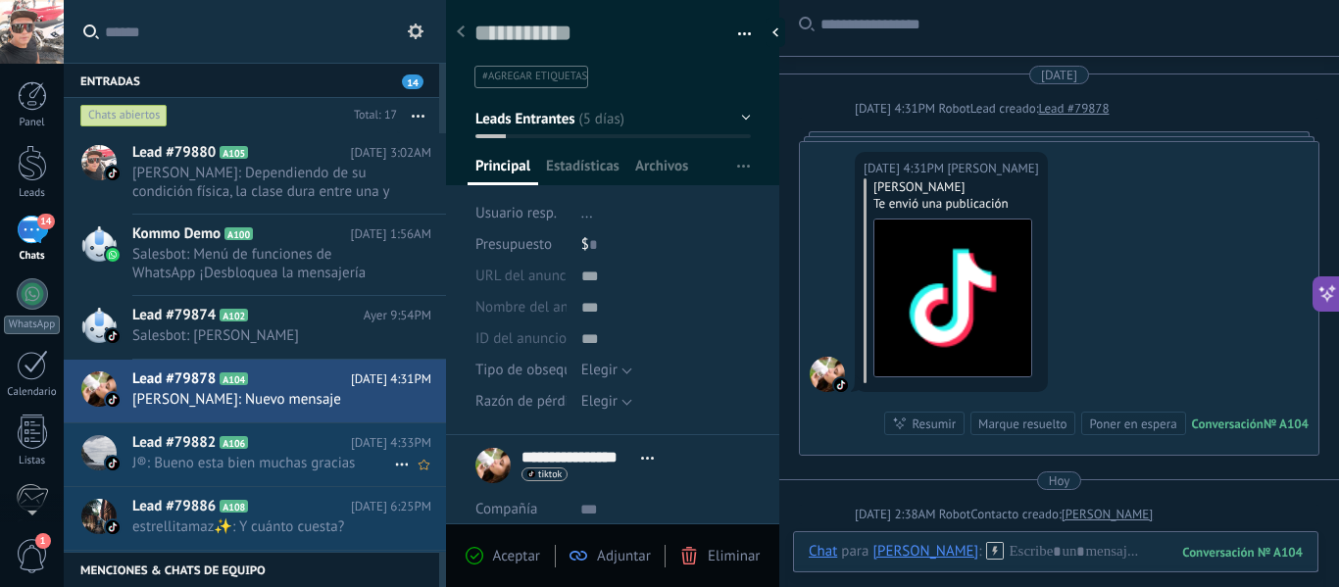
click at [195, 454] on span "J®: Bueno esta bien muchas gracias" at bounding box center [263, 463] width 262 height 19
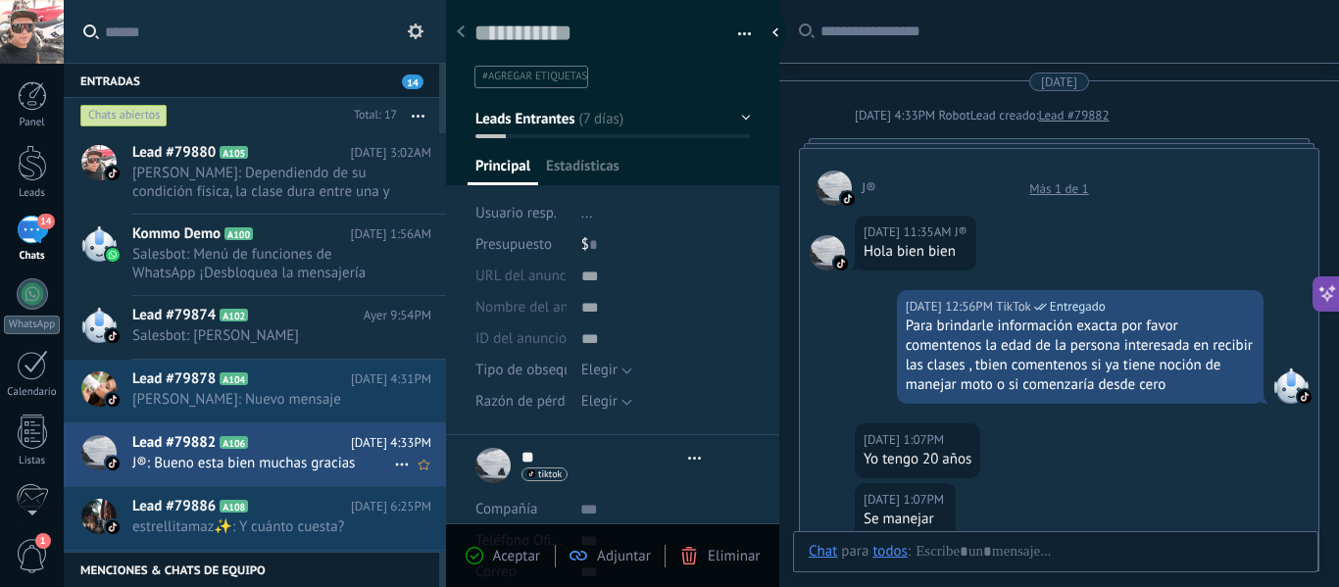
type textarea "**********"
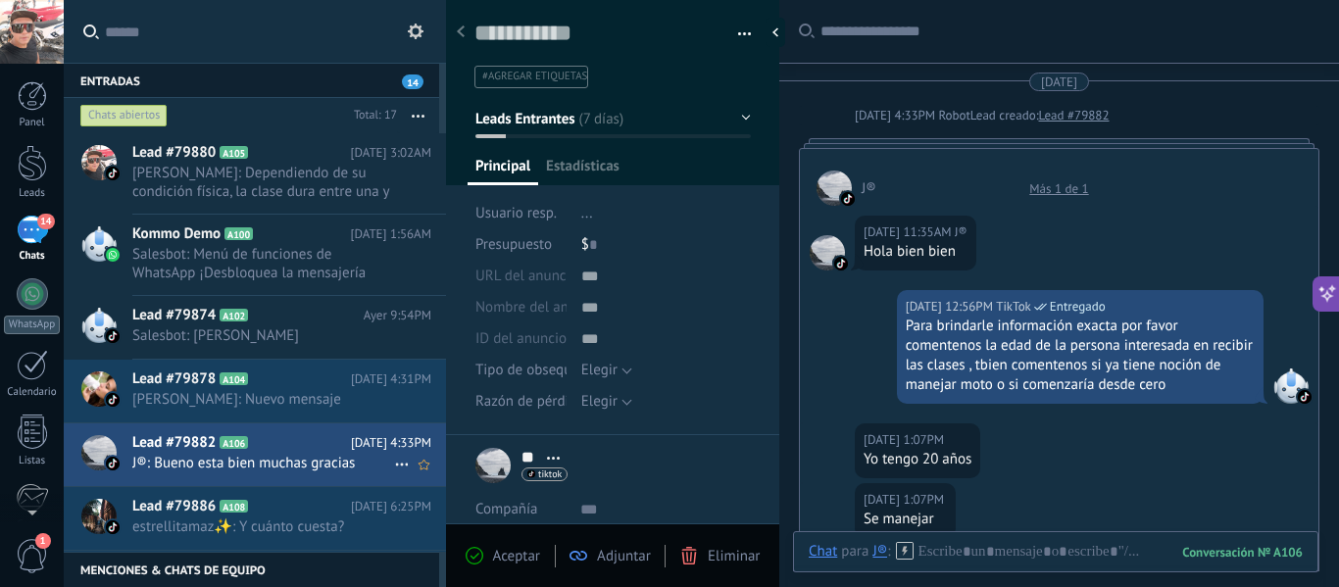
scroll to position [861, 0]
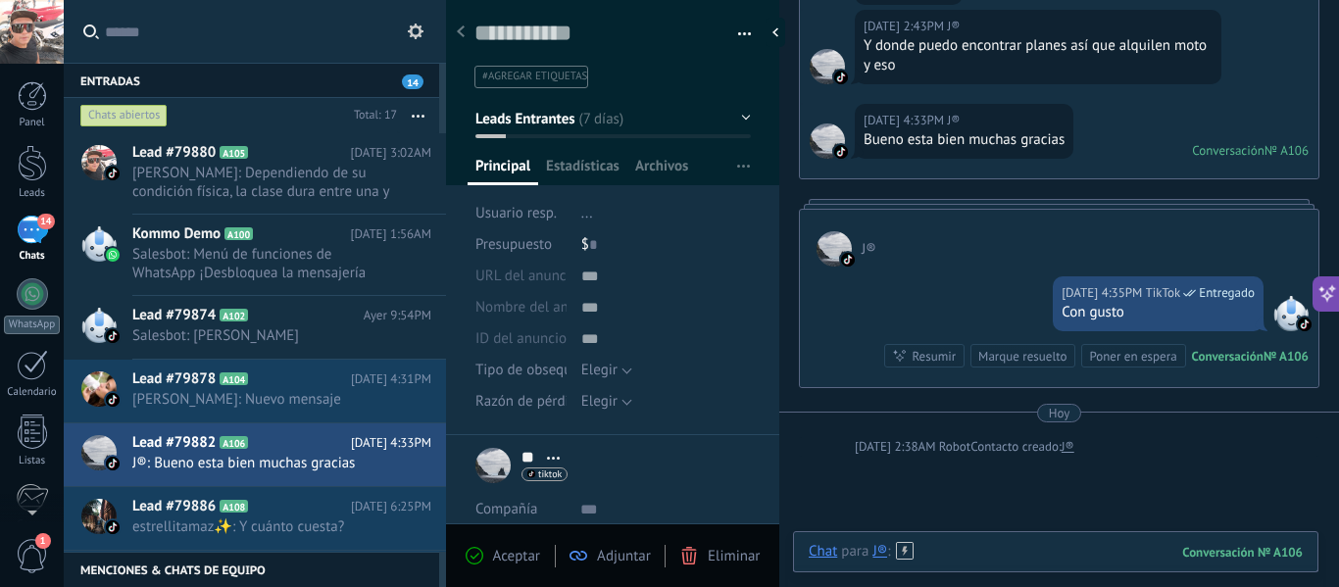
click at [993, 552] on div at bounding box center [1056, 571] width 494 height 59
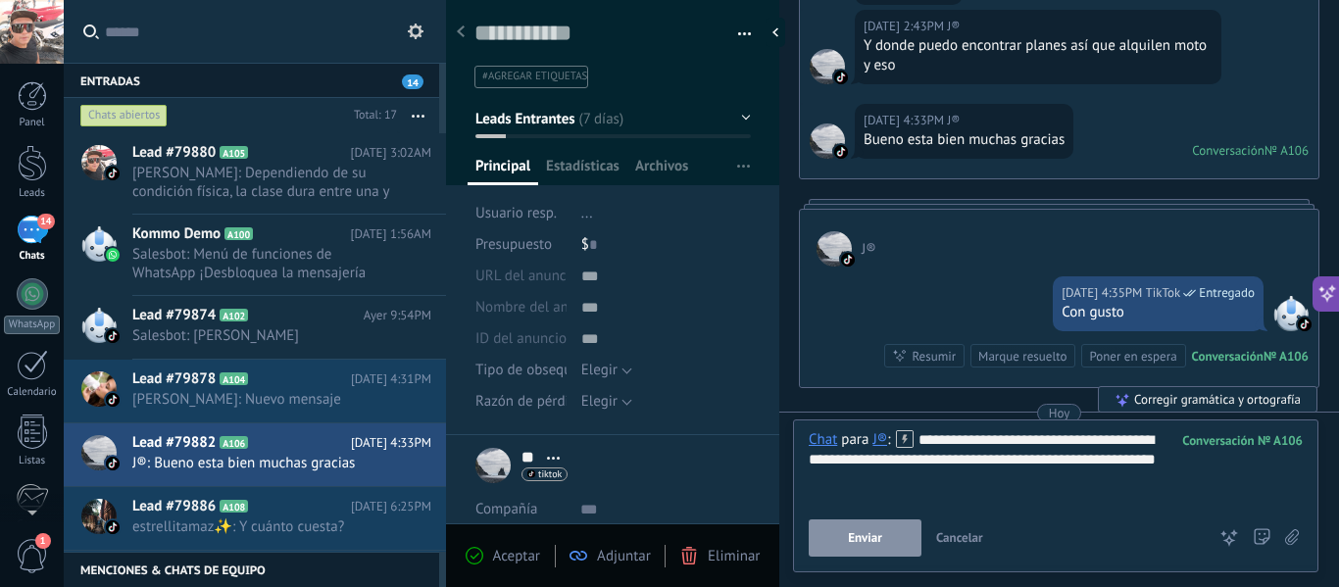
click at [871, 539] on span "Enviar" at bounding box center [865, 538] width 34 height 14
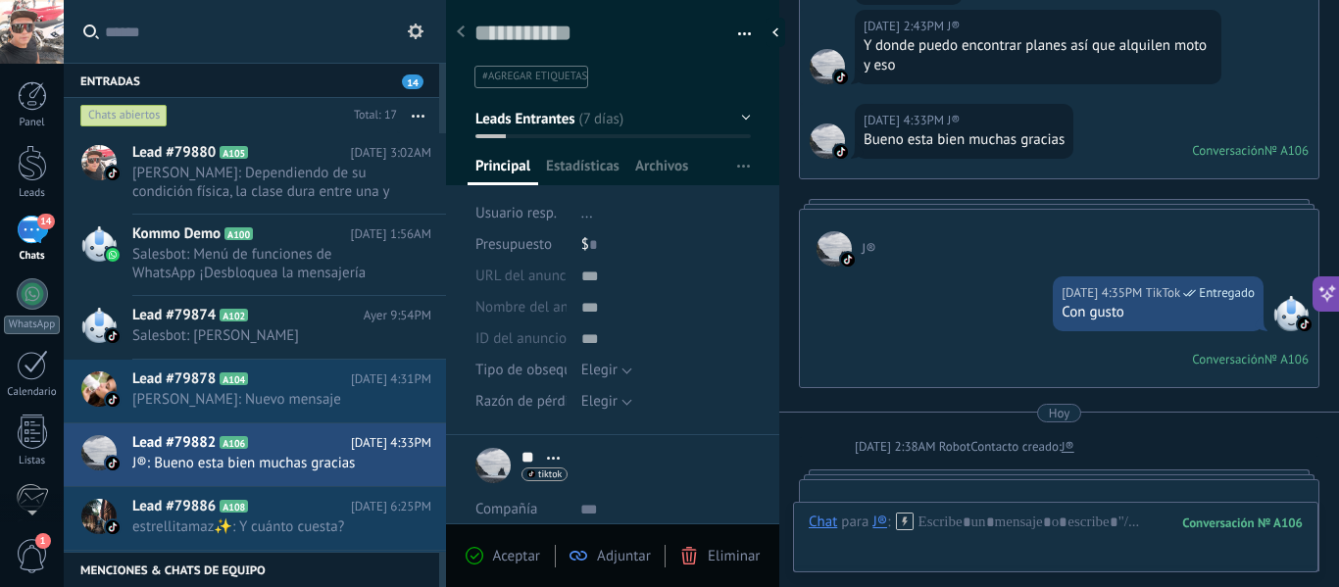
scroll to position [1060, 0]
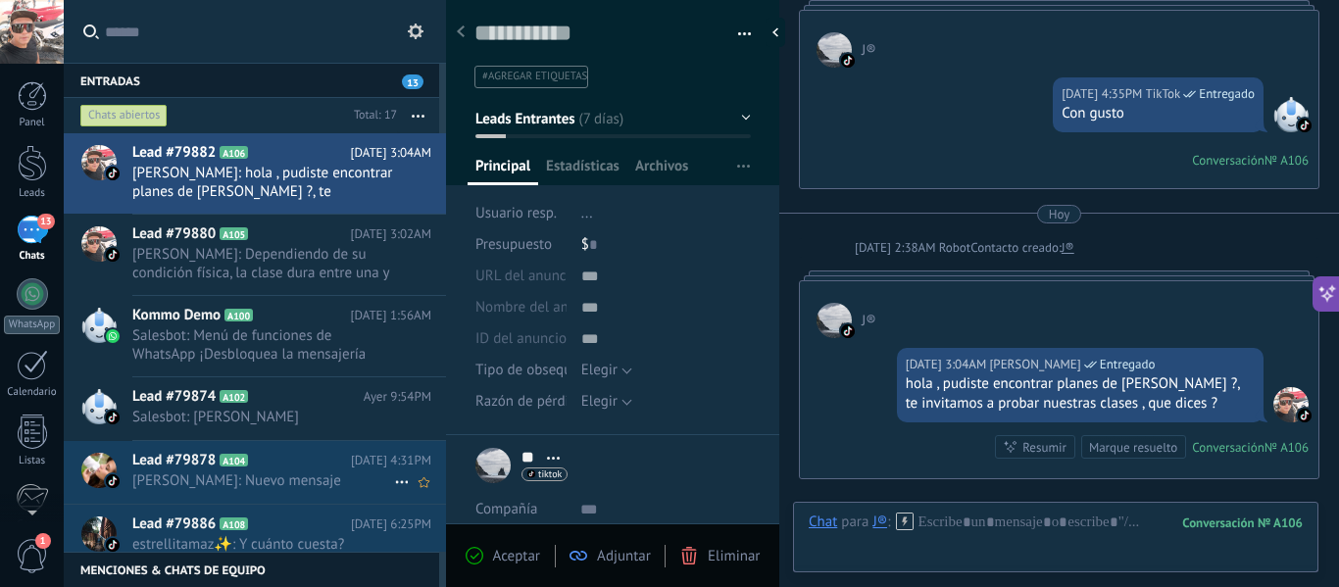
click at [249, 471] on div "Lead #79878 A104 [DATE] 4:31PM [PERSON_NAME]: Nuevo mensaje" at bounding box center [289, 472] width 314 height 62
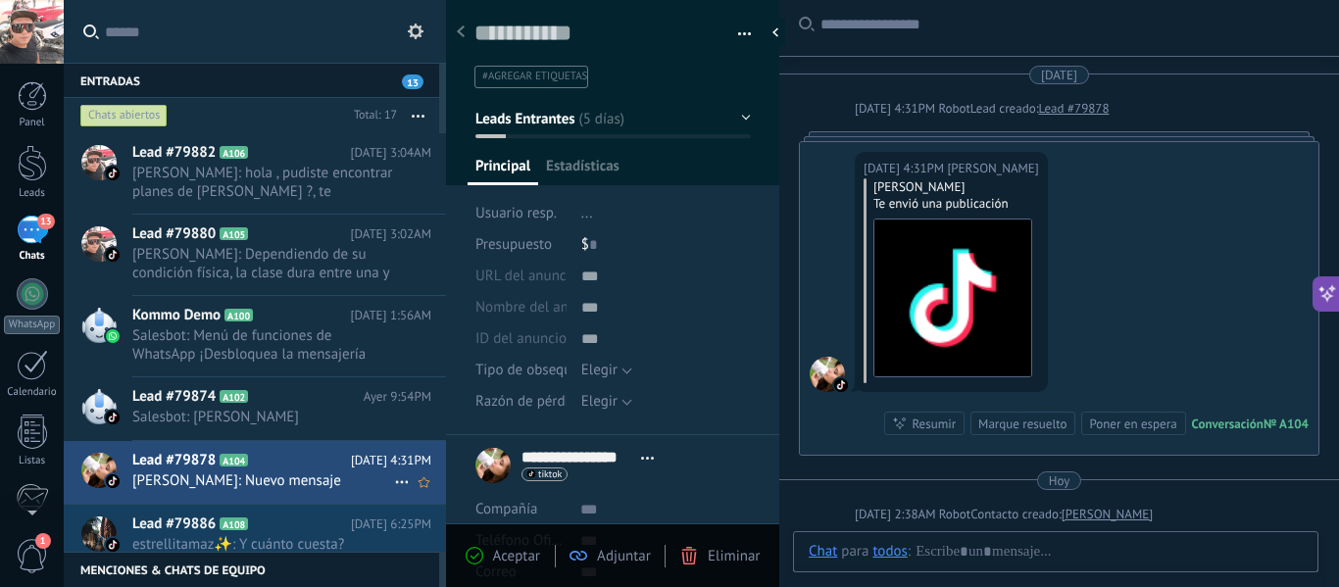
scroll to position [29, 0]
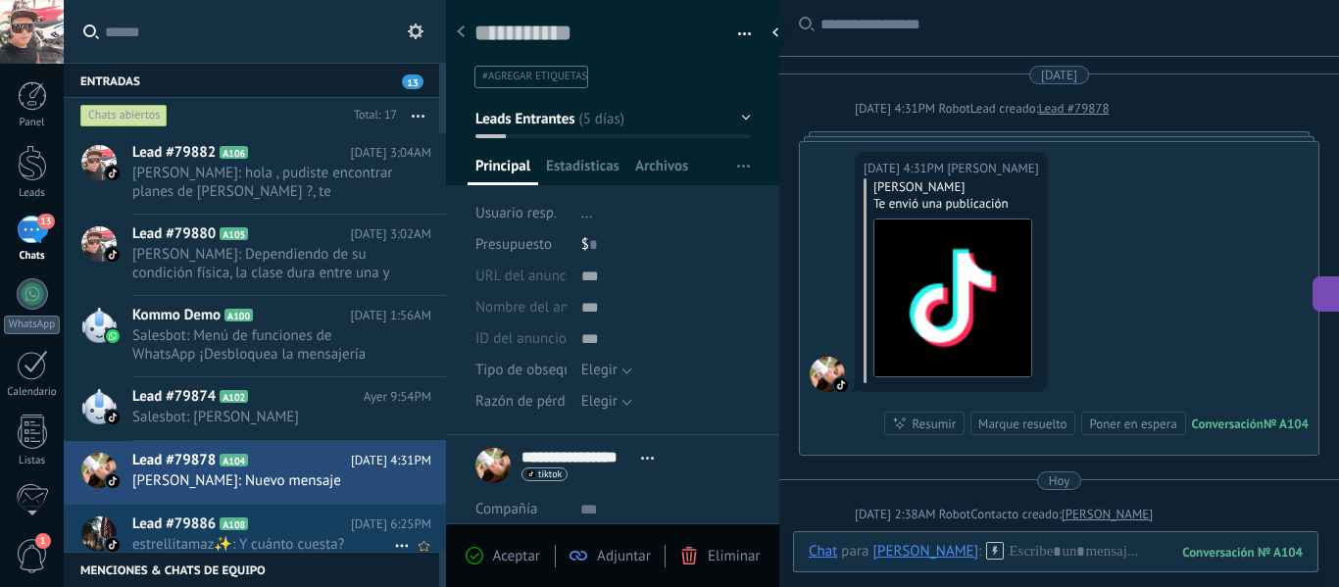
click at [281, 525] on h2 "Lead #79886 A108" at bounding box center [241, 525] width 219 height 20
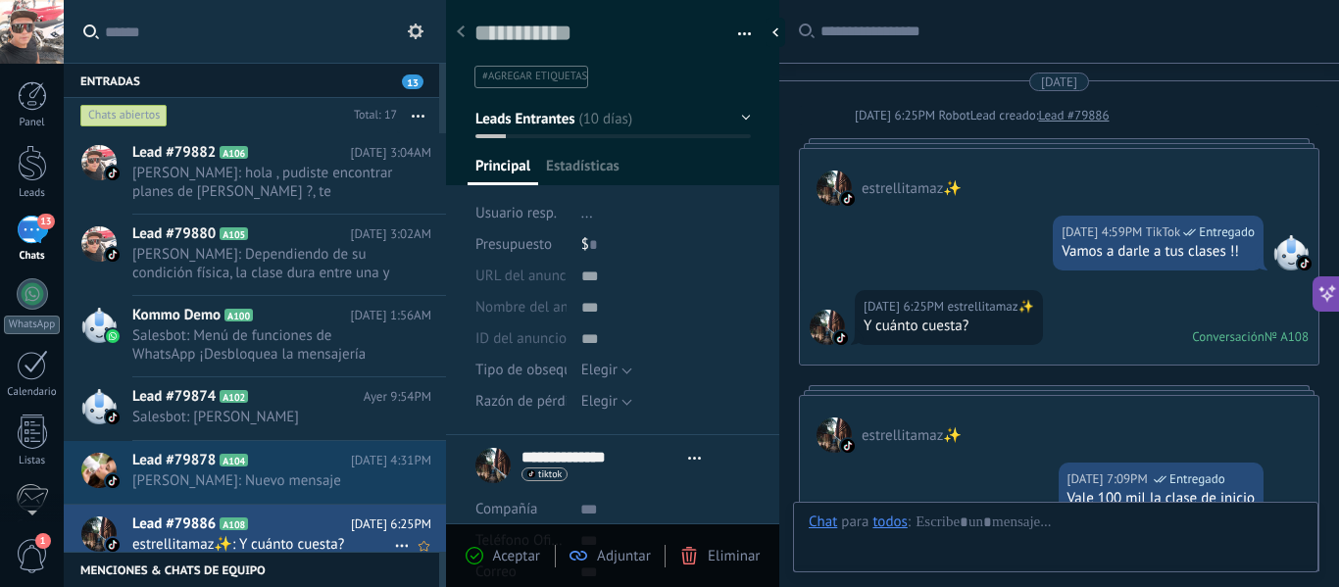
type textarea "**********"
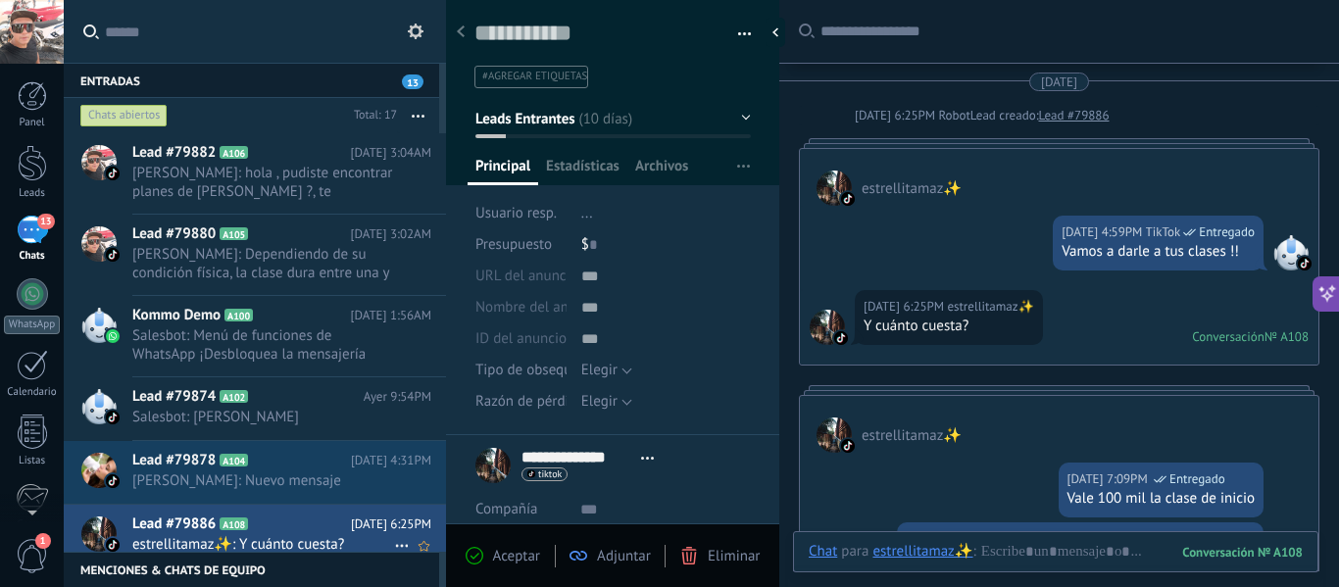
scroll to position [374, 0]
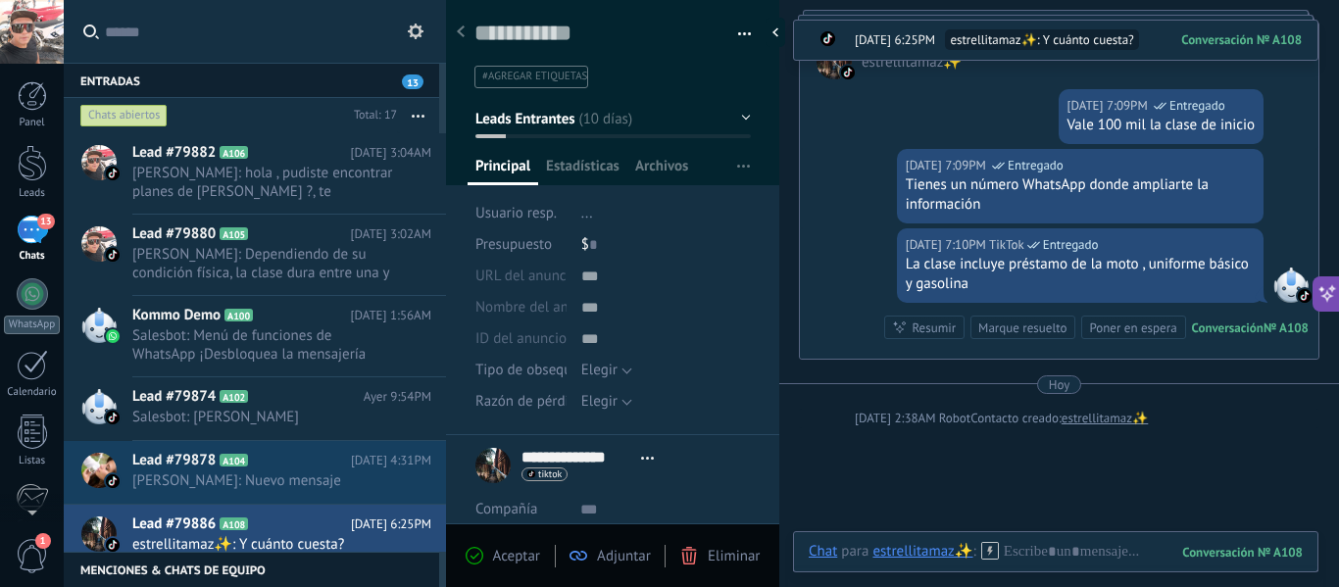
click at [832, 207] on div "[DATE] 7:09PM TikTok Entregado Tienes un número WhatsApp donde ampliarte la inf…" at bounding box center [1059, 188] width 519 height 79
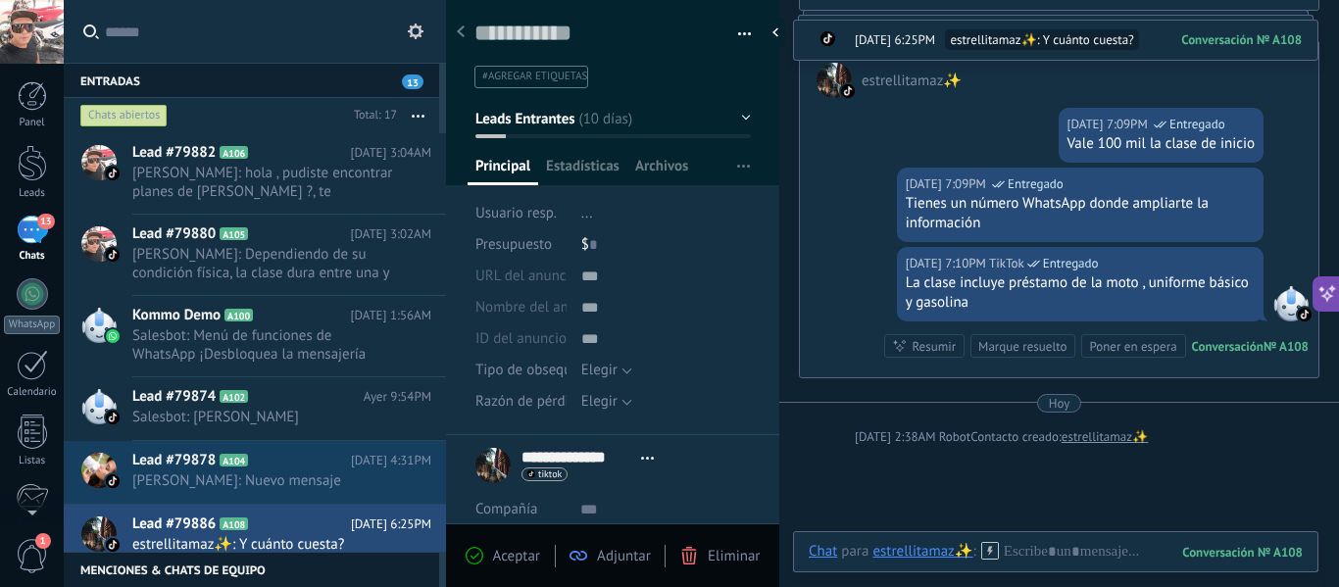
scroll to position [353, 0]
click at [1075, 552] on div at bounding box center [1056, 571] width 494 height 59
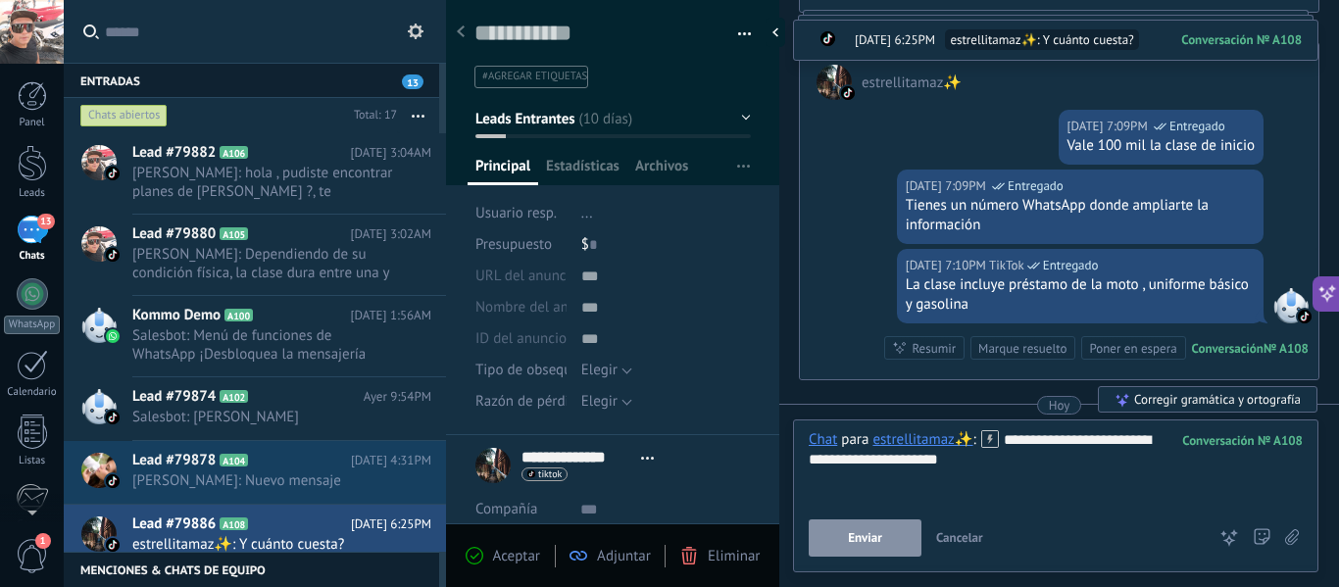
click at [850, 533] on span "Enviar" at bounding box center [865, 538] width 34 height 14
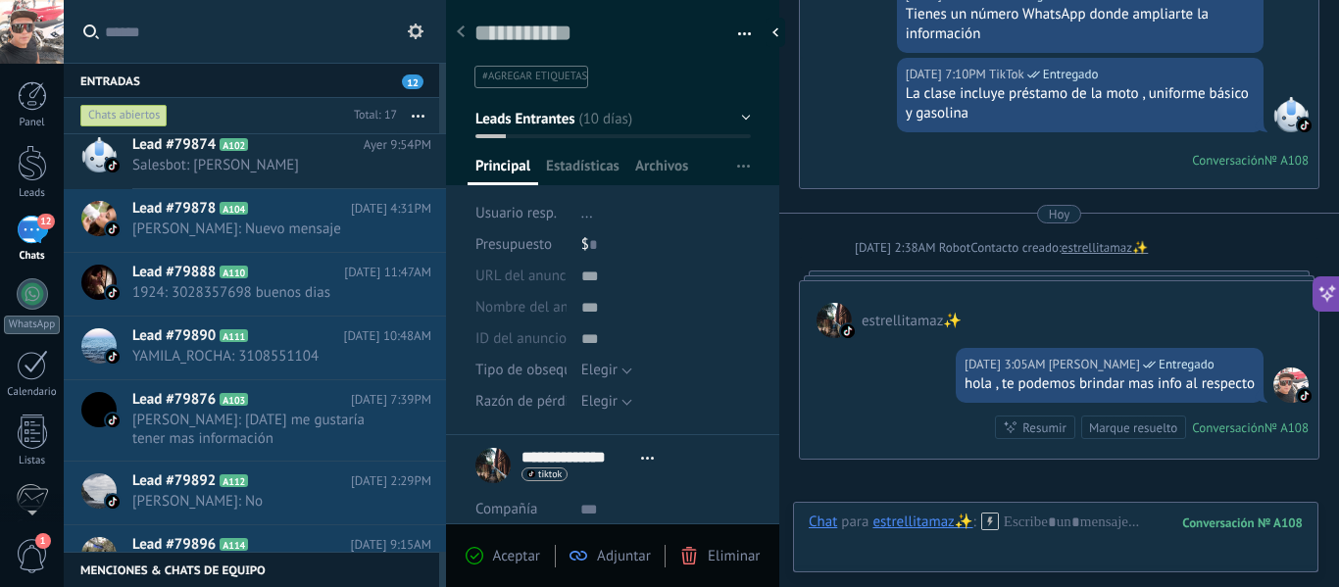
scroll to position [322, 0]
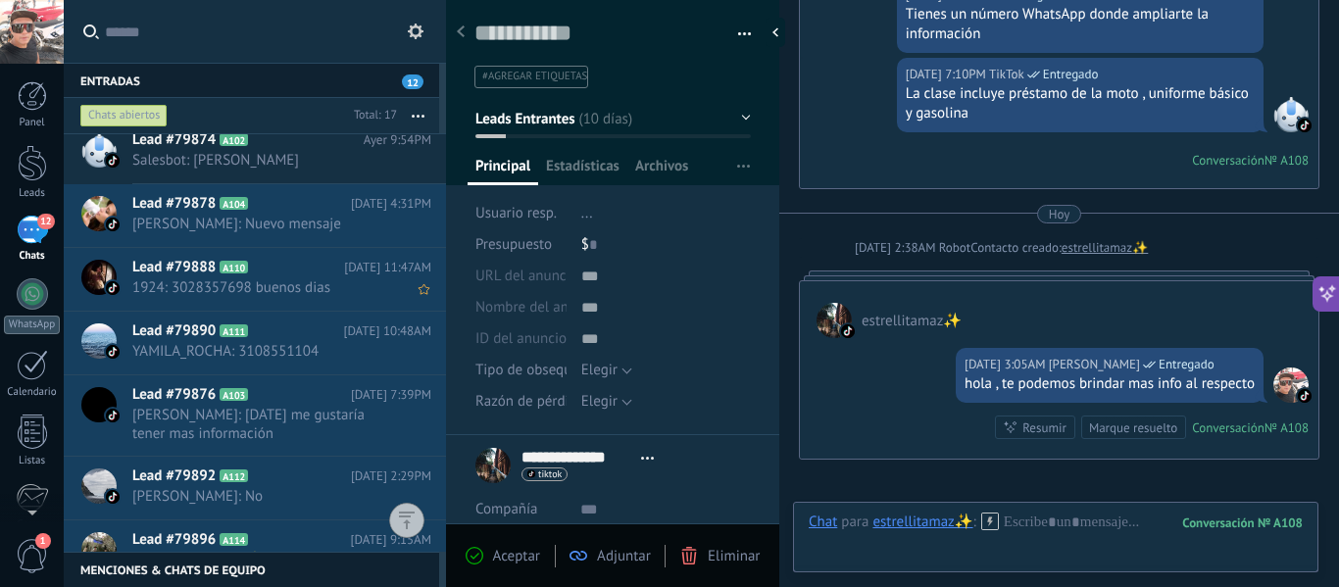
click at [263, 270] on h2 "Lead #79888 A110" at bounding box center [238, 268] width 212 height 20
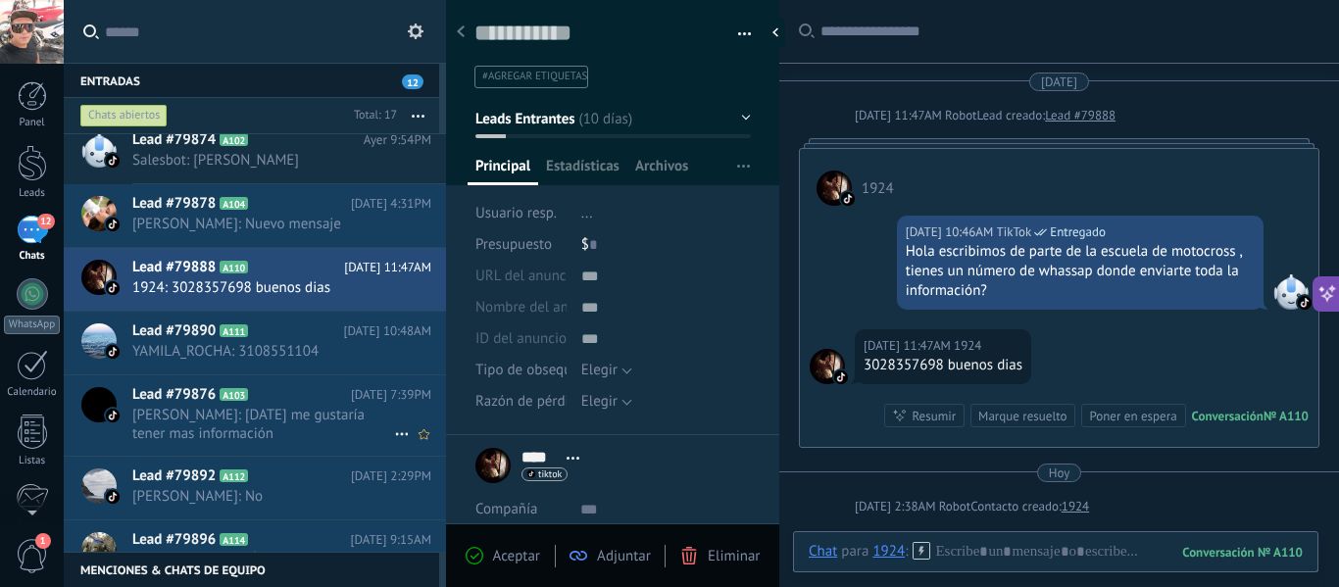
scroll to position [95, 0]
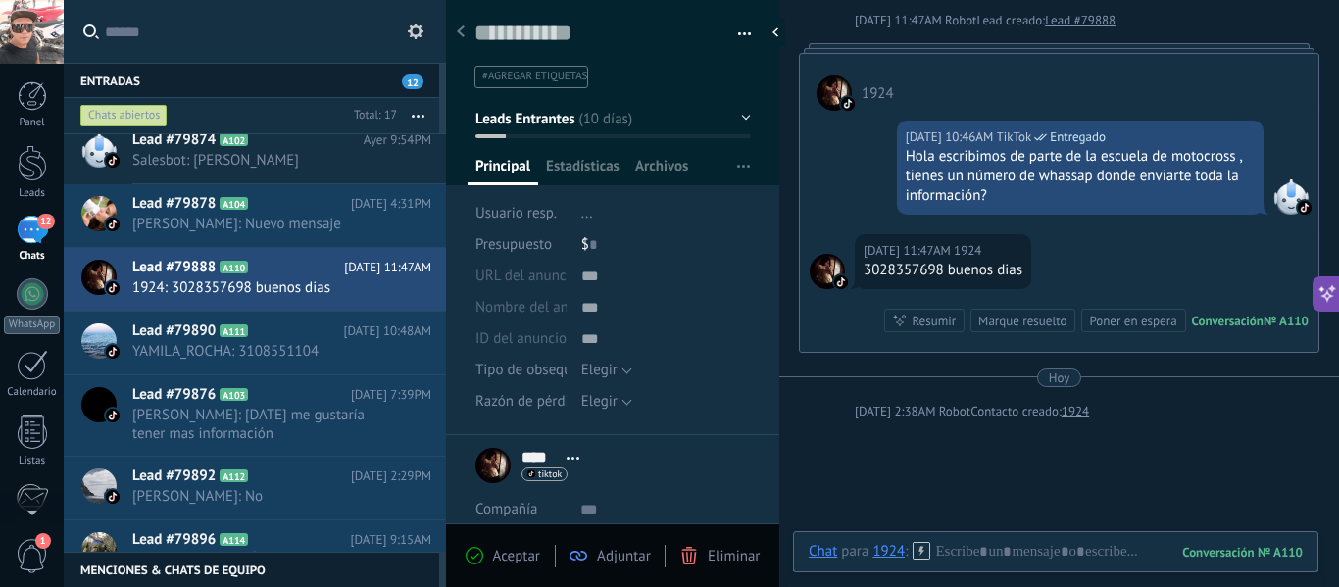
click at [923, 271] on div "3028357698 buenos dias" at bounding box center [943, 271] width 159 height 20
drag, startPoint x: 949, startPoint y: 272, endPoint x: 865, endPoint y: 273, distance: 84.3
click at [865, 273] on div "3028357698 buenos dias" at bounding box center [943, 271] width 159 height 20
copy div "3028357698"
click at [196, 342] on span "YAMILA_ROCHA: 3108551104" at bounding box center [263, 351] width 262 height 19
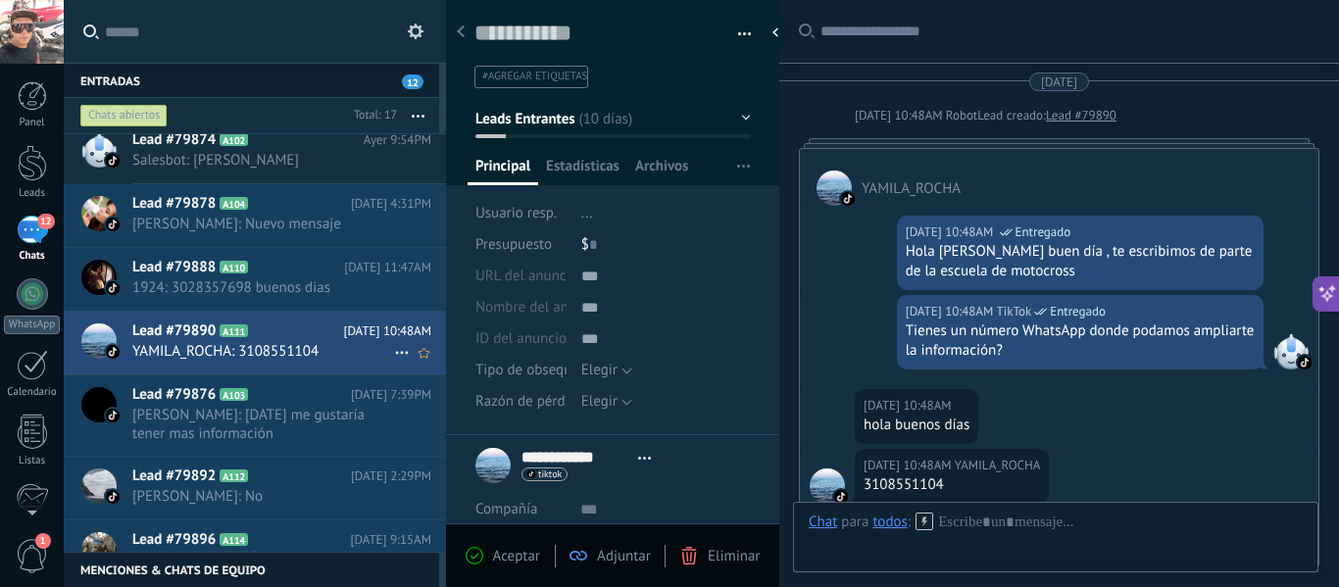
scroll to position [391, 0]
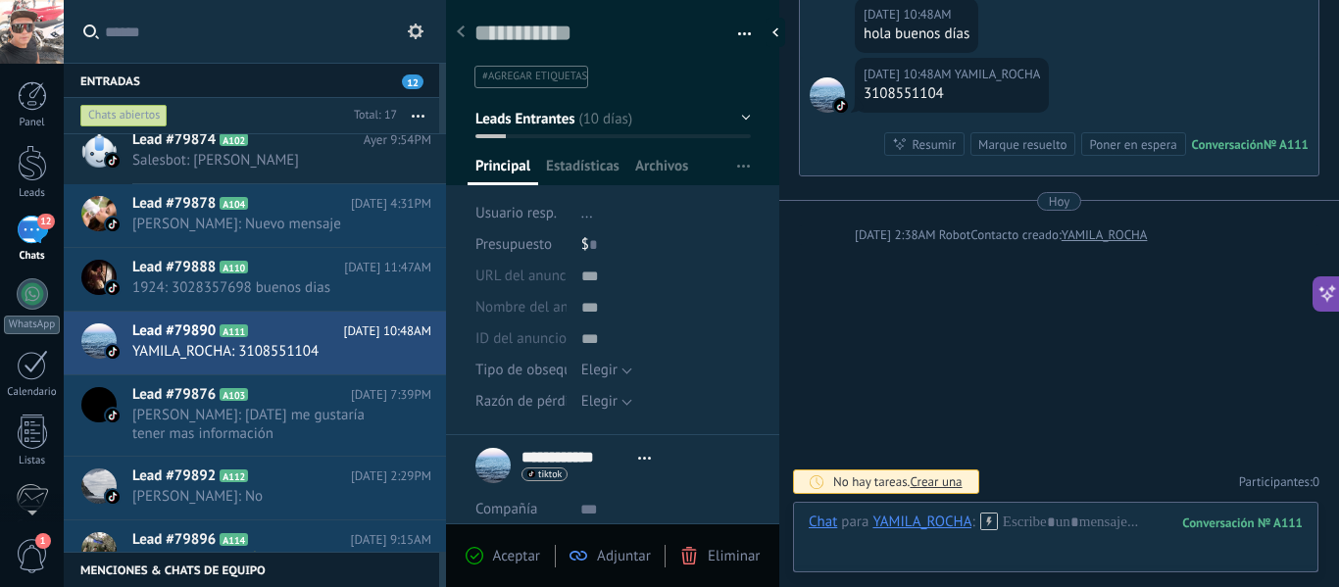
click at [0, 250] on link "12 Chats" at bounding box center [32, 239] width 64 height 47
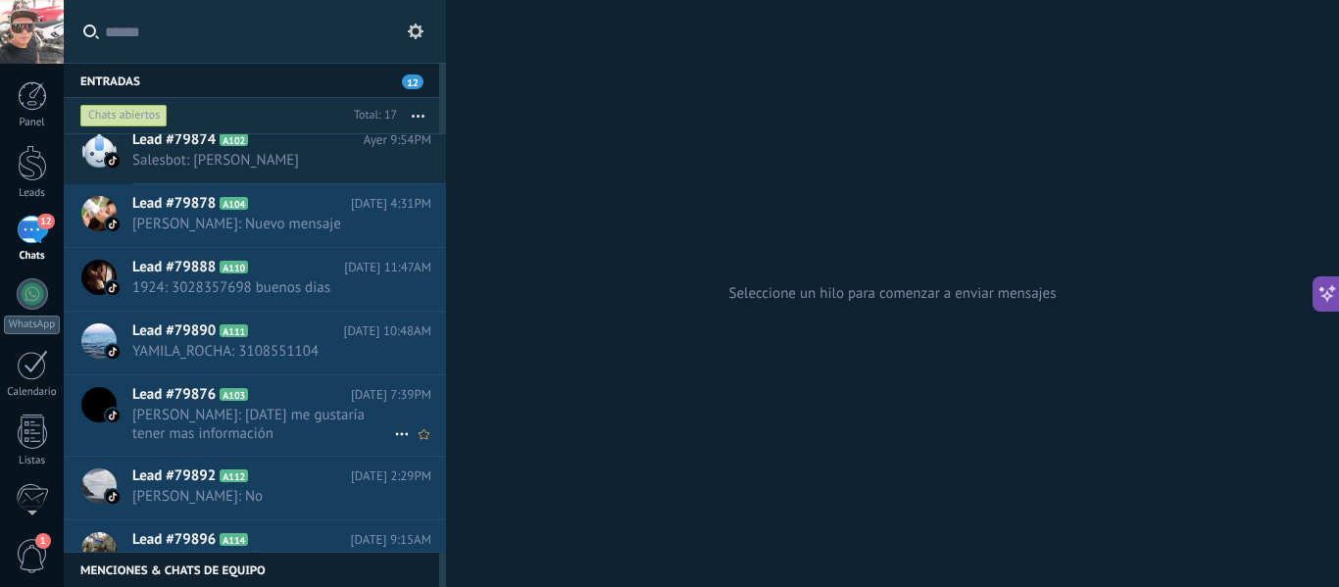
click at [213, 412] on span "[PERSON_NAME]: [DATE] me gustaría tener mas información" at bounding box center [263, 424] width 262 height 37
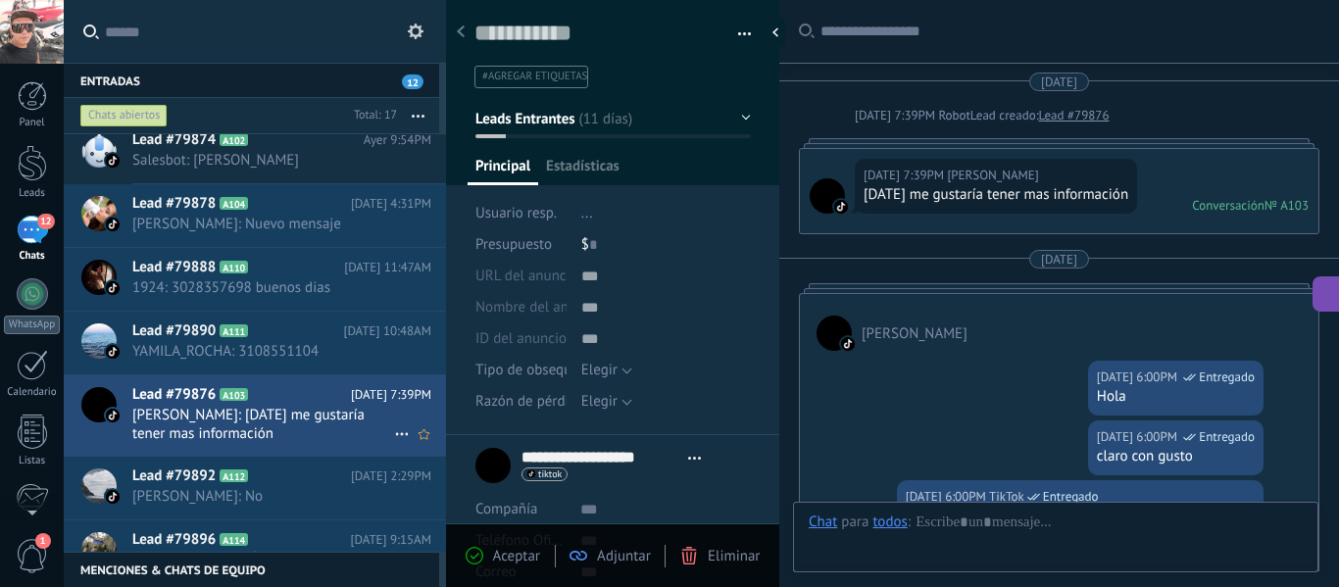
type textarea "**********"
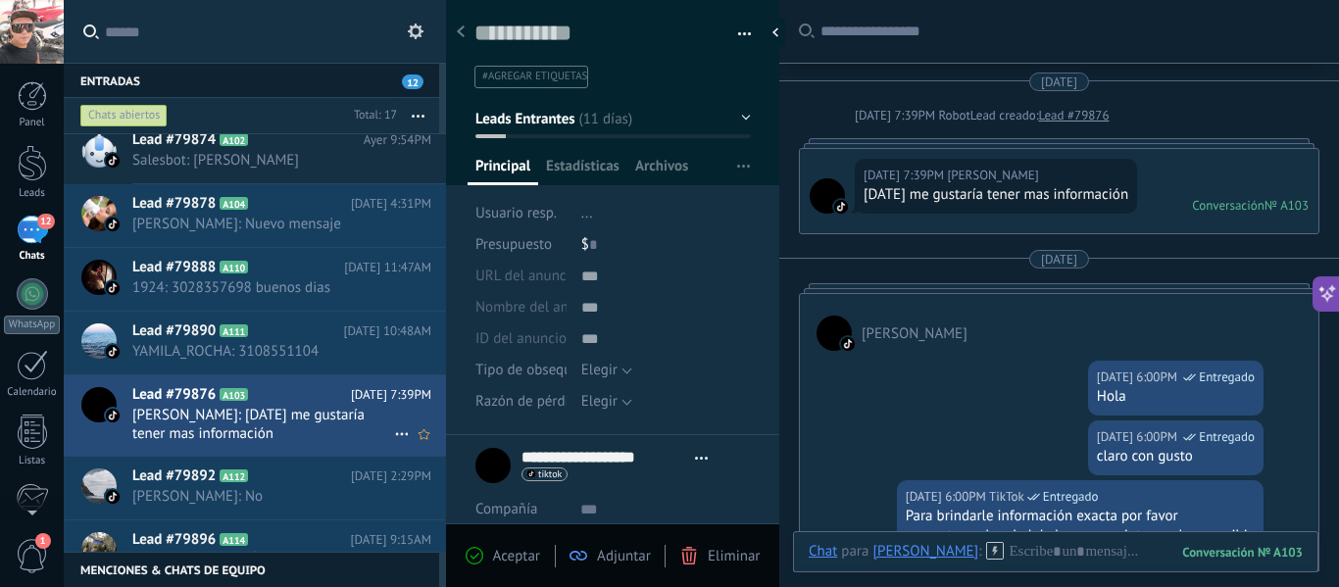
scroll to position [272, 0]
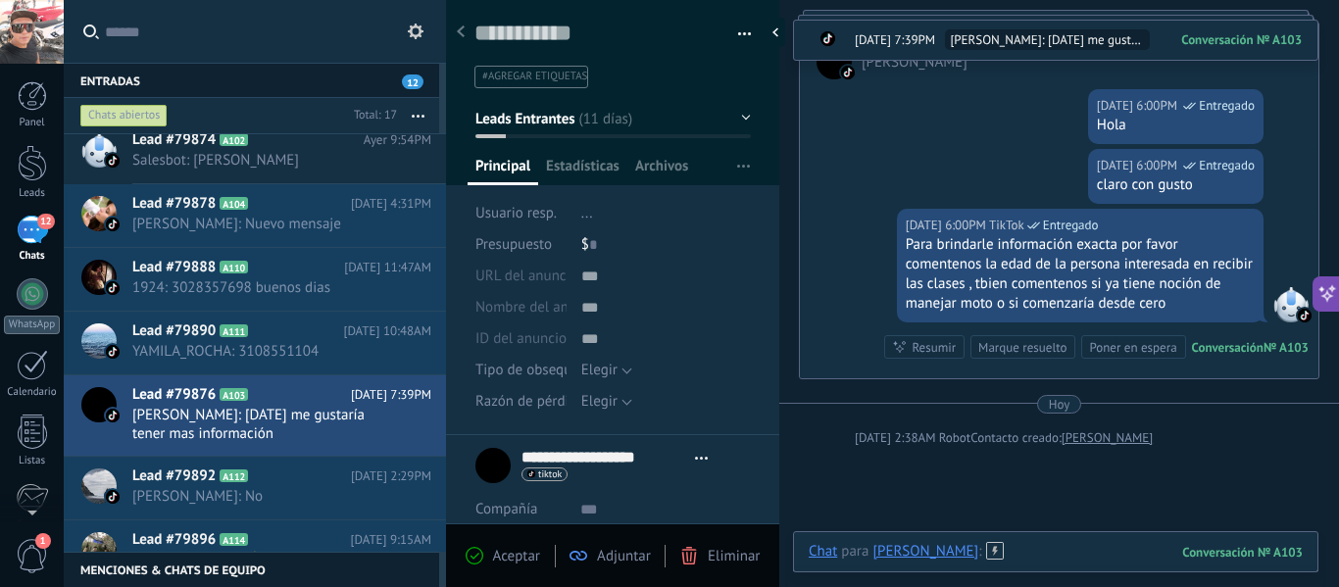
click at [1101, 552] on div at bounding box center [1056, 571] width 494 height 59
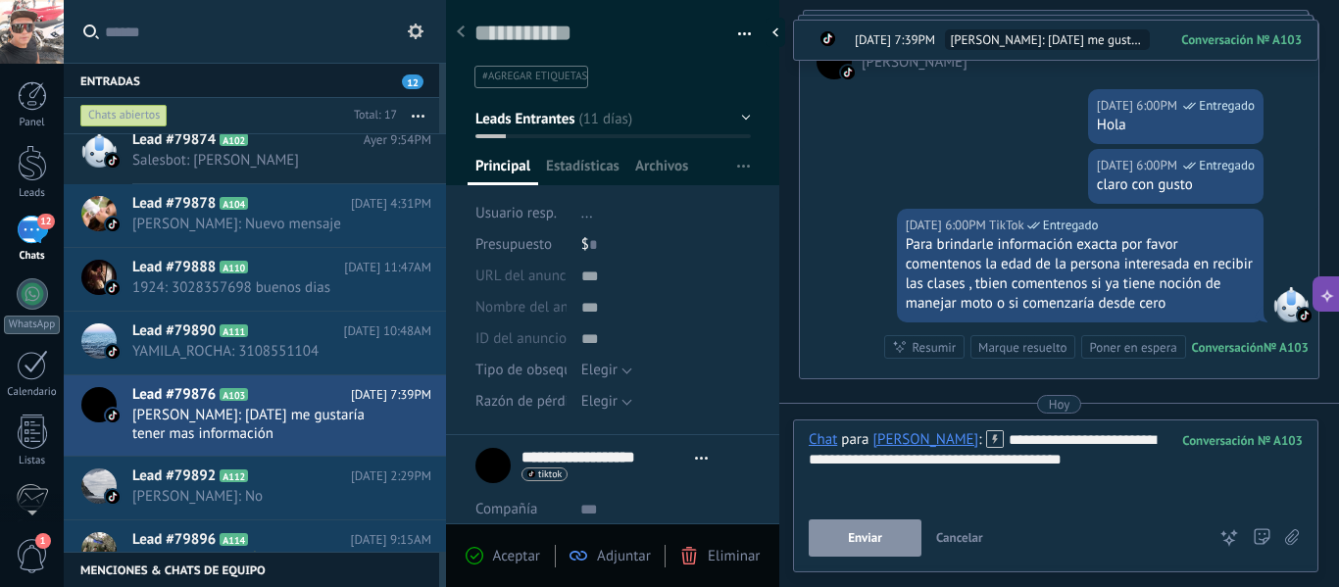
click at [874, 532] on span "Enviar" at bounding box center [865, 538] width 34 height 14
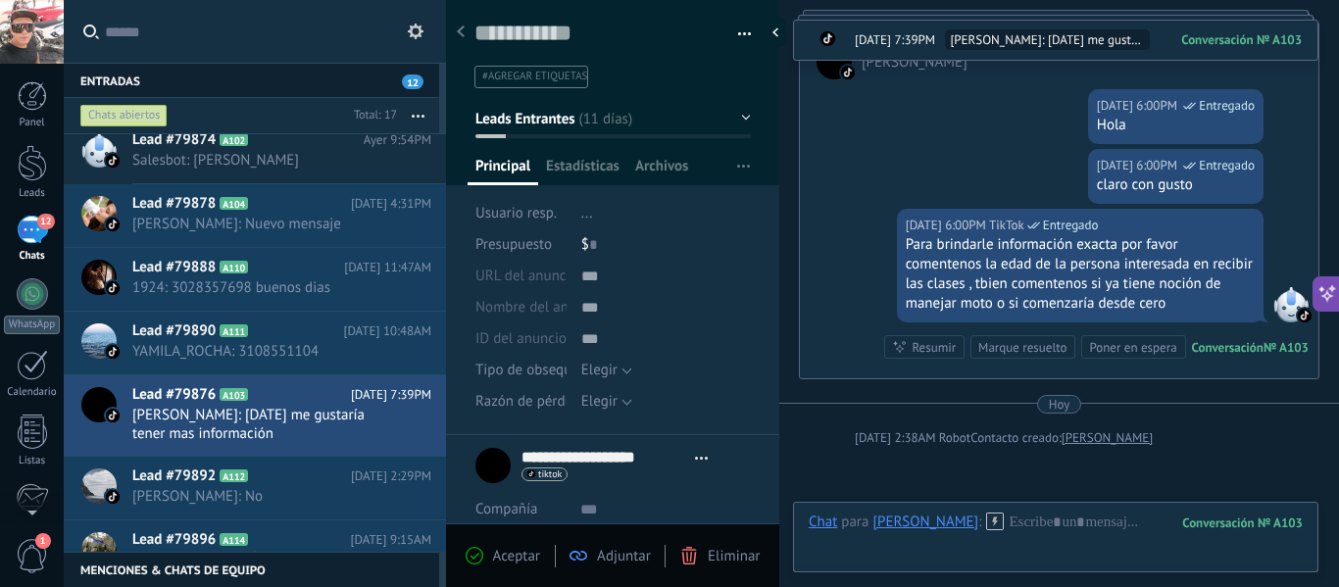
scroll to position [462, 0]
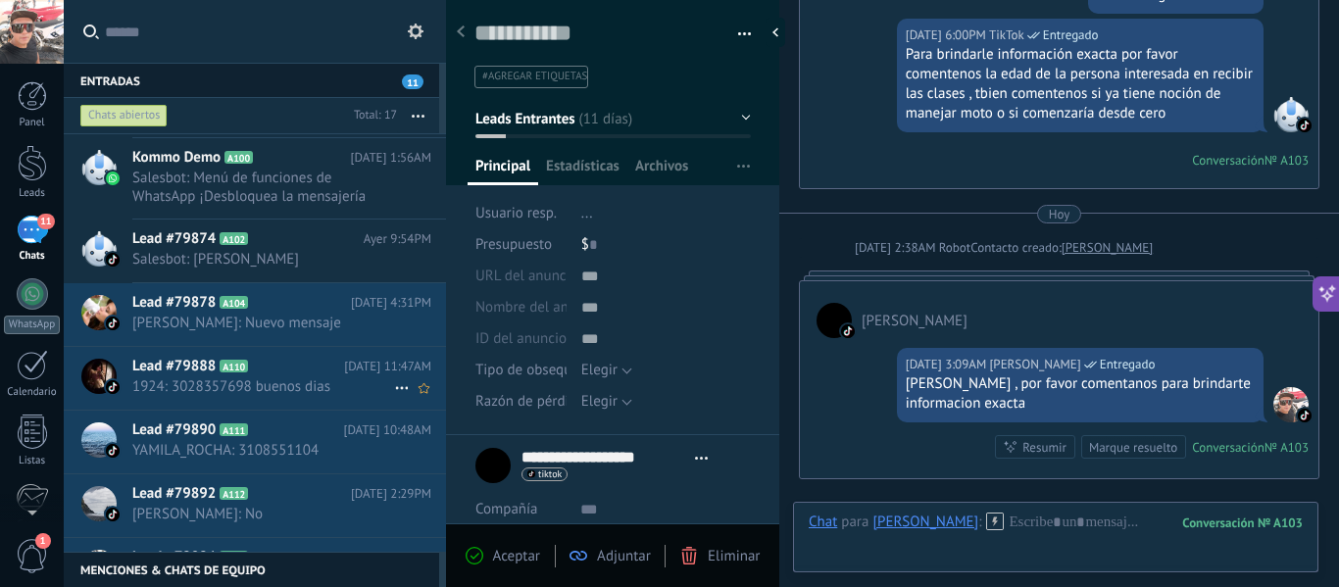
click at [210, 378] on span "1924: 3028357698 buenos dias" at bounding box center [263, 386] width 262 height 19
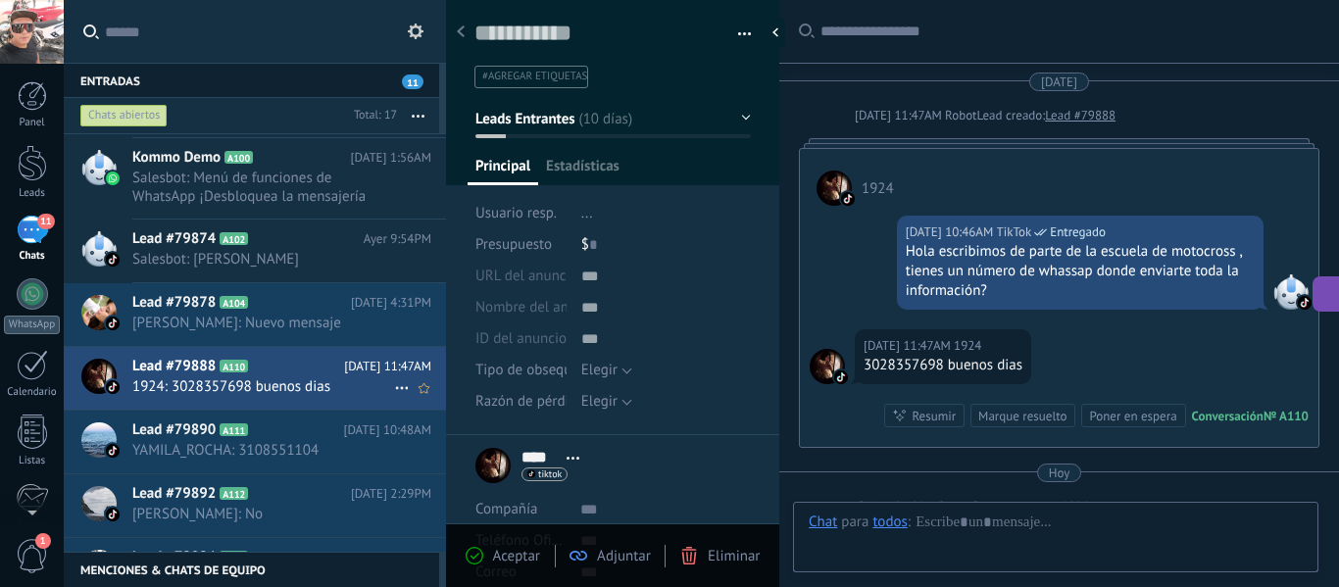
scroll to position [29, 0]
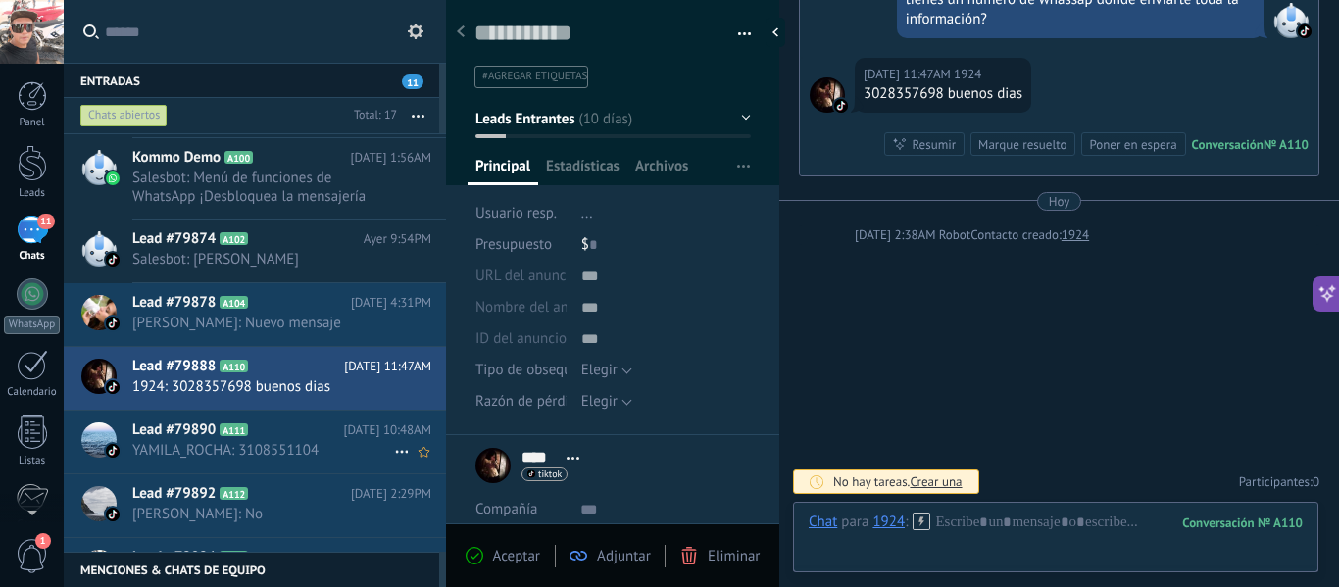
click at [191, 444] on span "YAMILA_ROCHA: 3108551104" at bounding box center [263, 450] width 262 height 19
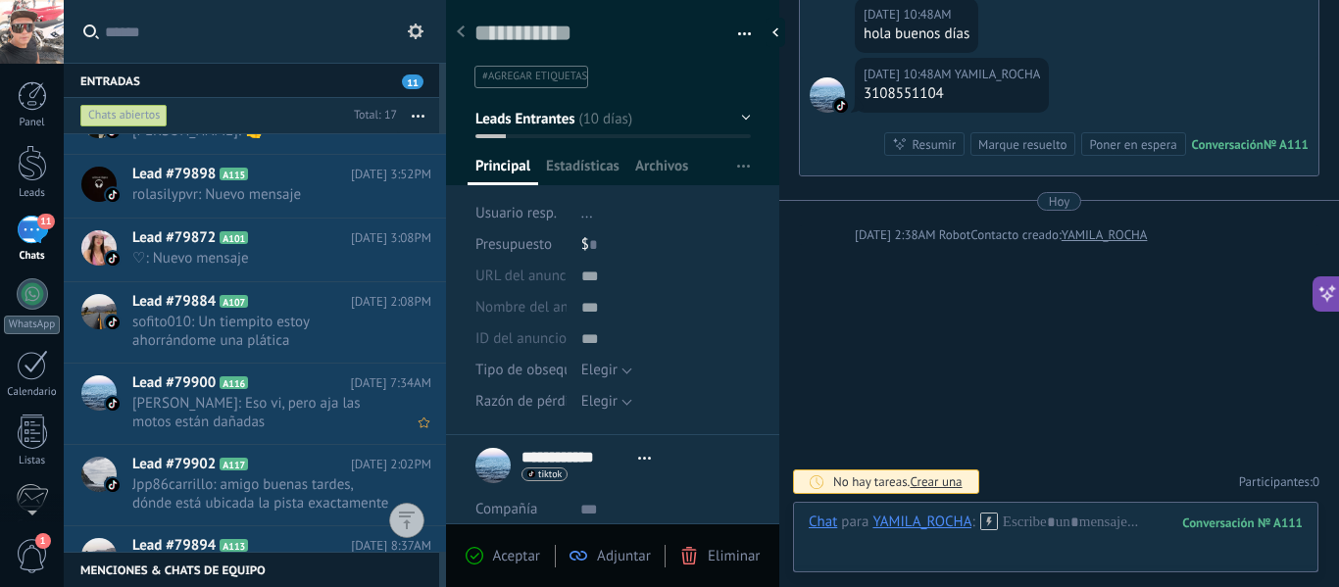
scroll to position [772, 0]
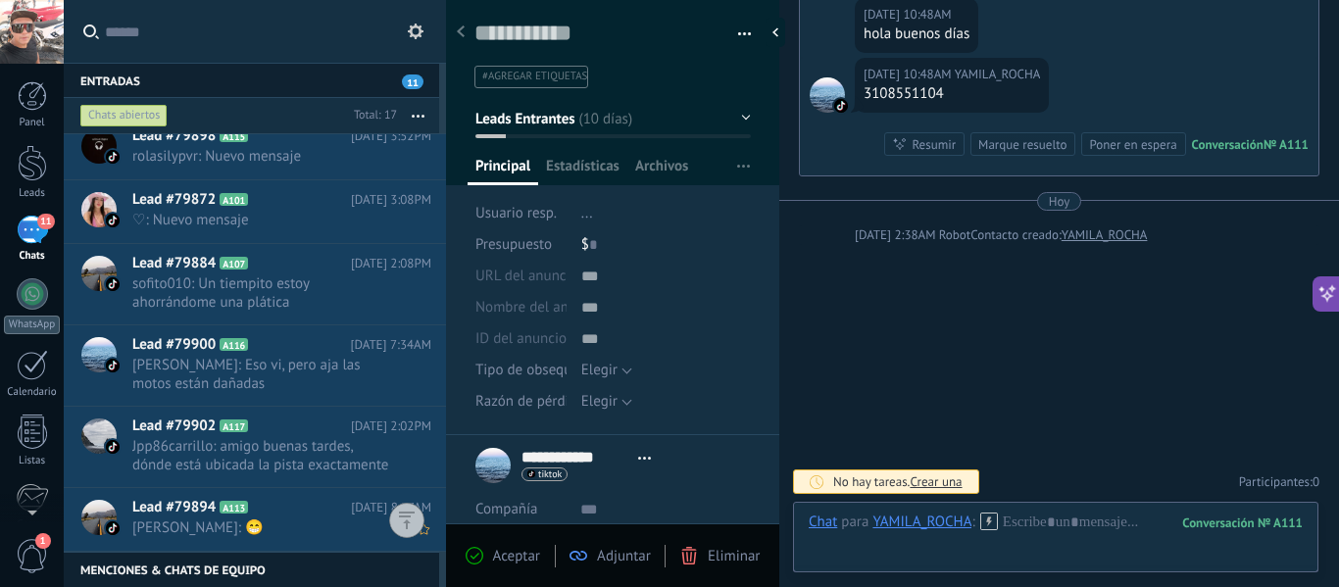
click at [195, 522] on span "[PERSON_NAME]: 😁" at bounding box center [263, 528] width 262 height 19
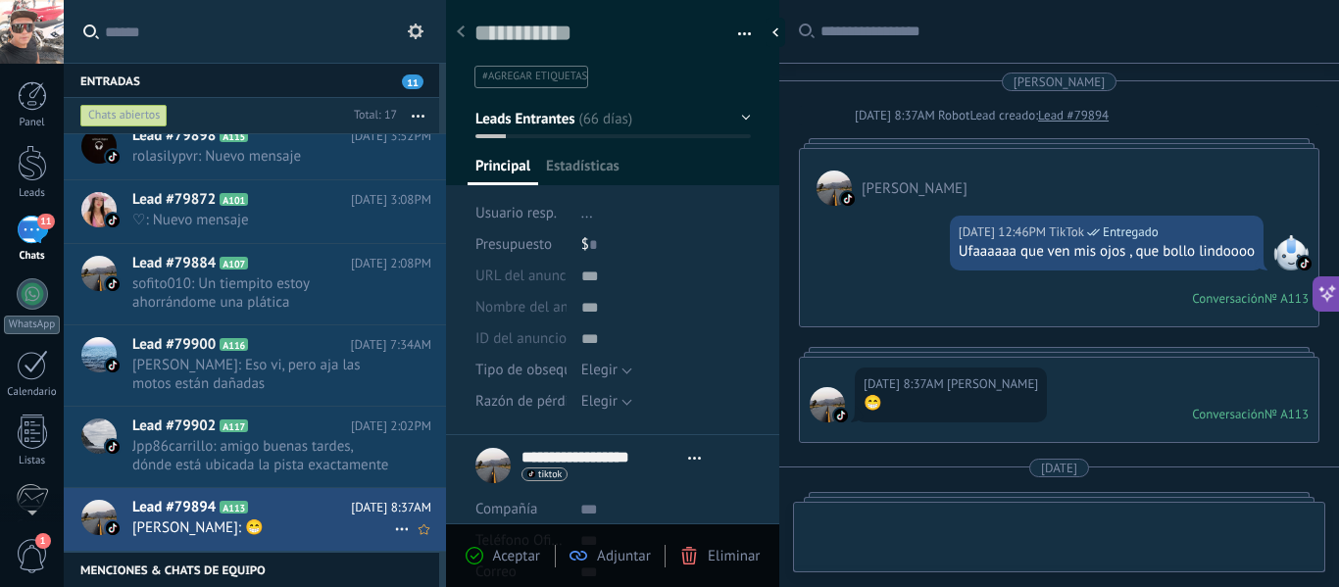
type textarea "**********"
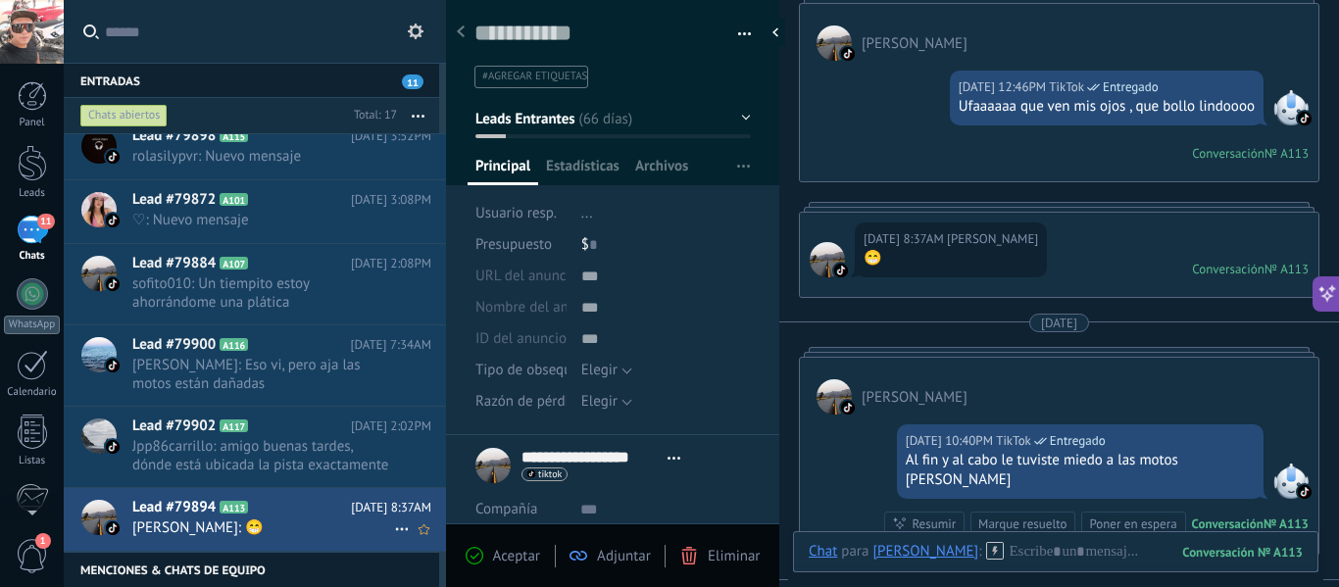
scroll to position [505, 0]
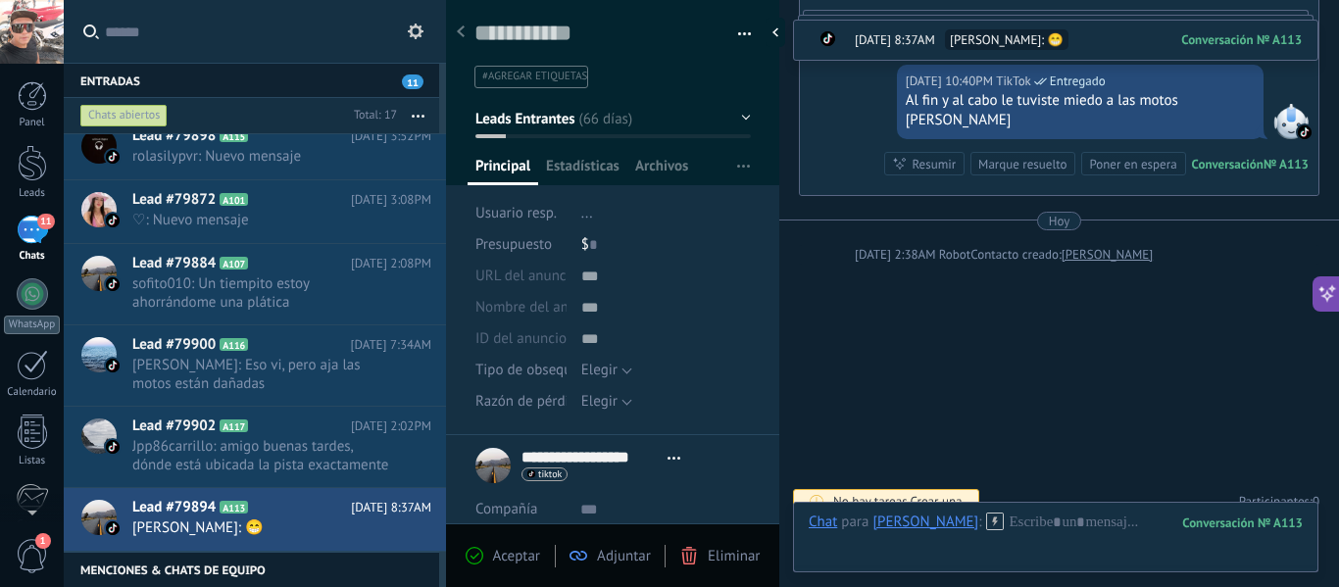
click at [677, 459] on icon at bounding box center [674, 458] width 13 height 3
click at [589, 169] on span "Estadísticas" at bounding box center [583, 171] width 74 height 28
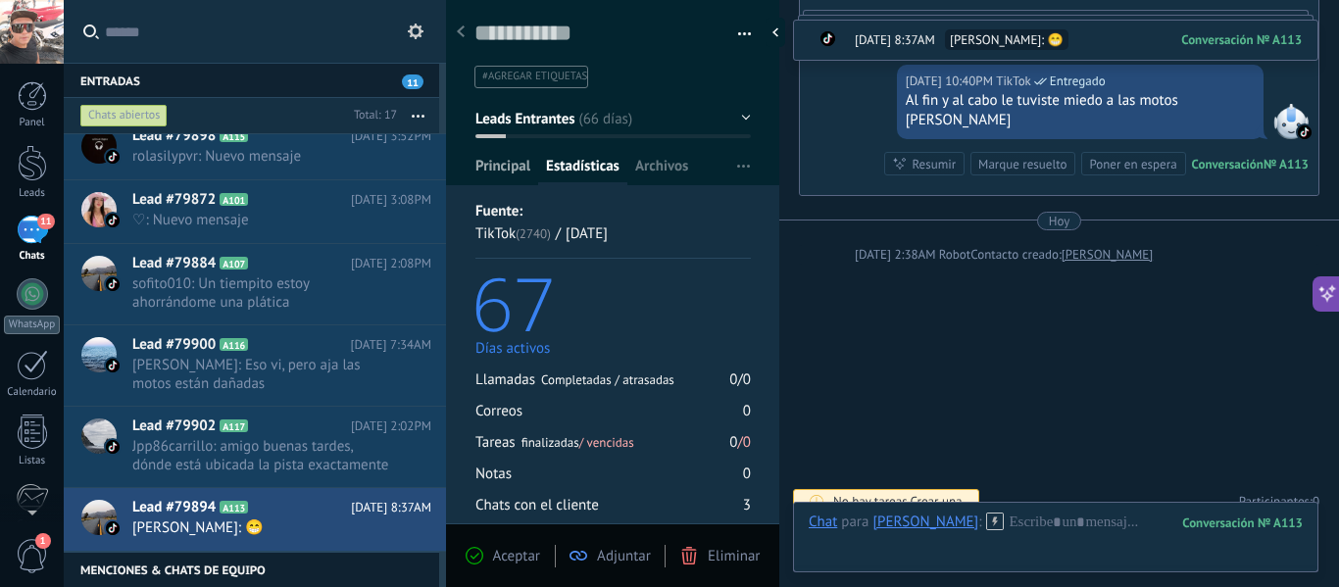
click at [515, 162] on span "Principal" at bounding box center [503, 171] width 55 height 28
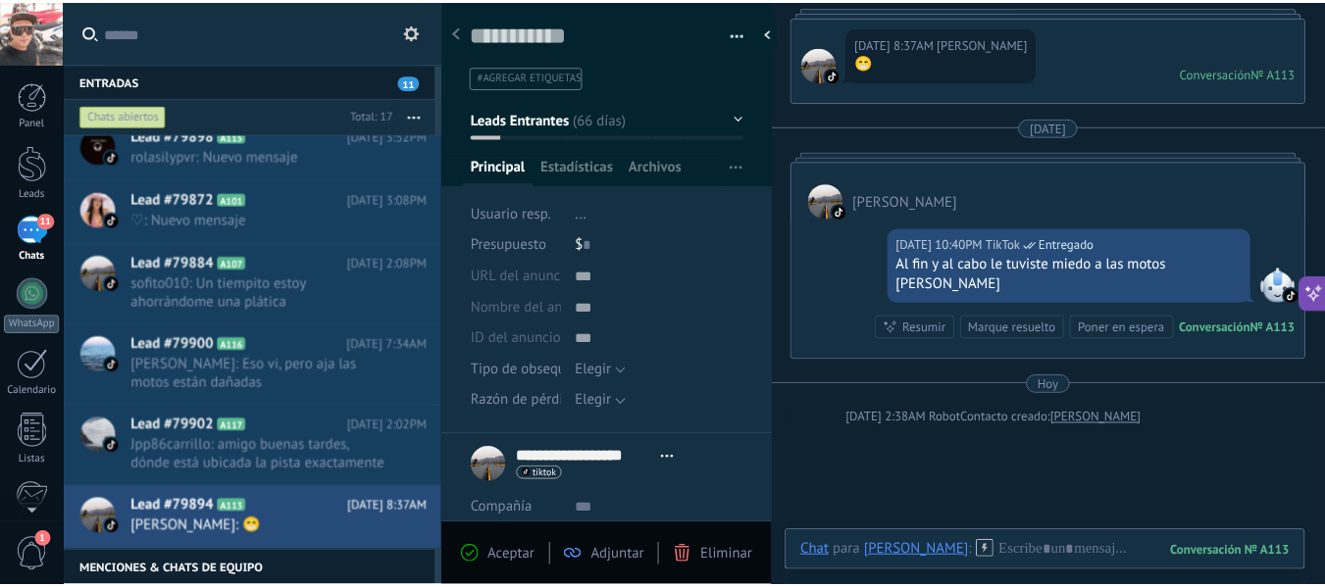
scroll to position [505, 0]
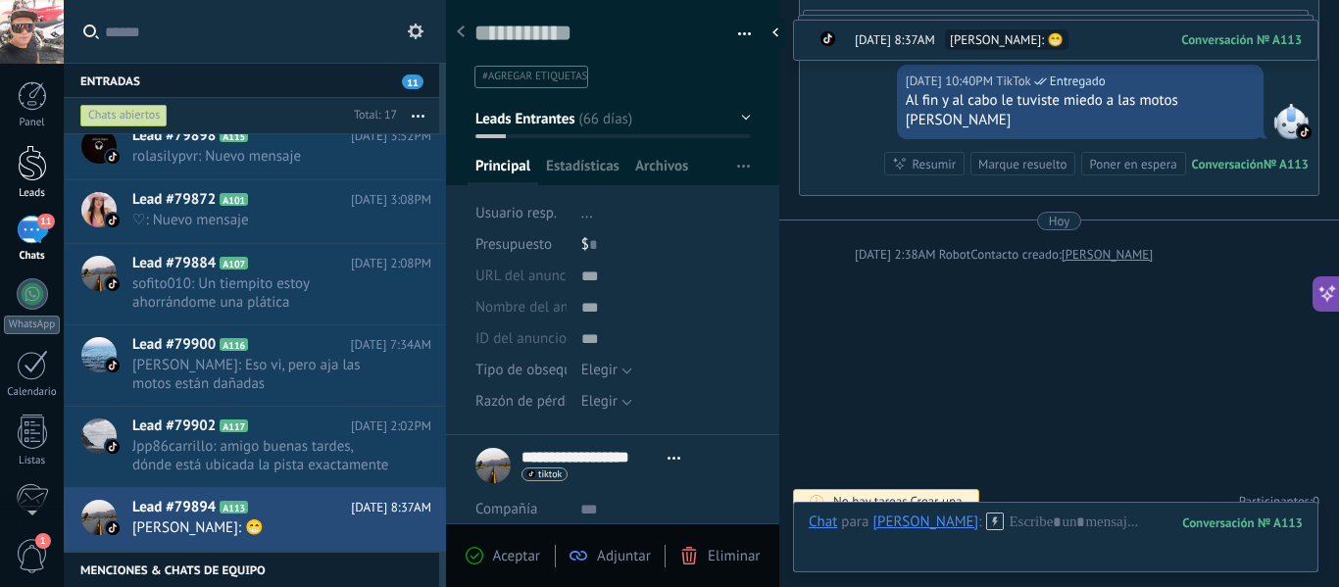
click at [25, 167] on div at bounding box center [32, 163] width 29 height 36
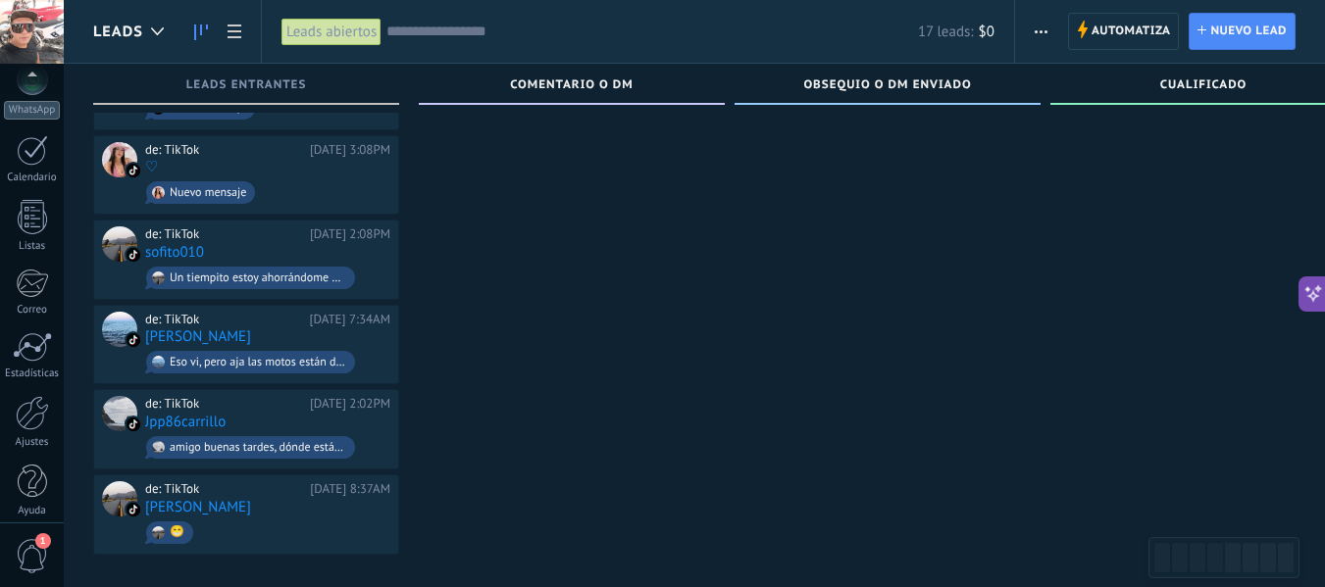
scroll to position [228, 0]
click at [27, 401] on div at bounding box center [32, 399] width 33 height 34
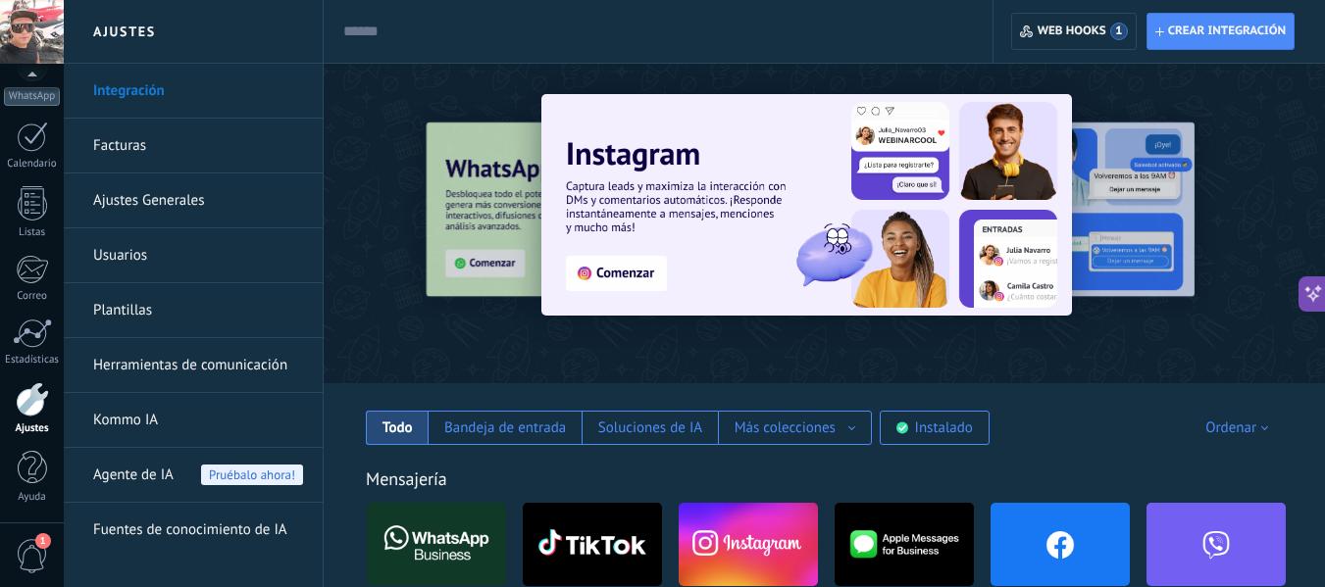
click at [749, 538] on img at bounding box center [747, 544] width 139 height 95
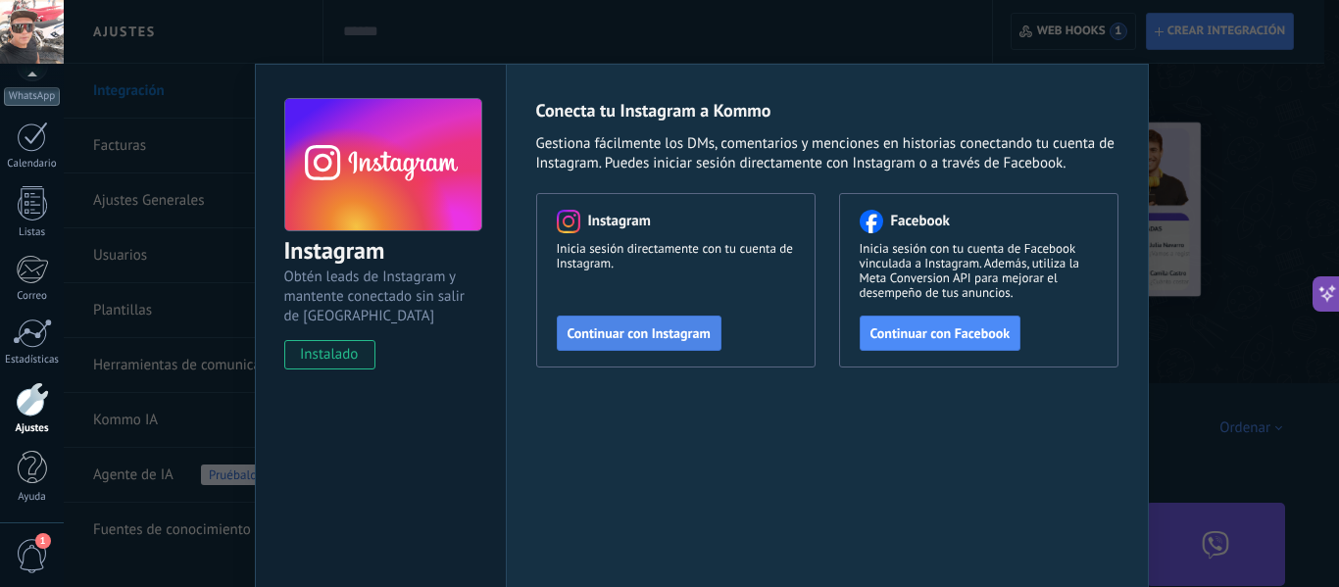
click at [630, 332] on span "Continuar con Instagram" at bounding box center [639, 333] width 143 height 14
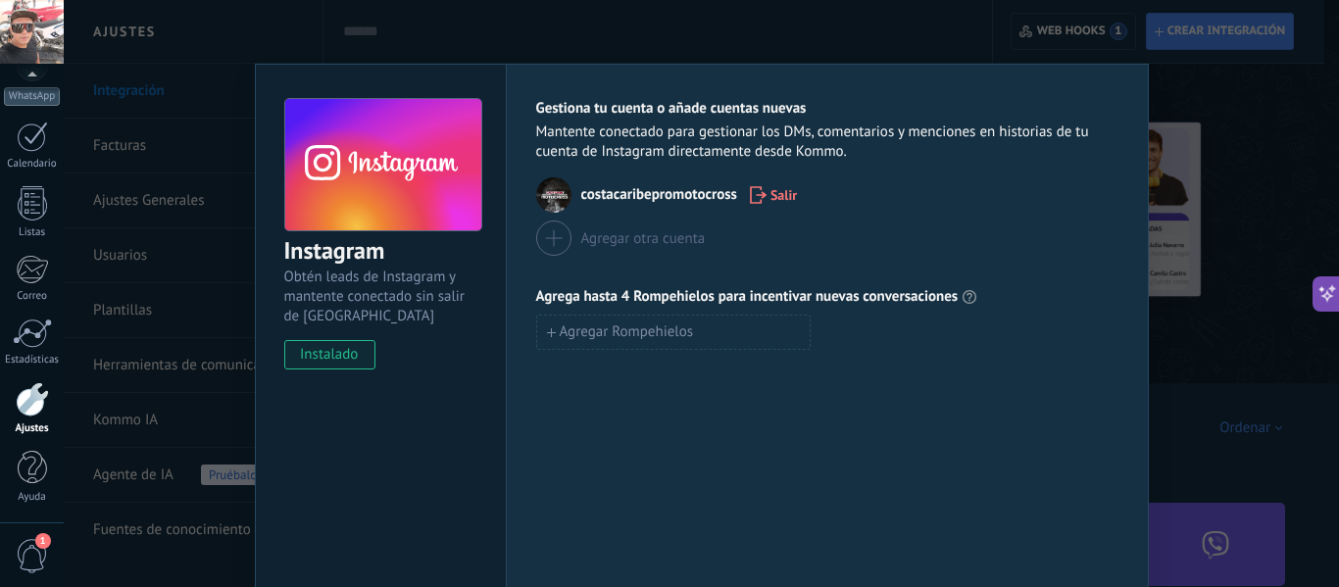
click at [1197, 156] on div "Instagram Obtén leads de Instagram y mantente conectado sin salir de Kommo inst…" at bounding box center [702, 293] width 1276 height 587
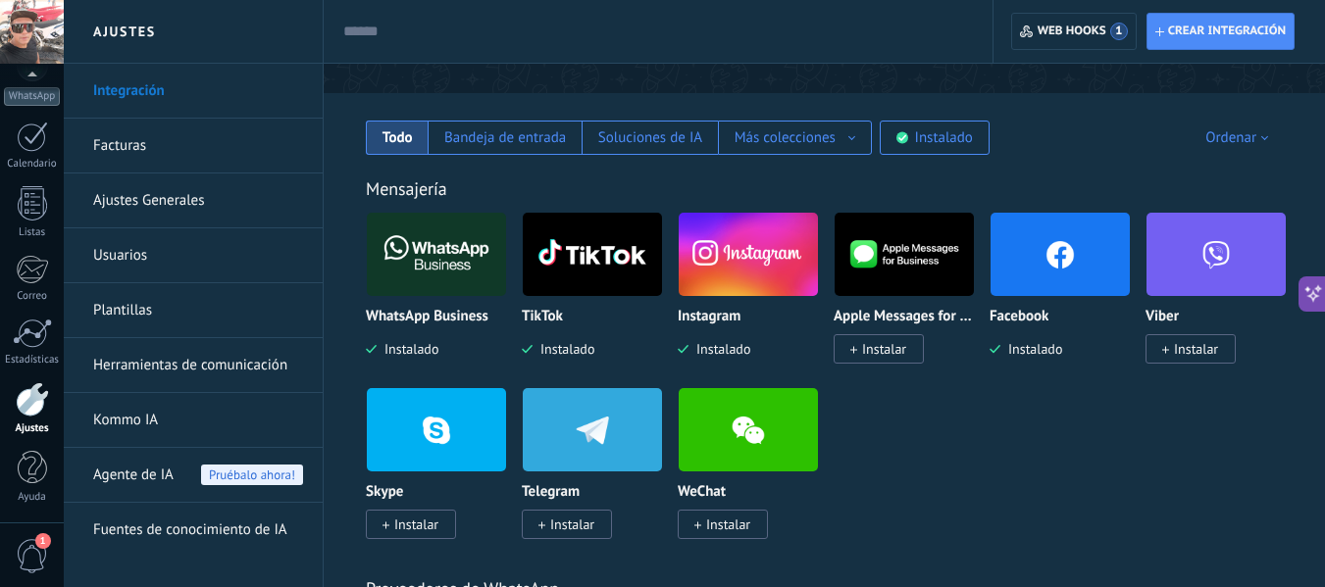
scroll to position [306, 0]
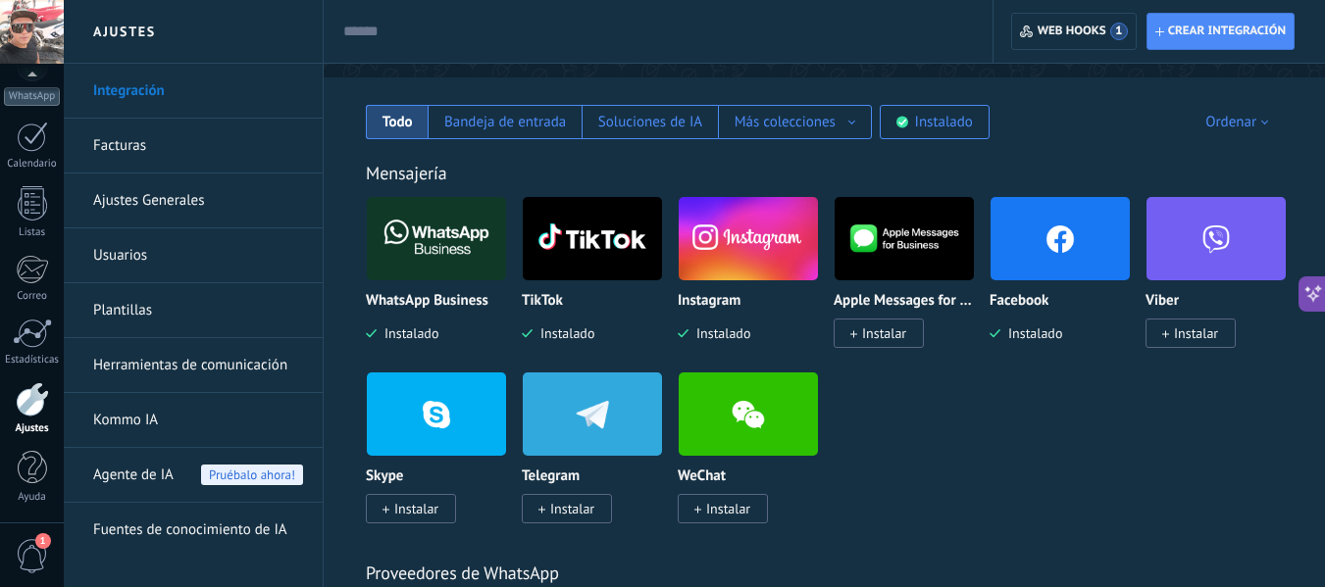
click at [732, 250] on img at bounding box center [747, 238] width 139 height 95
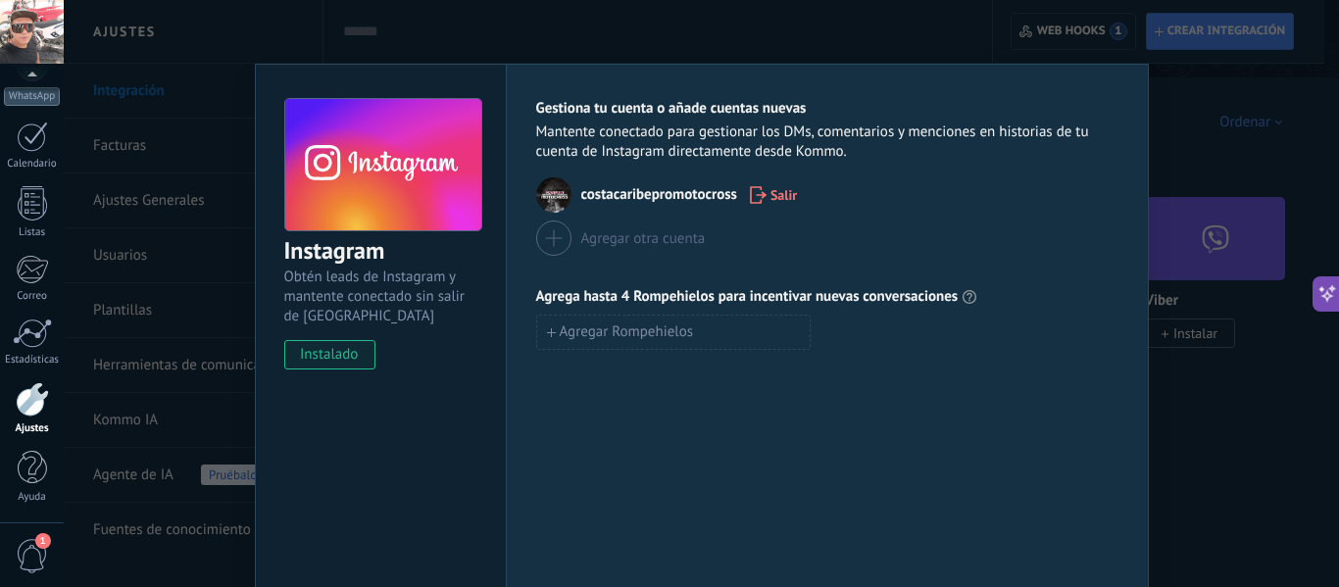
click at [1238, 406] on div "Instagram Obtén leads de Instagram y mantente conectado sin salir de Kommo inst…" at bounding box center [702, 293] width 1276 height 587
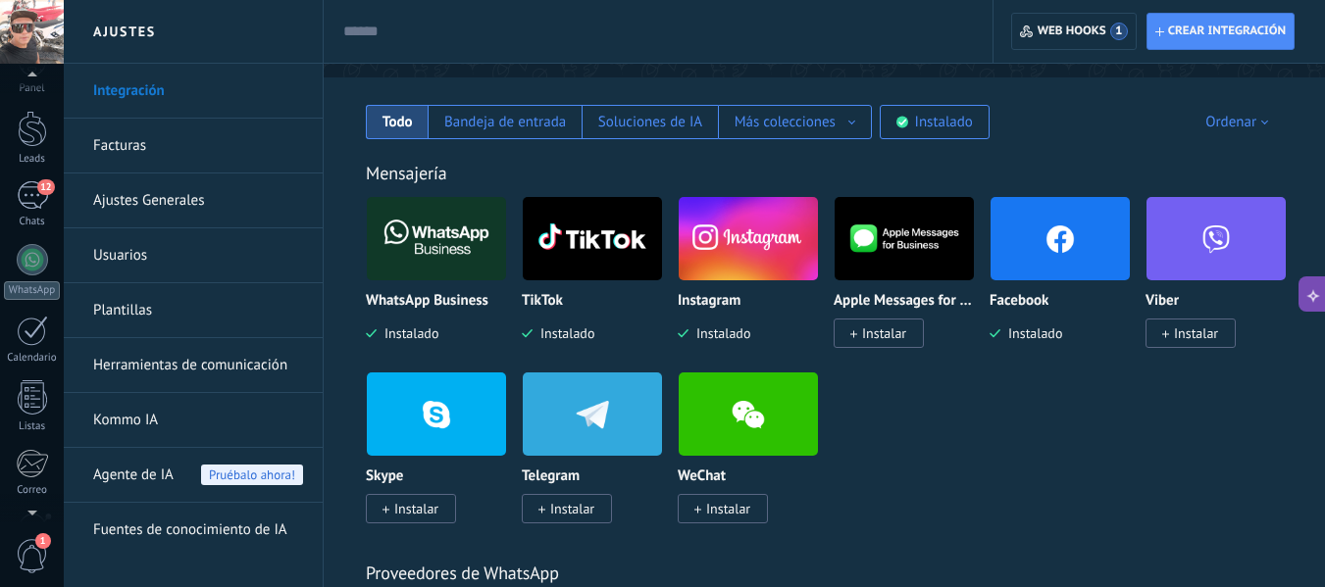
scroll to position [0, 0]
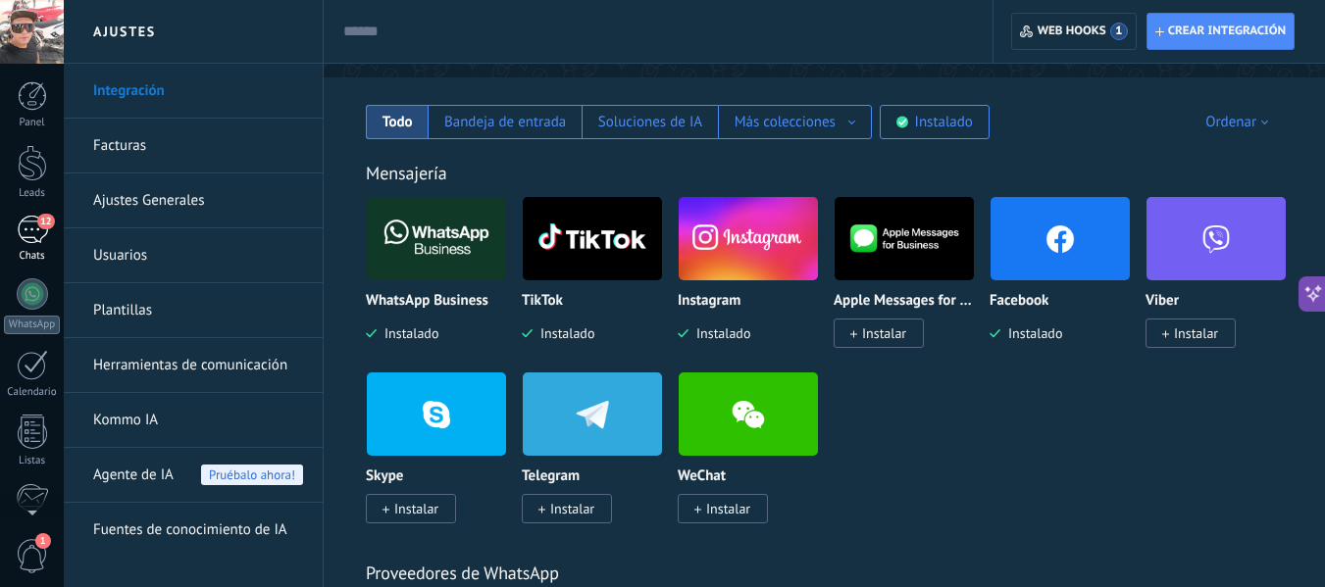
click at [34, 238] on div "12" at bounding box center [32, 230] width 31 height 28
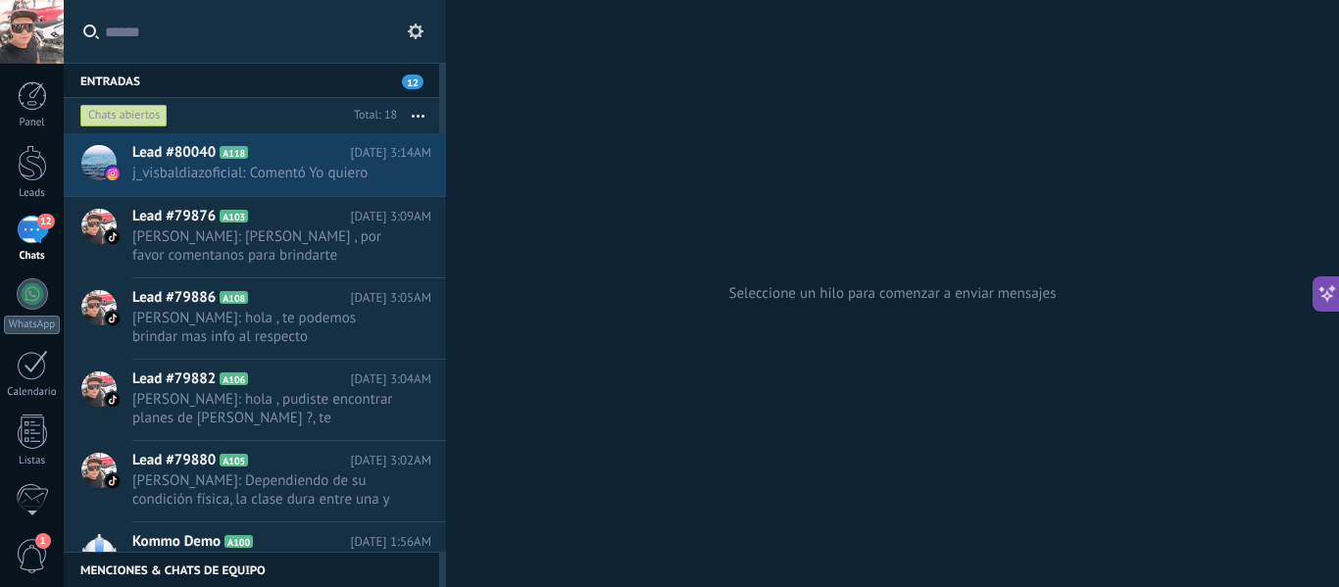
click at [24, 238] on div "12" at bounding box center [32, 230] width 31 height 28
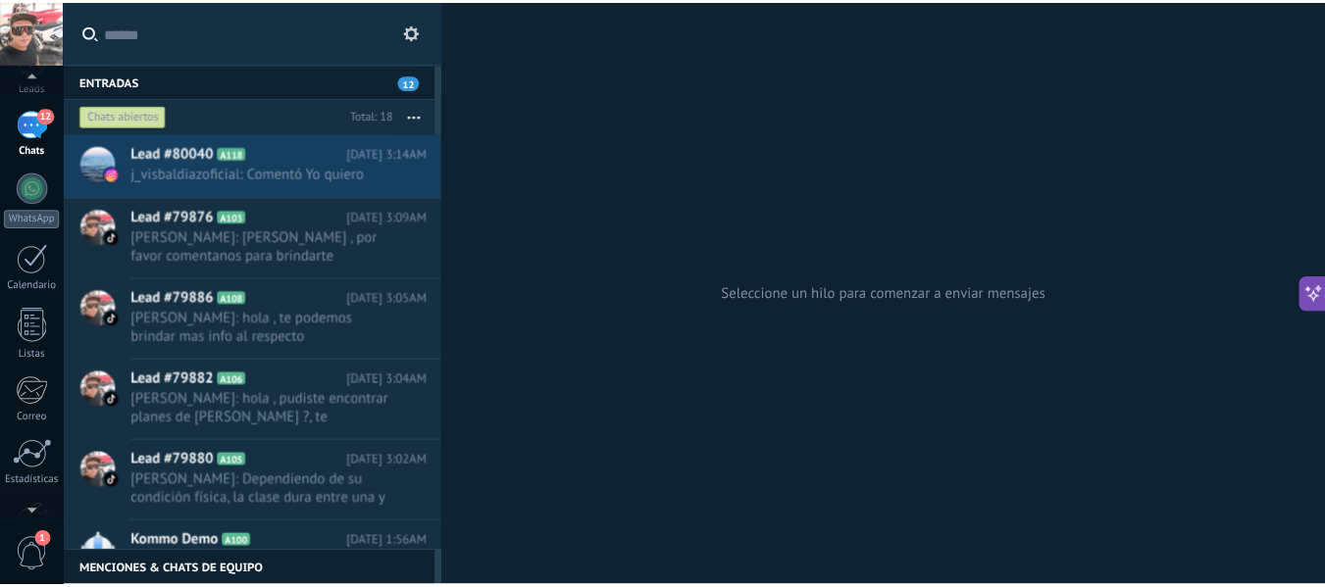
scroll to position [228, 0]
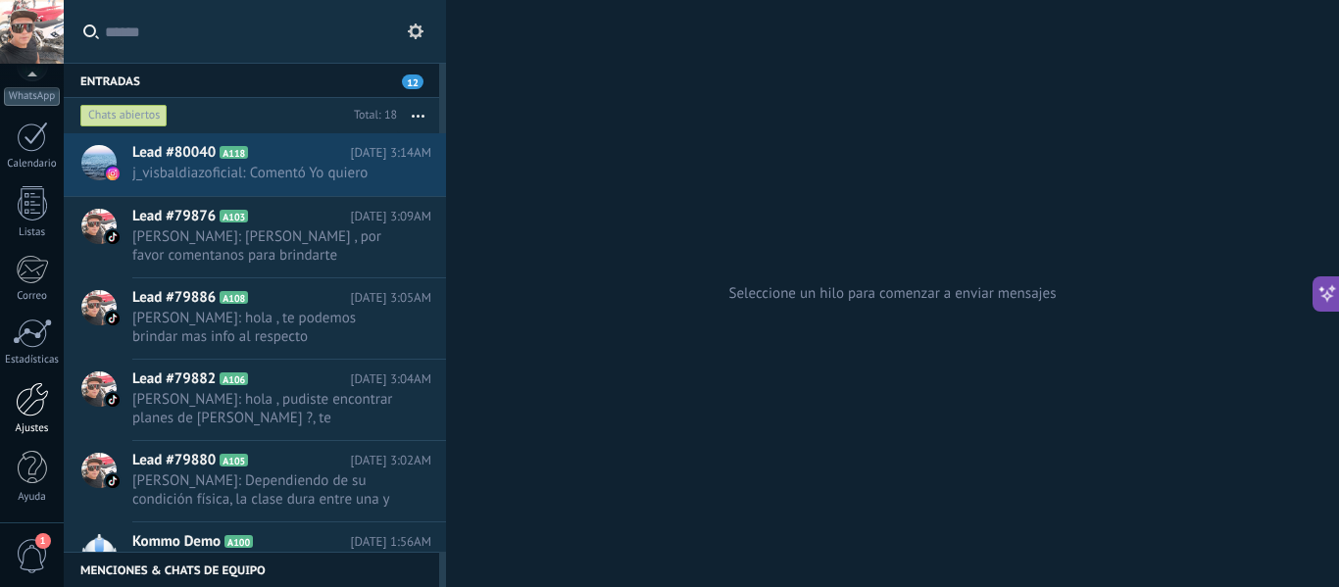
click at [27, 397] on div at bounding box center [32, 399] width 33 height 34
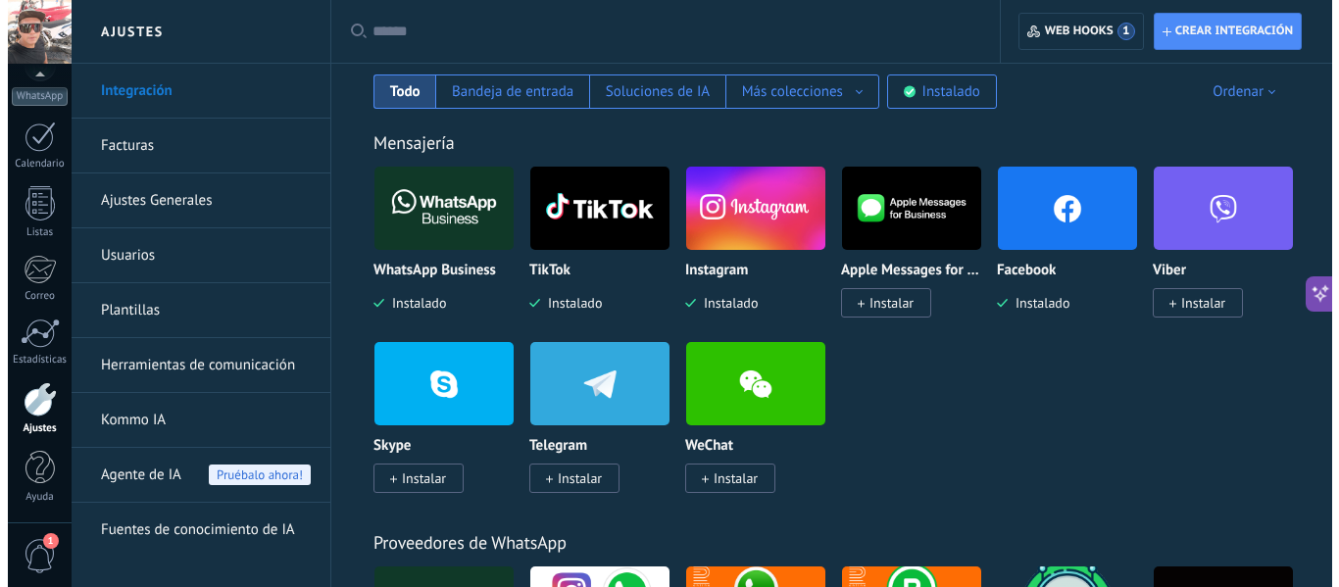
scroll to position [351, 0]
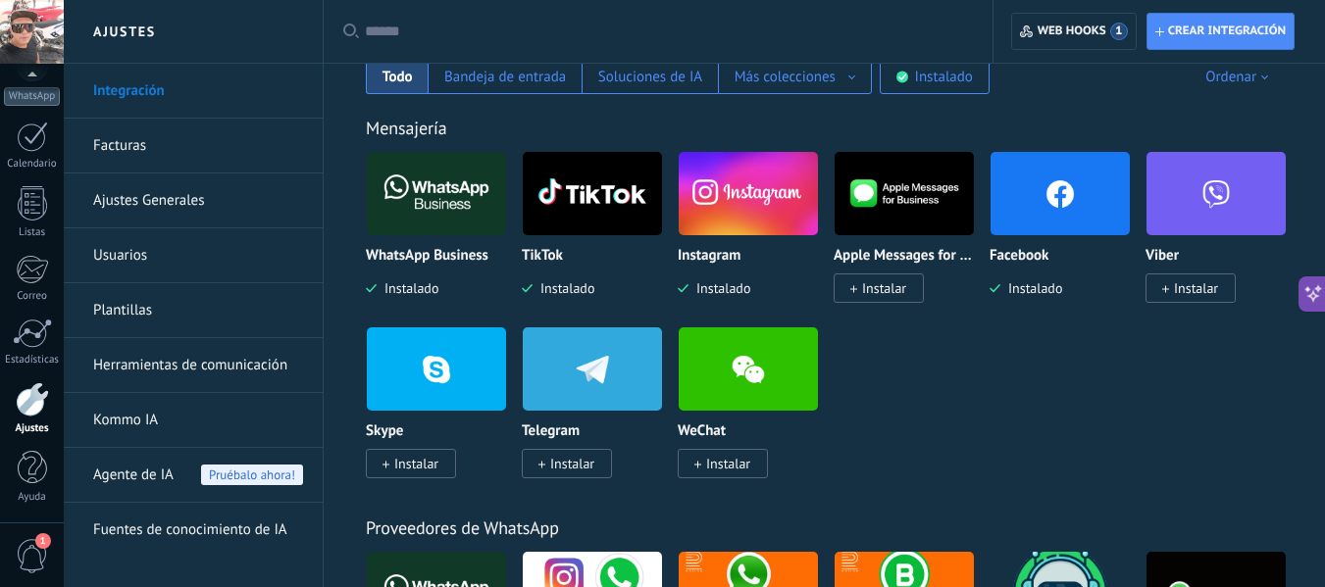
click at [443, 193] on img at bounding box center [436, 193] width 139 height 95
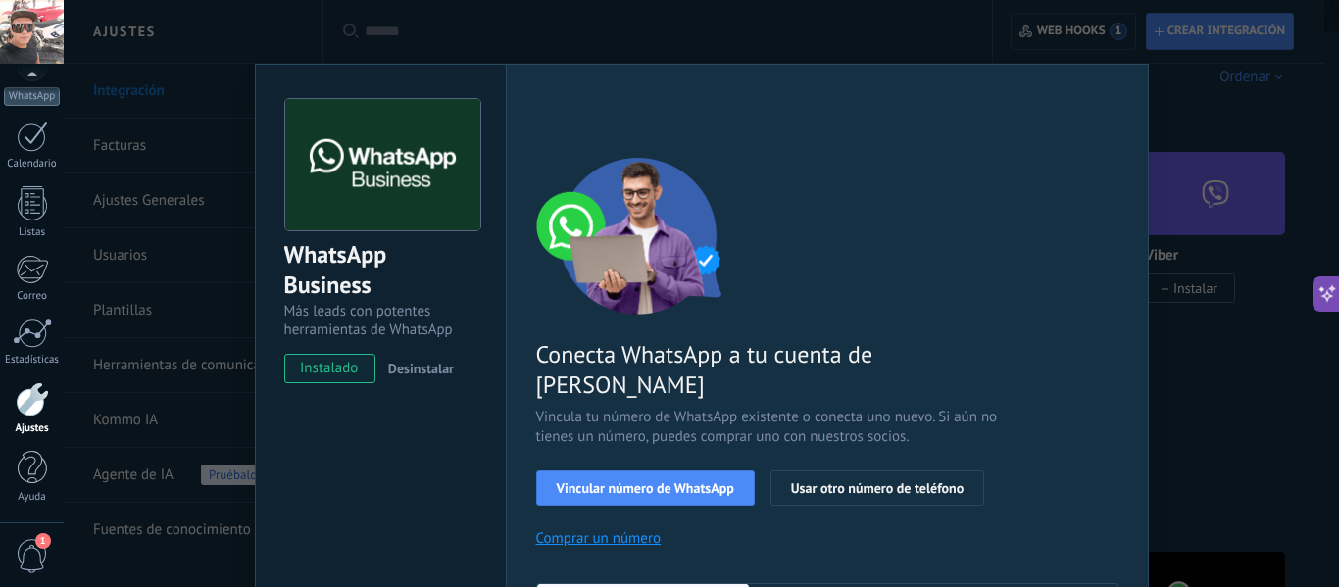
drag, startPoint x: 1331, startPoint y: 151, endPoint x: 1337, endPoint y: 201, distance: 50.3
click at [1324, 201] on div "WhatsApp Business Más leads con potentes herramientas de WhatsApp instalado Des…" at bounding box center [702, 293] width 1276 height 587
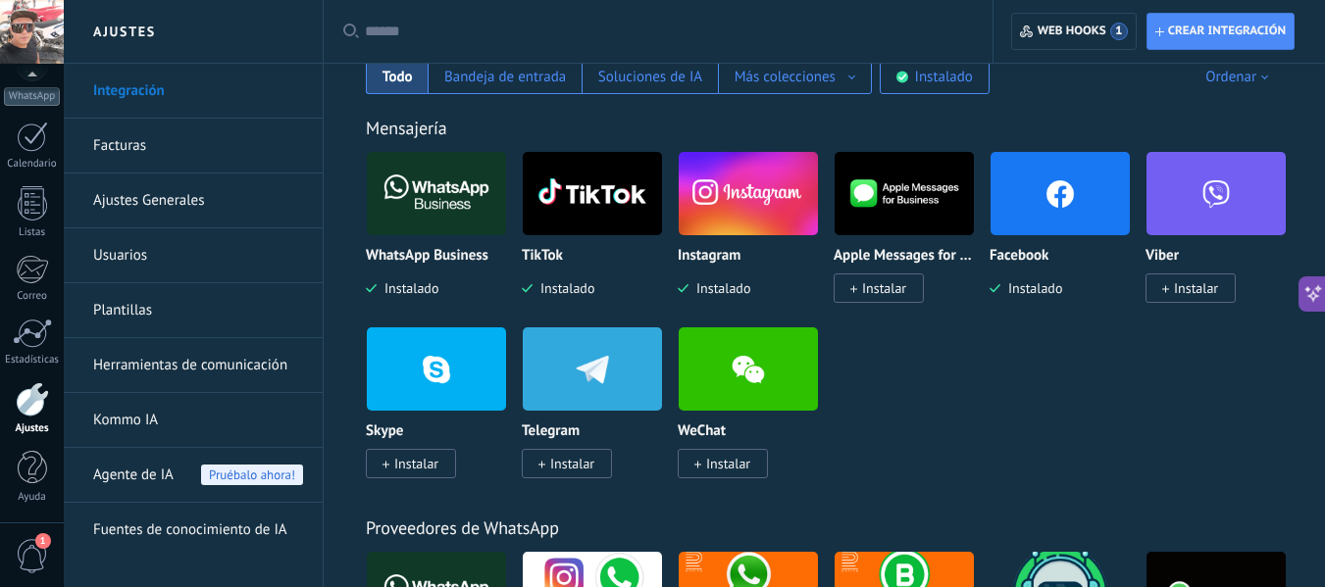
click at [445, 187] on img at bounding box center [436, 193] width 139 height 95
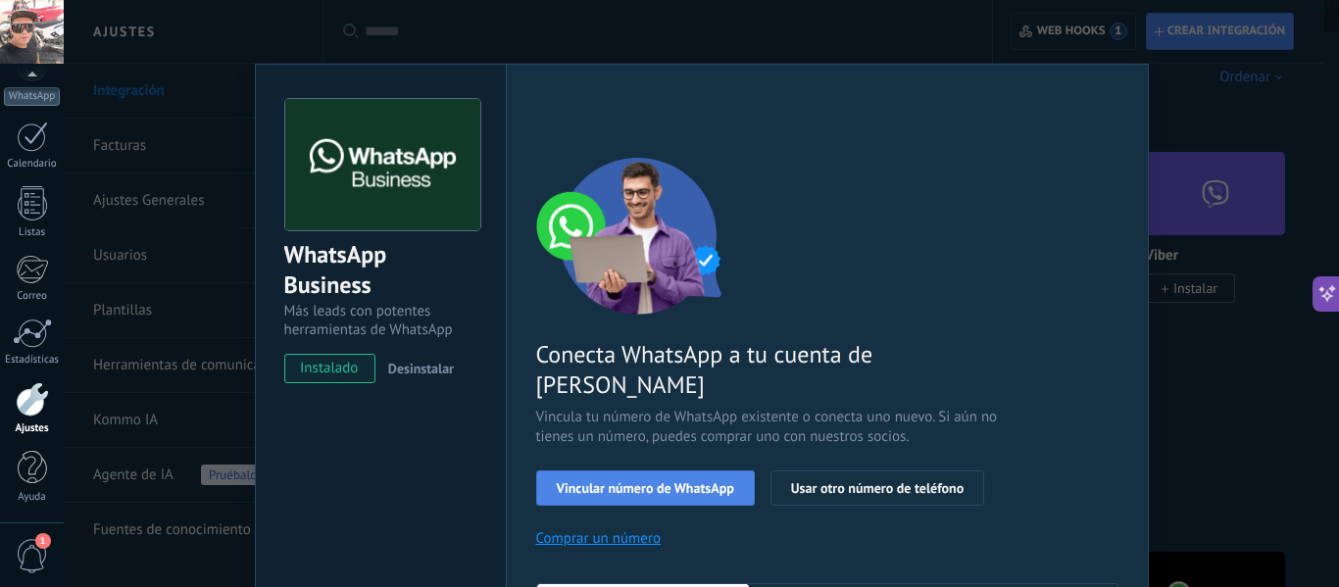
click at [617, 481] on span "Vincular número de WhatsApp" at bounding box center [645, 488] width 177 height 14
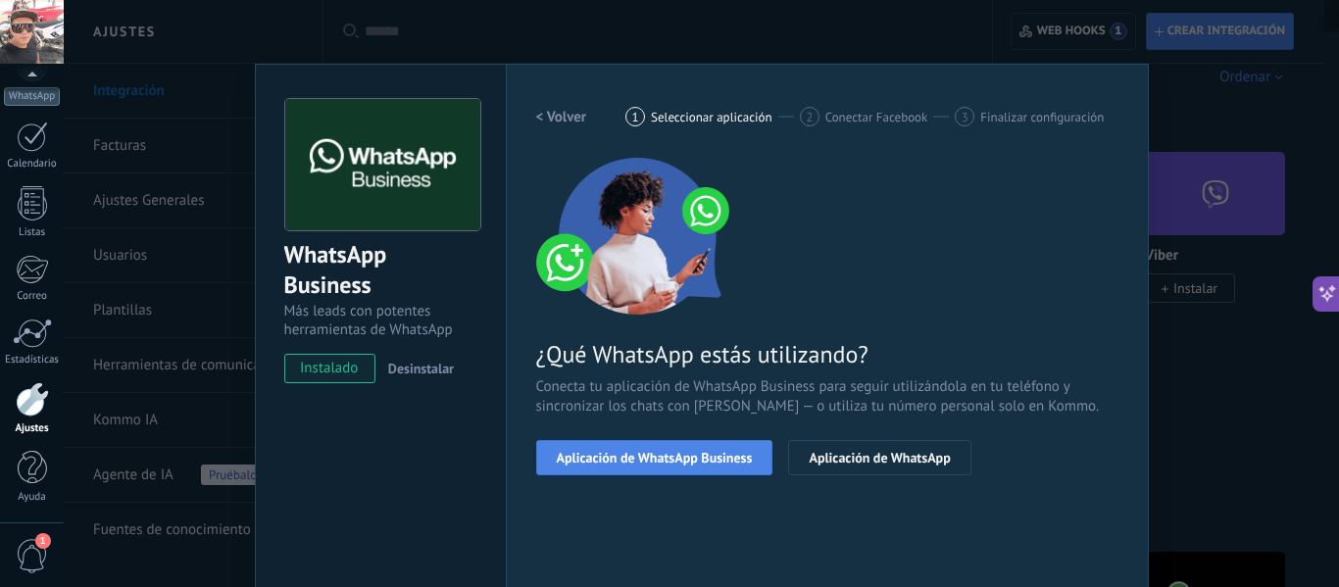
click at [628, 456] on span "Aplicación de WhatsApp Business" at bounding box center [655, 458] width 196 height 14
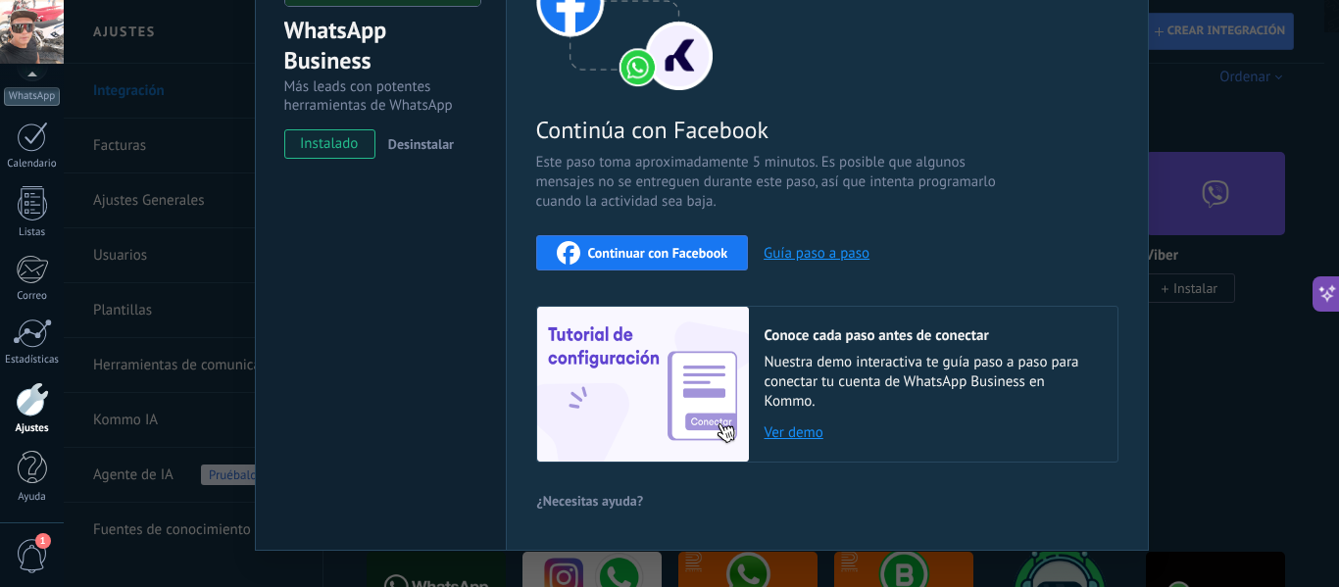
scroll to position [222, 0]
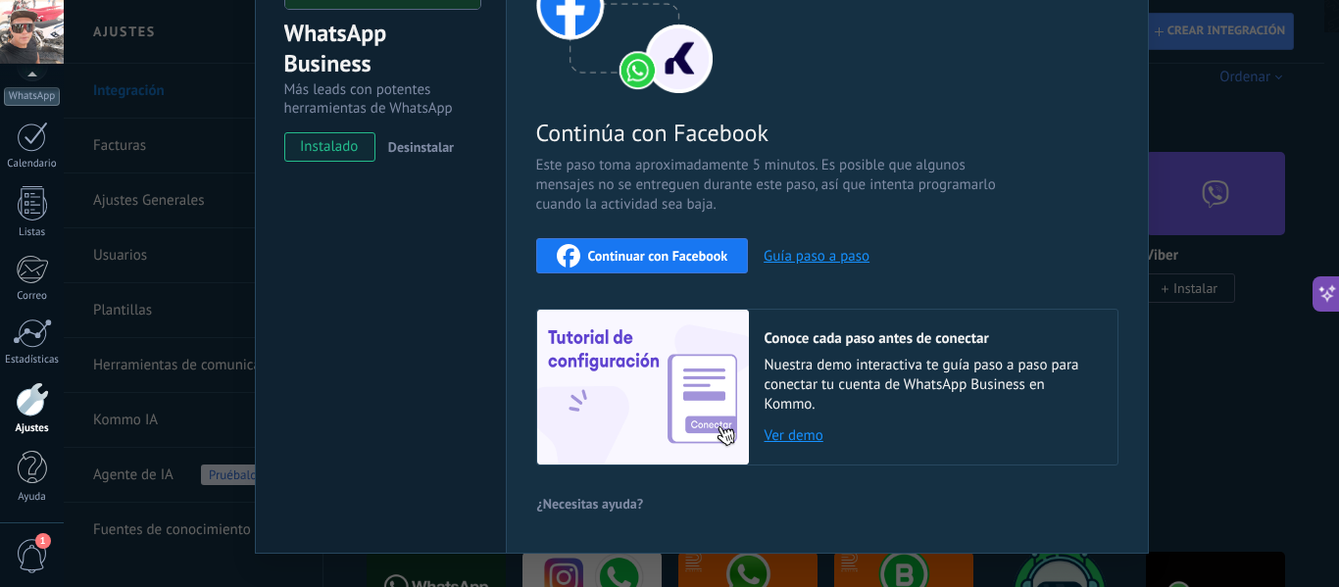
click at [618, 264] on div "Continuar con Facebook" at bounding box center [643, 256] width 172 height 24
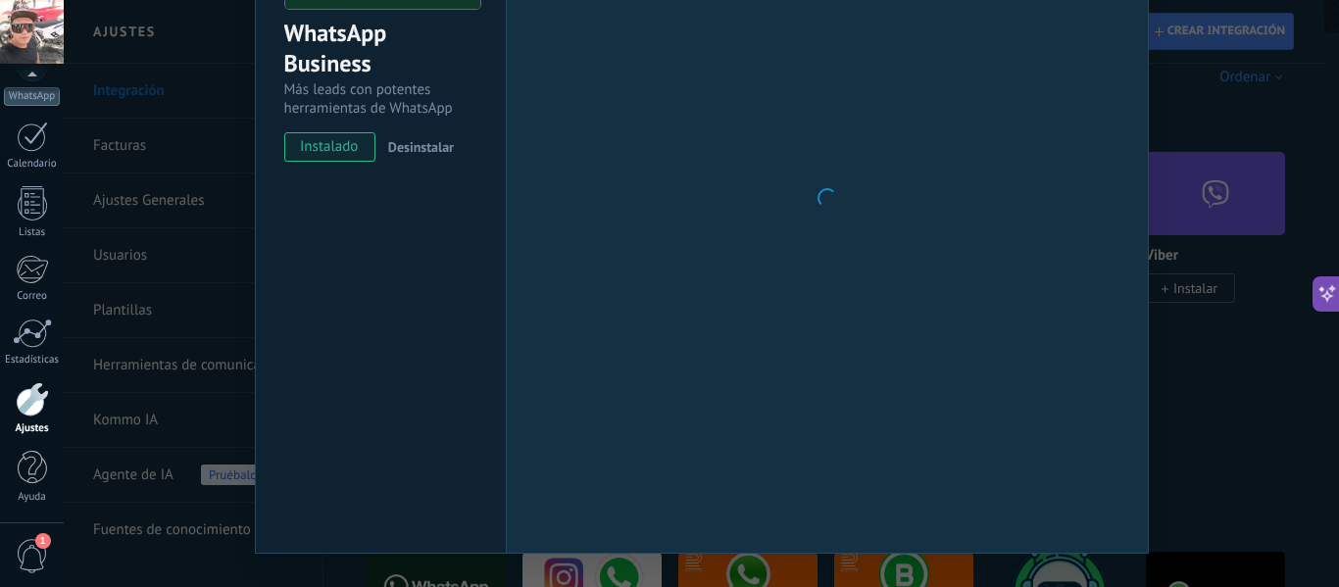
click at [206, 76] on div "WhatsApp Business Más leads con potentes herramientas de WhatsApp instalado Des…" at bounding box center [702, 293] width 1276 height 587
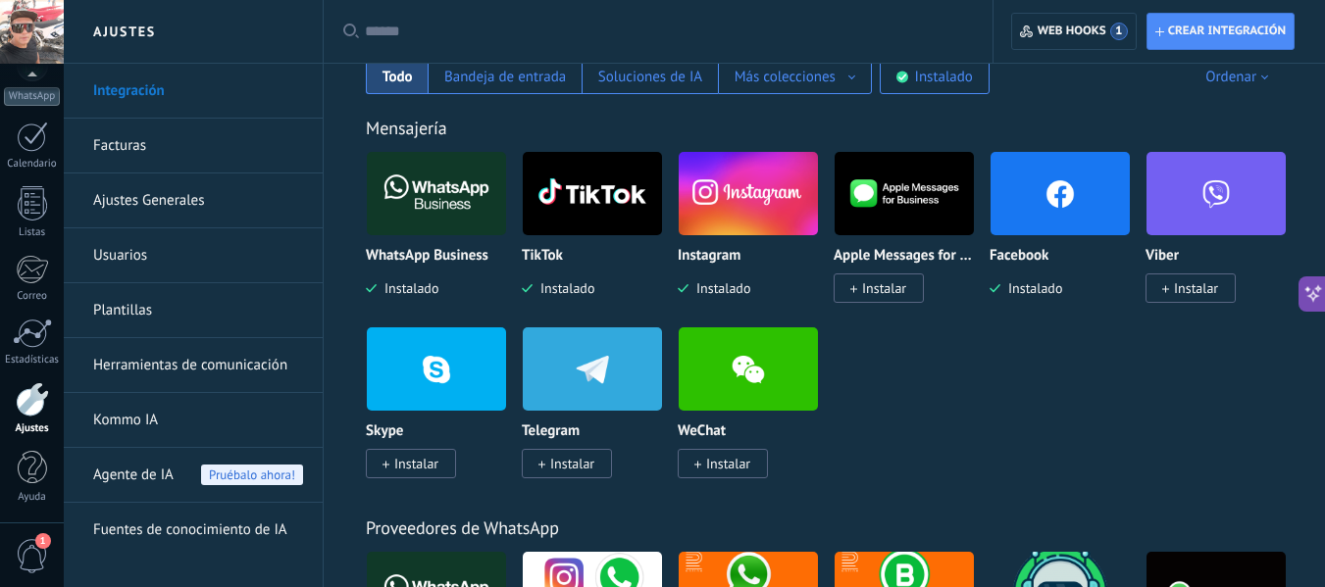
click at [446, 193] on img at bounding box center [436, 193] width 139 height 95
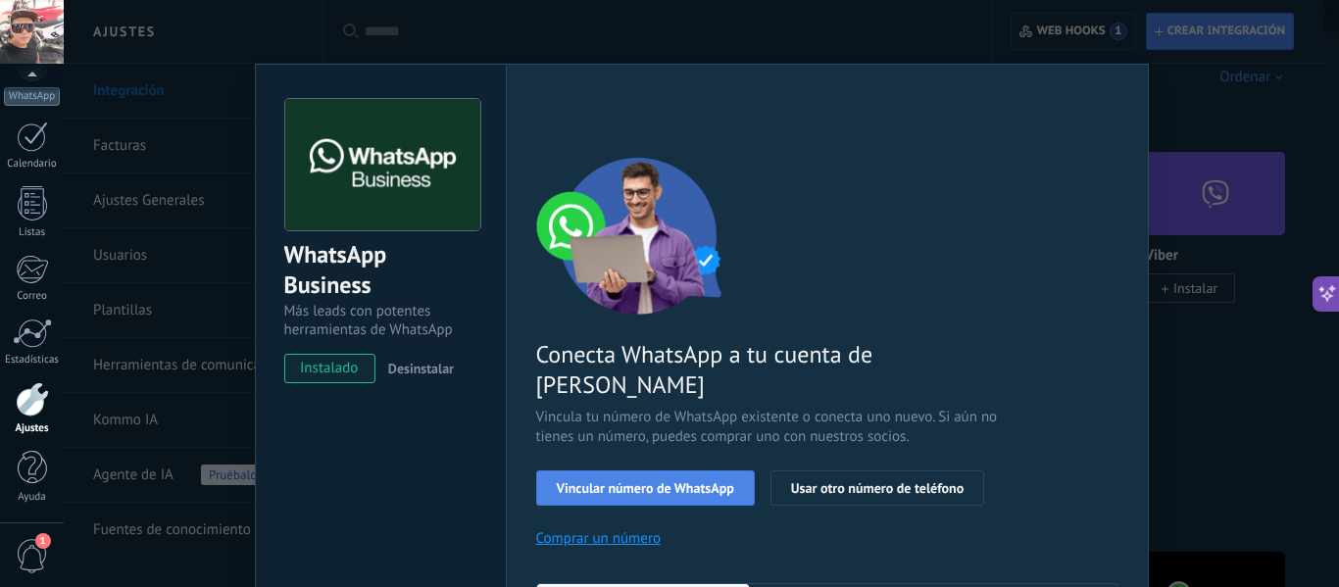
click at [584, 481] on span "Vincular número de WhatsApp" at bounding box center [645, 488] width 177 height 14
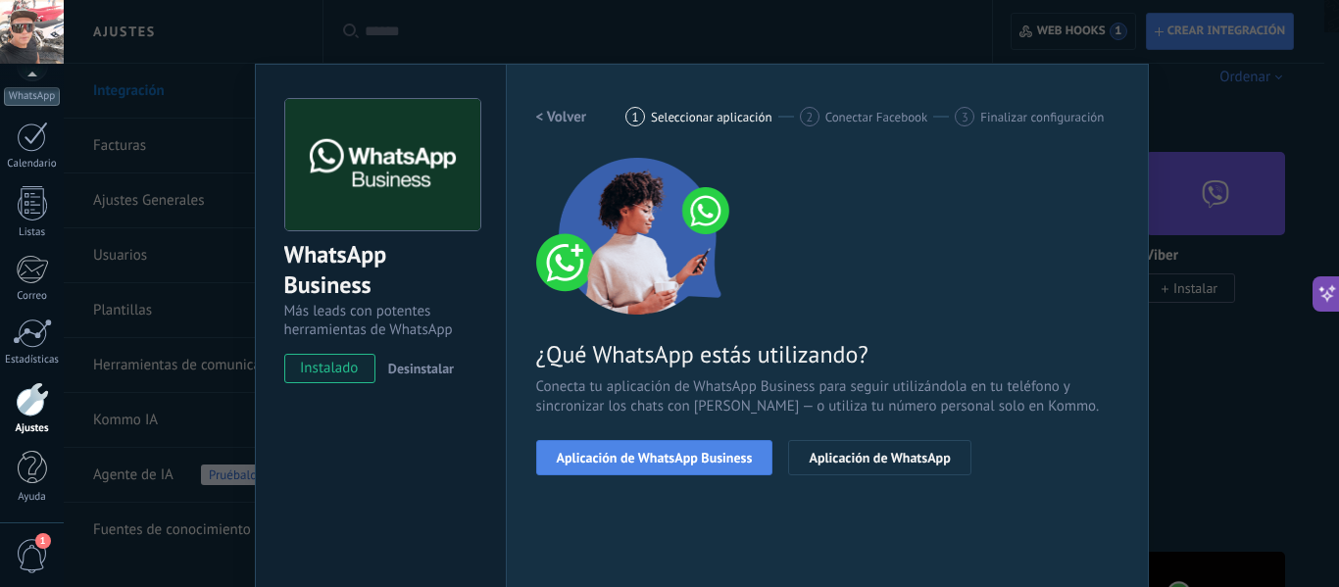
click at [622, 455] on span "Aplicación de WhatsApp Business" at bounding box center [655, 458] width 196 height 14
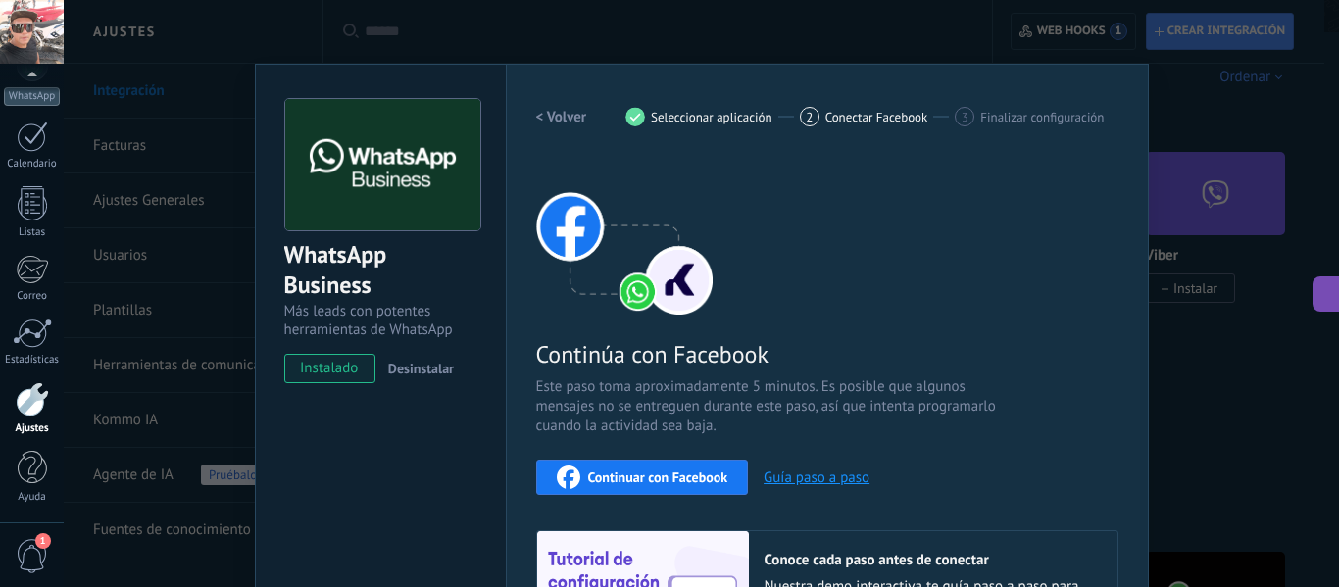
click at [793, 474] on button "Guía paso a paso" at bounding box center [817, 478] width 106 height 19
click at [603, 474] on span "Continuar con Facebook" at bounding box center [658, 478] width 140 height 14
click at [641, 462] on button "Continuar con Facebook" at bounding box center [642, 477] width 213 height 35
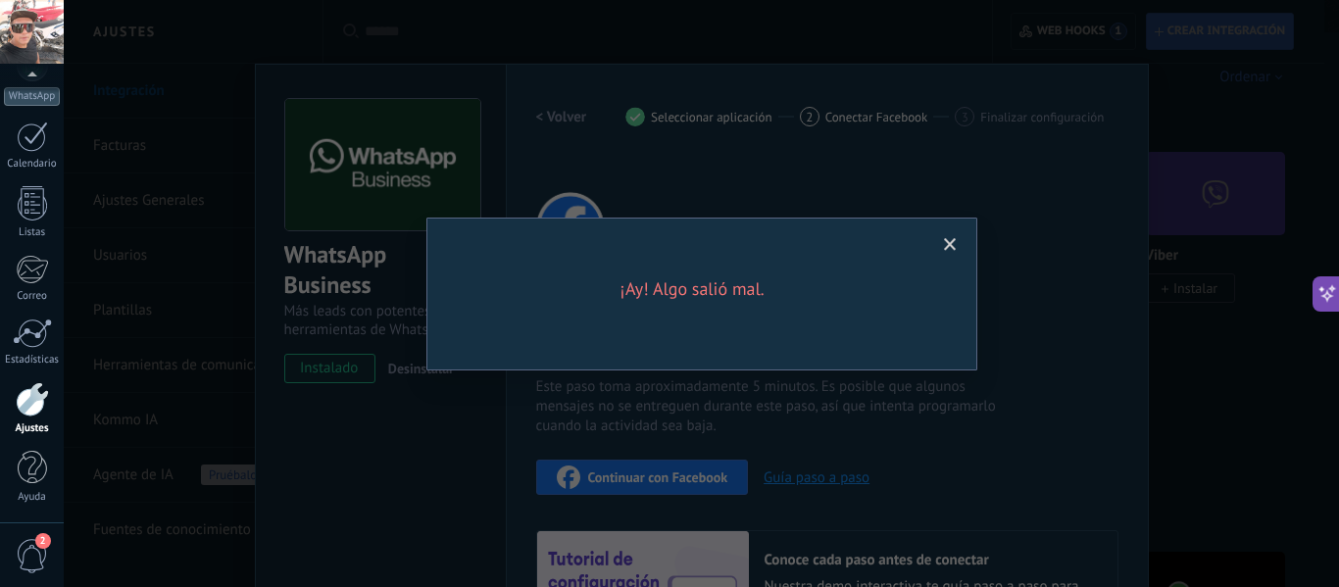
click at [951, 246] on span at bounding box center [950, 245] width 13 height 14
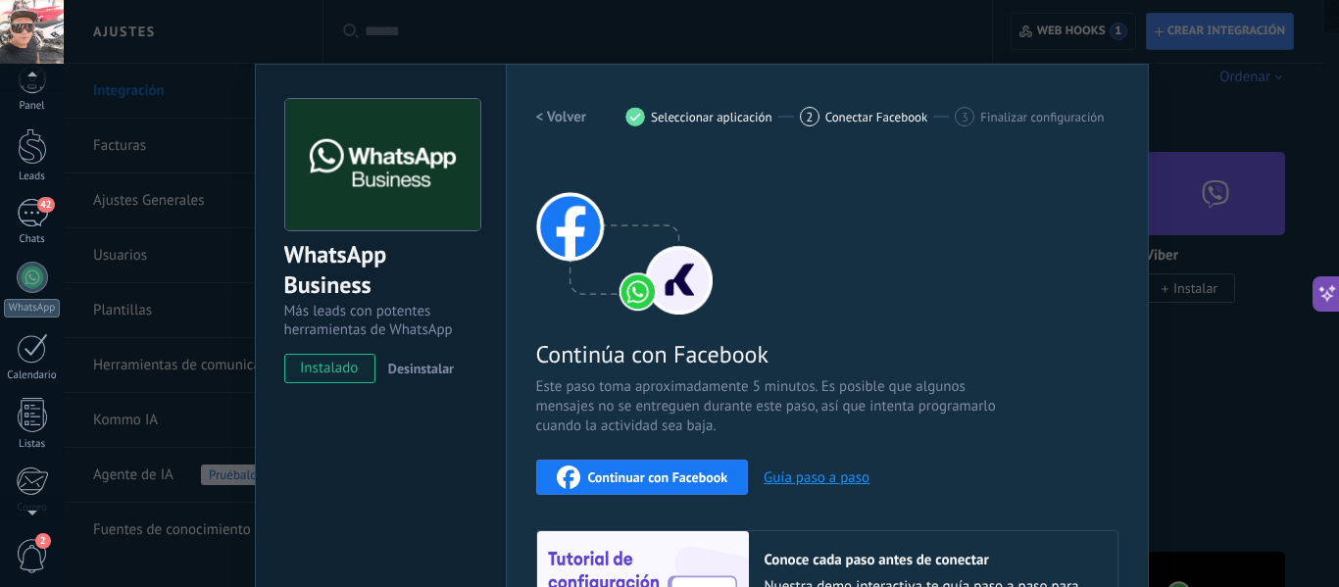
scroll to position [0, 0]
click at [36, 182] on link "Leads" at bounding box center [32, 172] width 64 height 55
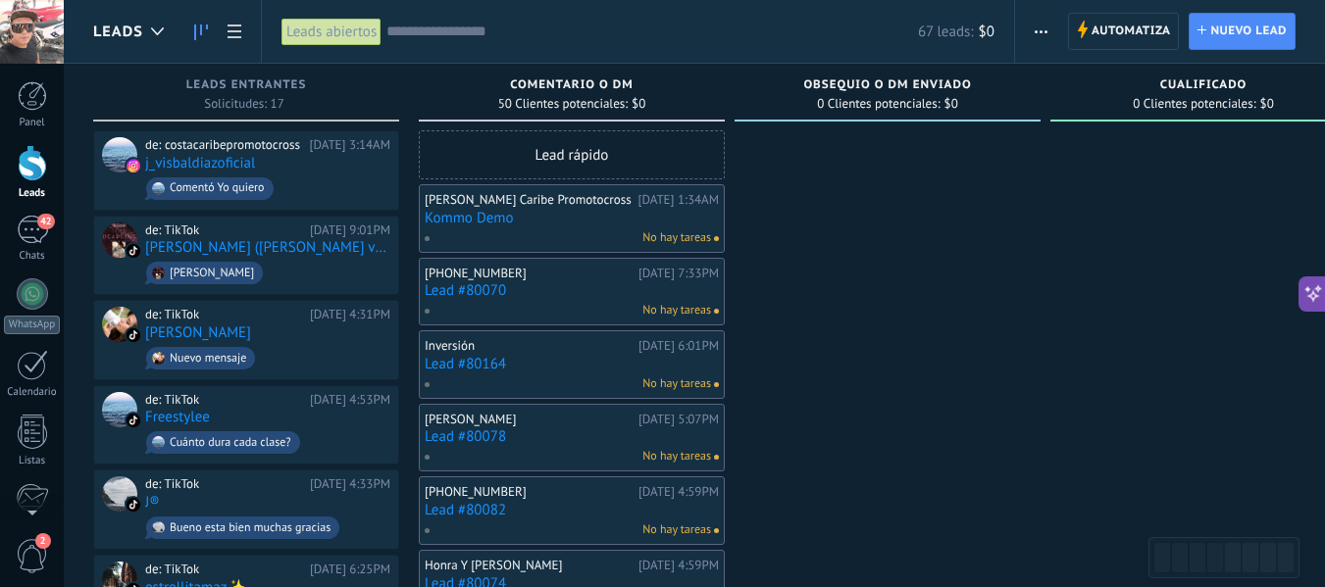
click at [584, 436] on link "Lead #80078" at bounding box center [572, 436] width 294 height 17
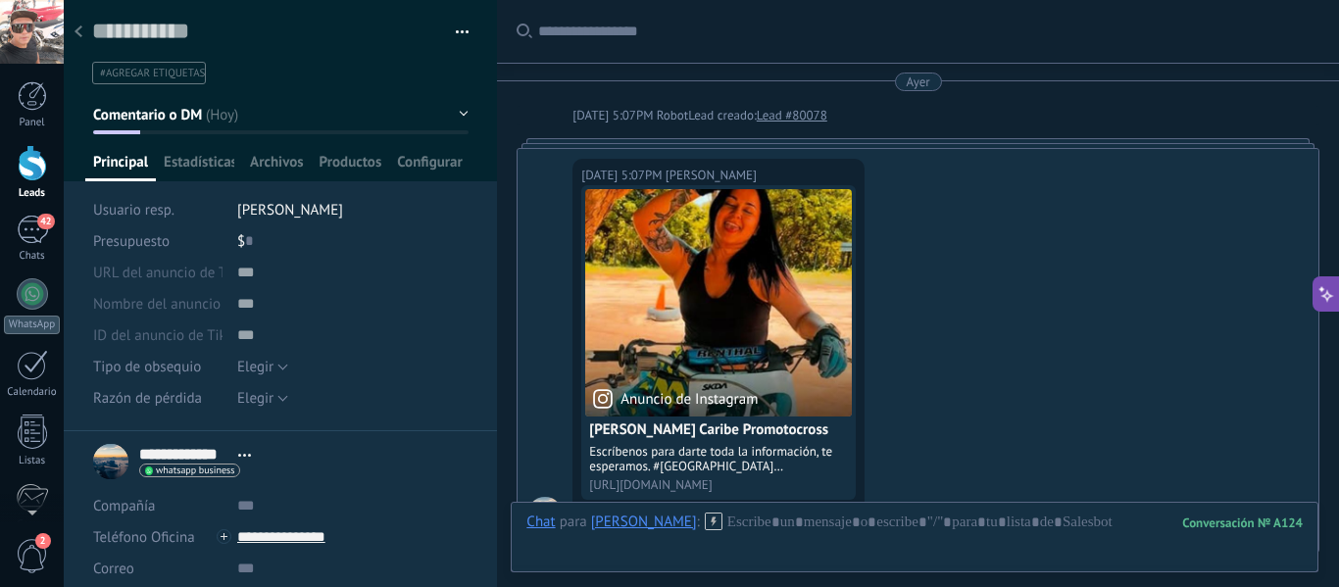
scroll to position [1001, 0]
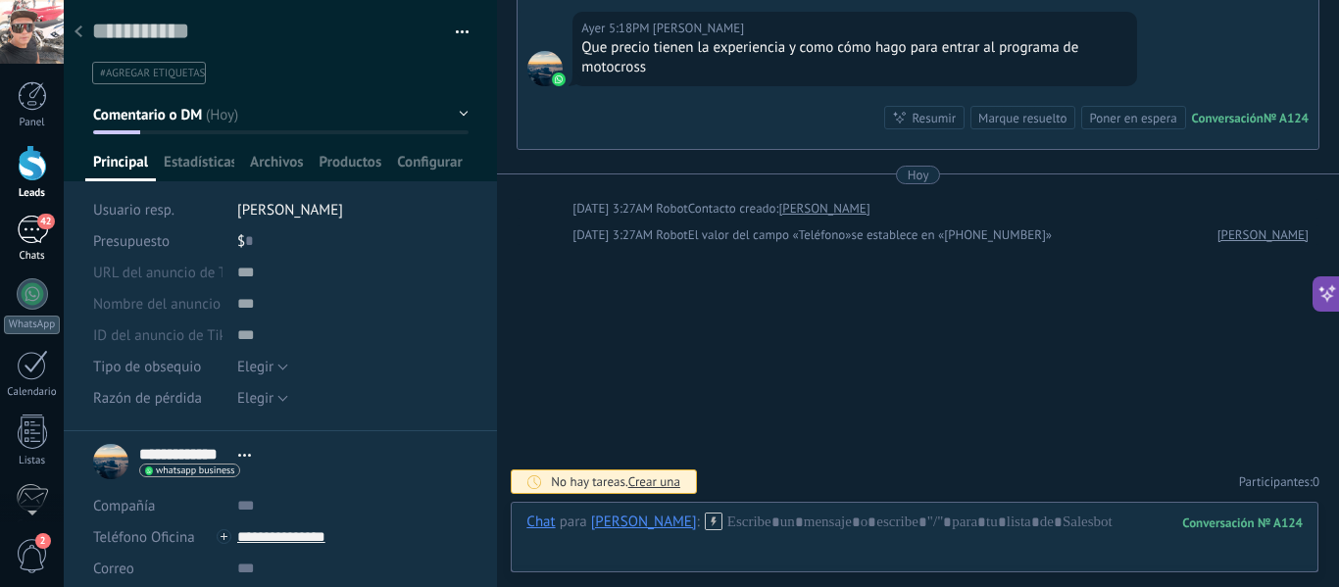
click at [35, 231] on div "42" at bounding box center [32, 230] width 31 height 28
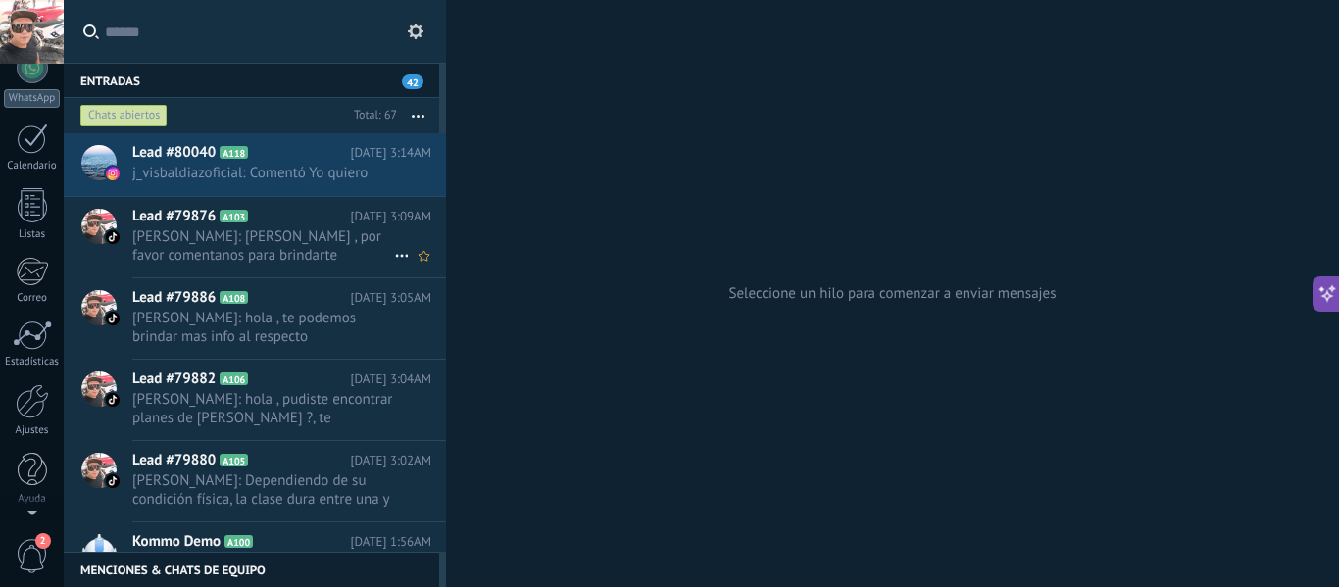
scroll to position [228, 0]
click at [418, 114] on button "button" at bounding box center [418, 115] width 42 height 35
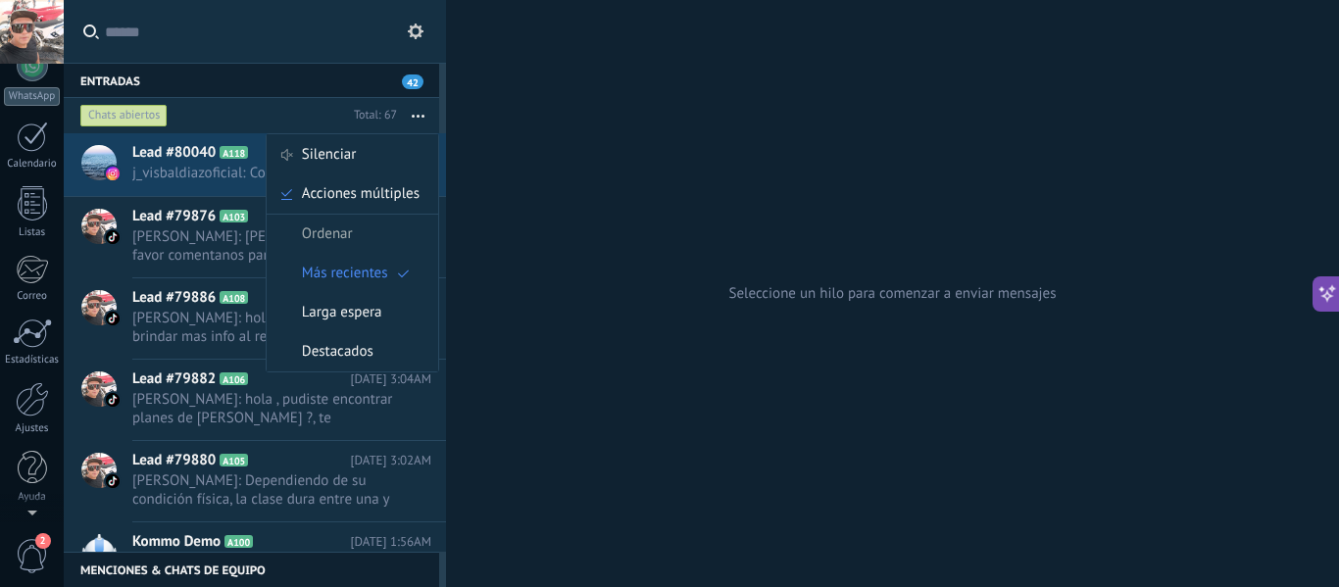
click at [424, 107] on button "button" at bounding box center [418, 115] width 42 height 35
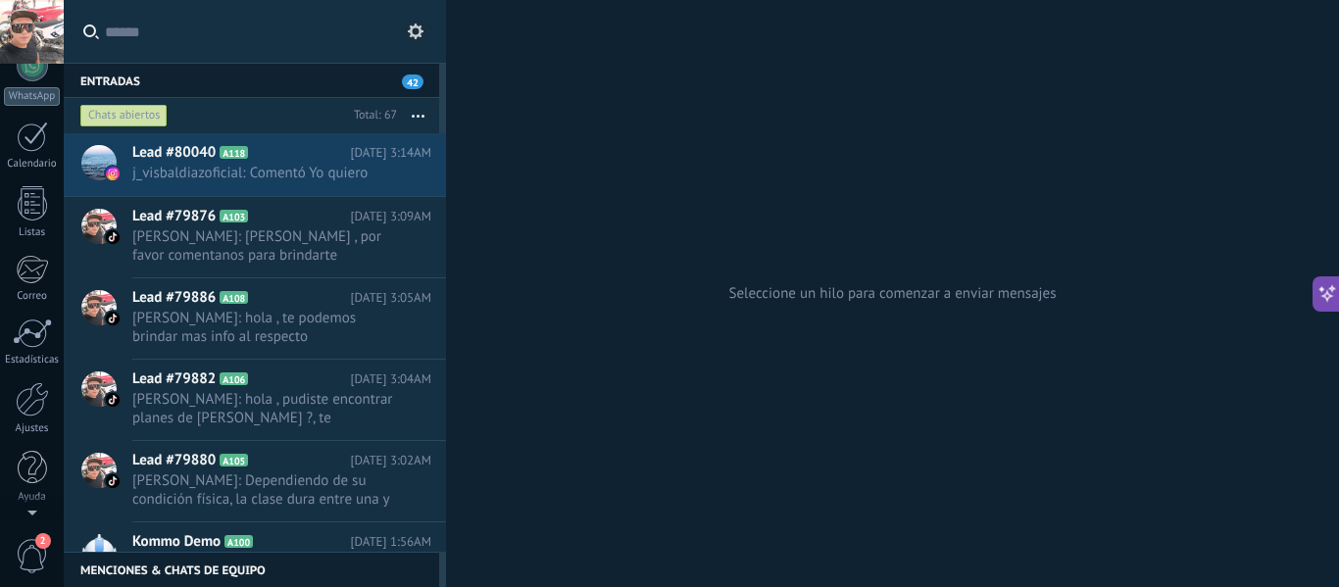
click at [416, 113] on button "button" at bounding box center [418, 115] width 42 height 35
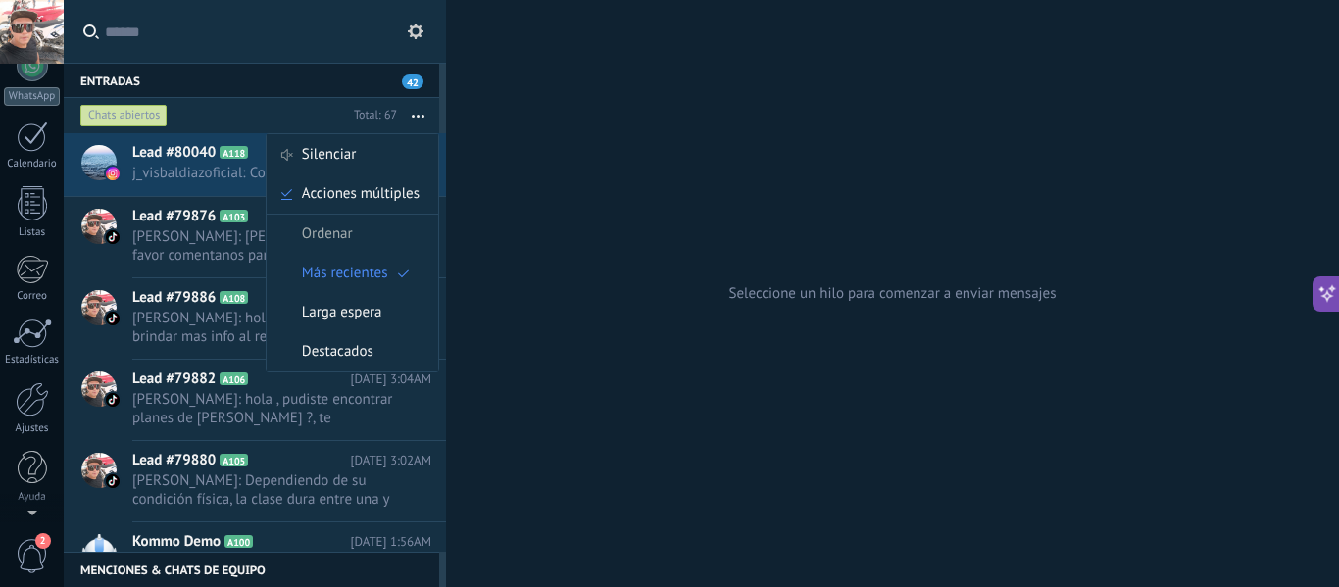
click at [332, 236] on span "Ordenar" at bounding box center [327, 234] width 51 height 39
click at [291, 34] on input "text" at bounding box center [266, 31] width 322 height 63
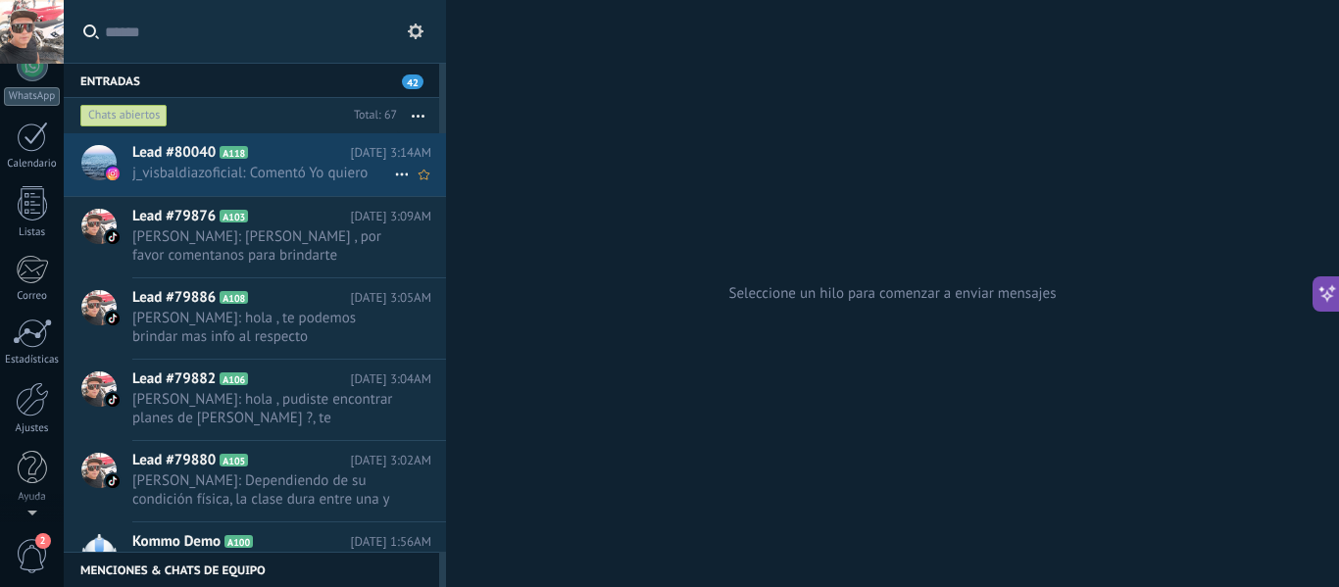
click at [283, 168] on span "j_visbaldiazoficial: Comentó Yo quiero" at bounding box center [263, 173] width 262 height 19
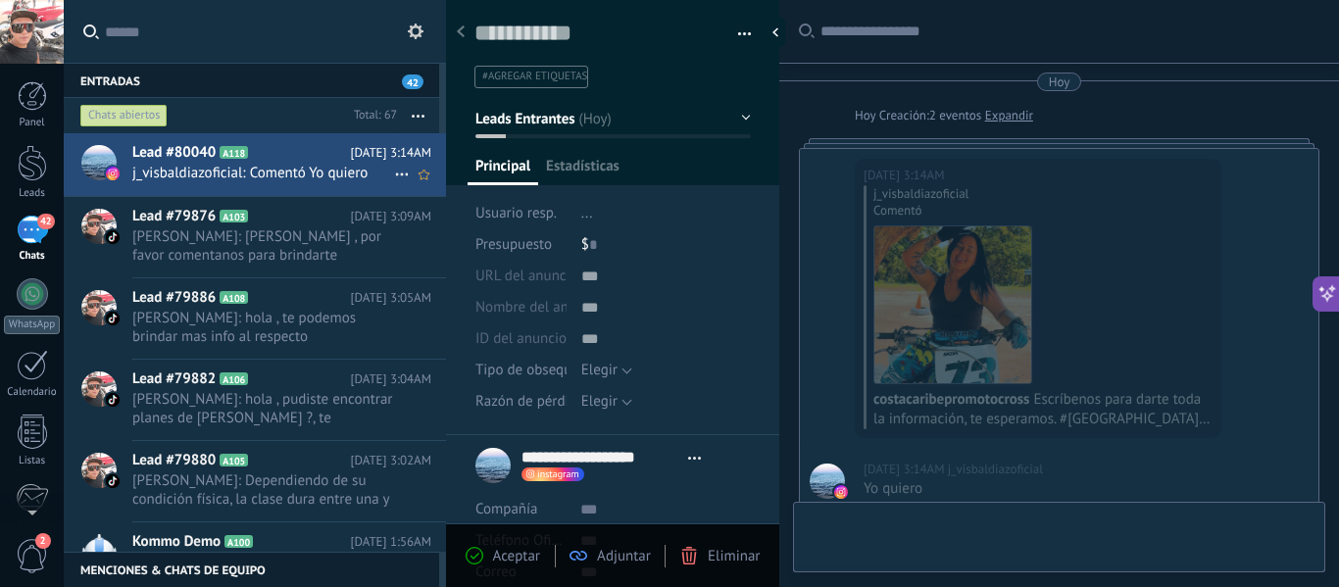
type textarea "**********"
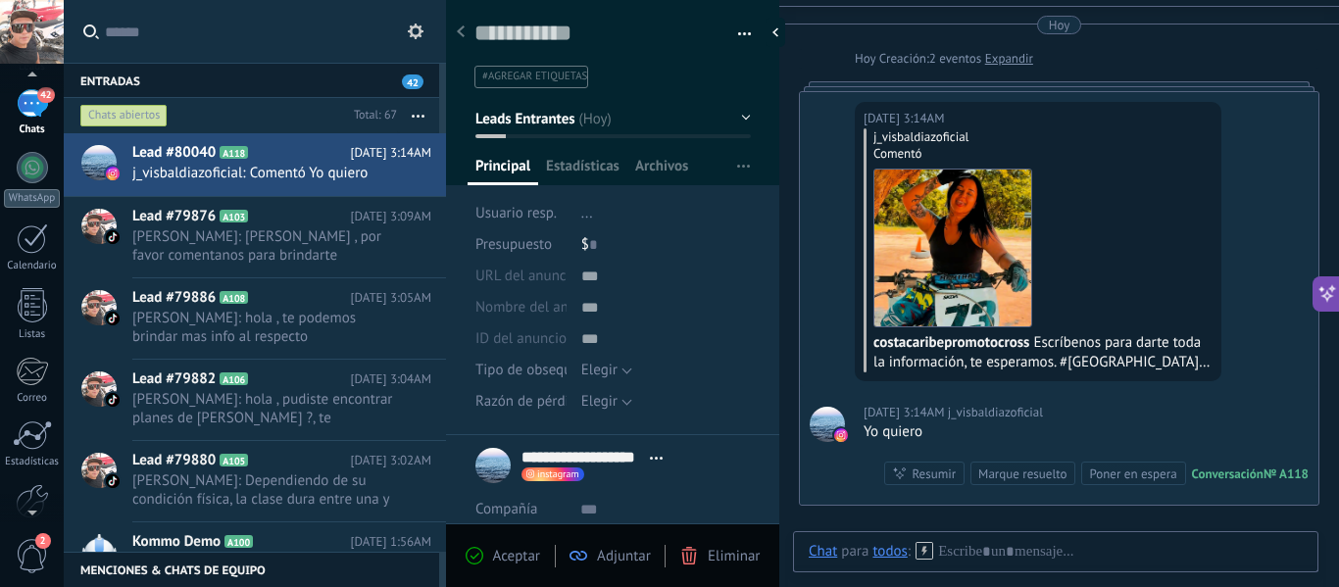
scroll to position [228, 0]
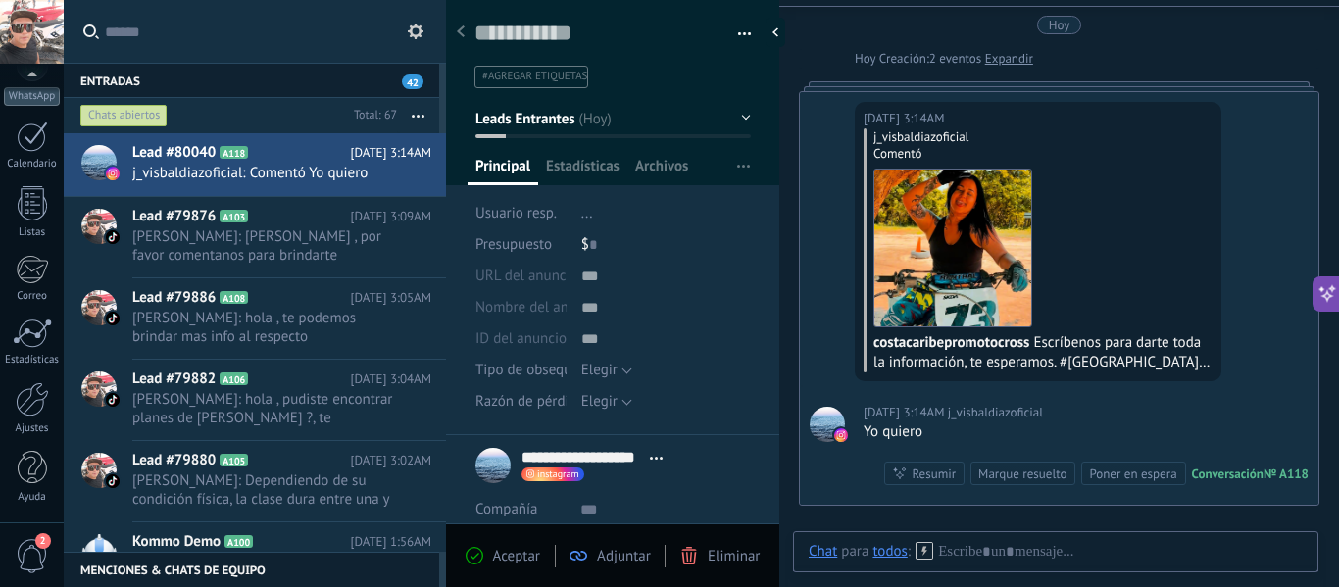
click at [31, 563] on span "2" at bounding box center [32, 556] width 33 height 34
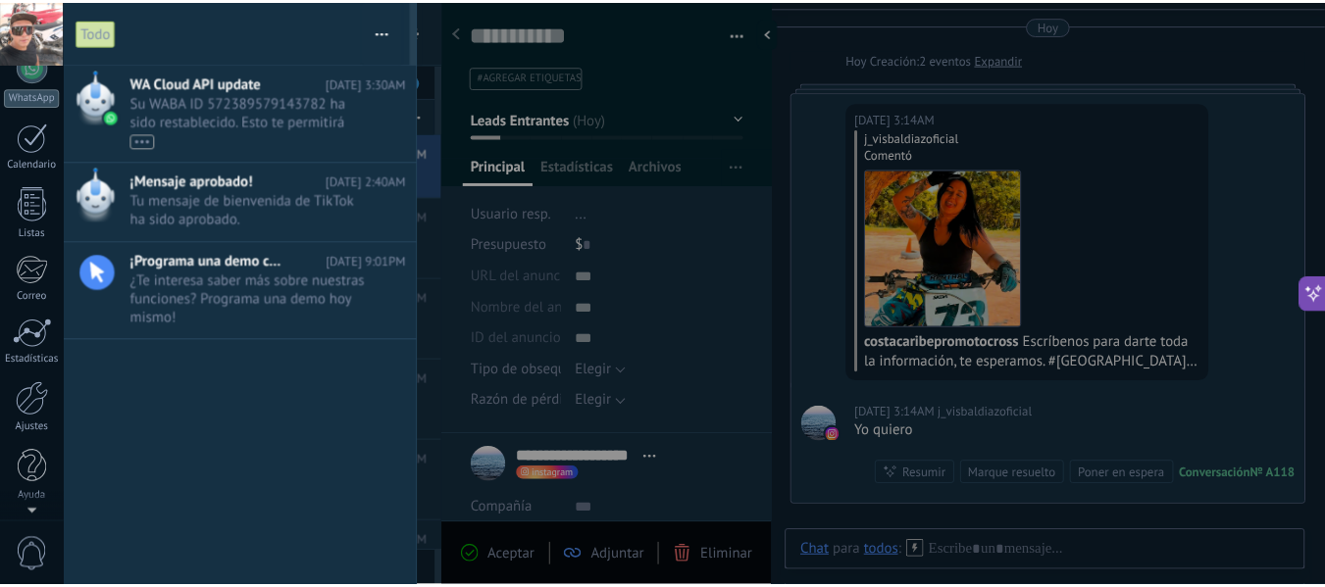
scroll to position [0, 0]
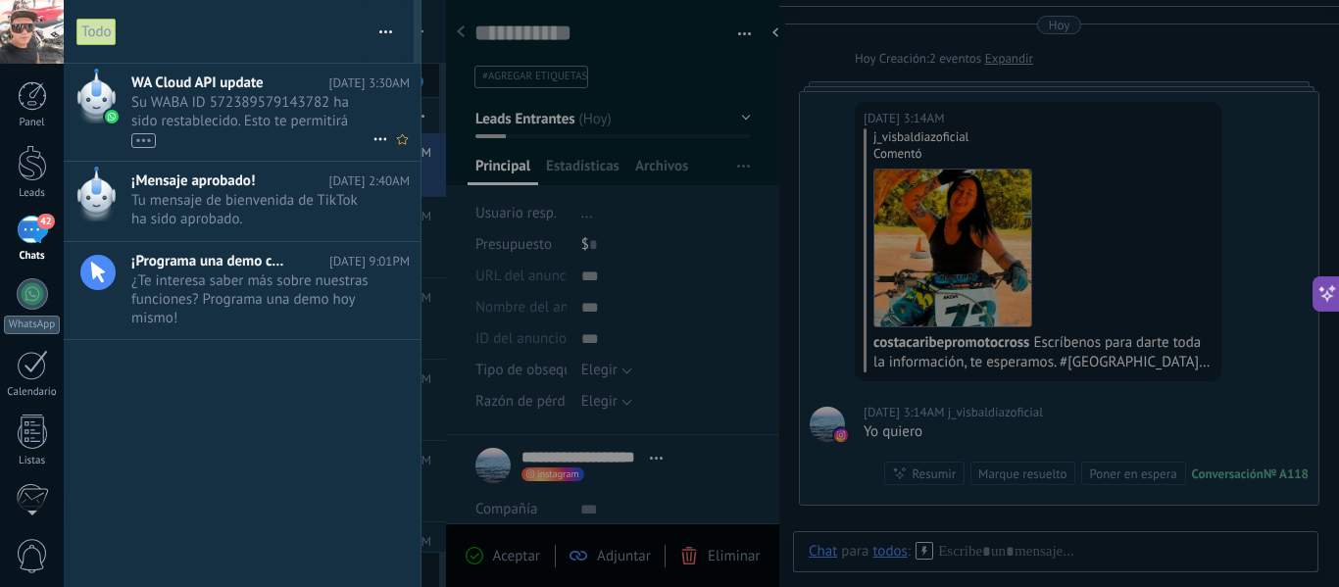
click at [221, 112] on span "Su WABA ID 572389579143782 ha sido restablecido. Esto te permitirá continuar en…" at bounding box center [251, 120] width 241 height 55
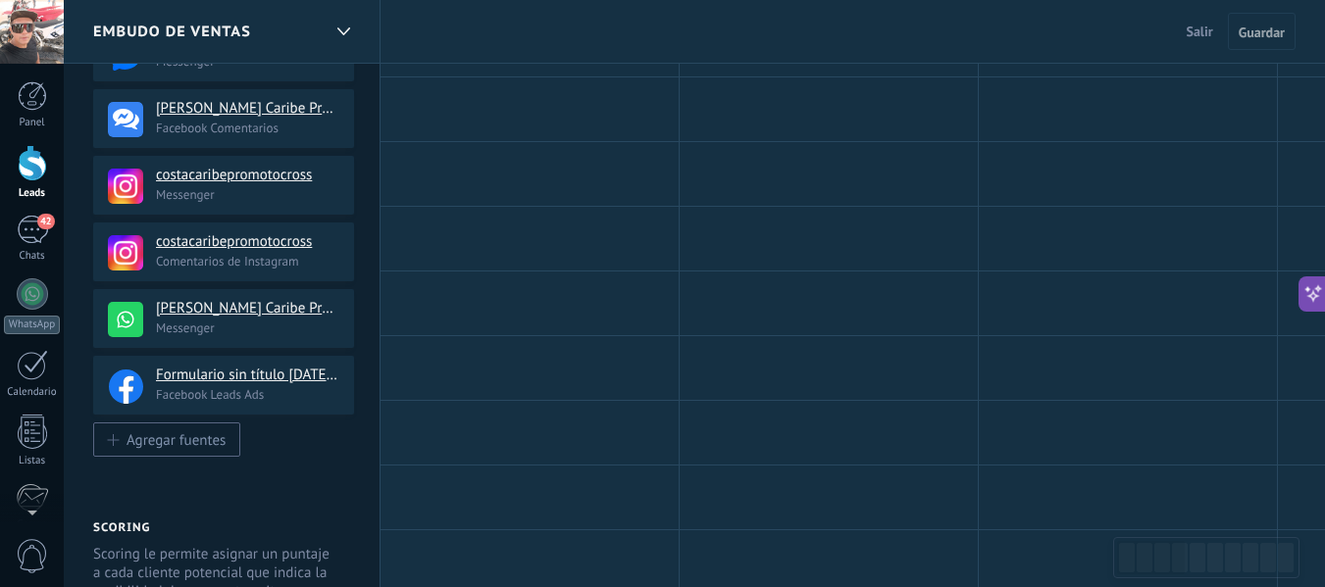
scroll to position [324, 0]
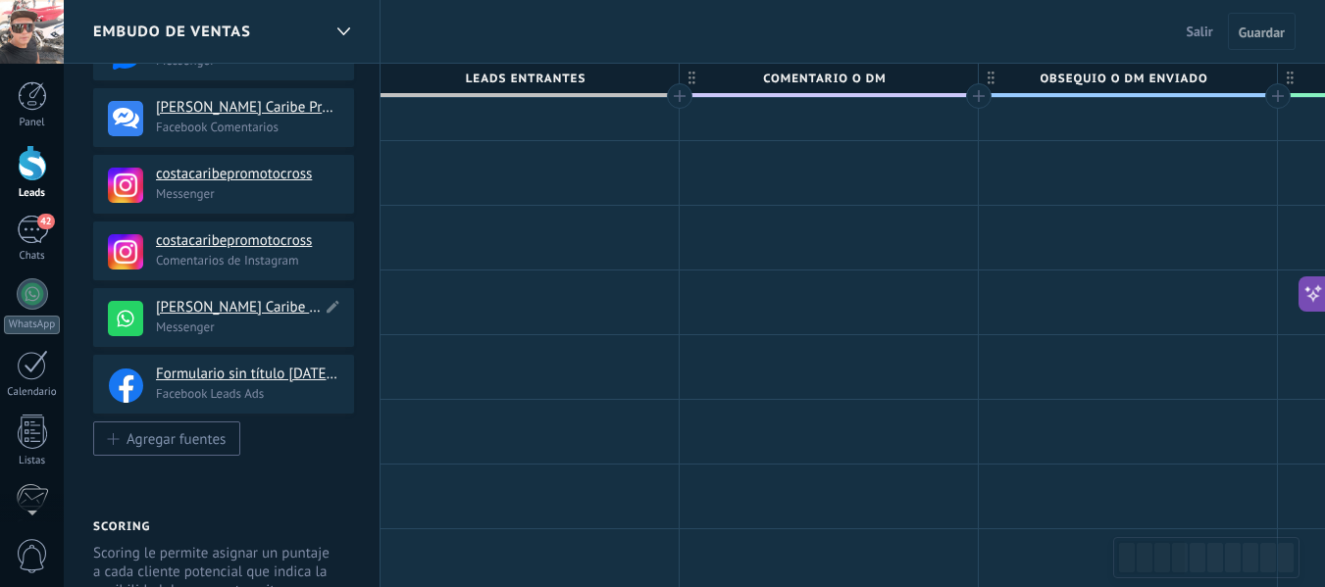
click at [253, 319] on p "Messenger" at bounding box center [249, 327] width 186 height 17
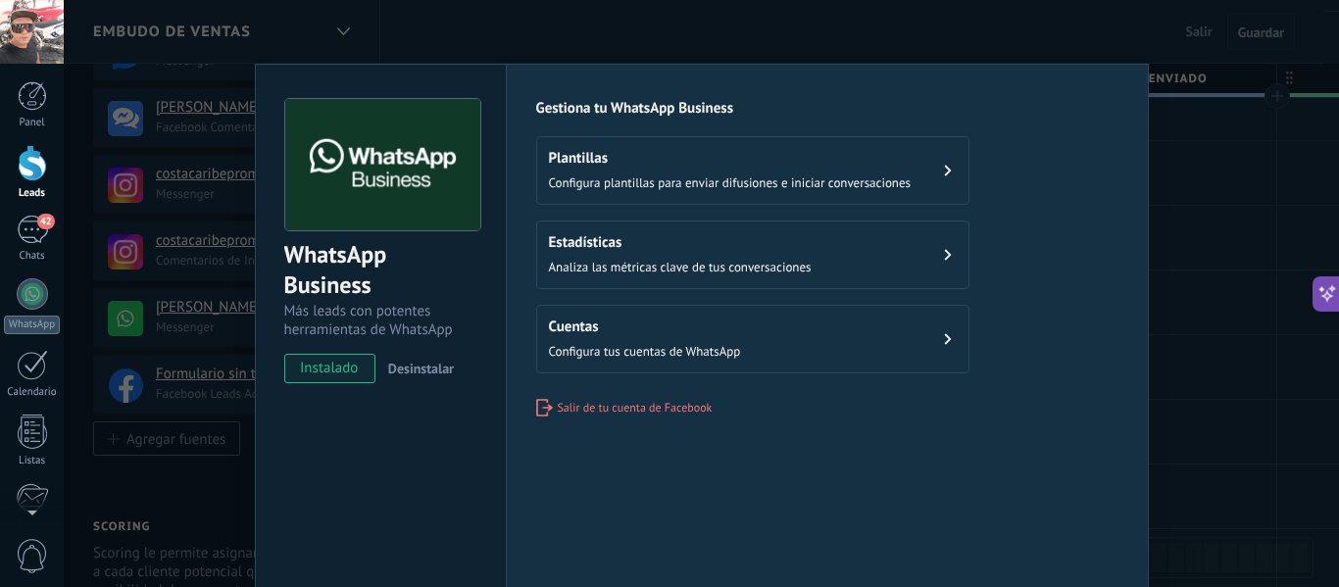
click at [935, 336] on button "Cuentas Configura tus cuentas de WhatsApp" at bounding box center [752, 339] width 433 height 69
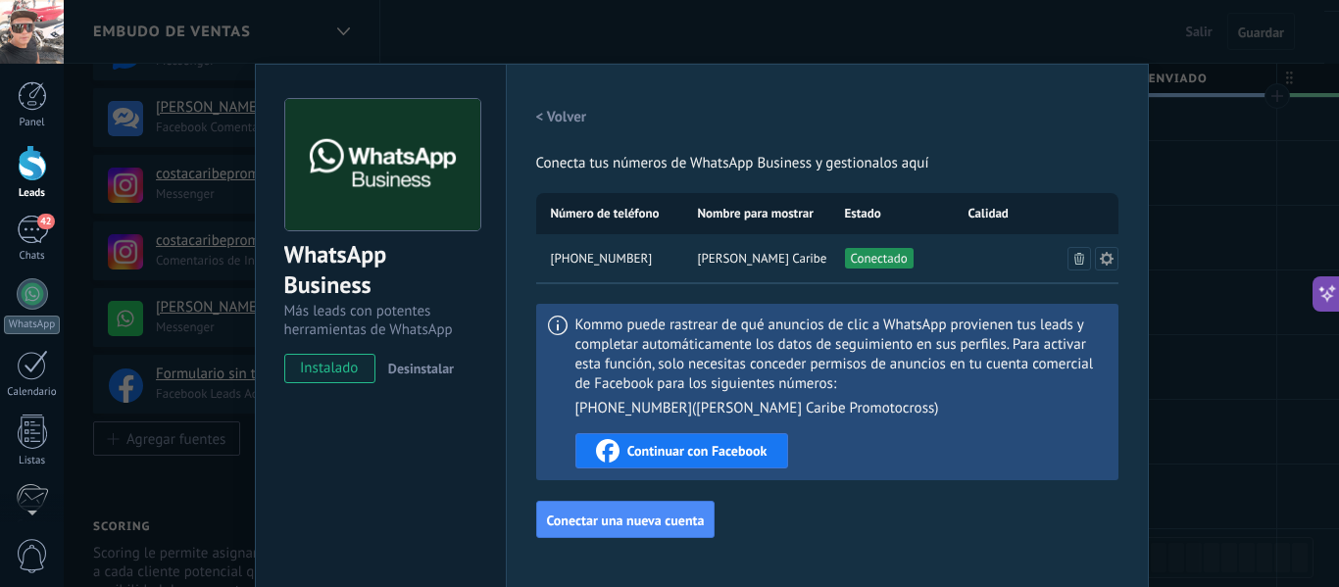
click at [1214, 222] on div "WhatsApp Business Más leads con potentes herramientas de WhatsApp instalado Des…" at bounding box center [702, 293] width 1276 height 587
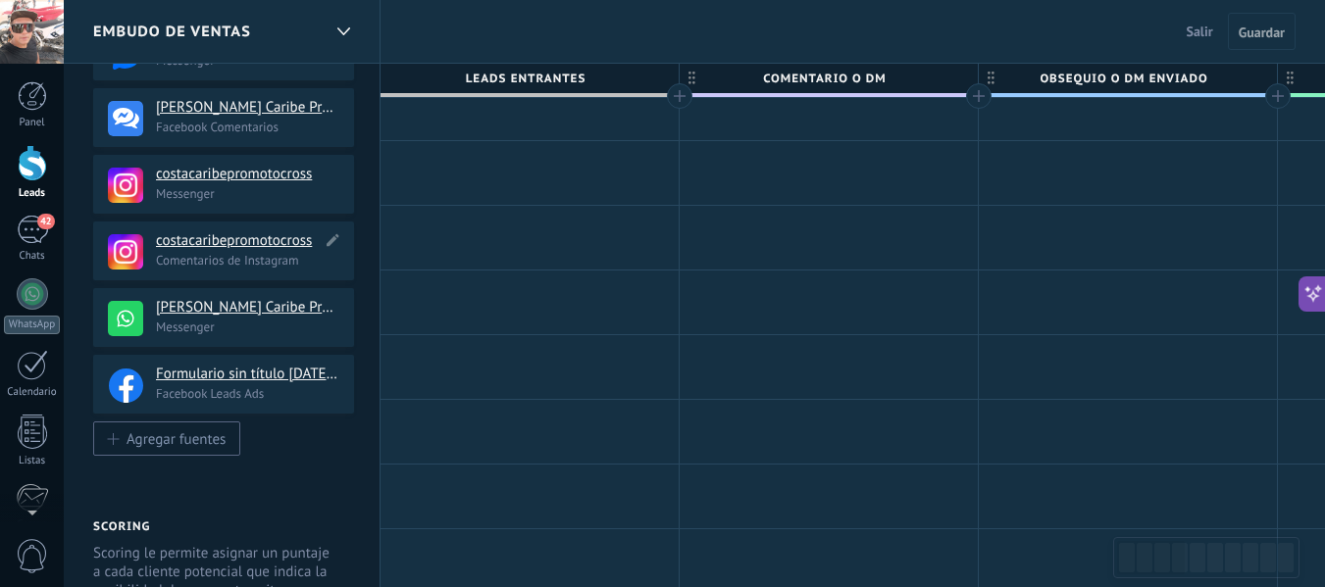
click at [281, 249] on h4 "costacaribepromotocross" at bounding box center [239, 241] width 166 height 20
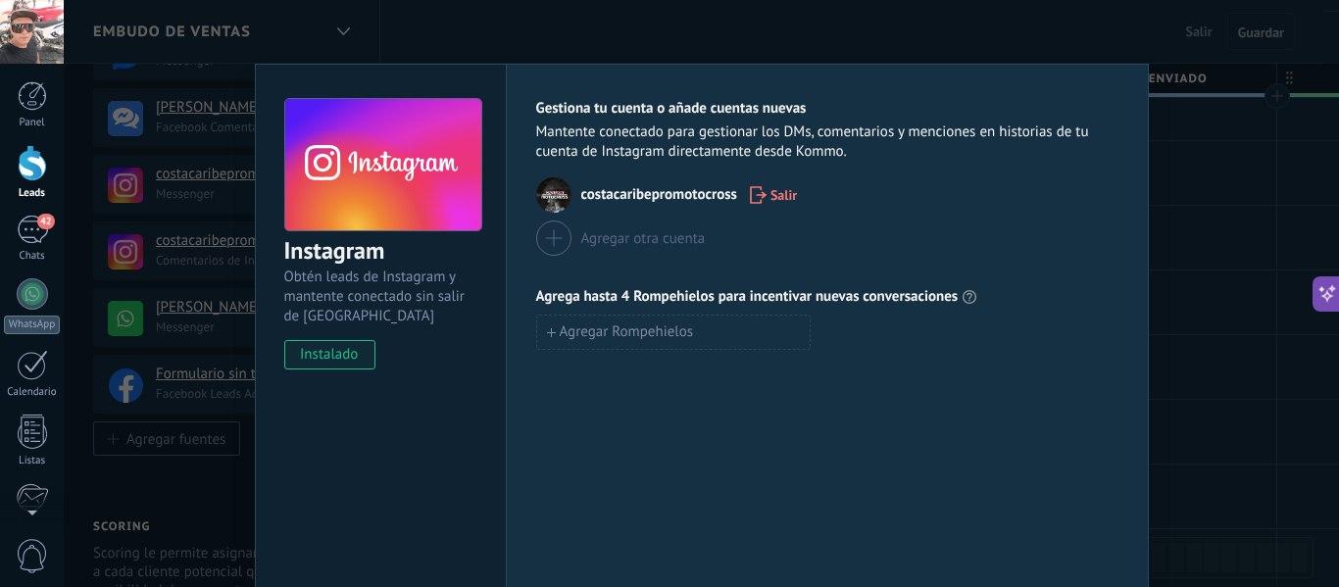
click at [1214, 207] on div "Instagram Obtén leads de Instagram y mantente conectado sin salir de Kommo inst…" at bounding box center [702, 293] width 1276 height 587
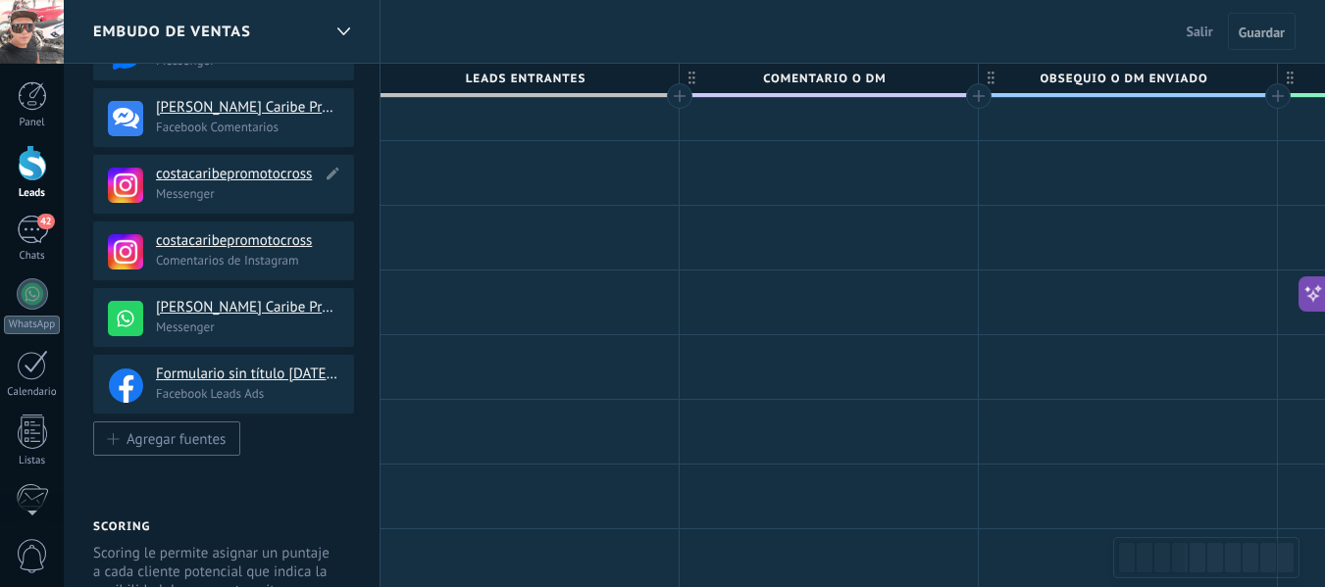
click at [265, 187] on p "Messenger" at bounding box center [249, 193] width 186 height 17
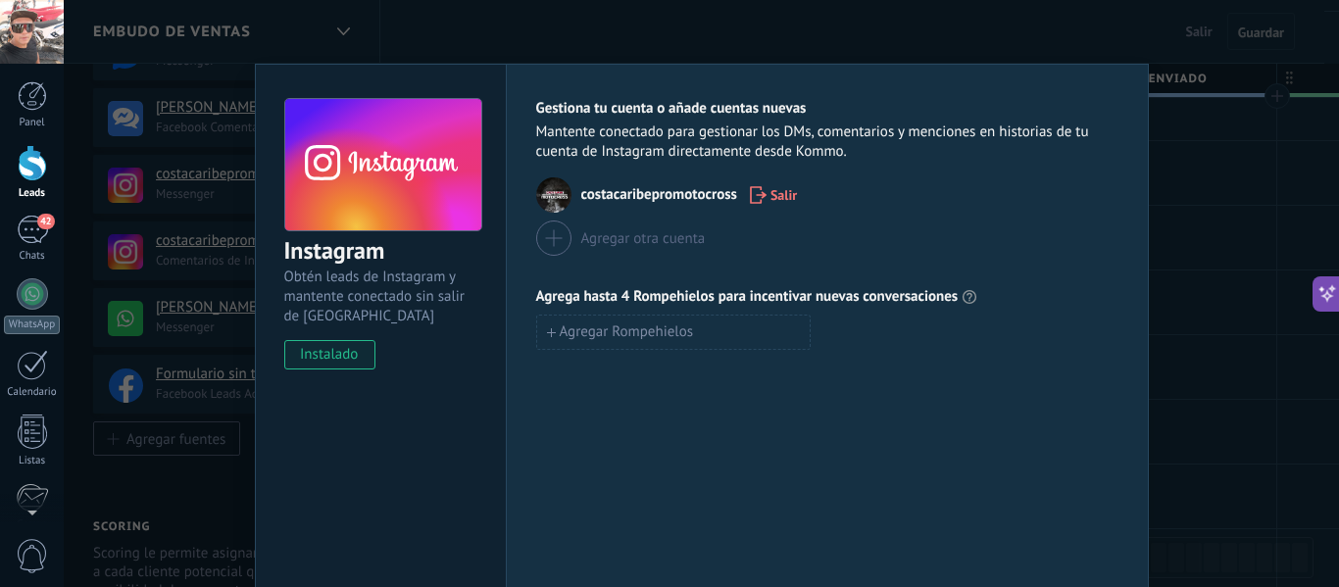
click at [1220, 213] on div "Instagram Obtén leads de Instagram y mantente conectado sin salir de Kommo inst…" at bounding box center [702, 293] width 1276 height 587
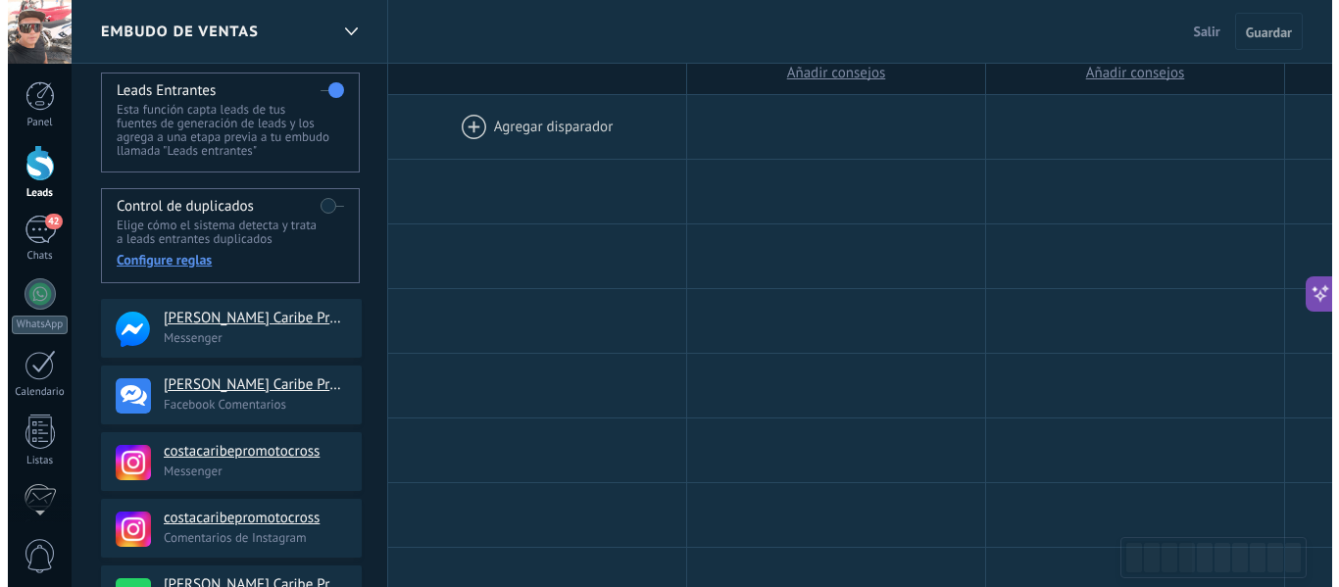
scroll to position [0, 0]
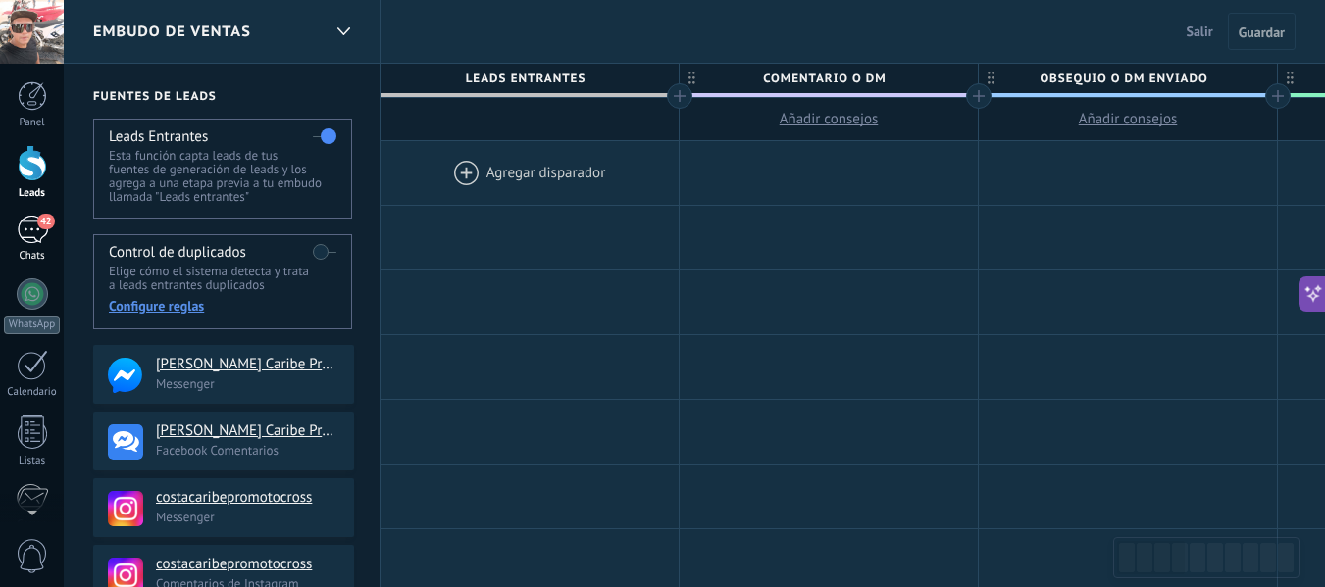
click at [33, 232] on div "42" at bounding box center [32, 230] width 31 height 28
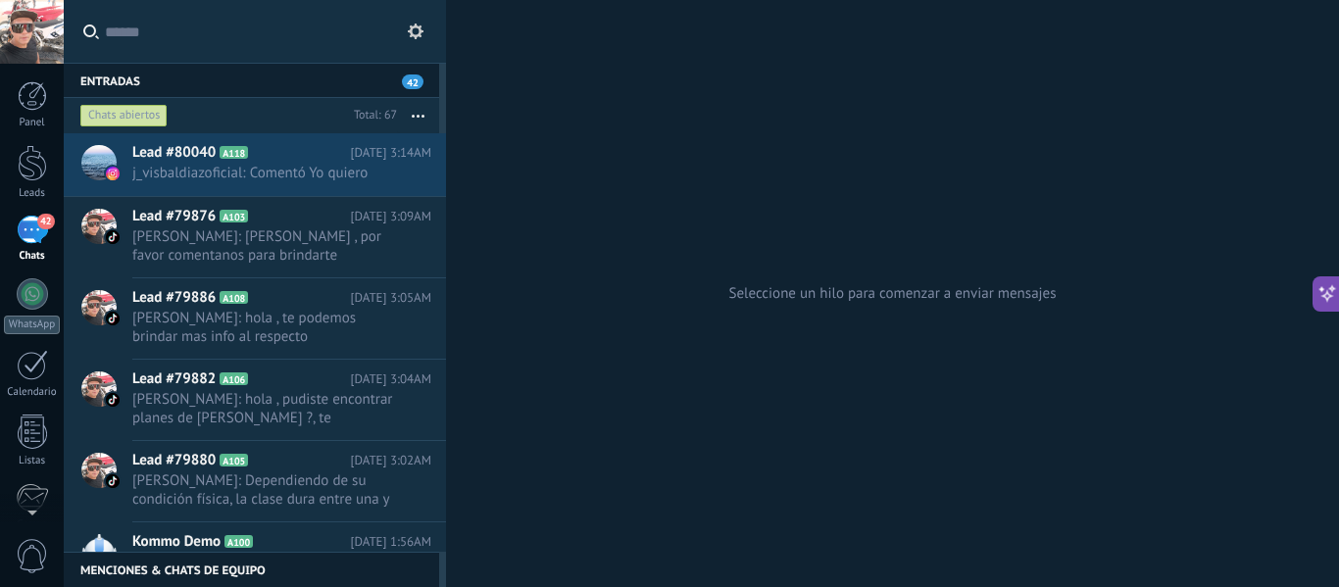
click at [533, 229] on div "Seleccione un hilo para comenzar a enviar mensajes" at bounding box center [892, 293] width 893 height 587
